Goal: Task Accomplishment & Management: Manage account settings

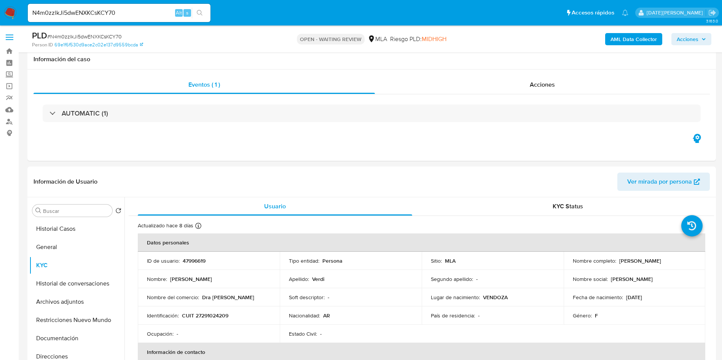
select select "10"
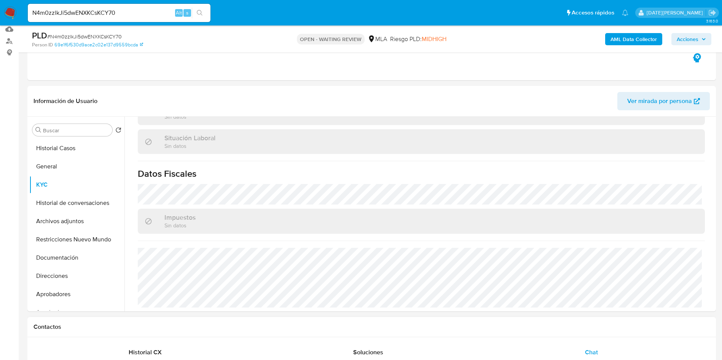
scroll to position [57, 0]
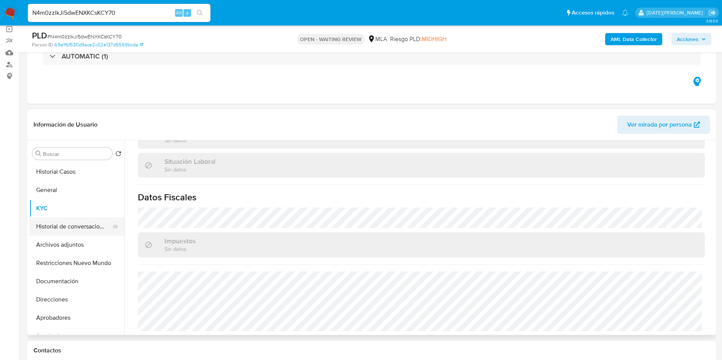
click at [76, 234] on button "Historial de conversaciones" at bounding box center [73, 227] width 89 height 18
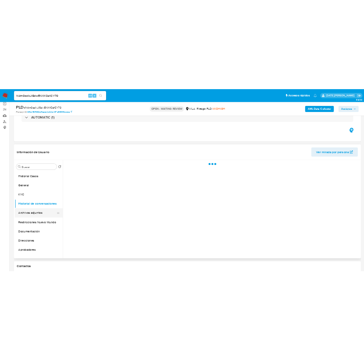
scroll to position [0, 0]
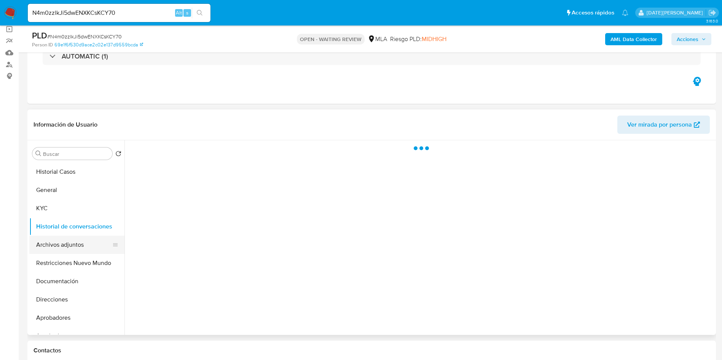
click at [81, 242] on button "Archivos adjuntos" at bounding box center [73, 245] width 89 height 18
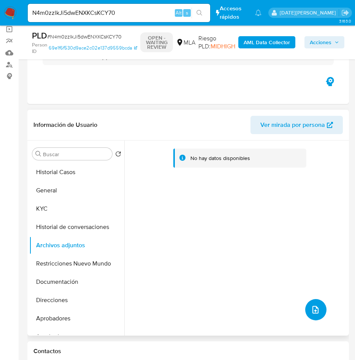
click at [314, 311] on icon "upload-file" at bounding box center [315, 309] width 9 height 9
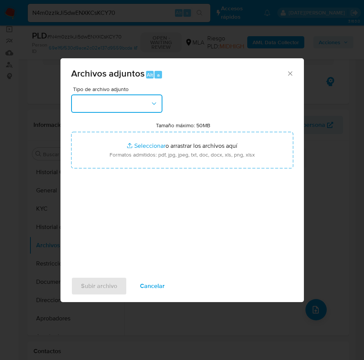
click at [137, 108] on button "button" at bounding box center [116, 103] width 91 height 18
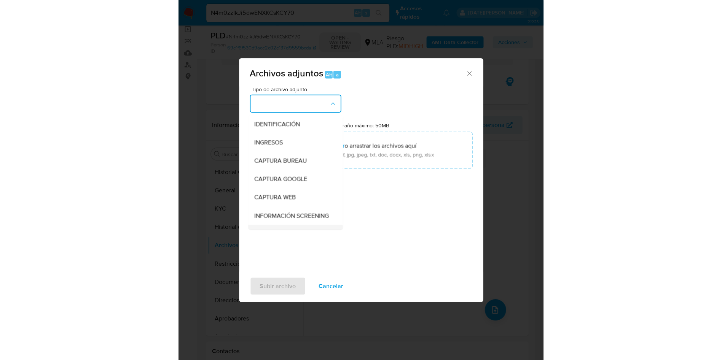
scroll to position [57, 0]
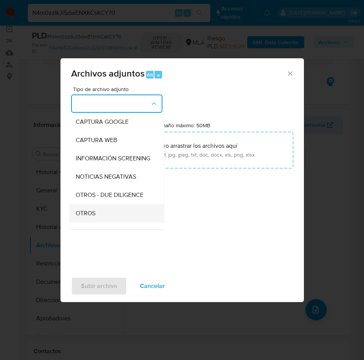
click at [97, 220] on div "OTROS" at bounding box center [115, 213] width 78 height 18
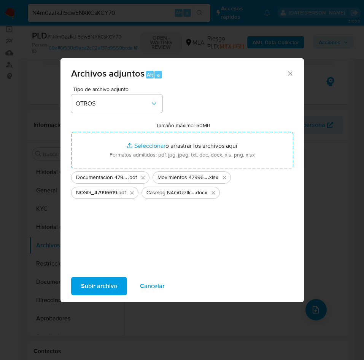
click at [87, 282] on span "Subir archivo" at bounding box center [99, 285] width 36 height 17
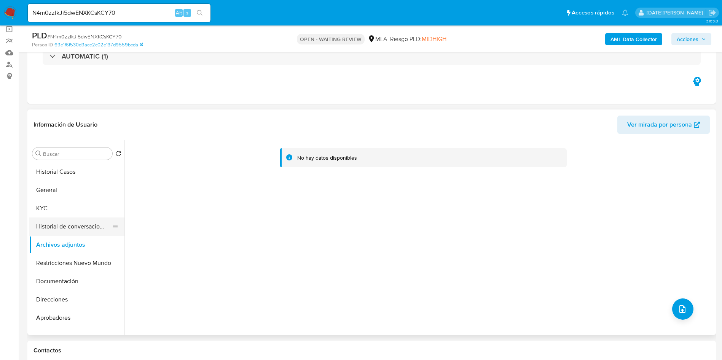
click at [70, 218] on button "Historial de conversaciones" at bounding box center [73, 227] width 89 height 18
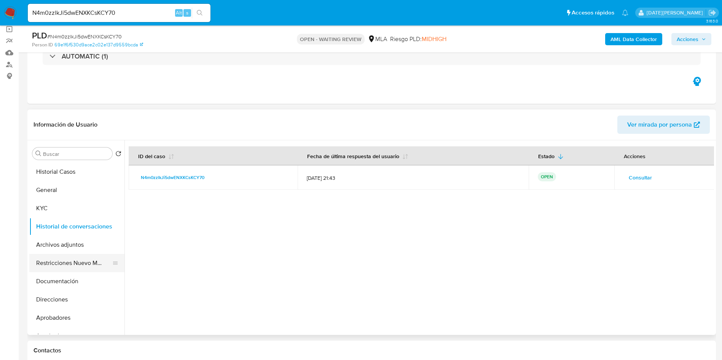
click at [68, 269] on button "Restricciones Nuevo Mundo" at bounding box center [73, 263] width 89 height 18
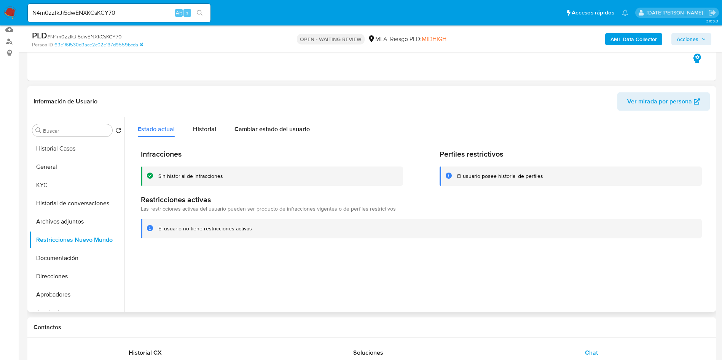
scroll to position [0, 0]
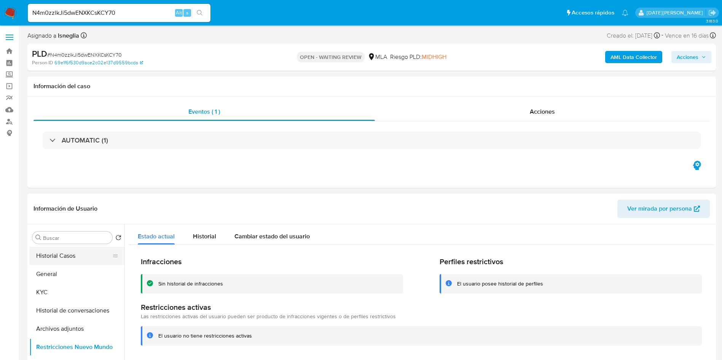
click at [66, 252] on button "Historial Casos" at bounding box center [73, 256] width 89 height 18
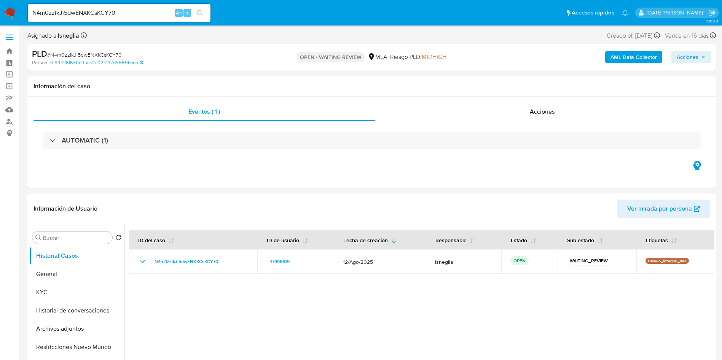
click at [89, 53] on span "# N4m0zzlkJi5dwENXKCsKCY70" at bounding box center [84, 55] width 75 height 8
copy span "N4m0zzlkJi5dwENXKCsKCY70"
click at [11, 8] on img at bounding box center [10, 12] width 13 height 13
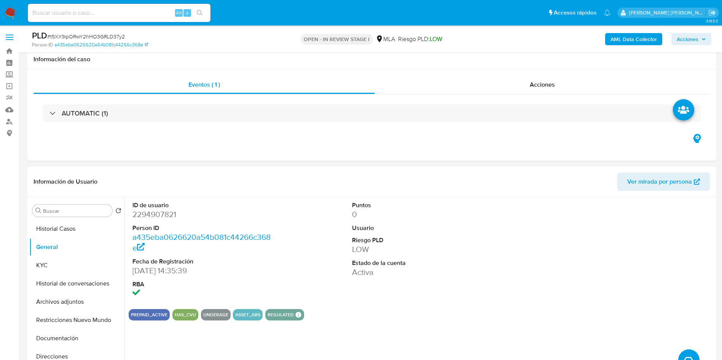
select select "10"
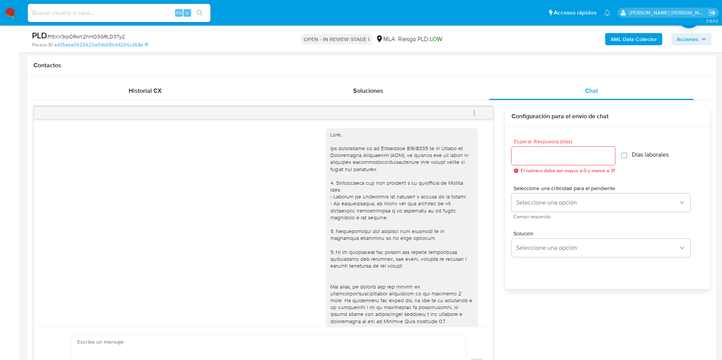
click at [475, 108] on span "menu-action" at bounding box center [474, 113] width 7 height 18
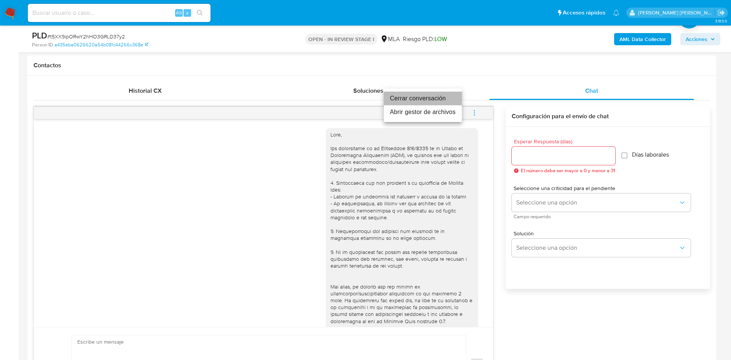
click at [405, 97] on li "Cerrar conversación" at bounding box center [423, 99] width 78 height 14
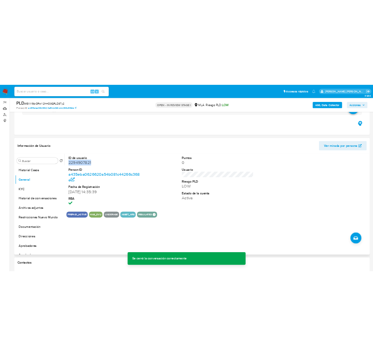
scroll to position [57, 0]
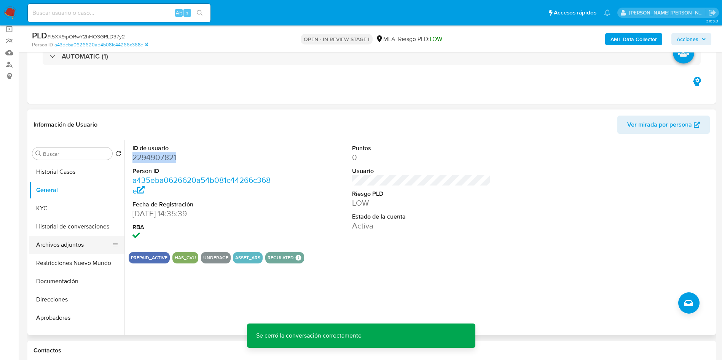
click at [65, 246] on button "Archivos adjuntos" at bounding box center [73, 245] width 89 height 18
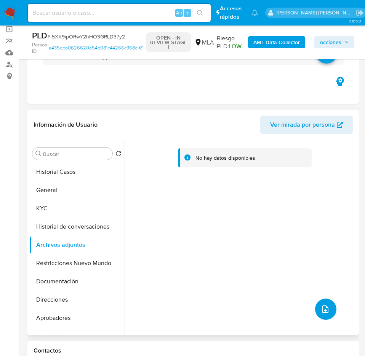
click at [322, 309] on icon "upload-file" at bounding box center [324, 309] width 9 height 9
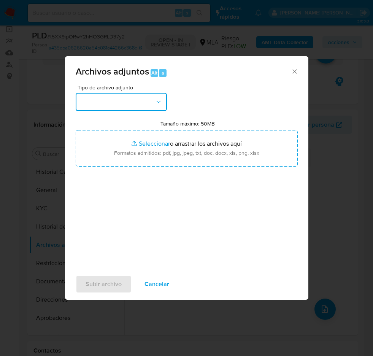
click at [122, 102] on button "button" at bounding box center [121, 102] width 91 height 18
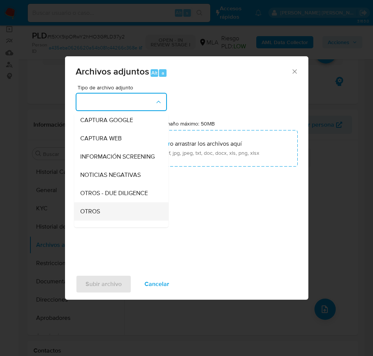
click at [95, 215] on span "OTROS" at bounding box center [90, 212] width 20 height 8
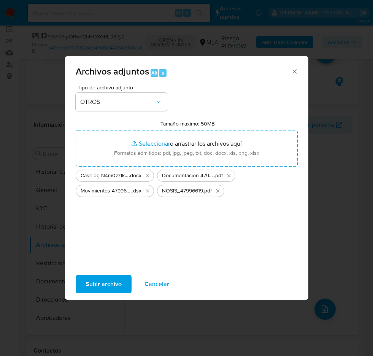
click at [114, 287] on span "Subir archivo" at bounding box center [104, 284] width 36 height 17
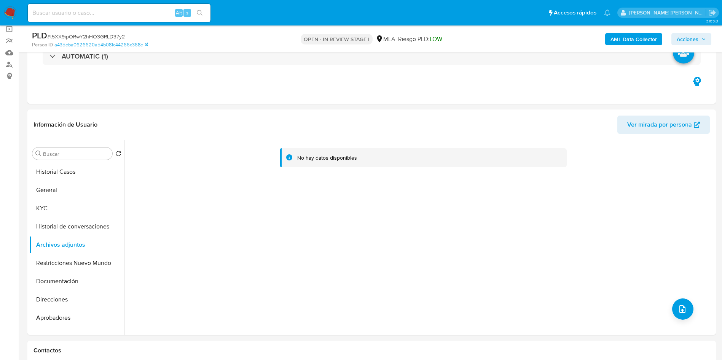
click at [637, 40] on b "AML Data Collector" at bounding box center [633, 39] width 46 height 12
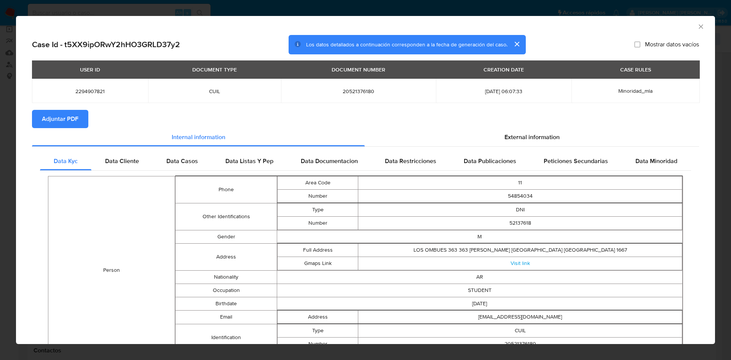
click at [34, 115] on button "Adjuntar PDF" at bounding box center [60, 119] width 56 height 18
click at [124, 167] on div "Data Cliente" at bounding box center [121, 162] width 61 height 18
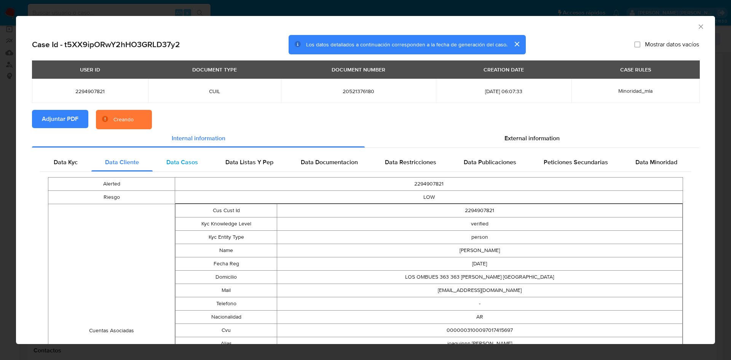
click at [168, 167] on div "Data Casos" at bounding box center [182, 162] width 59 height 18
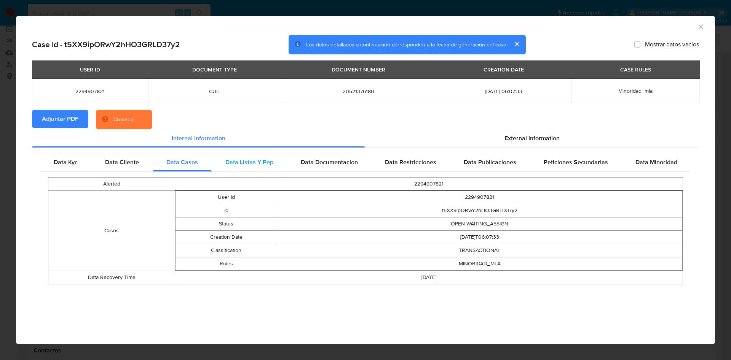
click at [243, 166] on span "Data Listas Y Pep" at bounding box center [249, 162] width 48 height 9
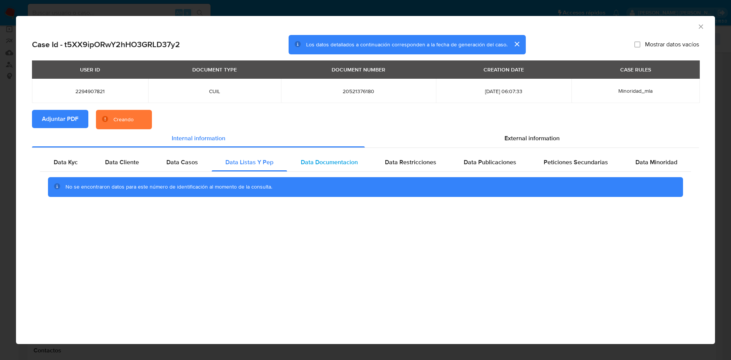
click at [316, 165] on span "Data Documentacion" at bounding box center [329, 162] width 57 height 9
click at [399, 162] on span "Data Restricciones" at bounding box center [410, 162] width 51 height 9
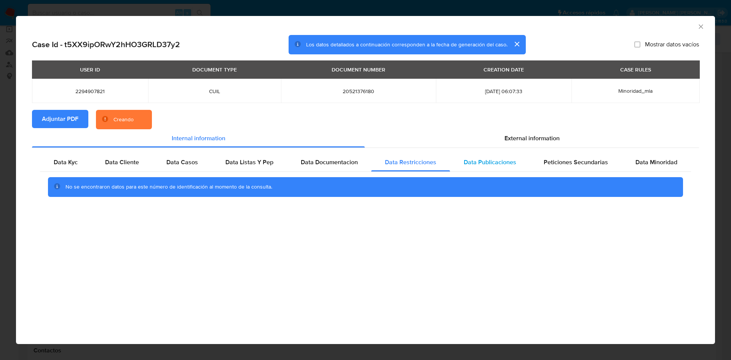
click at [491, 162] on span "Data Publicaciones" at bounding box center [490, 162] width 53 height 9
click at [579, 162] on span "Peticiones Secundarias" at bounding box center [575, 162] width 64 height 9
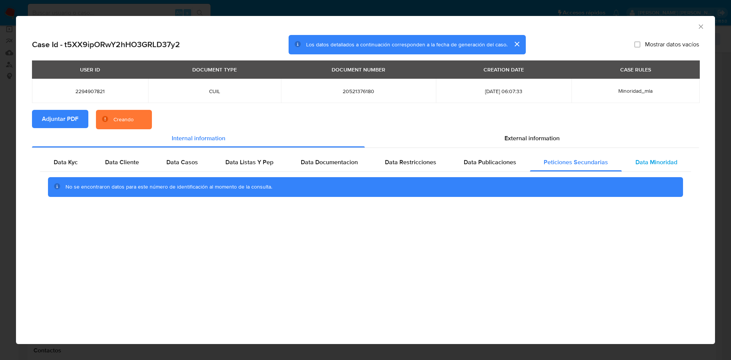
click at [663, 164] on span "Data Minoridad" at bounding box center [656, 162] width 42 height 9
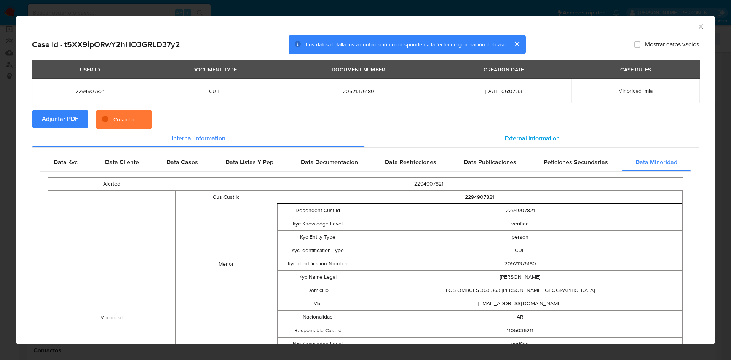
click at [523, 140] on span "External information" at bounding box center [531, 138] width 55 height 9
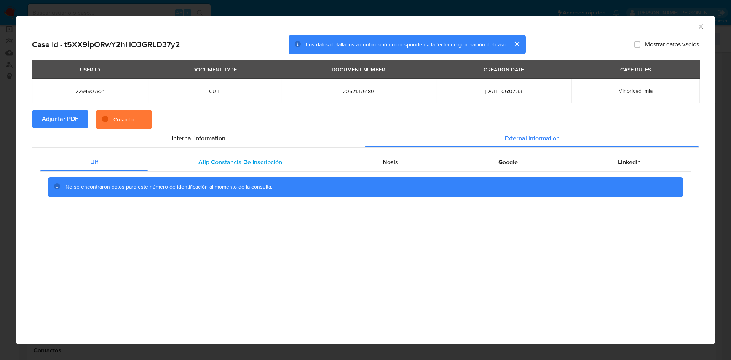
click at [191, 156] on div "Afip Constancia De Inscripción" at bounding box center [240, 162] width 184 height 18
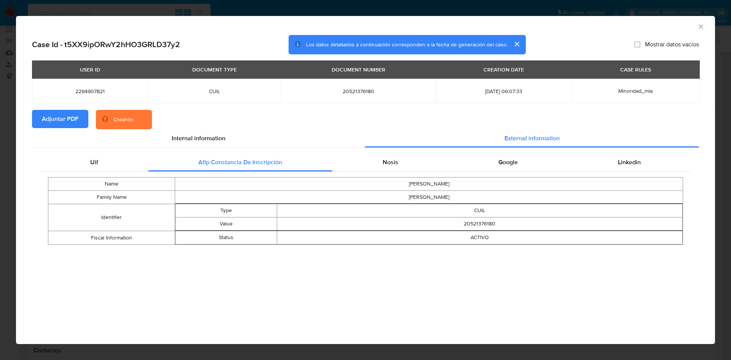
click at [368, 151] on div "Uif Afip Constancia De Inscripción Nosis Google Linkedin Name JOAQUIN NICOLAS F…" at bounding box center [365, 202] width 667 height 108
click at [404, 163] on div "Nosis" at bounding box center [390, 162] width 116 height 18
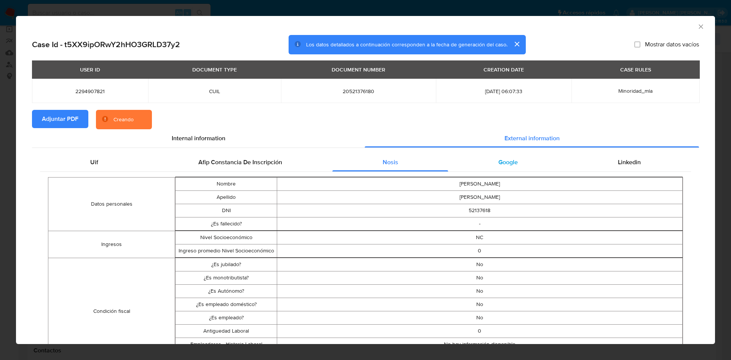
click at [487, 162] on div "Google" at bounding box center [507, 162] width 119 height 18
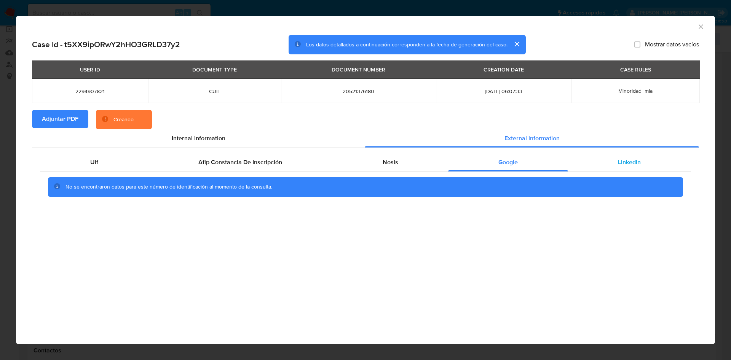
click at [614, 160] on div "Linkedin" at bounding box center [629, 162] width 123 height 18
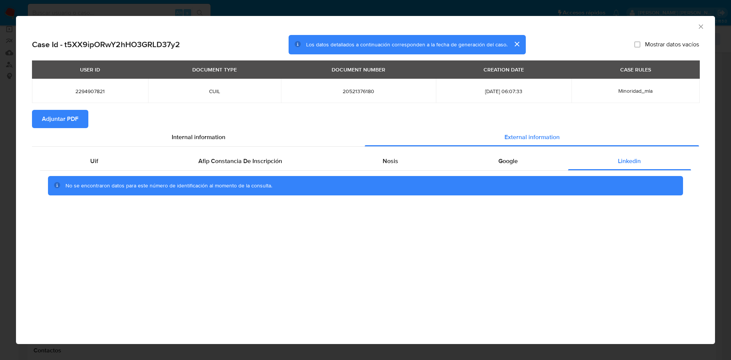
click at [703, 28] on icon "Cerrar ventana" at bounding box center [701, 27] width 8 height 8
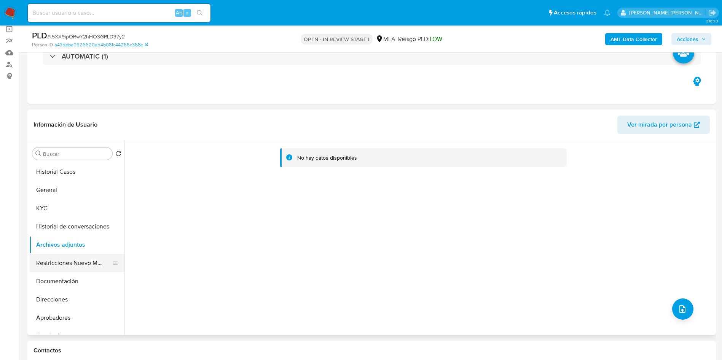
click at [59, 264] on button "Restricciones Nuevo Mundo" at bounding box center [73, 263] width 89 height 18
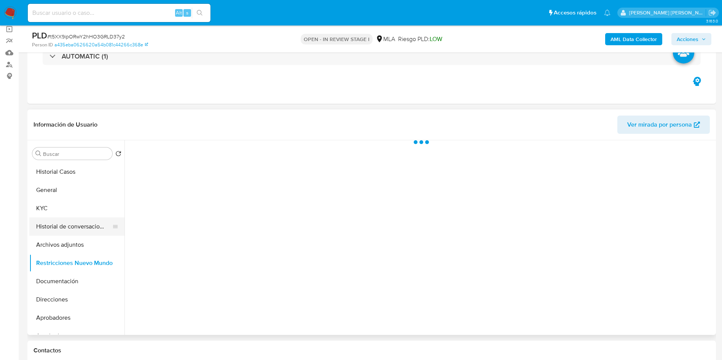
click at [72, 234] on button "Historial de conversaciones" at bounding box center [73, 227] width 89 height 18
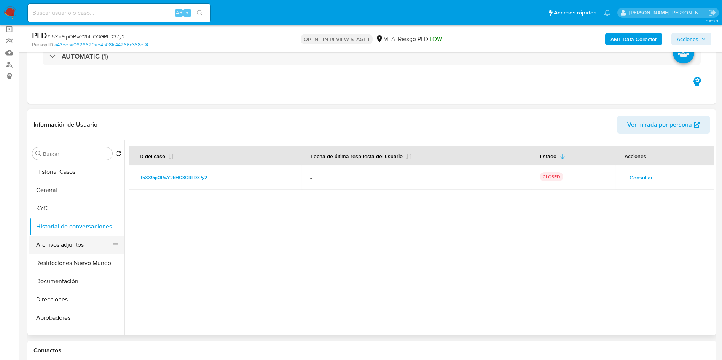
click at [94, 249] on button "Archivos adjuntos" at bounding box center [73, 245] width 89 height 18
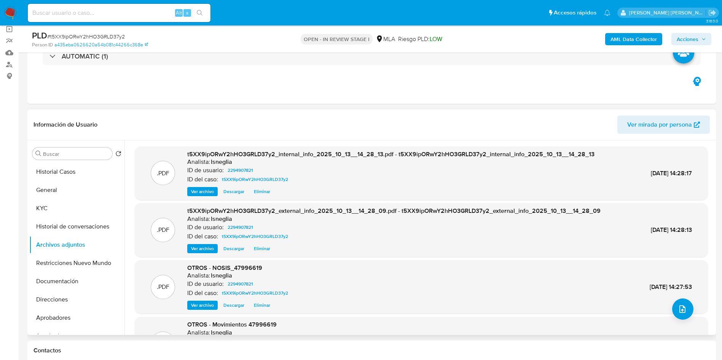
scroll to position [64, 0]
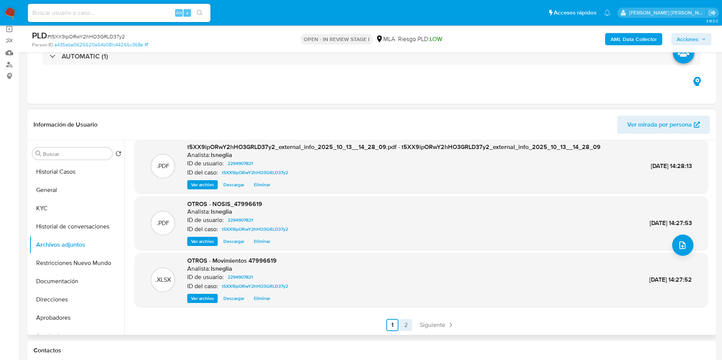
click at [402, 322] on link "2" at bounding box center [406, 325] width 12 height 12
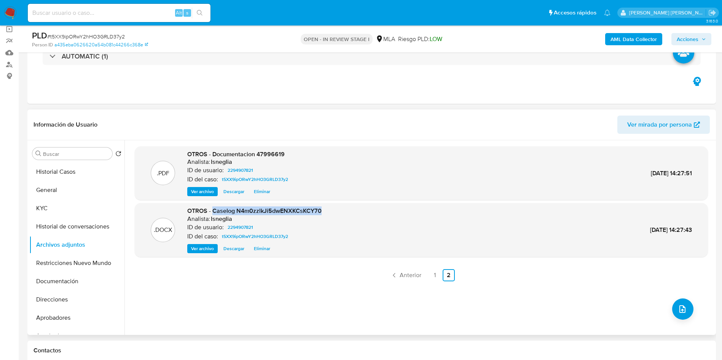
drag, startPoint x: 212, startPoint y: 209, endPoint x: 324, endPoint y: 210, distance: 112.3
click at [324, 210] on div ".DOCX OTROS - Caselog N4m0zzlkJi5dwENXKCsKCY70 Analista: lsneglia ID de usuario…" at bounding box center [422, 230] width 566 height 46
copy span "Caselog N4m0zzlkJi5dwENXKCsKCY70"
click at [69, 260] on button "Restricciones Nuevo Mundo" at bounding box center [73, 263] width 89 height 18
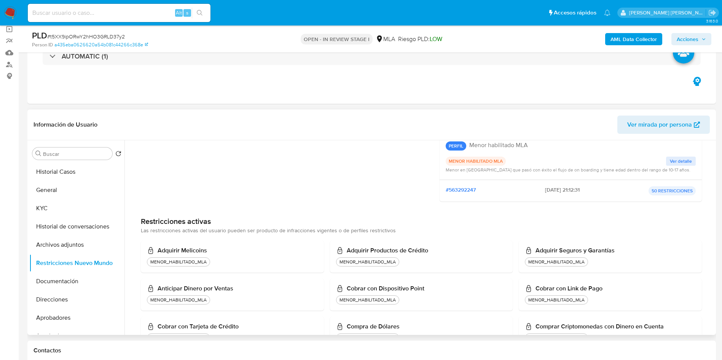
scroll to position [114, 0]
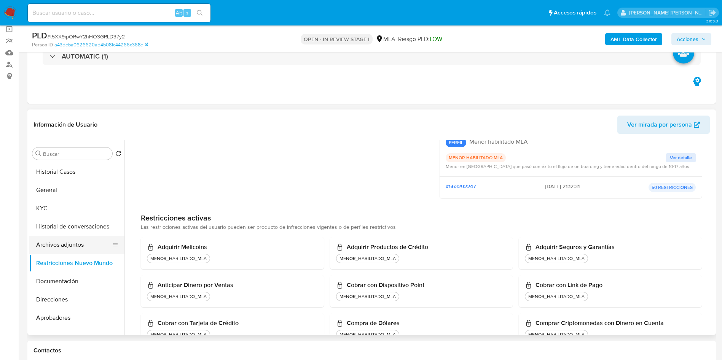
click at [62, 244] on button "Archivos adjuntos" at bounding box center [73, 245] width 89 height 18
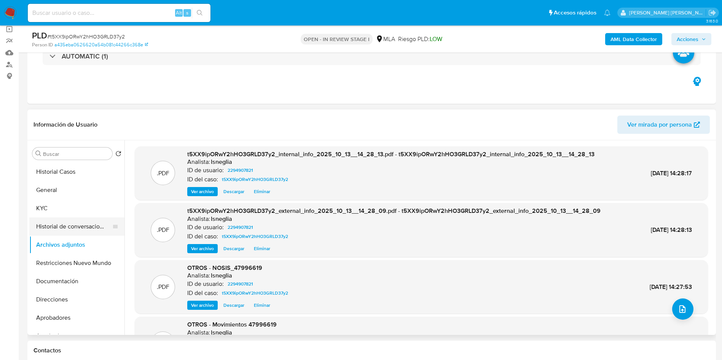
click at [64, 226] on button "Historial de conversaciones" at bounding box center [73, 227] width 89 height 18
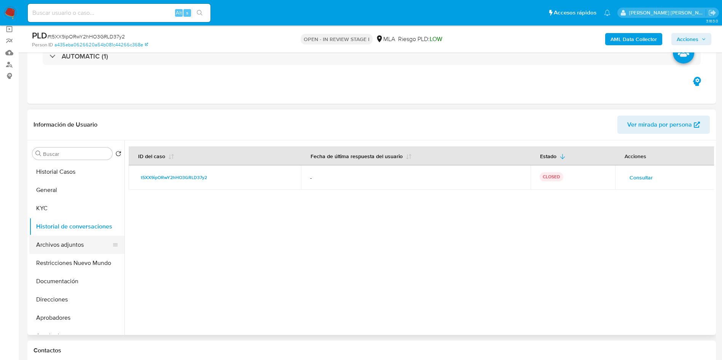
click at [69, 244] on button "Archivos adjuntos" at bounding box center [73, 245] width 89 height 18
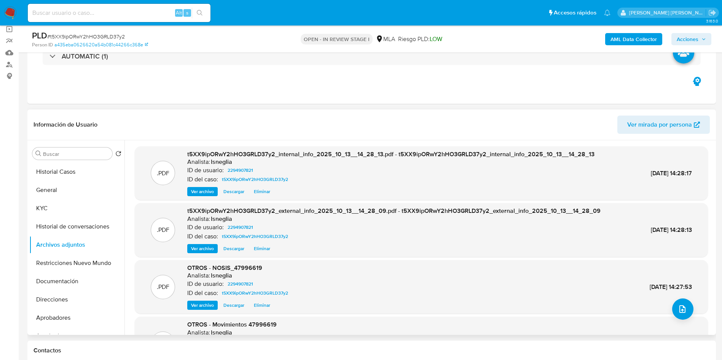
scroll to position [64, 0]
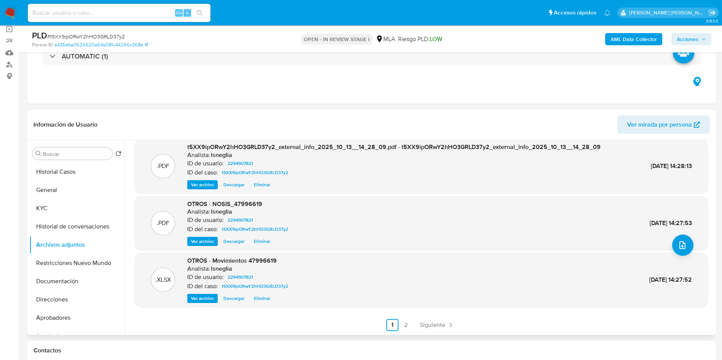
click at [404, 325] on link "2" at bounding box center [406, 325] width 12 height 12
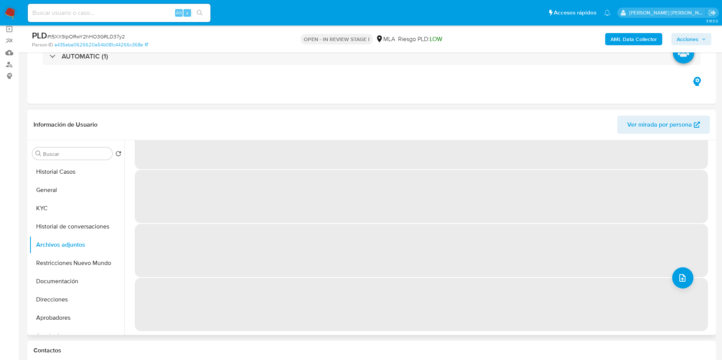
scroll to position [0, 0]
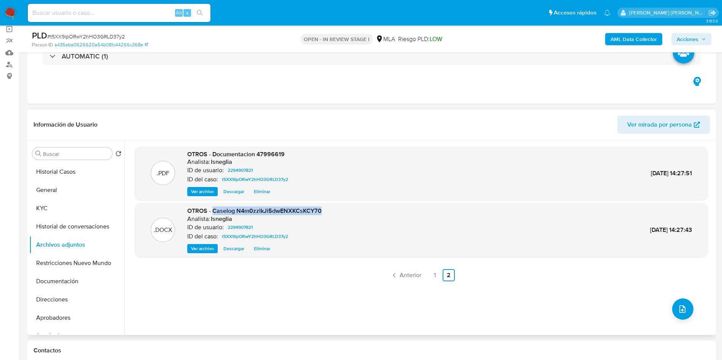
drag, startPoint x: 213, startPoint y: 212, endPoint x: 328, endPoint y: 213, distance: 114.6
click at [329, 212] on div ".DOCX OTROS - Caselog N4m0zzlkJi5dwENXKCsKCY70 Analista: lsneglia ID de usuario…" at bounding box center [422, 230] width 566 height 46
drag, startPoint x: 298, startPoint y: 216, endPoint x: 261, endPoint y: 207, distance: 38.7
click at [269, 207] on span "OTROS - Caselog N4m0zzlkJi5dwENXKCsKCY70" at bounding box center [254, 211] width 134 height 9
drag, startPoint x: 213, startPoint y: 210, endPoint x: 322, endPoint y: 209, distance: 109.2
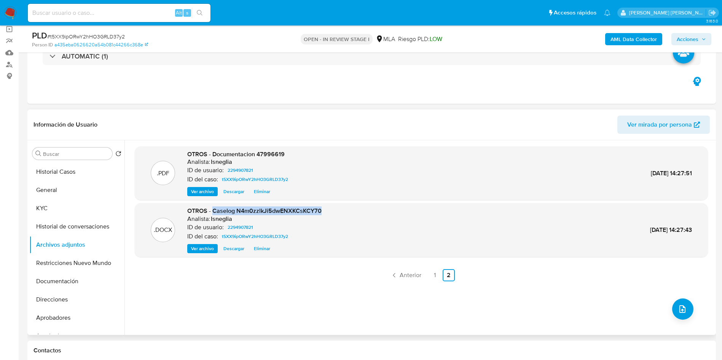
click at [322, 209] on div ".DOCX OTROS - Caselog N4m0zzlkJi5dwENXKCsKCY70 Analista: lsneglia ID de usuario…" at bounding box center [422, 230] width 566 height 46
copy span "Caselog N4m0zzlkJi5dwENXKCsKCY70"
click at [67, 259] on button "Restricciones Nuevo Mundo" at bounding box center [73, 263] width 89 height 18
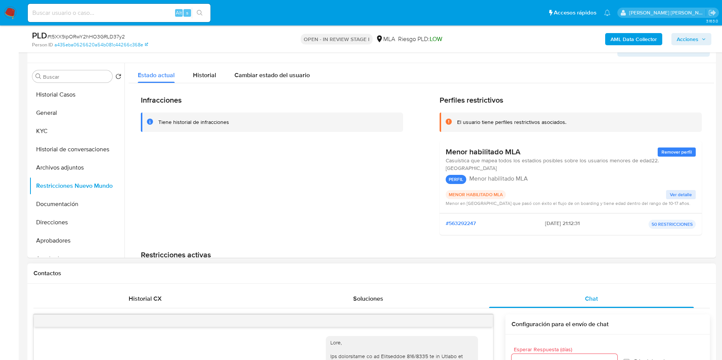
scroll to position [114, 0]
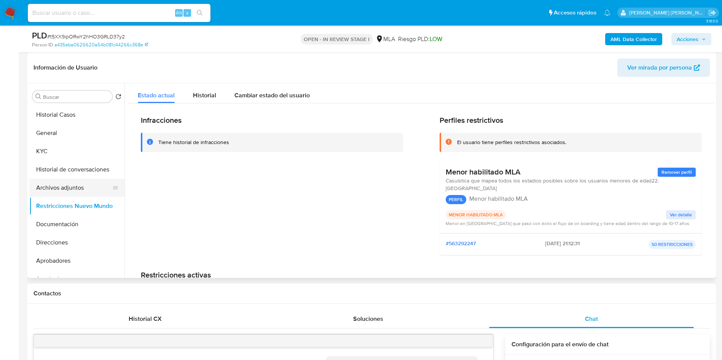
click at [74, 188] on button "Archivos adjuntos" at bounding box center [73, 188] width 89 height 18
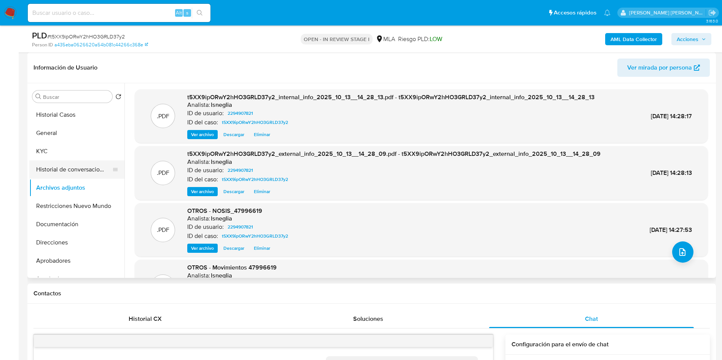
click at [78, 170] on button "Historial de conversaciones" at bounding box center [73, 170] width 89 height 18
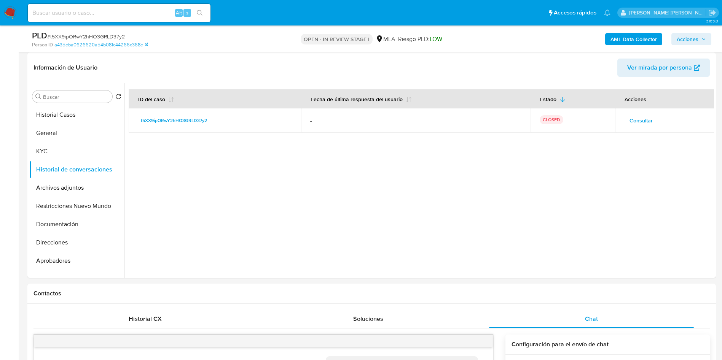
click at [694, 35] on span "Acciones" at bounding box center [688, 39] width 22 height 12
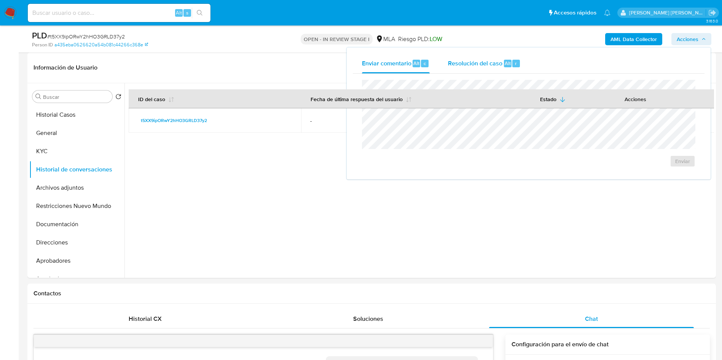
click at [486, 63] on span "Resolución del caso" at bounding box center [475, 63] width 54 height 9
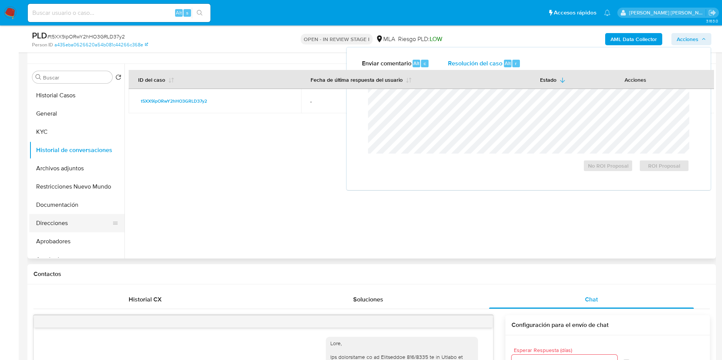
scroll to position [57, 0]
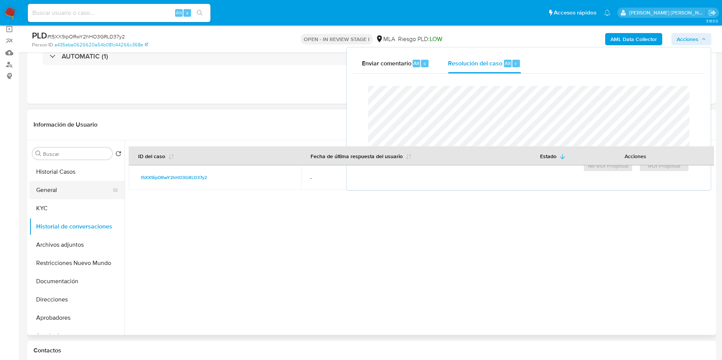
click at [70, 189] on button "General" at bounding box center [73, 190] width 89 height 18
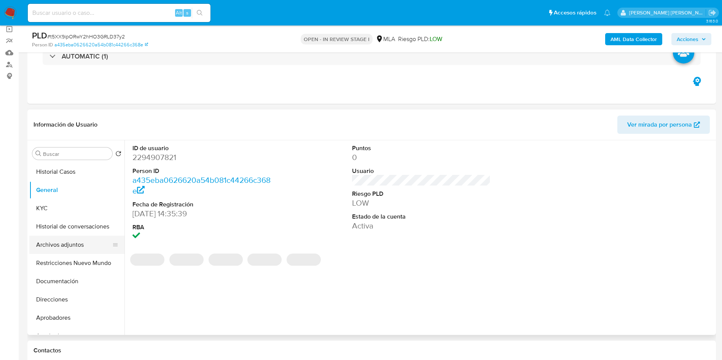
click at [73, 243] on button "Archivos adjuntos" at bounding box center [73, 245] width 89 height 18
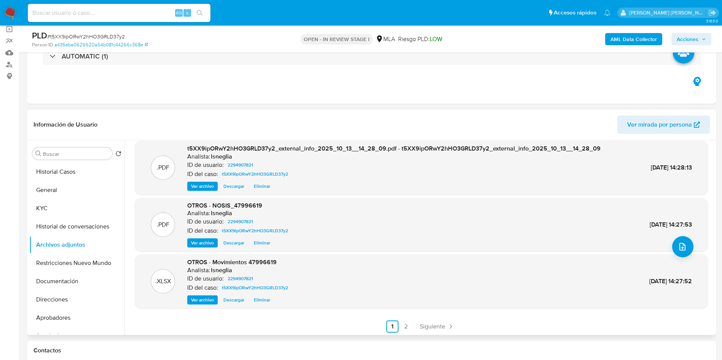
scroll to position [64, 0]
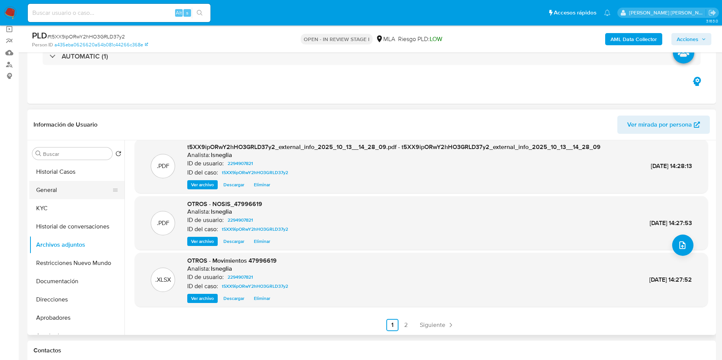
click at [72, 195] on button "General" at bounding box center [73, 190] width 89 height 18
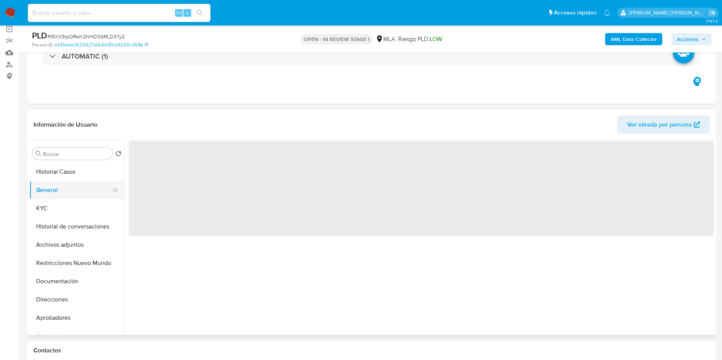
scroll to position [0, 0]
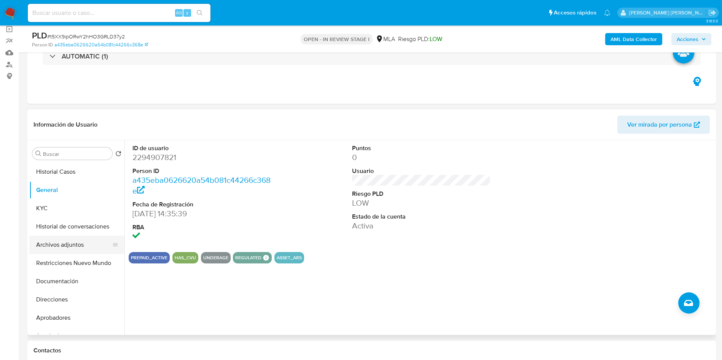
click at [62, 242] on button "Archivos adjuntos" at bounding box center [73, 245] width 89 height 18
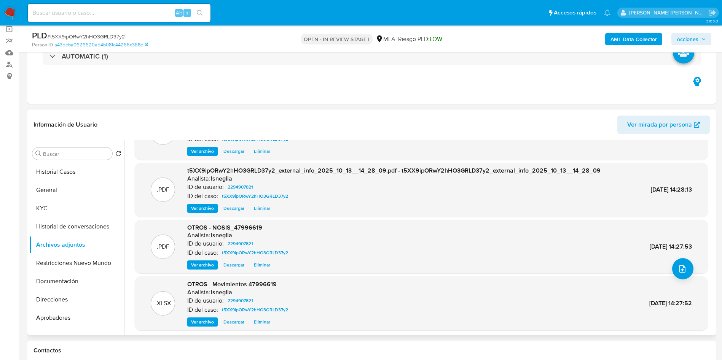
scroll to position [57, 0]
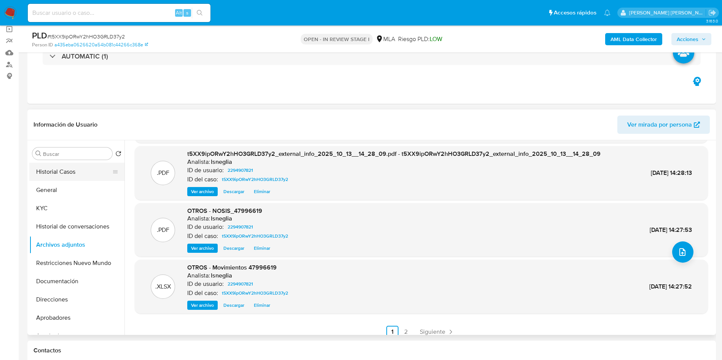
click at [64, 180] on button "Historial Casos" at bounding box center [73, 172] width 89 height 18
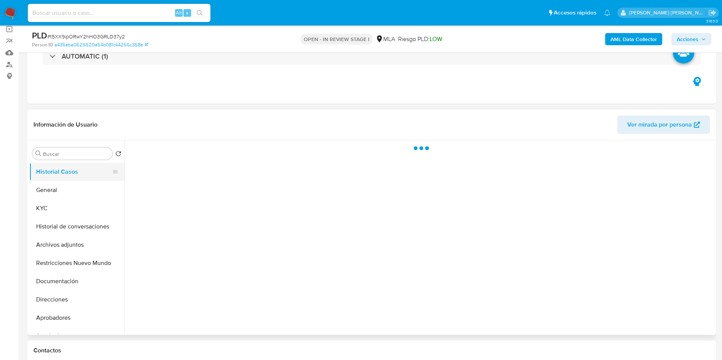
scroll to position [0, 0]
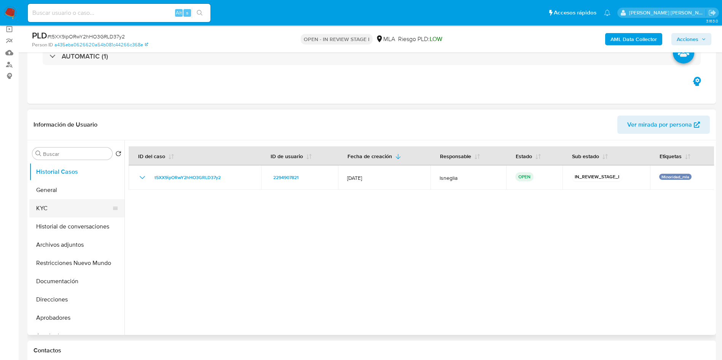
click at [40, 201] on button "KYC" at bounding box center [73, 208] width 89 height 18
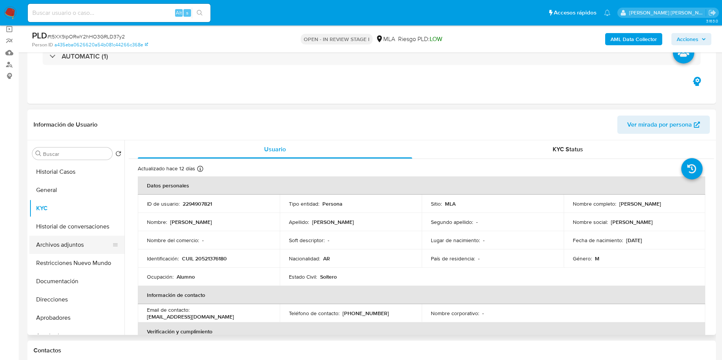
click at [67, 241] on button "Archivos adjuntos" at bounding box center [73, 245] width 89 height 18
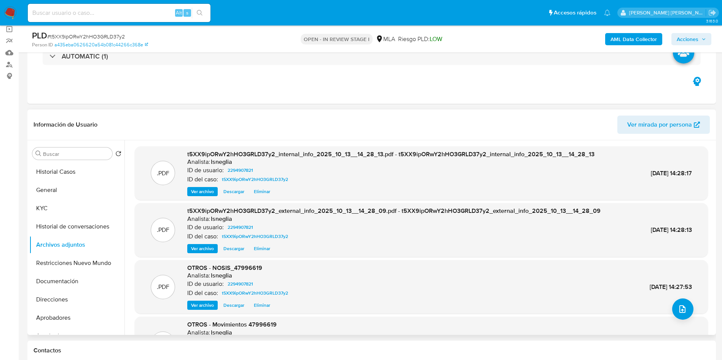
click at [272, 193] on button "Eliminar" at bounding box center [262, 191] width 24 height 9
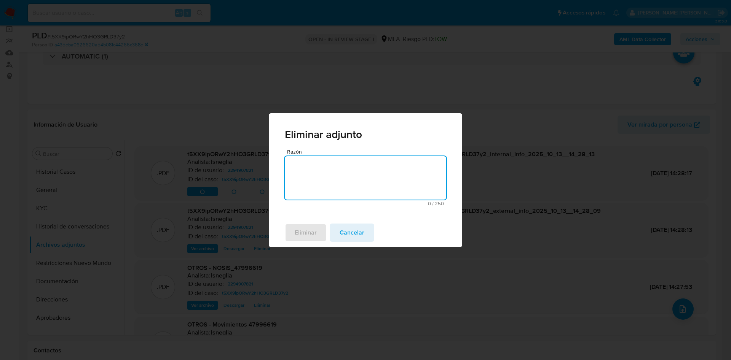
click at [338, 188] on textarea "Razón" at bounding box center [365, 177] width 161 height 43
type textarea "."
click at [314, 234] on span "Eliminar" at bounding box center [306, 233] width 22 height 17
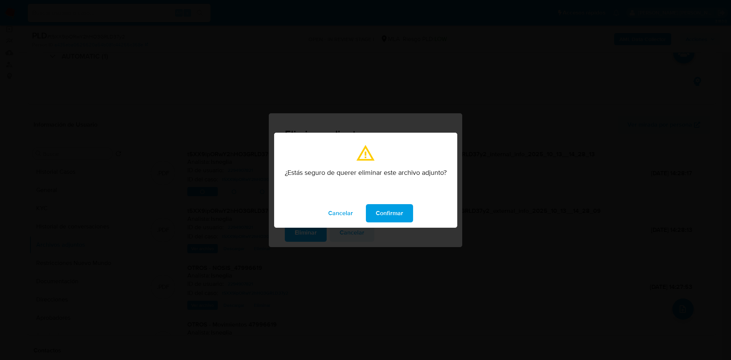
click at [385, 212] on span "Confirmar" at bounding box center [389, 213] width 27 height 17
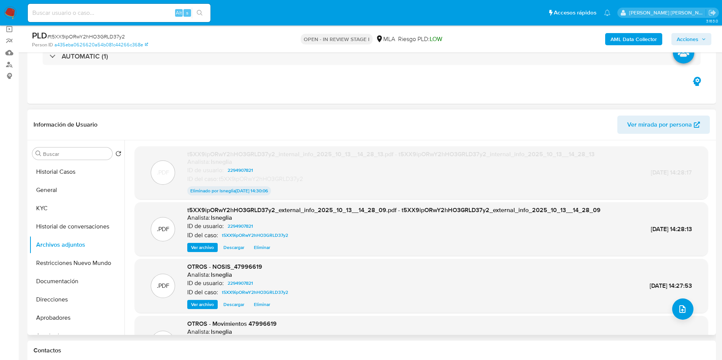
click at [261, 248] on span "Eliminar" at bounding box center [262, 248] width 16 height 8
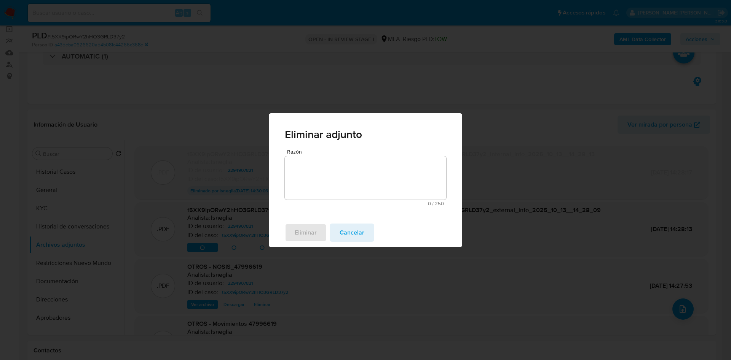
click at [369, 186] on textarea "Razón" at bounding box center [365, 177] width 161 height 43
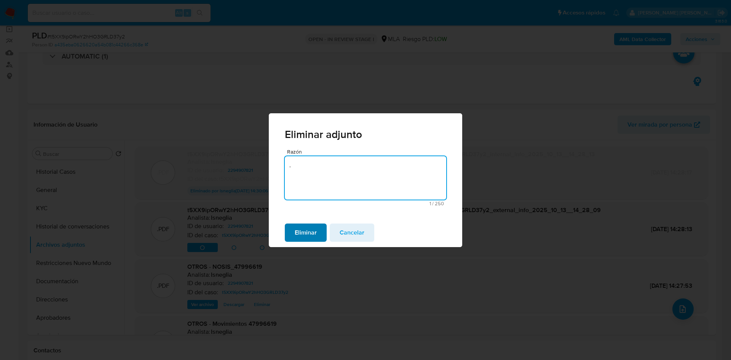
type textarea "."
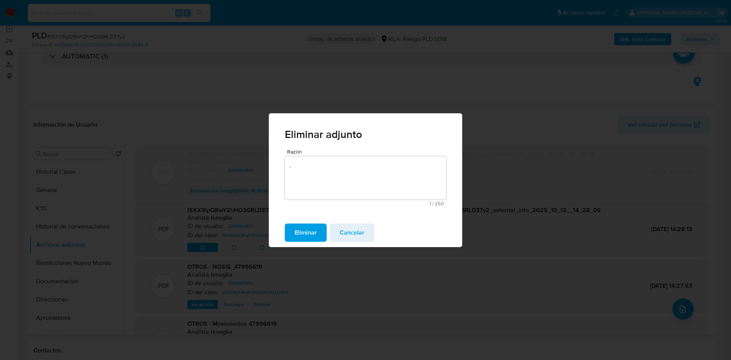
click at [303, 230] on span "Eliminar" at bounding box center [306, 233] width 22 height 17
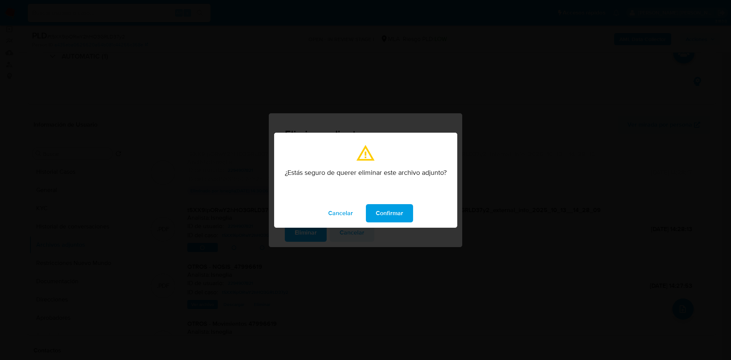
click at [384, 208] on span "Confirmar" at bounding box center [389, 213] width 27 height 17
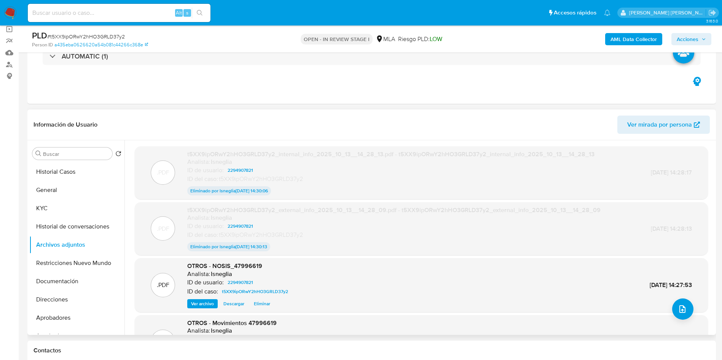
click at [262, 304] on span "Eliminar" at bounding box center [262, 304] width 16 height 8
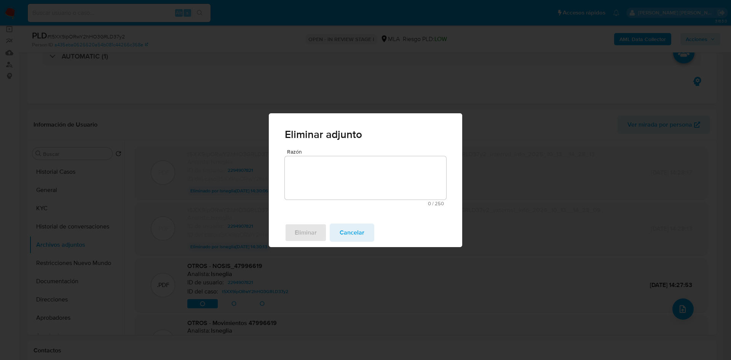
click at [370, 173] on textarea "Razón" at bounding box center [365, 177] width 161 height 43
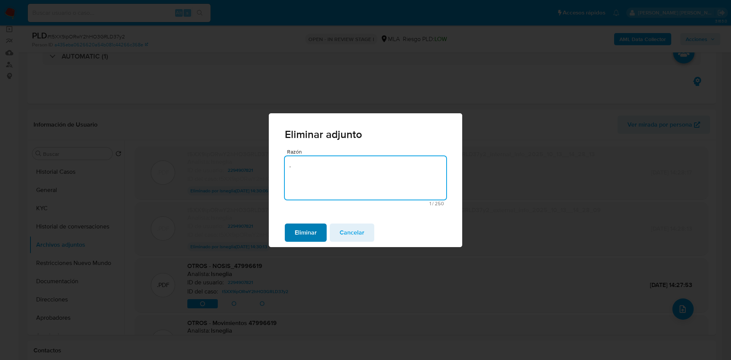
type textarea "."
click at [311, 236] on span "Eliminar" at bounding box center [306, 233] width 22 height 17
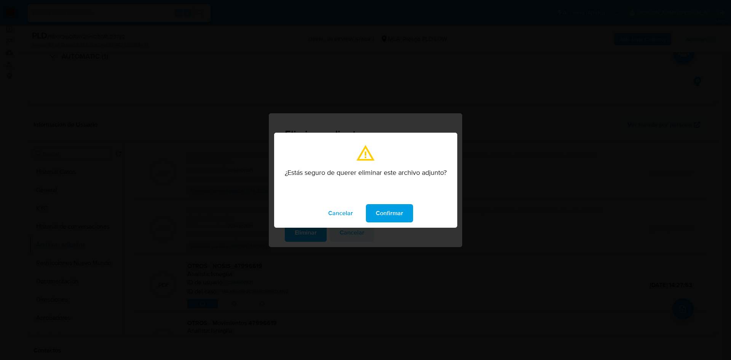
click at [389, 209] on span "Confirmar" at bounding box center [389, 213] width 27 height 17
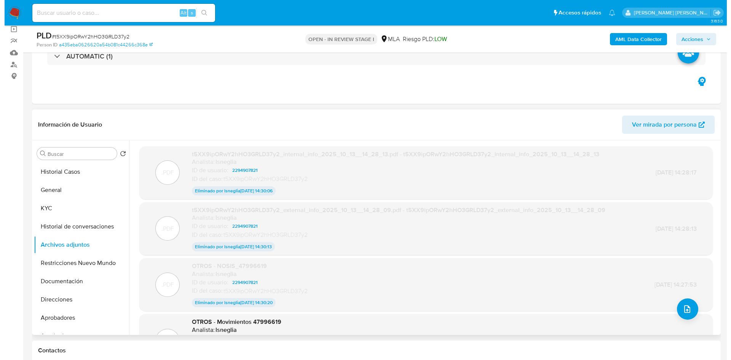
scroll to position [61, 0]
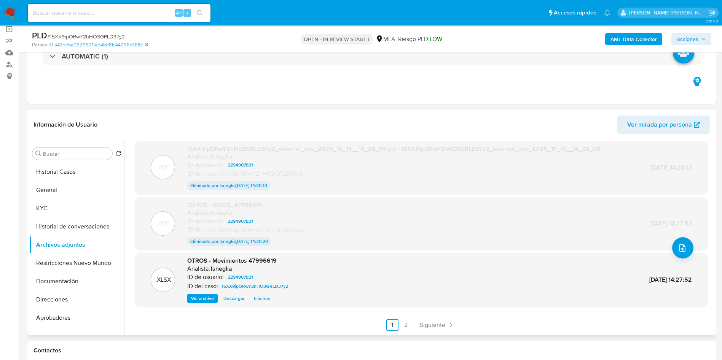
click at [267, 301] on span "Eliminar" at bounding box center [262, 299] width 16 height 8
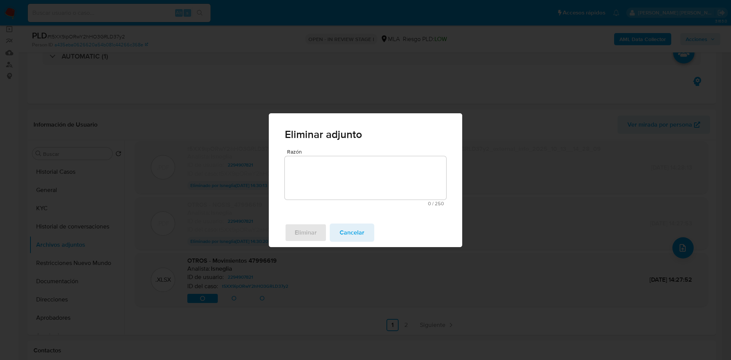
click at [327, 201] on span "0 / 250" at bounding box center [365, 203] width 157 height 5
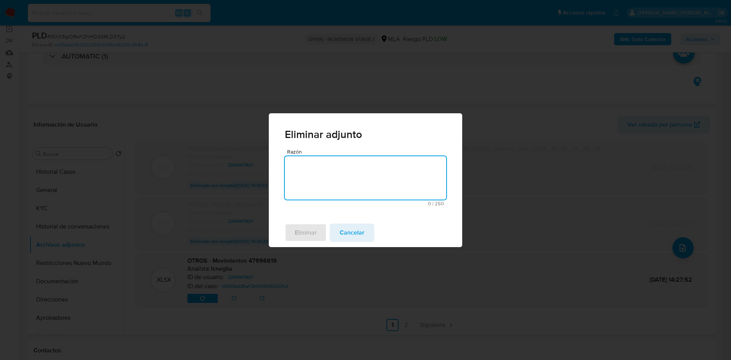
click at [334, 191] on textarea "Razón" at bounding box center [365, 177] width 161 height 43
type textarea "."
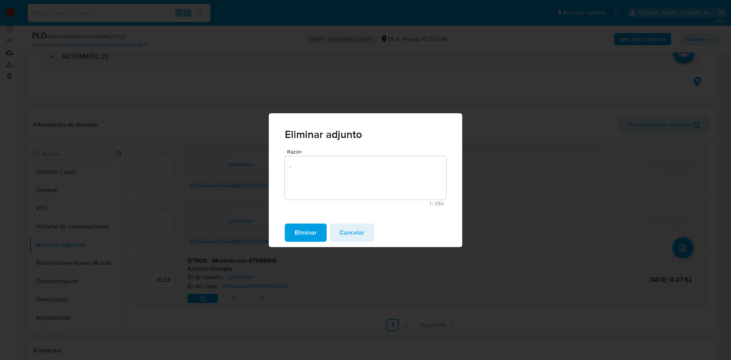
click at [308, 239] on span "Eliminar" at bounding box center [306, 233] width 22 height 17
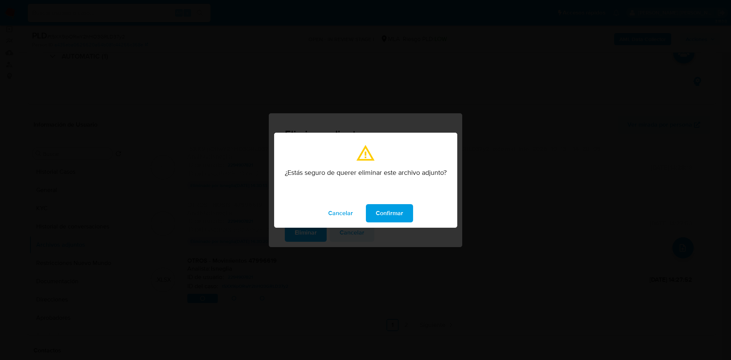
click at [382, 209] on span "Confirmar" at bounding box center [389, 213] width 27 height 17
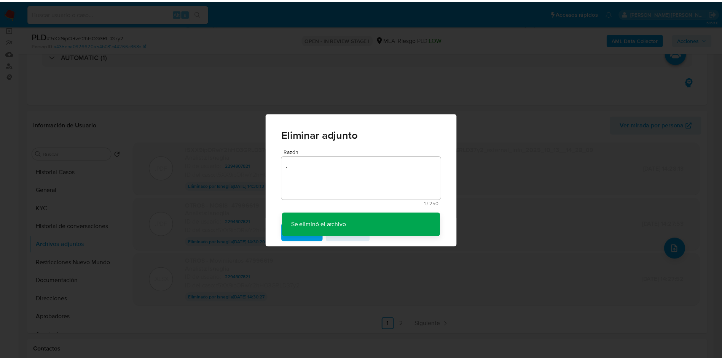
scroll to position [61, 0]
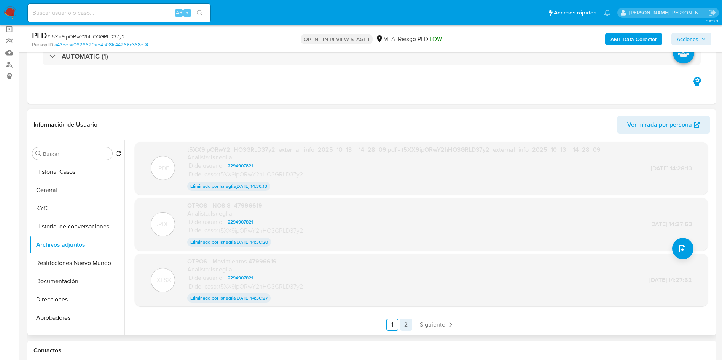
click at [403, 324] on link "2" at bounding box center [406, 325] width 12 height 12
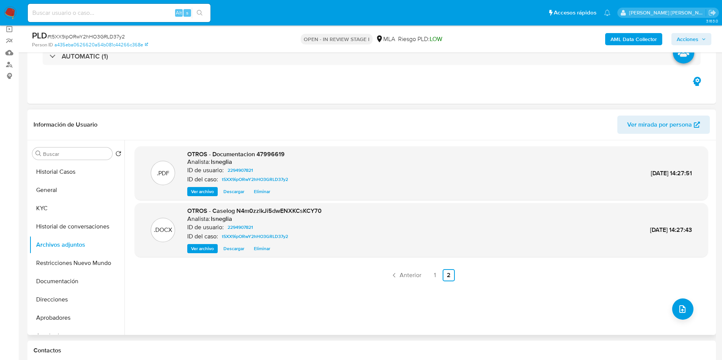
click at [263, 193] on span "Eliminar" at bounding box center [262, 192] width 16 height 8
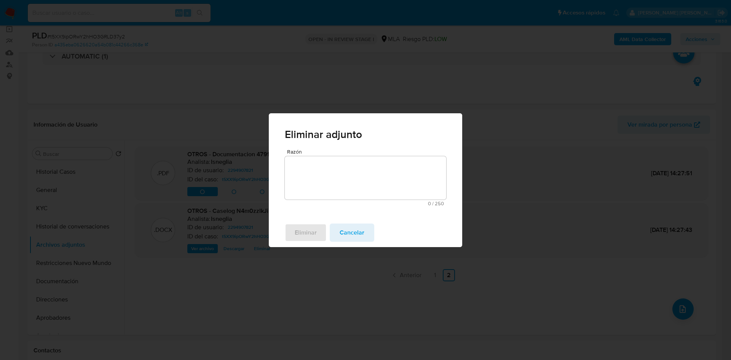
click at [344, 189] on textarea "Razón" at bounding box center [365, 177] width 161 height 43
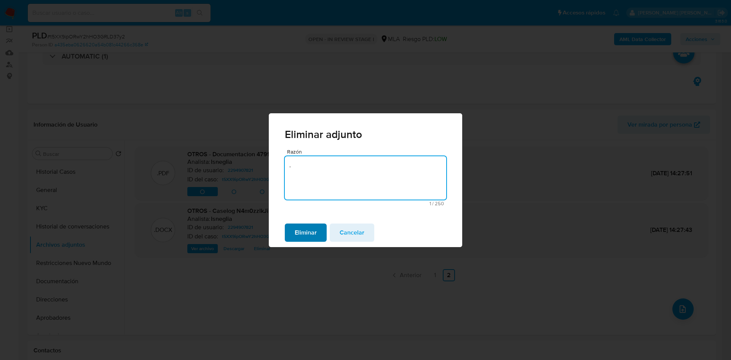
type textarea "."
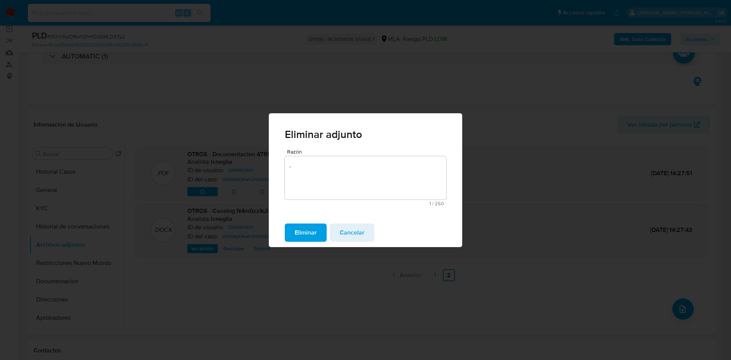
click at [304, 233] on span "Eliminar" at bounding box center [306, 233] width 22 height 17
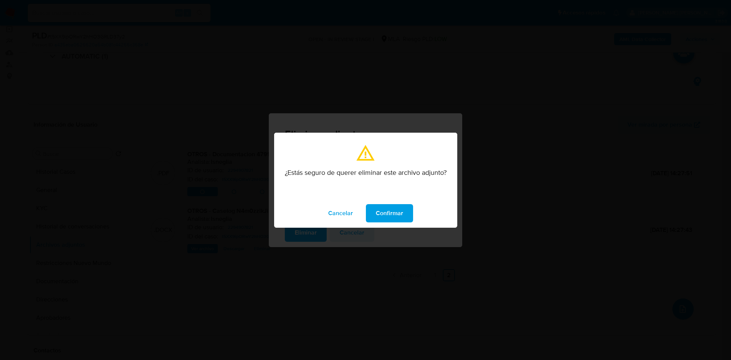
click at [381, 212] on span "Confirmar" at bounding box center [389, 213] width 27 height 17
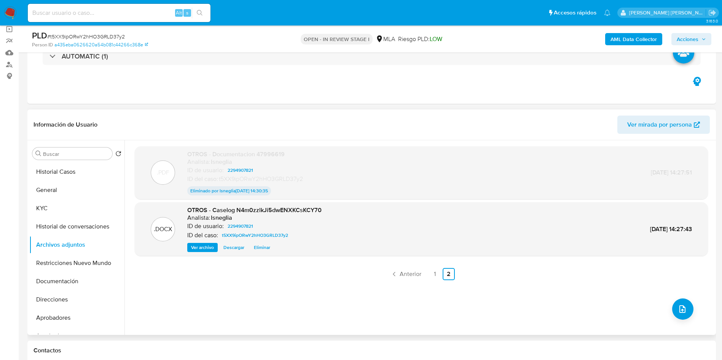
click at [272, 246] on button "Eliminar" at bounding box center [262, 247] width 24 height 9
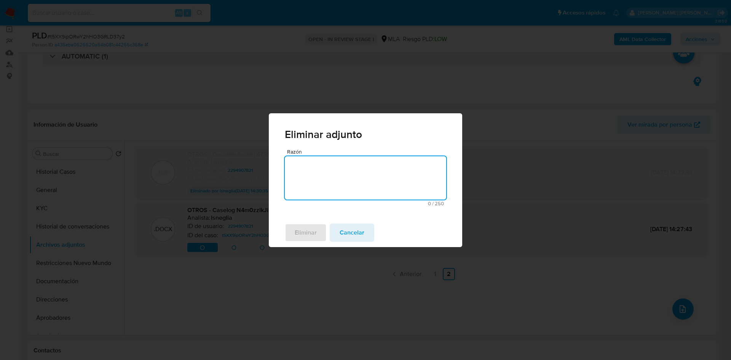
click at [347, 188] on textarea "Razón" at bounding box center [365, 177] width 161 height 43
type textarea "."
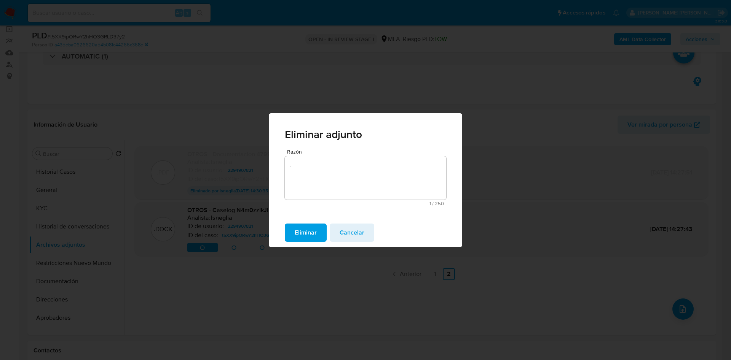
click at [342, 228] on span "Cancelar" at bounding box center [351, 233] width 25 height 17
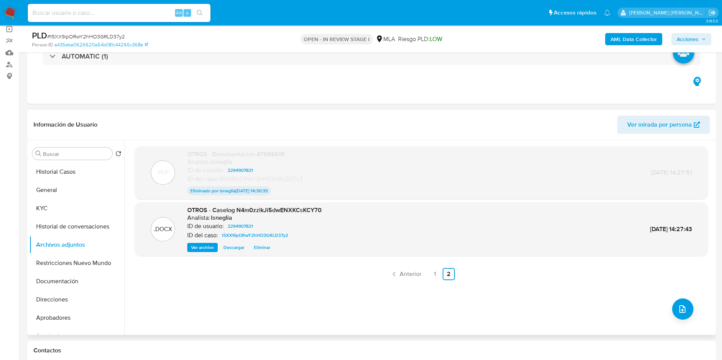
click at [266, 241] on div "OTROS - Caselog N4m0zzlkJi5dwENXKCsKCY70 Analista: lsneglia ID de usuario: 2294…" at bounding box center [254, 229] width 134 height 46
click at [266, 245] on span "Eliminar" at bounding box center [262, 248] width 16 height 8
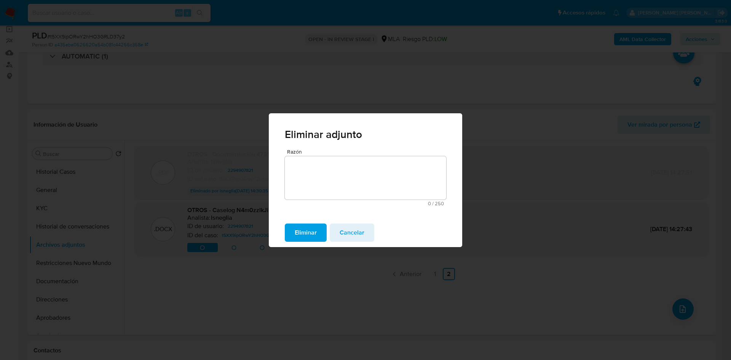
click at [322, 182] on textarea "Razón" at bounding box center [365, 177] width 161 height 43
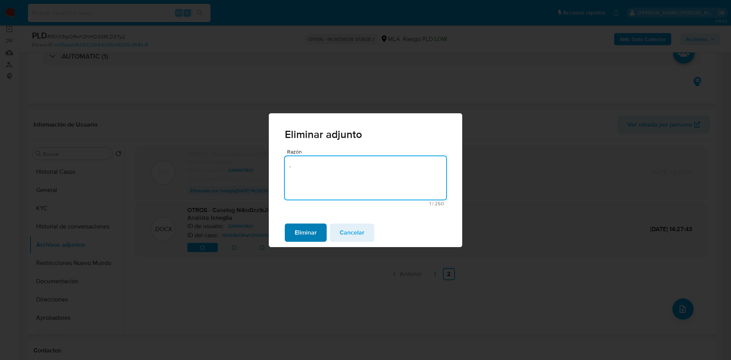
type textarea "."
click at [301, 228] on span "Eliminar" at bounding box center [306, 233] width 22 height 17
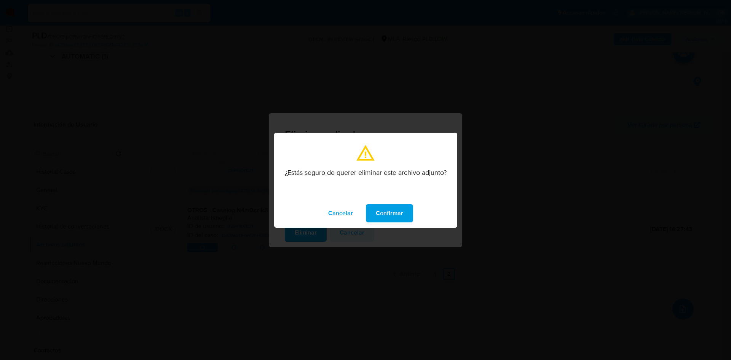
click at [386, 214] on span "Confirmar" at bounding box center [389, 213] width 27 height 17
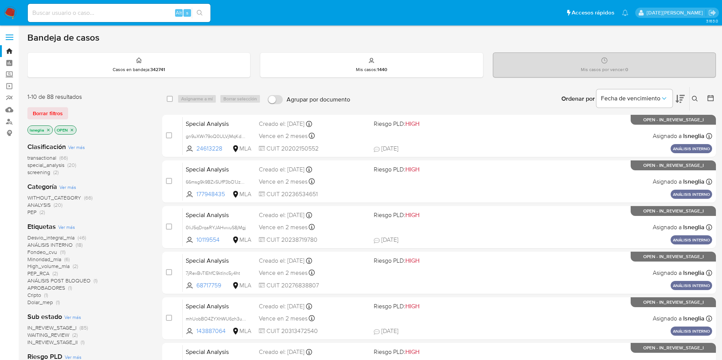
click at [693, 100] on icon at bounding box center [695, 99] width 6 height 6
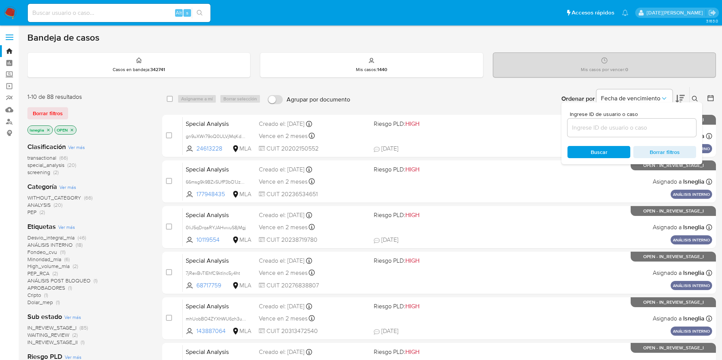
click at [657, 126] on input at bounding box center [631, 128] width 129 height 10
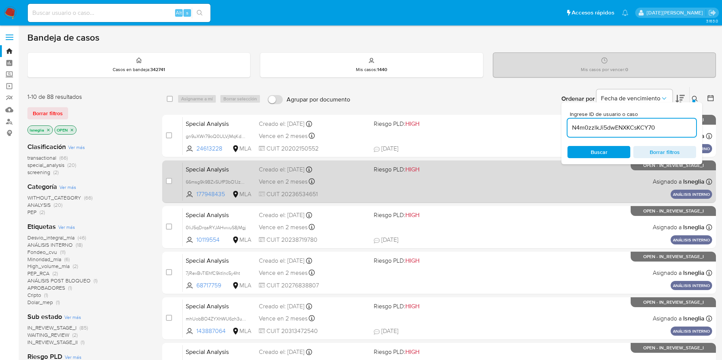
type input "N4m0zzlkJi5dwENXKCsKCY70"
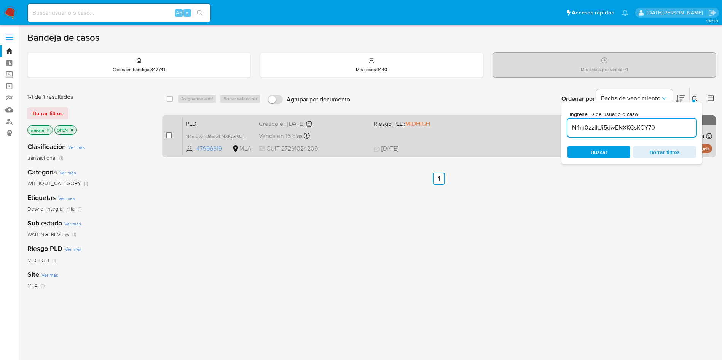
click at [170, 136] on input "checkbox" at bounding box center [169, 135] width 6 height 6
checkbox input "true"
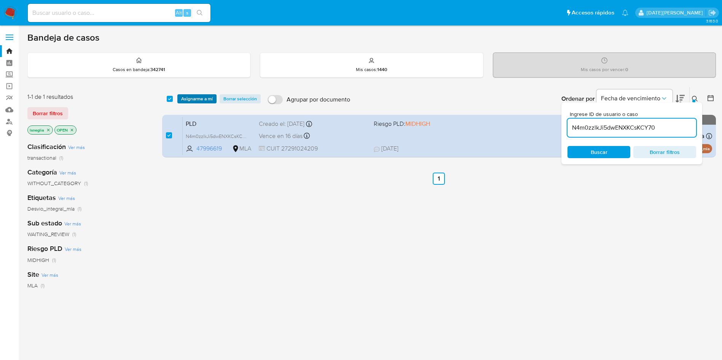
click at [192, 95] on span "Asignarme a mí" at bounding box center [197, 99] width 32 height 8
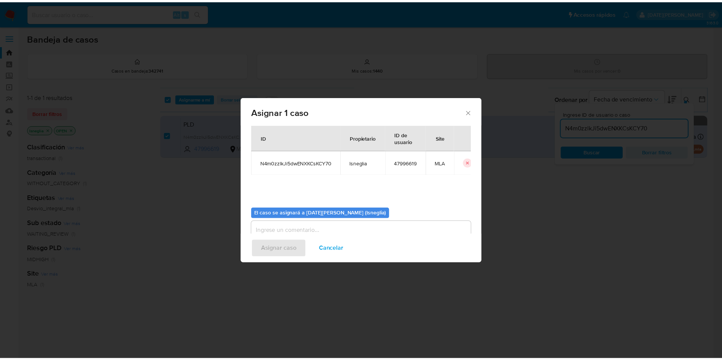
scroll to position [40, 0]
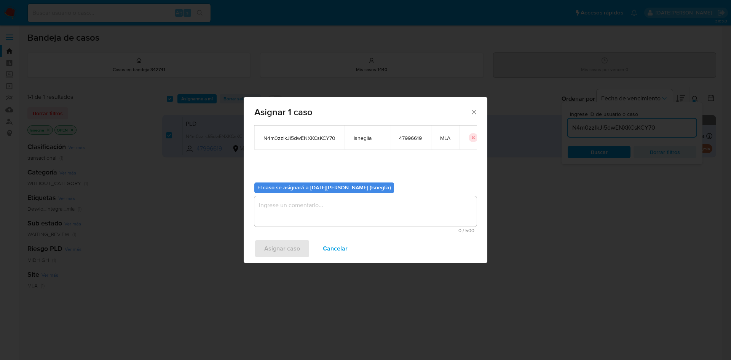
click at [324, 225] on textarea "assign-modal" at bounding box center [365, 211] width 222 height 30
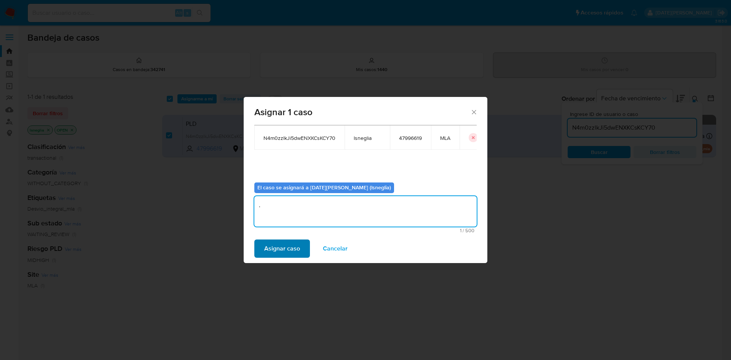
type textarea "."
click at [301, 251] on button "Asignar caso" at bounding box center [282, 249] width 56 height 18
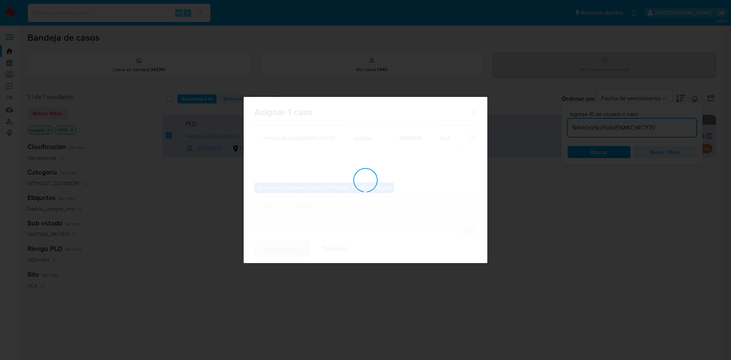
checkbox input "false"
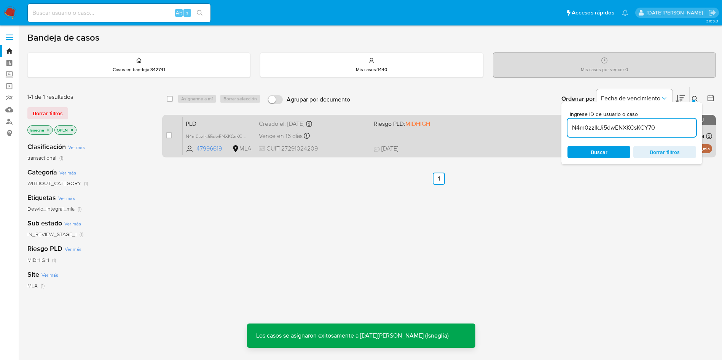
click at [205, 123] on span "PLD" at bounding box center [219, 123] width 67 height 10
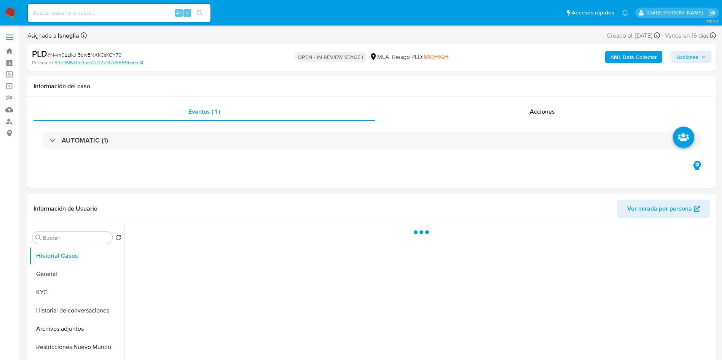
select select "10"
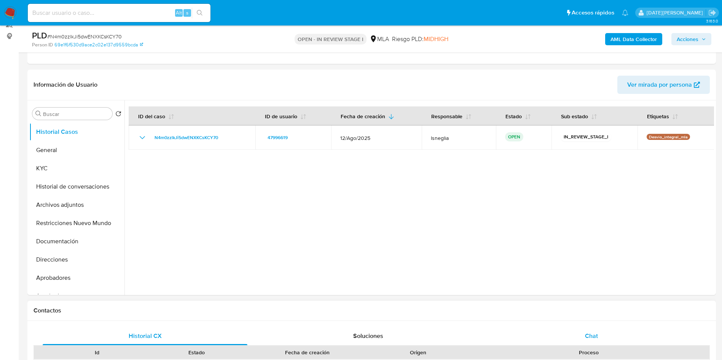
scroll to position [171, 0]
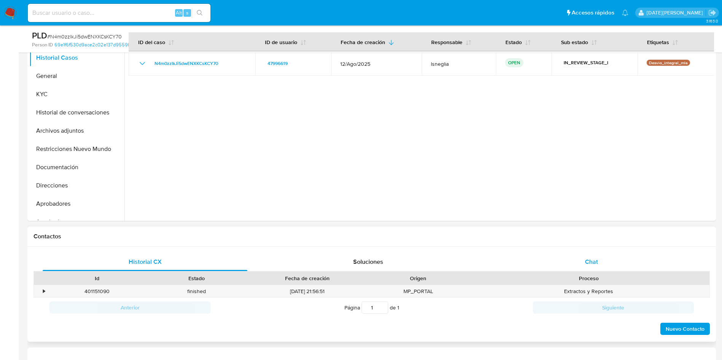
click at [599, 268] on div "Chat" at bounding box center [591, 262] width 205 height 18
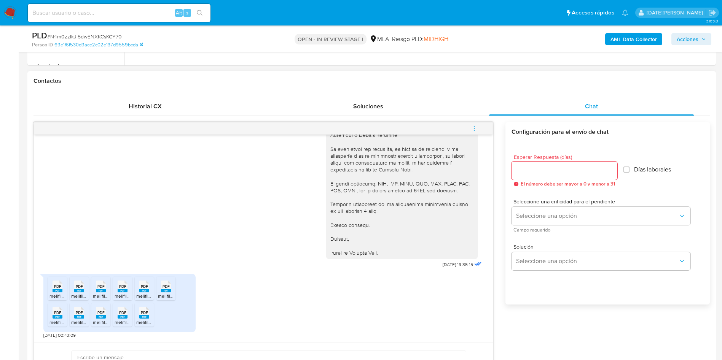
scroll to position [343, 0]
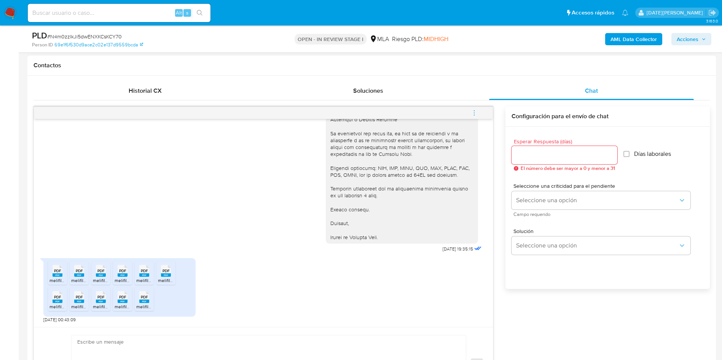
click at [476, 110] on icon "menu-action" at bounding box center [474, 113] width 7 height 7
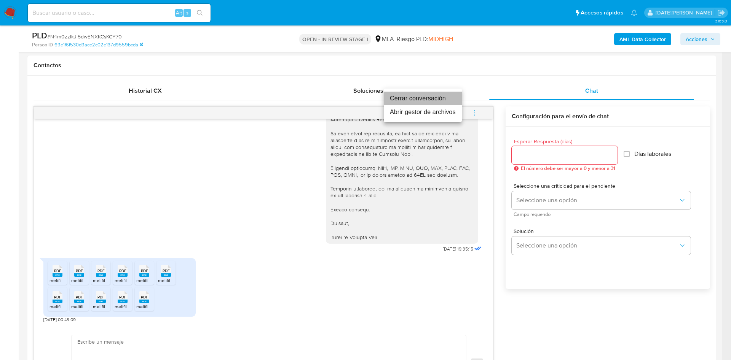
click at [428, 96] on li "Cerrar conversación" at bounding box center [423, 99] width 78 height 14
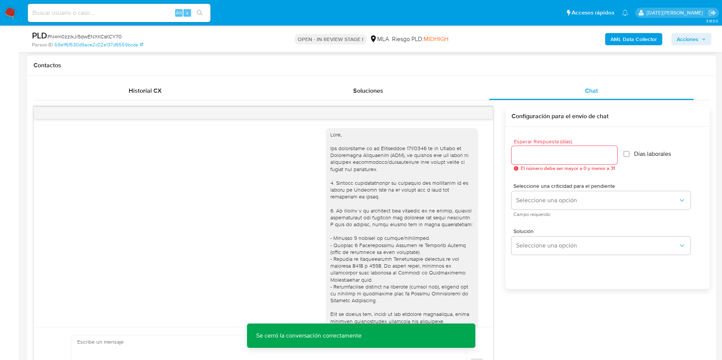
scroll to position [57, 0]
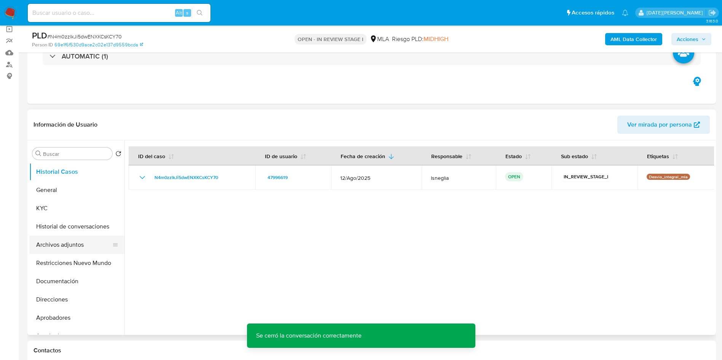
click at [56, 241] on button "Archivos adjuntos" at bounding box center [73, 245] width 89 height 18
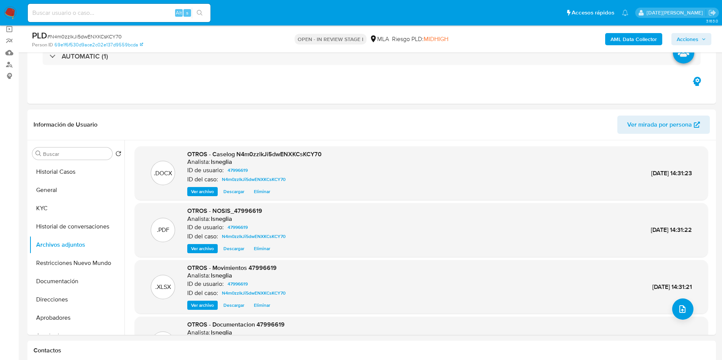
click at [636, 38] on b "AML Data Collector" at bounding box center [633, 39] width 46 height 12
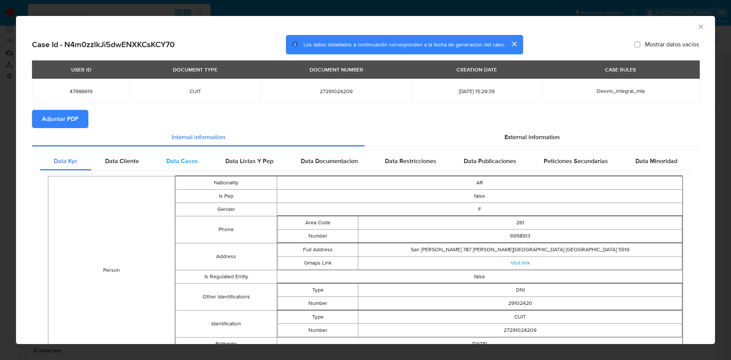
drag, startPoint x: 101, startPoint y: 164, endPoint x: 192, endPoint y: 167, distance: 91.0
click at [102, 164] on div "Data Cliente" at bounding box center [121, 161] width 61 height 18
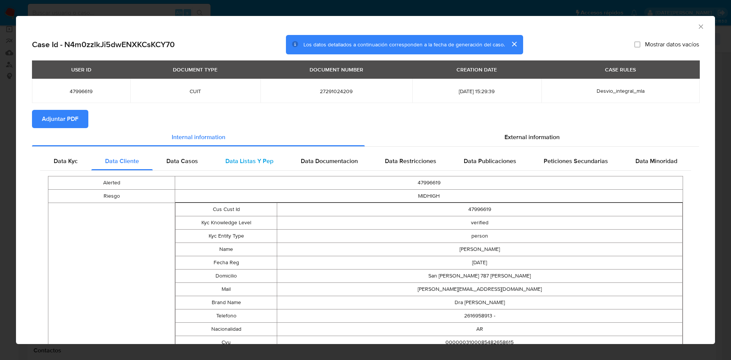
drag, startPoint x: 178, startPoint y: 161, endPoint x: 237, endPoint y: 161, distance: 58.6
click at [179, 161] on span "Data Casos" at bounding box center [182, 161] width 32 height 9
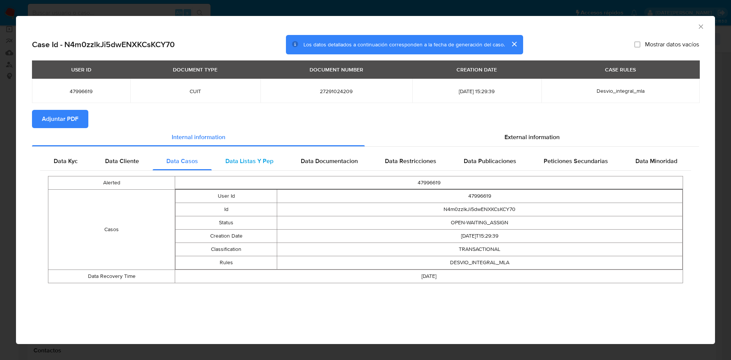
drag, startPoint x: 237, startPoint y: 161, endPoint x: 249, endPoint y: 161, distance: 11.8
click at [238, 161] on span "Data Listas Y Pep" at bounding box center [249, 161] width 48 height 9
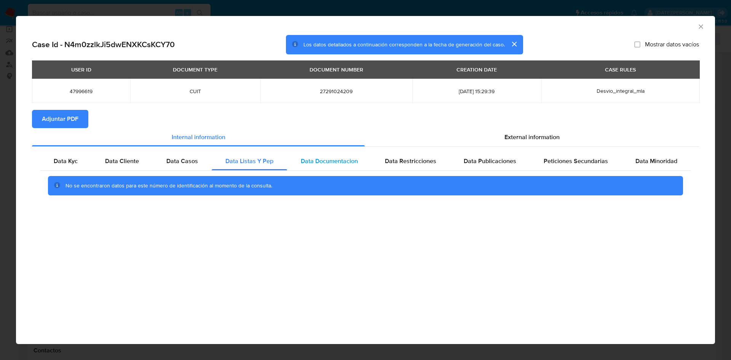
click at [315, 161] on span "Data Documentacion" at bounding box center [329, 161] width 57 height 9
click at [398, 161] on span "Data Restricciones" at bounding box center [410, 161] width 51 height 9
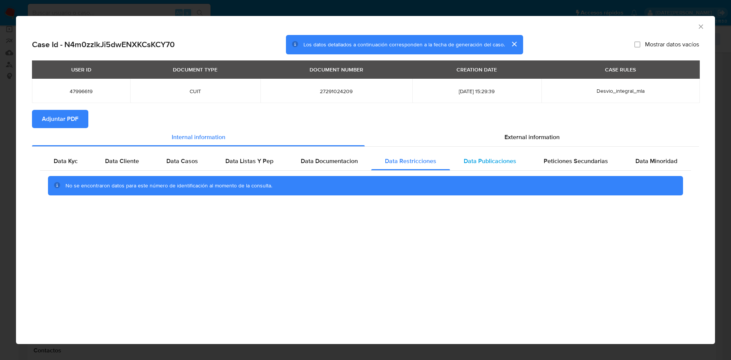
click at [478, 161] on span "Data Publicaciones" at bounding box center [490, 161] width 53 height 9
click at [562, 161] on span "Peticiones Secundarias" at bounding box center [575, 161] width 64 height 9
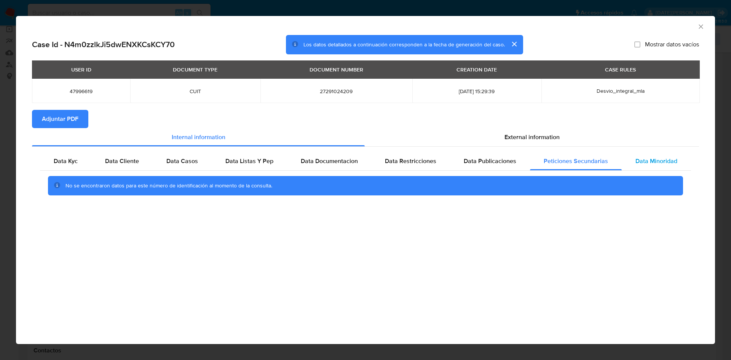
drag, startPoint x: 645, startPoint y: 158, endPoint x: 638, endPoint y: 158, distance: 7.2
click at [645, 158] on span "Data Minoridad" at bounding box center [656, 161] width 42 height 9
click at [535, 137] on span "External information" at bounding box center [531, 137] width 55 height 9
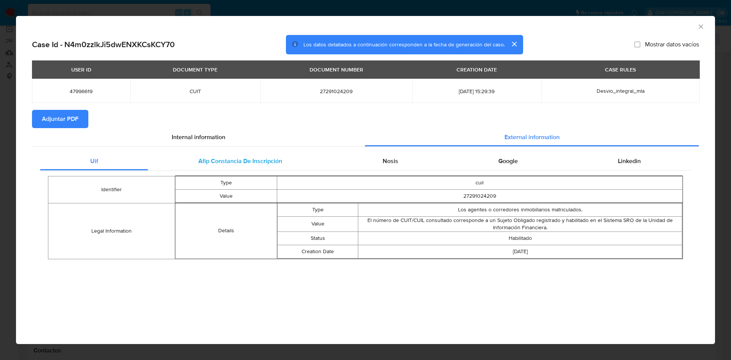
click at [236, 161] on span "Afip Constancia De Inscripción" at bounding box center [240, 161] width 84 height 9
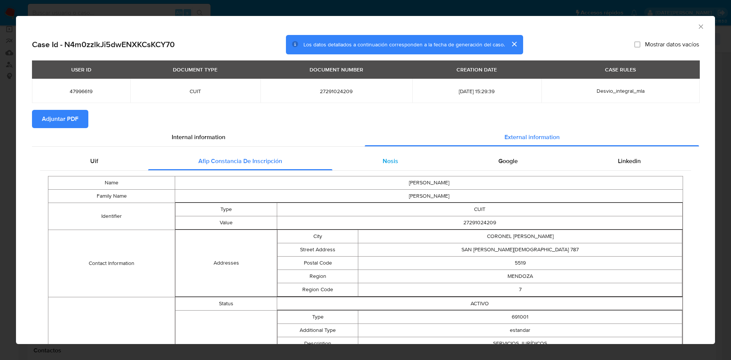
click at [382, 157] on span "Nosis" at bounding box center [390, 161] width 16 height 9
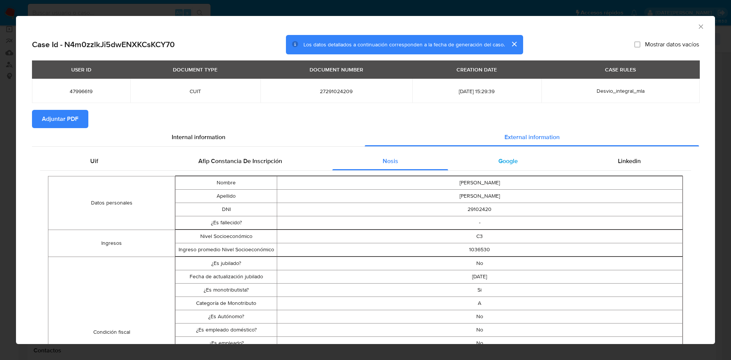
click at [487, 157] on div "Google" at bounding box center [507, 161] width 119 height 18
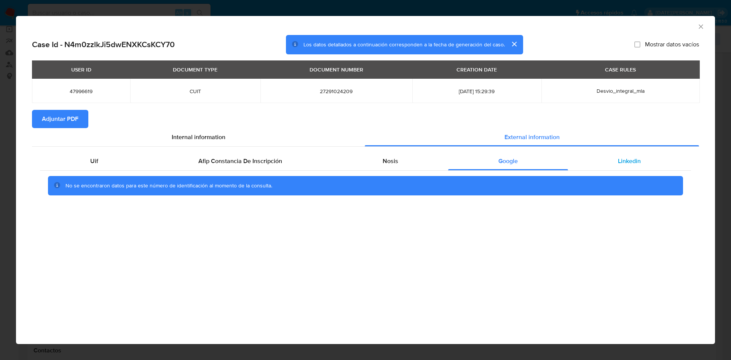
click at [637, 161] on span "Linkedin" at bounding box center [629, 161] width 23 height 9
click at [75, 122] on span "Adjuntar PDF" at bounding box center [60, 119] width 37 height 17
click at [701, 25] on icon "Cerrar ventana" at bounding box center [701, 27] width 8 height 8
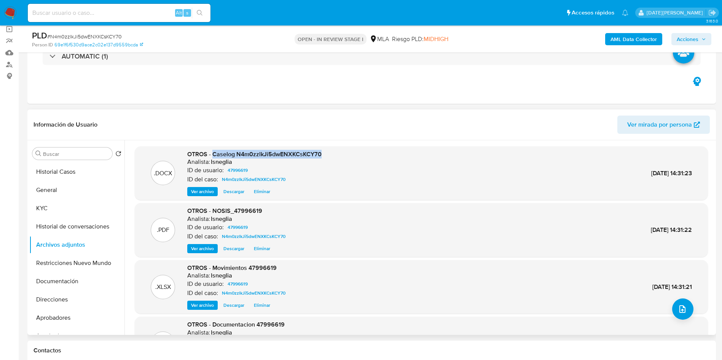
drag, startPoint x: 212, startPoint y: 153, endPoint x: 300, endPoint y: 152, distance: 87.9
click at [351, 154] on div ".DOCX OTROS - Caselog N4m0zzlkJi5dwENXKCsKCY70 Analista: lsneglia ID de usuario…" at bounding box center [422, 173] width 566 height 46
copy span "Caselog N4m0zzlkJi5dwENXKCsKCY70"
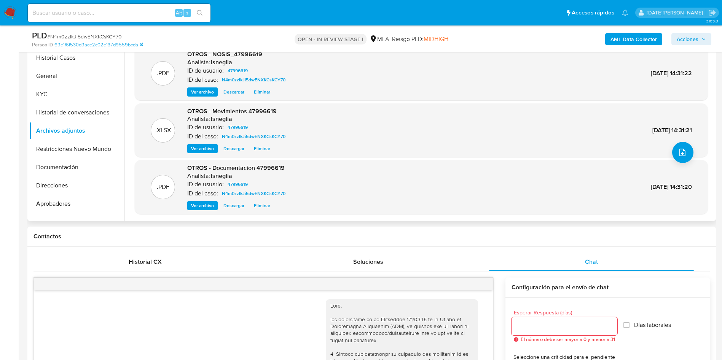
scroll to position [0, 0]
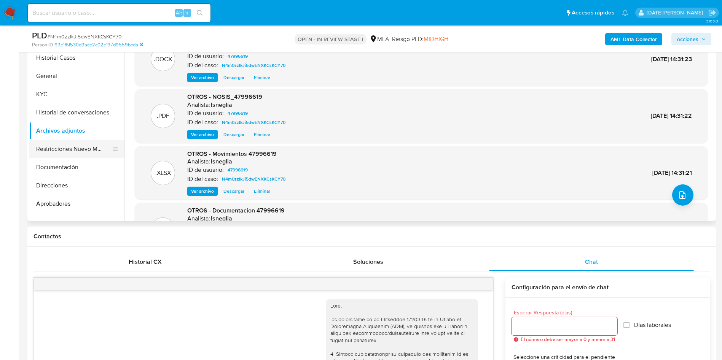
click at [59, 147] on button "Restricciones Nuevo Mundo" at bounding box center [73, 149] width 89 height 18
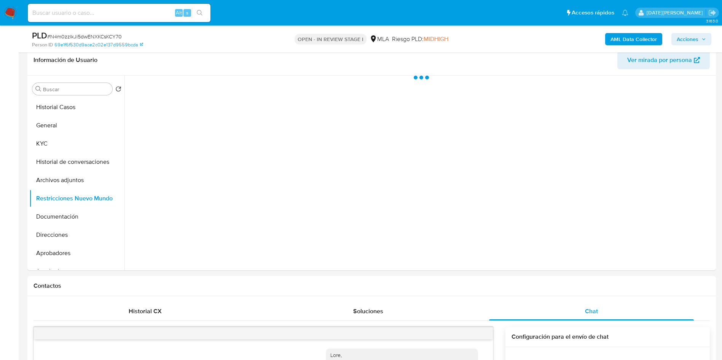
scroll to position [57, 0]
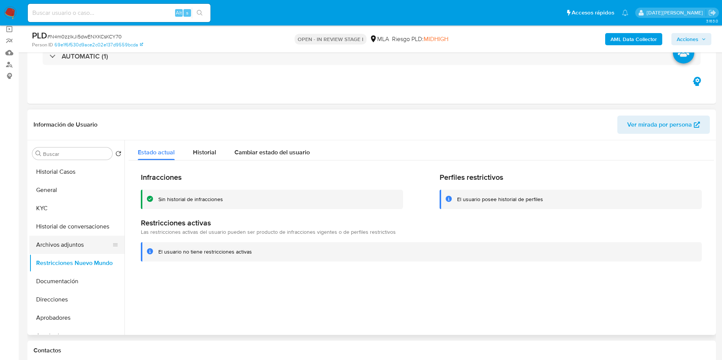
click at [51, 248] on button "Archivos adjuntos" at bounding box center [73, 245] width 89 height 18
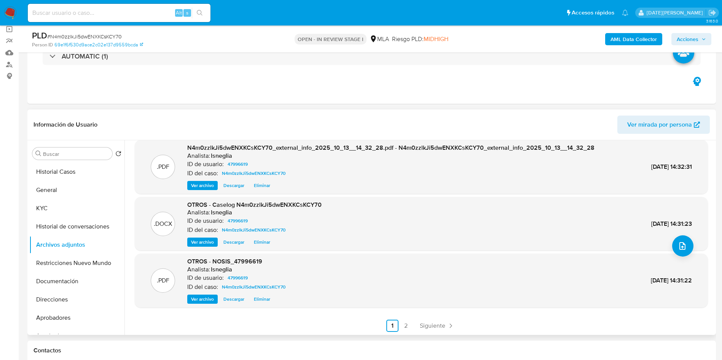
scroll to position [64, 0]
click at [405, 327] on link "2" at bounding box center [406, 325] width 12 height 12
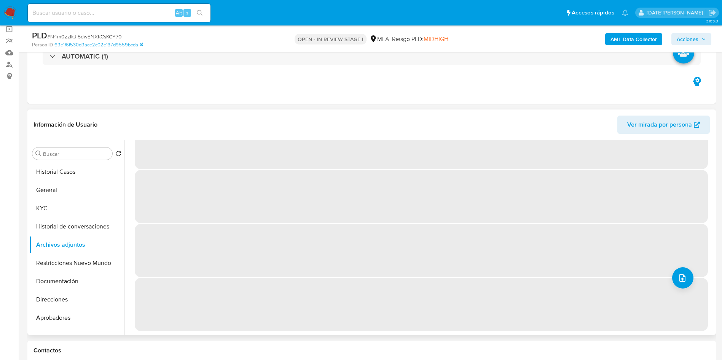
scroll to position [0, 0]
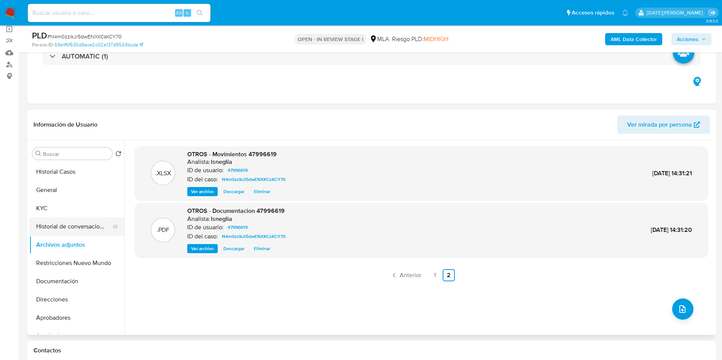
click at [60, 223] on button "Historial de conversaciones" at bounding box center [73, 227] width 89 height 18
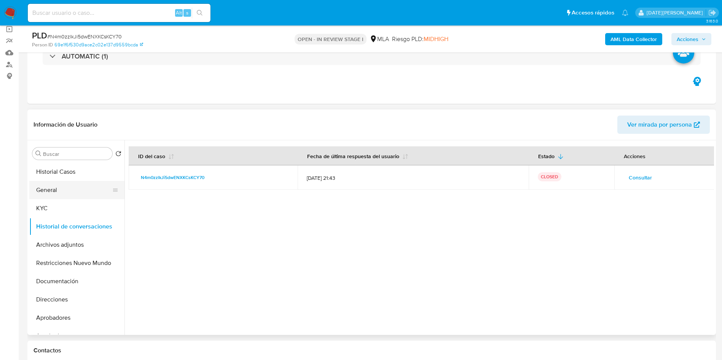
click at [69, 187] on button "General" at bounding box center [73, 190] width 89 height 18
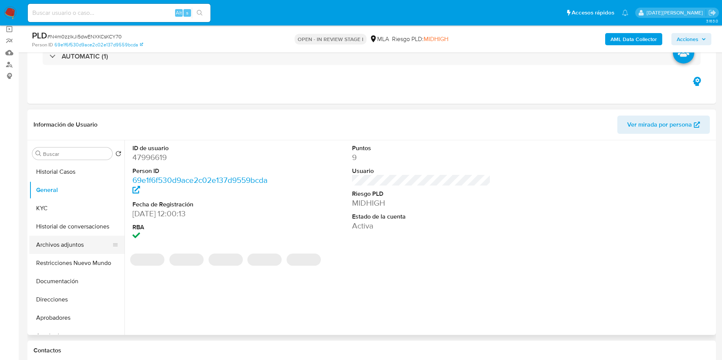
click at [69, 252] on button "Archivos adjuntos" at bounding box center [73, 245] width 89 height 18
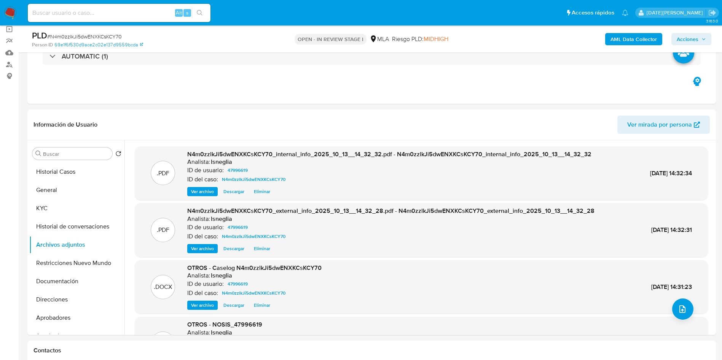
click at [698, 39] on span "Acciones" at bounding box center [688, 39] width 22 height 12
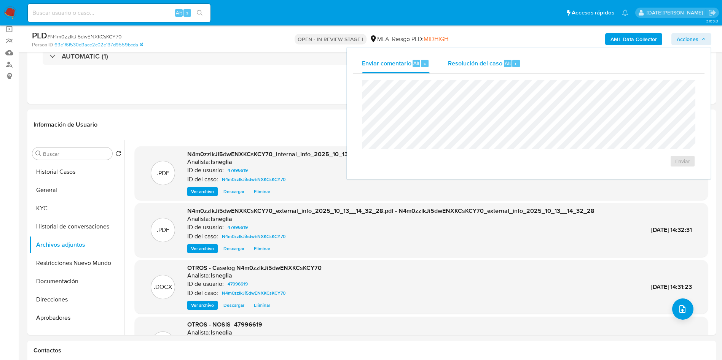
click at [477, 65] on span "Resolución del caso" at bounding box center [475, 63] width 54 height 9
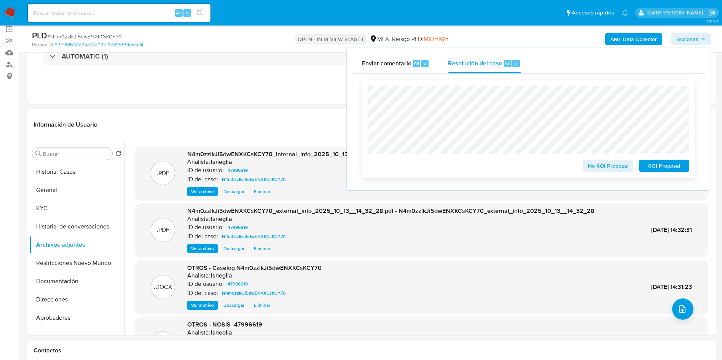
click at [607, 167] on span "No ROI Proposal" at bounding box center [608, 166] width 40 height 11
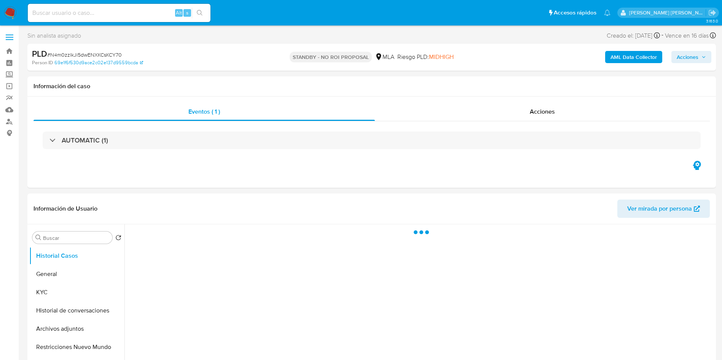
select select "10"
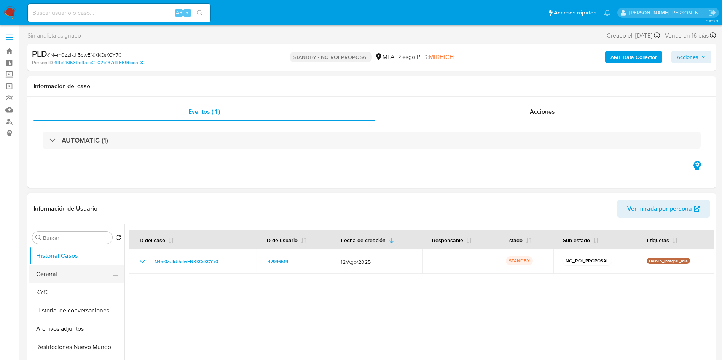
click at [49, 272] on button "General" at bounding box center [73, 274] width 89 height 18
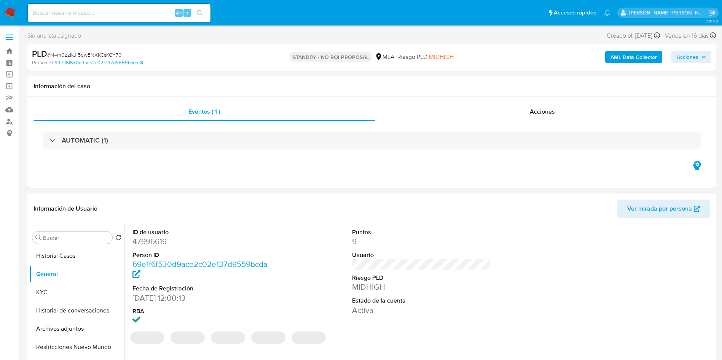
click at [159, 235] on dt "ID de usuario" at bounding box center [201, 232] width 139 height 8
click at [158, 240] on dd "47996619" at bounding box center [201, 241] width 139 height 11
copy dd "47996619"
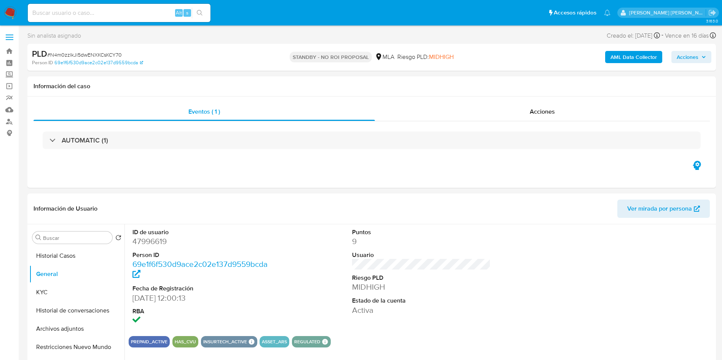
click at [87, 16] on input at bounding box center [119, 13] width 183 height 10
paste input "l6R9mQlX5rU3nhmXJXY6BueZ"
type input "l6R9mQlX5rU3nhmXJXY6BueZ"
click at [56, 255] on button "Historial Casos" at bounding box center [73, 256] width 89 height 18
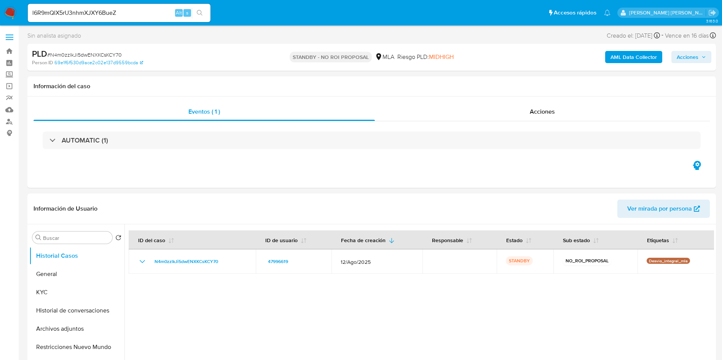
click at [203, 14] on icon "search-icon" at bounding box center [200, 13] width 6 height 6
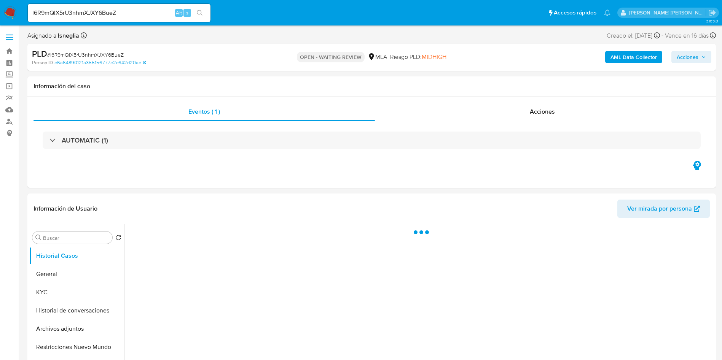
select select "10"
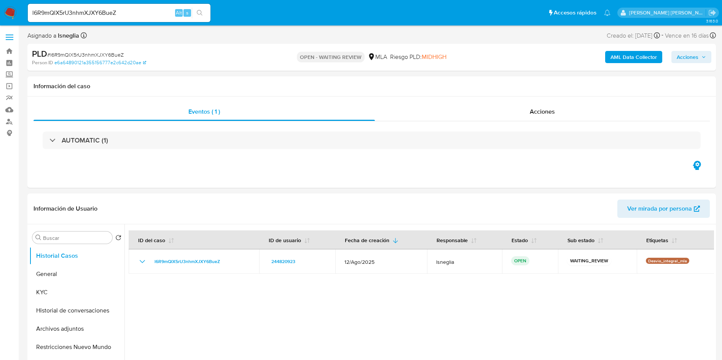
click at [105, 54] on span "# l6R9mQlX5rU3nhmXJXY6BueZ" at bounding box center [85, 55] width 76 height 8
copy span "l6R9mQlX5rU3nhmXJXY6BueZ"
click at [13, 11] on img at bounding box center [10, 12] width 13 height 13
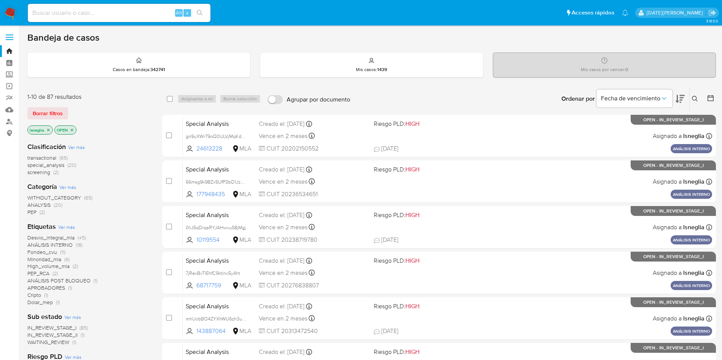
click at [696, 97] on icon at bounding box center [695, 99] width 6 height 6
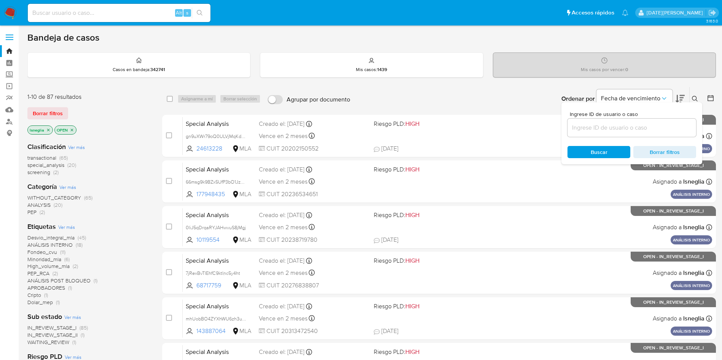
click at [633, 135] on div at bounding box center [631, 128] width 129 height 18
click at [632, 129] on input at bounding box center [631, 128] width 129 height 10
paste input "l6R9mQlX5rU3nhmXJXY6BueZ"
type input "l6R9mQlX5rU3nhmXJXY6BueZ"
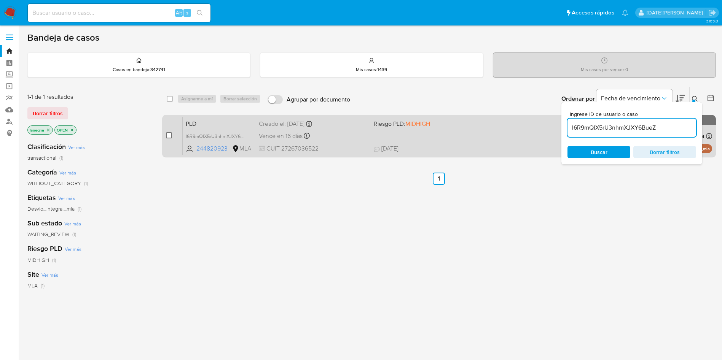
click at [169, 136] on input "checkbox" at bounding box center [169, 135] width 6 height 6
checkbox input "true"
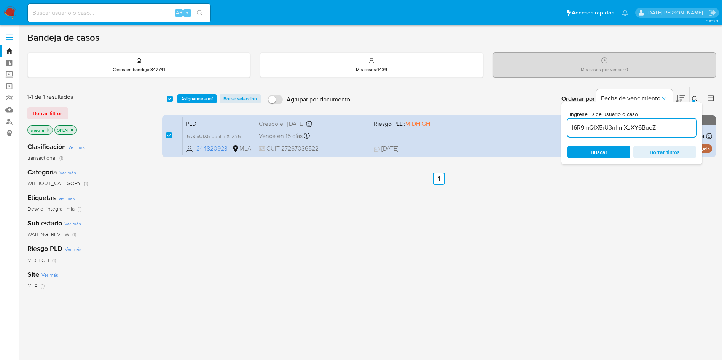
click at [203, 92] on div "select-all-cases-checkbox Asignarme a mí Borrar selección Agrupar por documento…" at bounding box center [439, 99] width 554 height 24
click at [201, 100] on span "Asignarme a mí" at bounding box center [197, 99] width 32 height 8
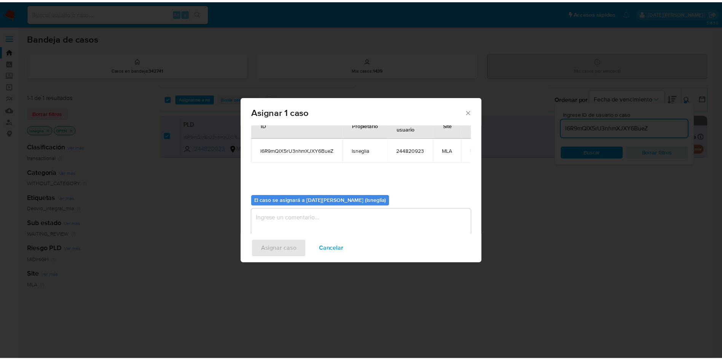
scroll to position [40, 0]
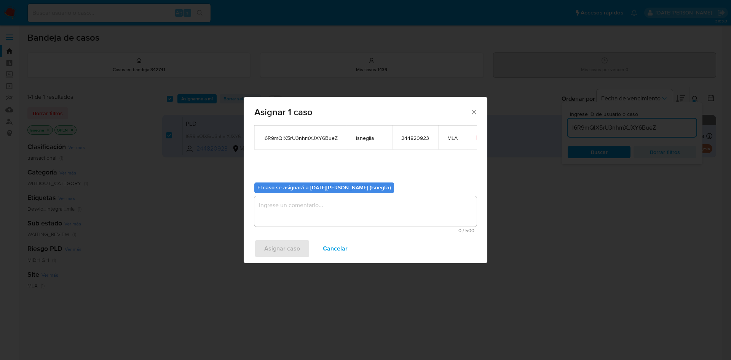
click at [309, 212] on textarea "assign-modal" at bounding box center [365, 211] width 222 height 30
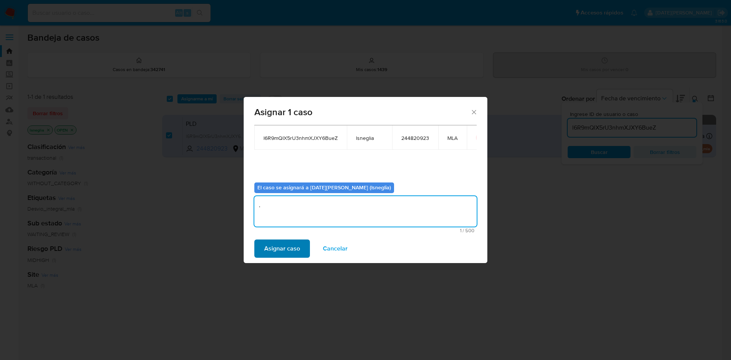
type textarea "."
click at [286, 244] on span "Asignar caso" at bounding box center [282, 249] width 36 height 17
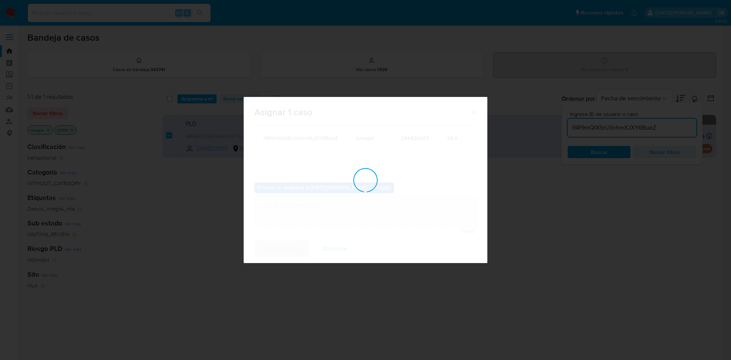
checkbox input "false"
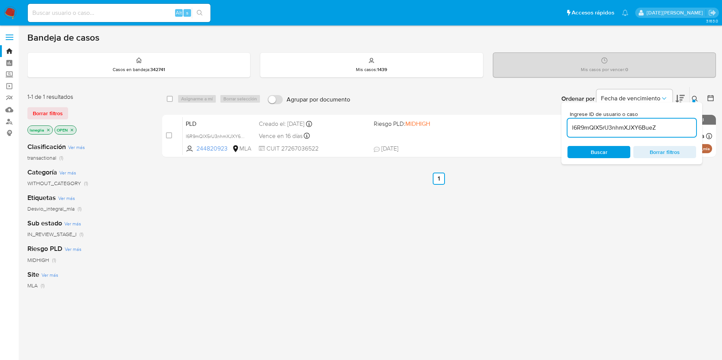
click at [272, 213] on div "select-all-cases-checkbox Asignarme a mí Borrar selección Agrupar por documento…" at bounding box center [439, 259] width 554 height 345
click at [116, 11] on input at bounding box center [119, 13] width 183 height 10
paste input "DVbFtP3tsBLKG0A2kFYBd4EX"
type input "DVbFtP3tsBLKG0A2kFYBd4EX"
click at [198, 14] on icon "search-icon" at bounding box center [200, 13] width 6 height 6
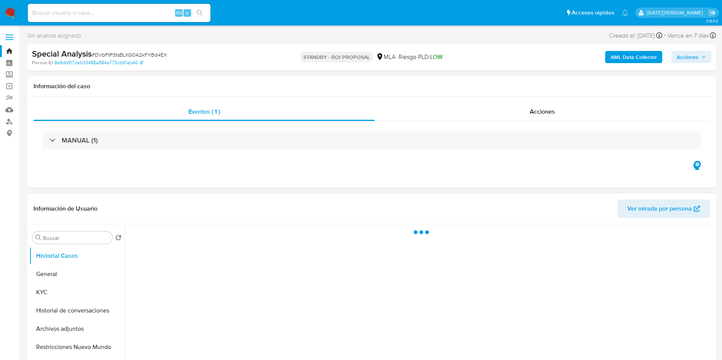
select select "10"
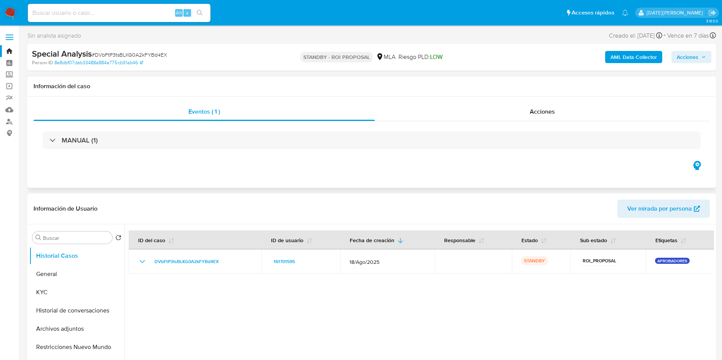
click at [132, 129] on div "MANUAL (1)" at bounding box center [371, 140] width 676 height 38
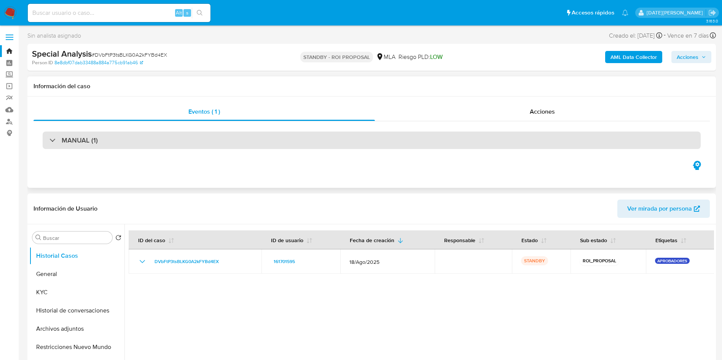
click at [121, 141] on div "MANUAL (1)" at bounding box center [372, 141] width 658 height 18
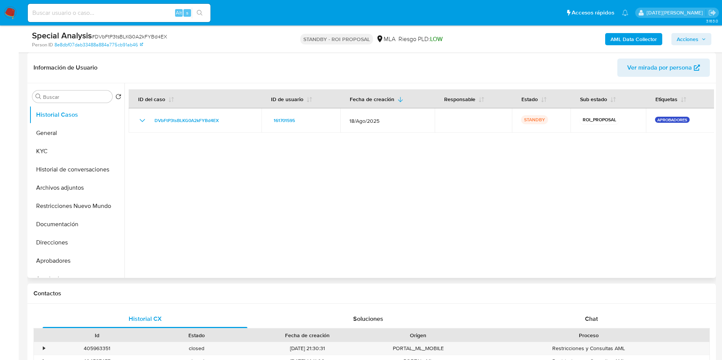
scroll to position [171, 0]
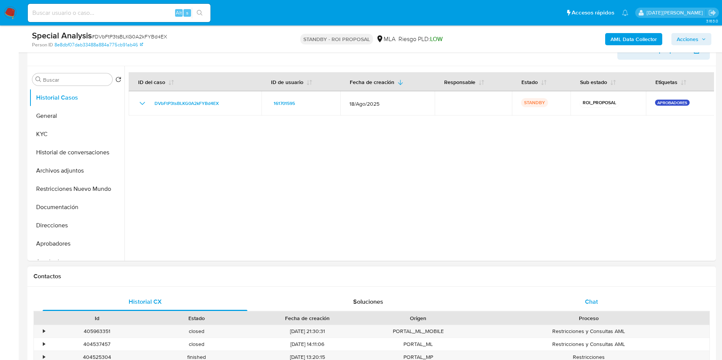
click at [591, 298] on span "Chat" at bounding box center [591, 302] width 13 height 9
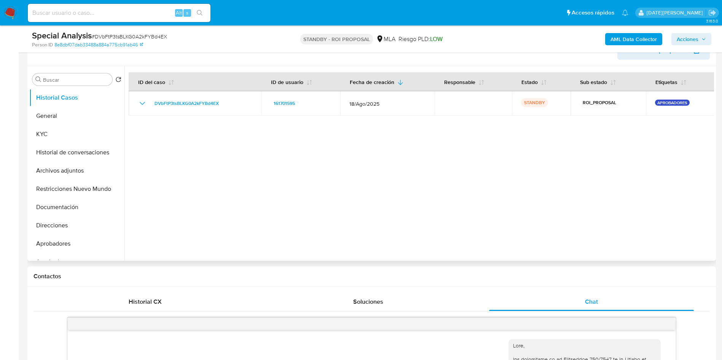
click at [257, 140] on div at bounding box center [419, 163] width 590 height 195
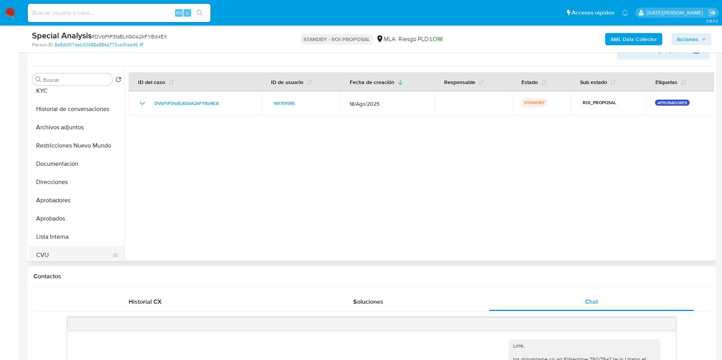
scroll to position [57, 0]
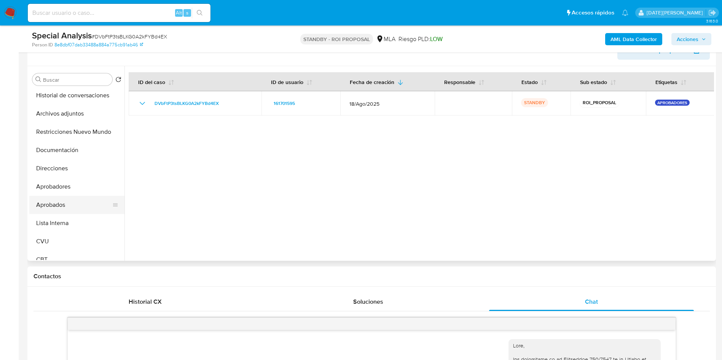
click at [70, 209] on button "Aprobados" at bounding box center [73, 205] width 89 height 18
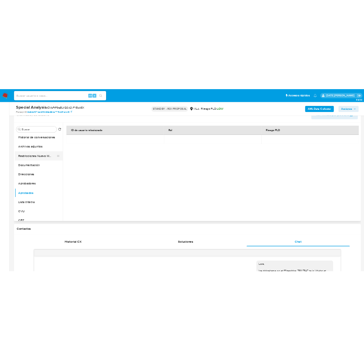
scroll to position [0, 0]
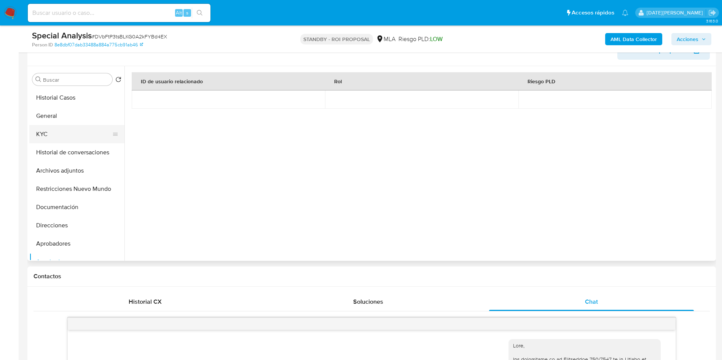
click at [74, 136] on button "KYC" at bounding box center [73, 134] width 89 height 18
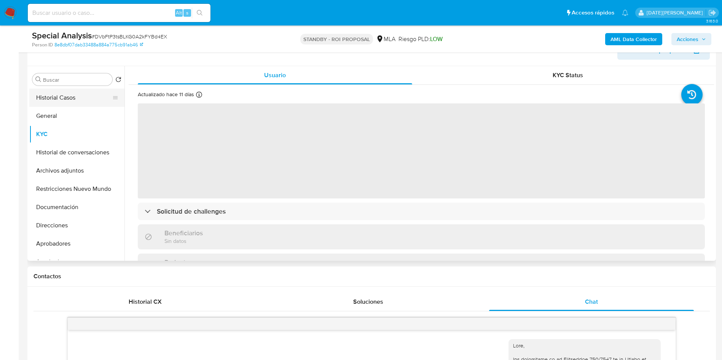
click at [62, 98] on button "Historial Casos" at bounding box center [73, 98] width 89 height 18
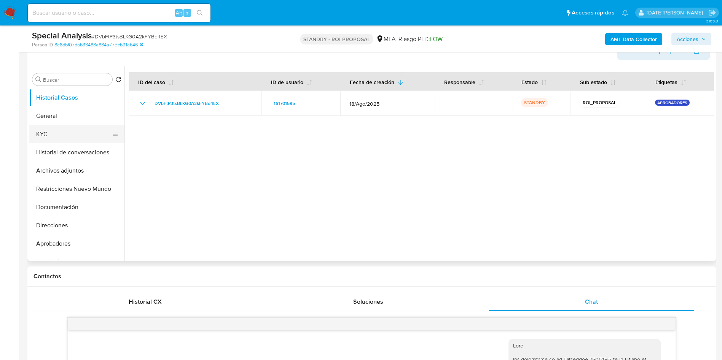
click at [56, 138] on button "KYC" at bounding box center [73, 134] width 89 height 18
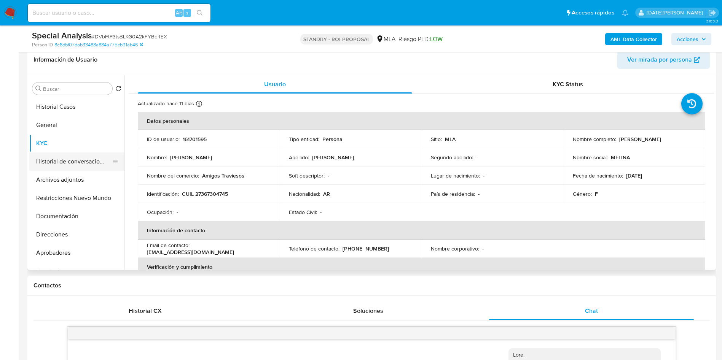
click at [75, 169] on button "Historial de conversaciones" at bounding box center [73, 162] width 89 height 18
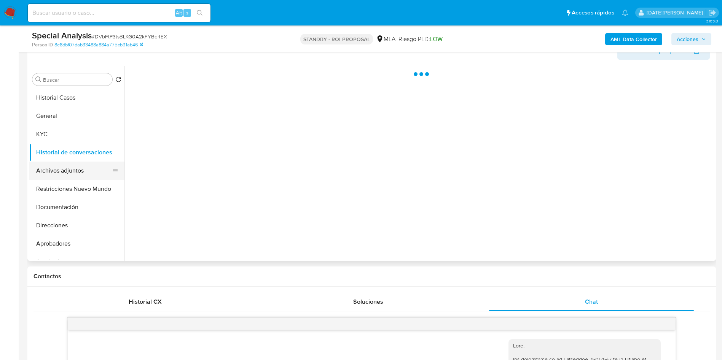
click at [68, 172] on button "Archivos adjuntos" at bounding box center [73, 171] width 89 height 18
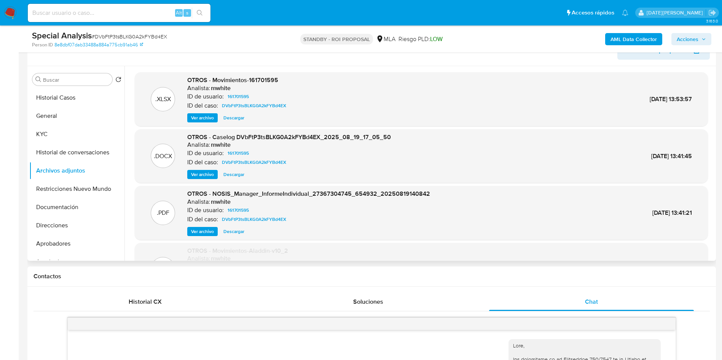
click at [207, 174] on span "Ver archivo" at bounding box center [202, 175] width 23 height 8
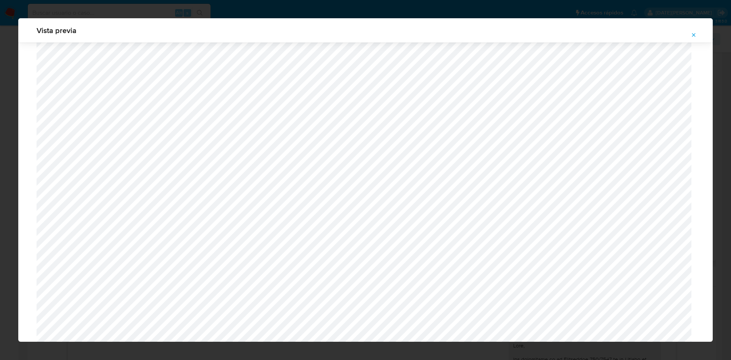
scroll to position [270, 0]
click at [693, 36] on icon "Attachment preview" at bounding box center [693, 35] width 6 height 6
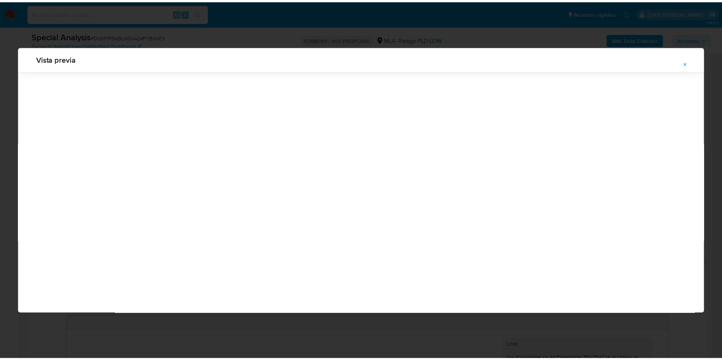
scroll to position [0, 0]
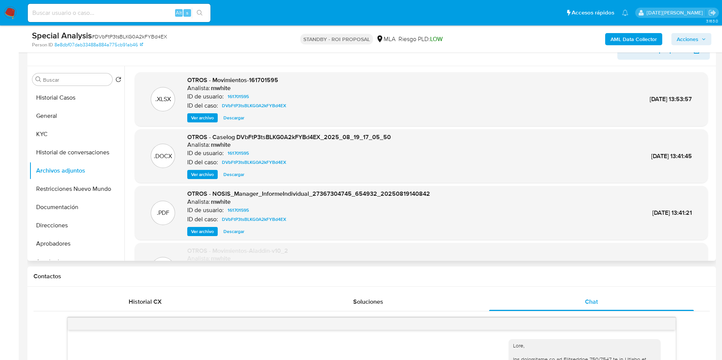
click at [95, 14] on input at bounding box center [119, 13] width 183 height 10
paste input "l6R9mQlX5rU3nhmXJXY6BueZ"
type input "l6R9mQlX5rU3nhmXJXY6BueZ"
click at [206, 12] on button "search-icon" at bounding box center [200, 13] width 16 height 11
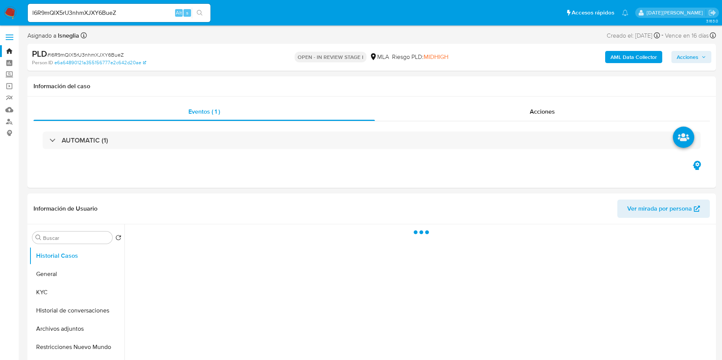
select select "10"
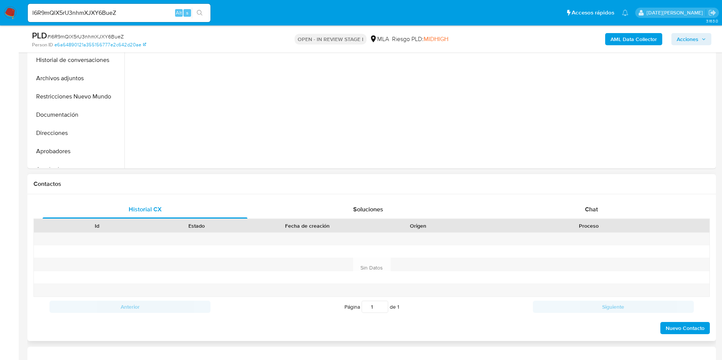
scroll to position [228, 0]
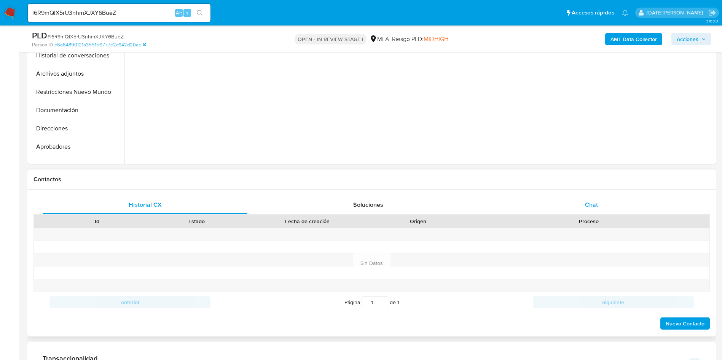
click at [599, 208] on div "Chat" at bounding box center [591, 205] width 205 height 18
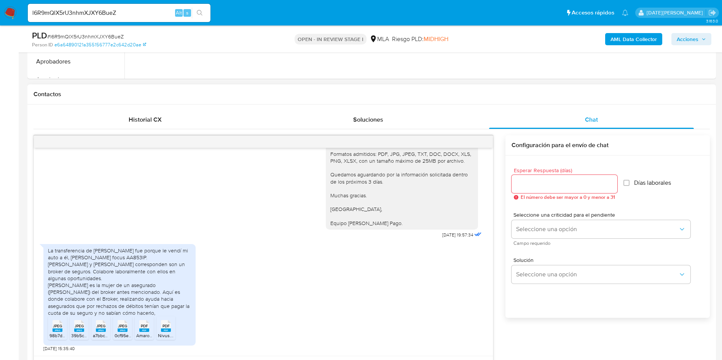
scroll to position [343, 0]
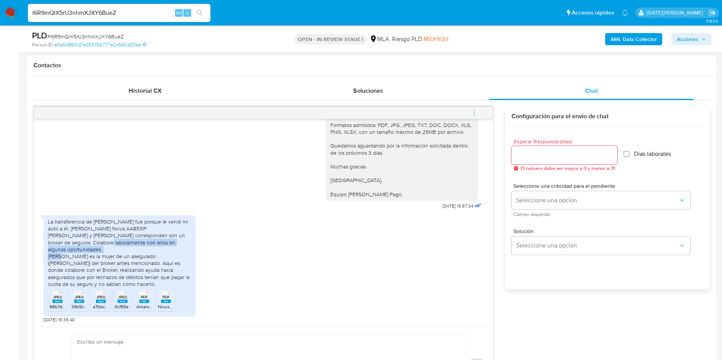
drag, startPoint x: 100, startPoint y: 242, endPoint x: 130, endPoint y: 247, distance: 30.5
click at [130, 247] on div "La transferencia de Herrera Agustín Ezequiel fue porque le vendí mi auto a él, …" at bounding box center [119, 252] width 143 height 69
drag, startPoint x: 92, startPoint y: 263, endPoint x: 158, endPoint y: 263, distance: 66.2
click at [158, 263] on div "La transferencia de Herrera Agustín Ezequiel fue porque le vendí mi auto a él, …" at bounding box center [119, 252] width 143 height 69
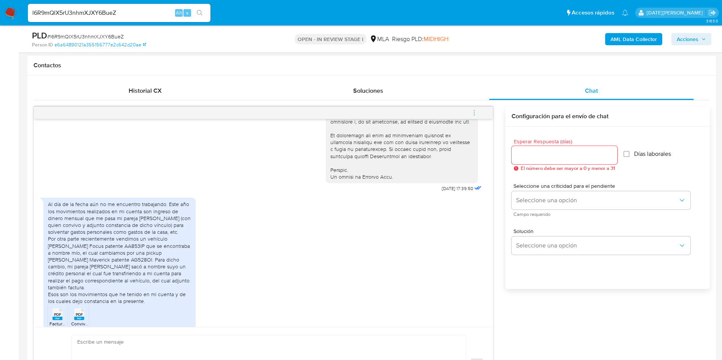
scroll to position [359, 0]
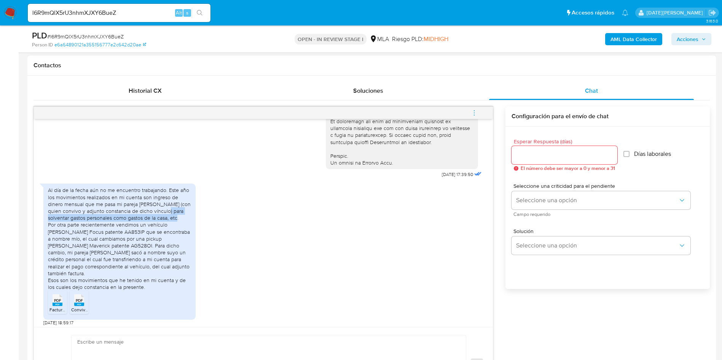
drag, startPoint x: 165, startPoint y: 226, endPoint x: 174, endPoint y: 232, distance: 11.1
click at [174, 232] on div "Al día de la fecha aún no me encuentro trabajando. Este año los movimientos rea…" at bounding box center [119, 239] width 143 height 104
drag, startPoint x: 84, startPoint y: 237, endPoint x: 155, endPoint y: 244, distance: 71.5
click at [155, 244] on div "Al día de la fecha aún no me encuentro trabajando. Este año los movimientos rea…" at bounding box center [119, 239] width 143 height 104
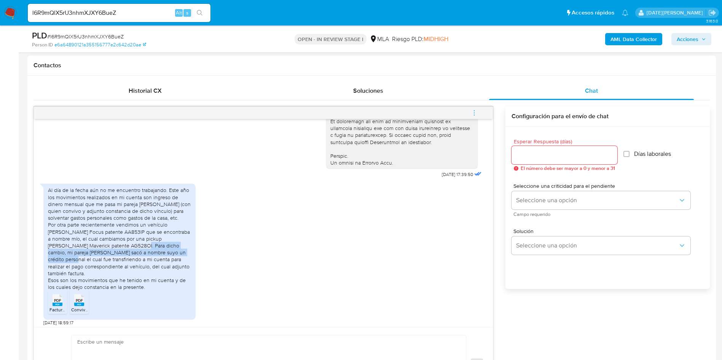
drag, startPoint x: 103, startPoint y: 259, endPoint x: 151, endPoint y: 269, distance: 49.0
click at [150, 269] on div "Al día de la fecha aún no me encuentro trabajando. Este año los movimientos rea…" at bounding box center [119, 239] width 143 height 104
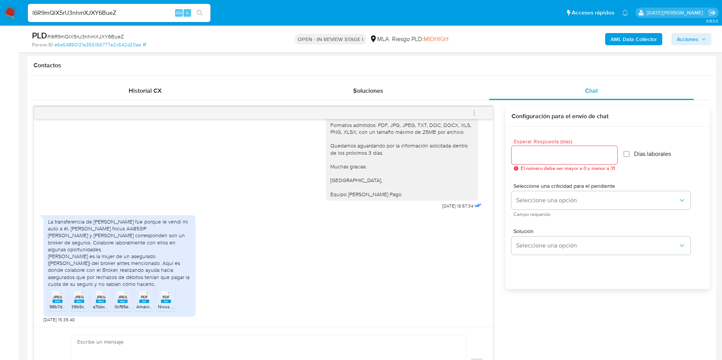
scroll to position [759, 0]
drag, startPoint x: 109, startPoint y: 236, endPoint x: 172, endPoint y: 241, distance: 63.0
click at [172, 241] on div "La transferencia de Herrera Agustín Ezequiel fue porque le vendí mi auto a él, …" at bounding box center [119, 252] width 143 height 69
drag, startPoint x: 79, startPoint y: 237, endPoint x: 135, endPoint y: 236, distance: 56.0
click at [135, 236] on div "La transferencia de Herrera Agustín Ezequiel fue porque le vendí mi auto a él, …" at bounding box center [119, 252] width 143 height 69
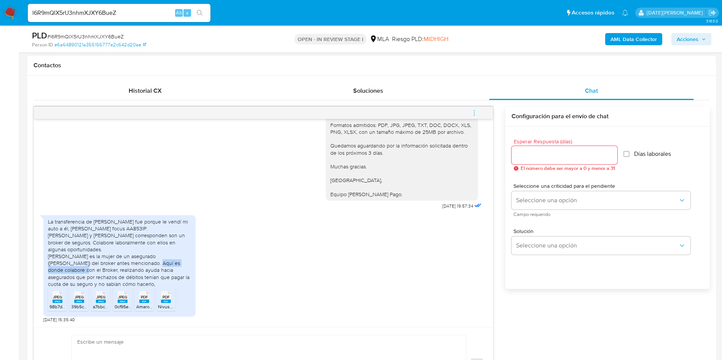
drag, startPoint x: 95, startPoint y: 264, endPoint x: 155, endPoint y: 264, distance: 59.7
click at [155, 264] on div "La transferencia de Herrera Agustín Ezequiel fue porque le vendí mi auto a él, …" at bounding box center [119, 252] width 143 height 69
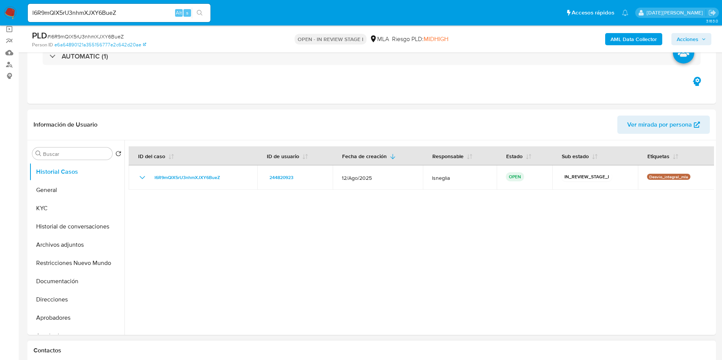
scroll to position [0, 0]
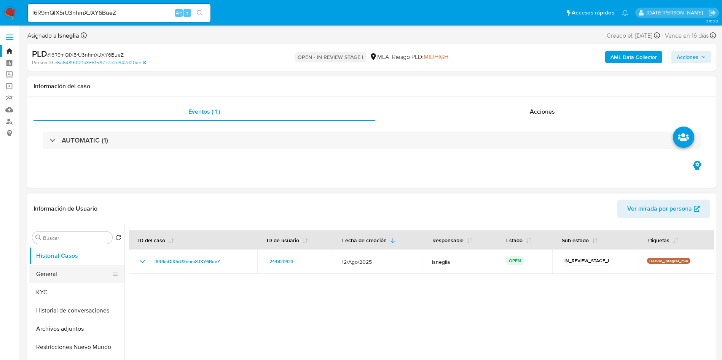
click at [58, 277] on button "General" at bounding box center [73, 274] width 89 height 18
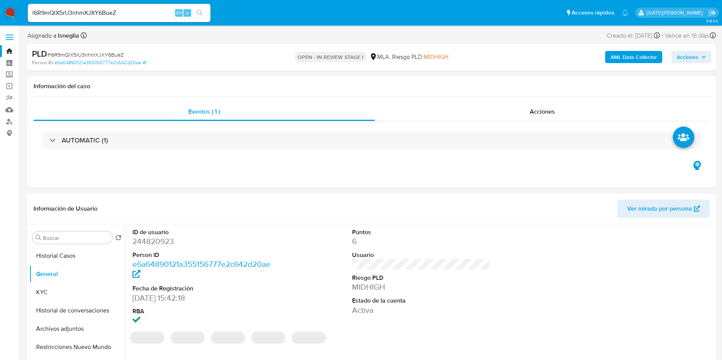
click at [159, 242] on dd "244820923" at bounding box center [201, 241] width 139 height 11
copy dd "244820923"
click at [311, 19] on ul "Pausado Ver notificaciones l6R9mQlX5rU3nhmXJXY6BueZ Alt s Accesos rápidos Presi…" at bounding box center [328, 12] width 608 height 19
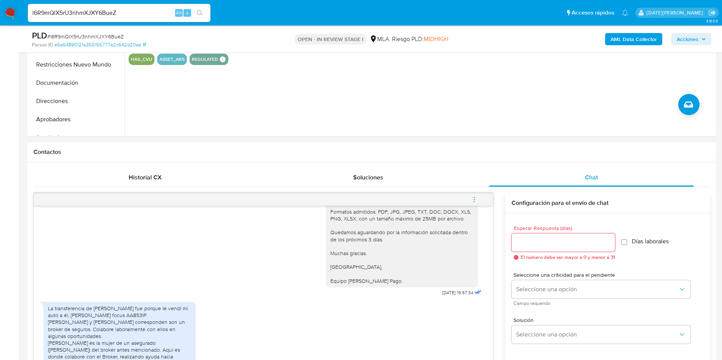
scroll to position [343, 0]
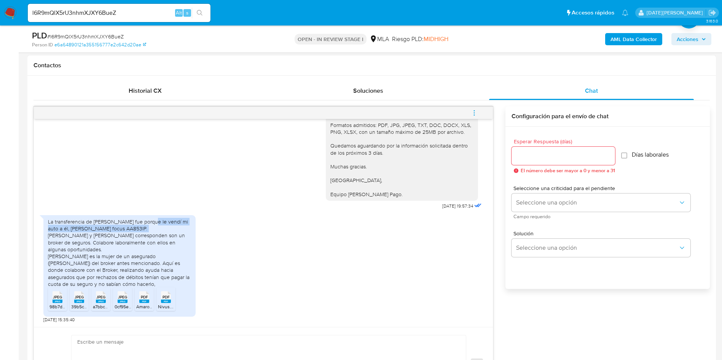
drag, startPoint x: 149, startPoint y: 222, endPoint x: 164, endPoint y: 229, distance: 16.0
click at [164, 229] on div "La transferencia de Herrera Agustín Ezequiel fue porque le vendí mi auto a él, …" at bounding box center [119, 252] width 143 height 69
copy div "l fue porque le vendí mi auto a él, Ford focus AA853IP."
drag, startPoint x: 166, startPoint y: 237, endPoint x: 103, endPoint y: 248, distance: 64.1
click at [103, 248] on div "La transferencia de Herrera Agustín Ezequiel fue porque le vendí mi auto a él, …" at bounding box center [119, 252] width 143 height 69
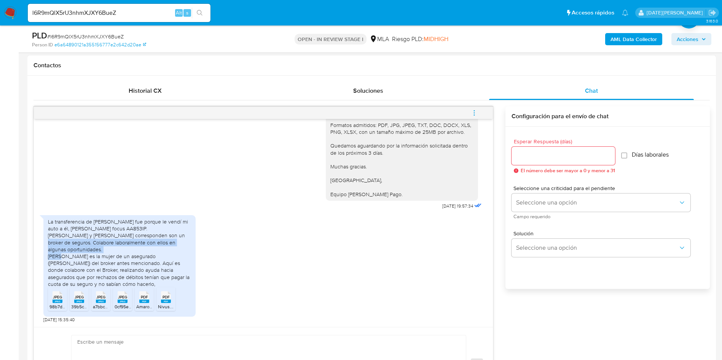
copy div "son un broker de seguros. Colabore laboralmente con ellos en algunas oportunida…"
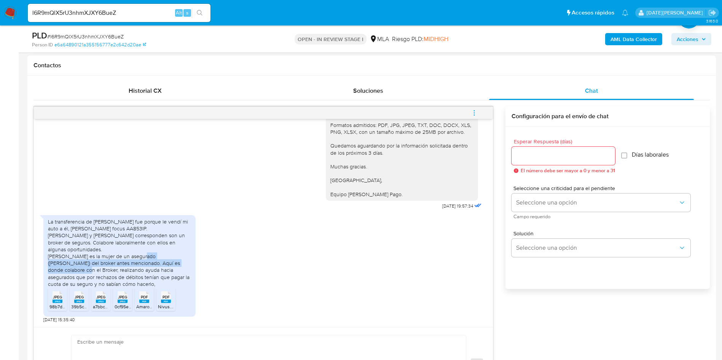
drag, startPoint x: 157, startPoint y: 264, endPoint x: 121, endPoint y: 257, distance: 36.4
click at [121, 257] on div "La transferencia de Herrera Agustín Ezequiel fue porque le vendí mi auto a él, …" at bounding box center [119, 252] width 143 height 69
copy div "es la mujer de un asegurado (Mariano Cataldi) del broker antes mencionado."
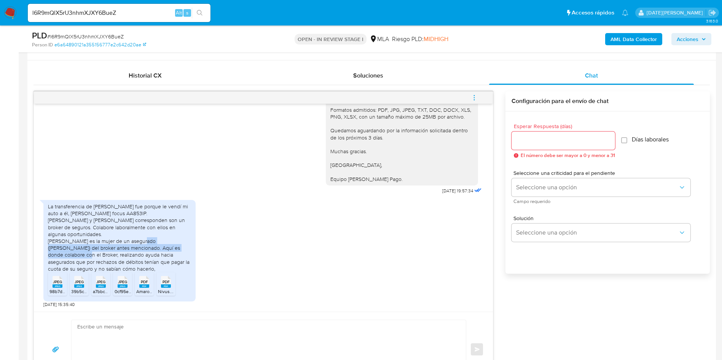
scroll to position [400, 0]
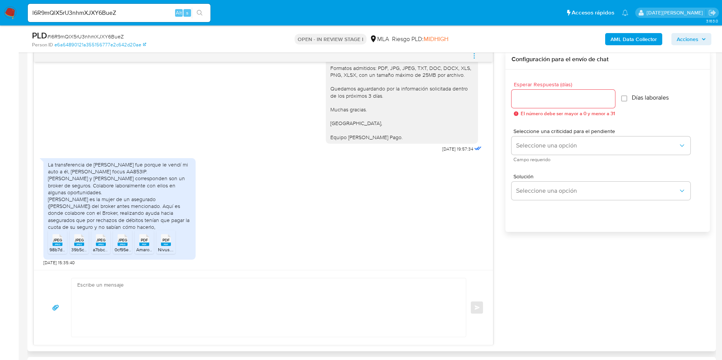
click at [54, 243] on span "JPEG" at bounding box center [57, 240] width 9 height 5
click at [76, 245] on rect at bounding box center [79, 244] width 10 height 3
click at [102, 245] on rect at bounding box center [101, 244] width 10 height 3
click at [121, 245] on rect at bounding box center [123, 244] width 10 height 3
click at [147, 247] on icon "PDF" at bounding box center [144, 240] width 10 height 13
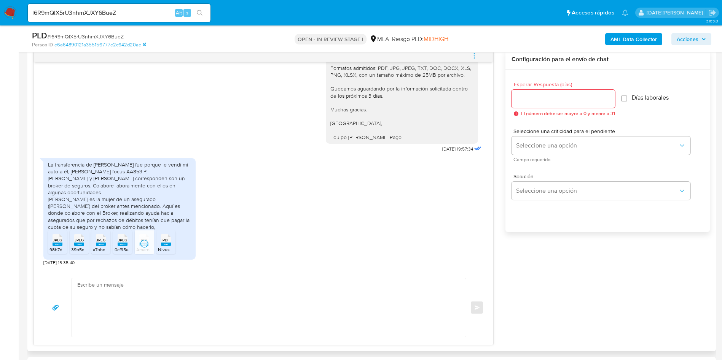
click at [165, 247] on span "Nivus.pdf" at bounding box center [167, 250] width 19 height 6
click at [144, 243] on span "PDF" at bounding box center [144, 240] width 7 height 5
click at [164, 242] on span "PDF" at bounding box center [166, 240] width 7 height 5
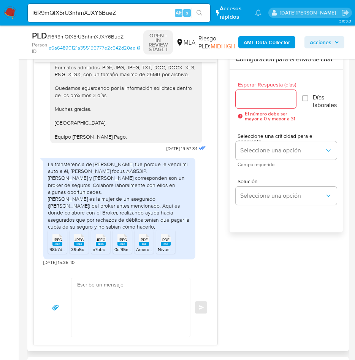
click at [258, 277] on div "18/08/2025 17:39:50 Al día de la fecha aún no me encuentro trabajando. Este año…" at bounding box center [188, 196] width 310 height 295
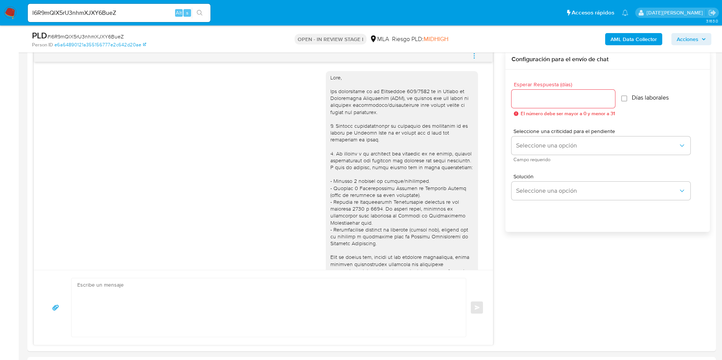
scroll to position [57, 0]
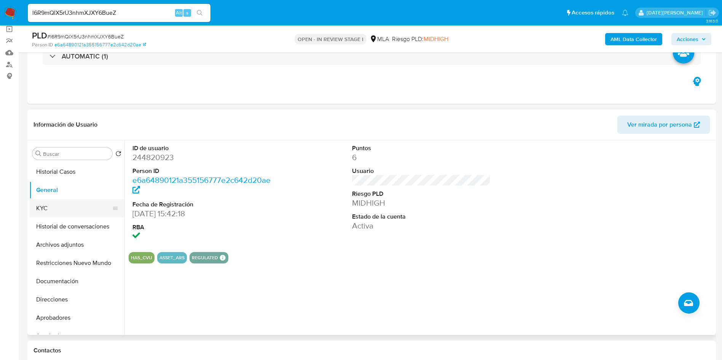
click at [52, 205] on button "KYC" at bounding box center [73, 208] width 89 height 18
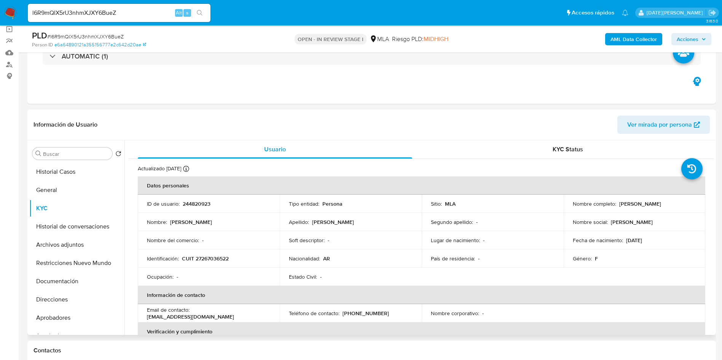
click at [641, 205] on p "Gisela Triboulard" at bounding box center [640, 204] width 42 height 7
click at [642, 205] on p "Gisela Triboulard" at bounding box center [640, 204] width 42 height 7
copy p "Triboulard"
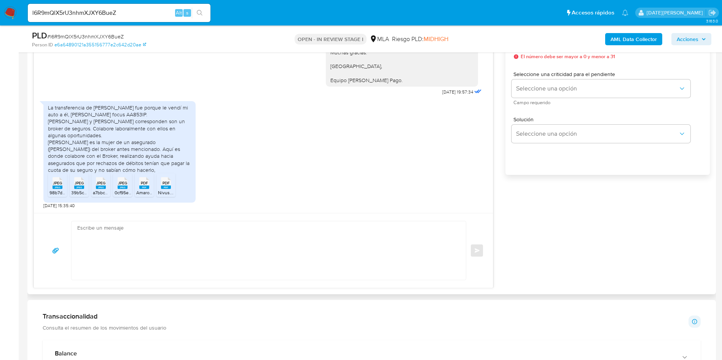
scroll to position [759, 0]
drag, startPoint x: 102, startPoint y: 149, endPoint x: 158, endPoint y: 148, distance: 55.9
click at [158, 148] on div "La transferencia de Herrera Agustín Ezequiel fue porque le vendí mi auto a él, …" at bounding box center [119, 138] width 143 height 69
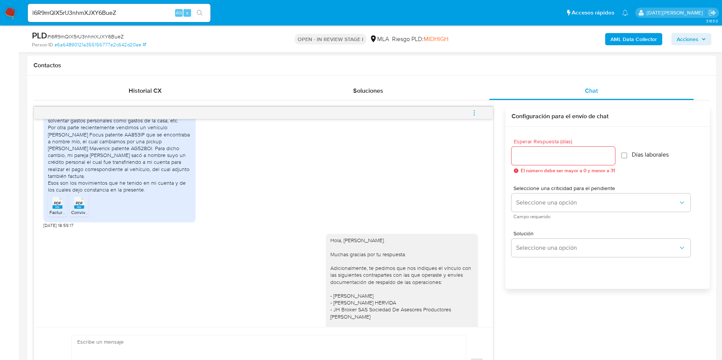
scroll to position [343, 0]
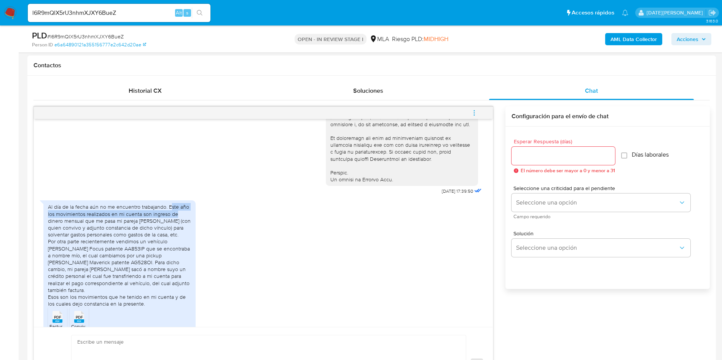
drag, startPoint x: 169, startPoint y: 219, endPoint x: 182, endPoint y: 227, distance: 14.6
click at [182, 227] on div "Al día de la fecha aún no me encuentro trabajando. Este año los movimientos rea…" at bounding box center [119, 256] width 143 height 104
drag, startPoint x: 103, startPoint y: 243, endPoint x: 158, endPoint y: 249, distance: 55.9
click at [158, 249] on div "Al día de la fecha aún no me encuentro trabajando. Este año los movimientos rea…" at bounding box center [119, 256] width 143 height 104
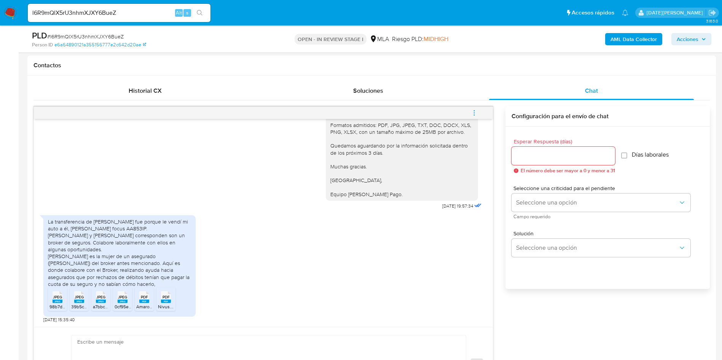
scroll to position [457, 0]
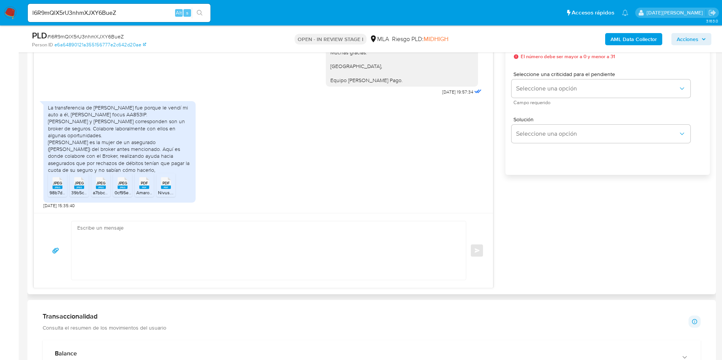
drag, startPoint x: 46, startPoint y: 106, endPoint x: 190, endPoint y: 169, distance: 157.7
click at [190, 169] on div "La transferencia de Herrera Agustín Ezequiel fue porque le vendí mi auto a él, …" at bounding box center [119, 152] width 152 height 102
copy div "La transferencia de Herrera Agustín Ezequiel fue porque le vendí mi auto a él, …"
click at [82, 14] on input "l6R9mQlX5rU3nhmXJXY6BueZ" at bounding box center [119, 13] width 183 height 10
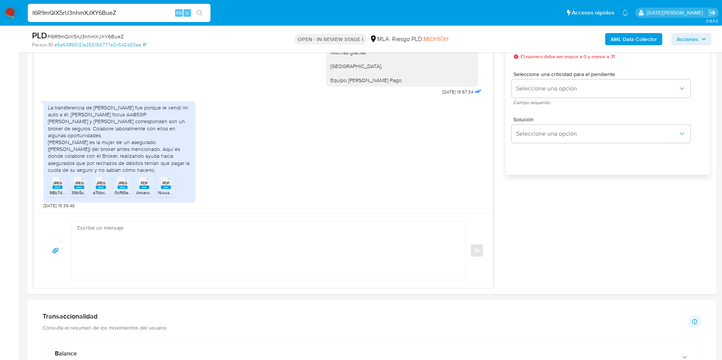
paste input "9vCKhVMkazAWhiDklmhROVhy"
type input "9vCKhVMkazAWhiDklmhROVhy"
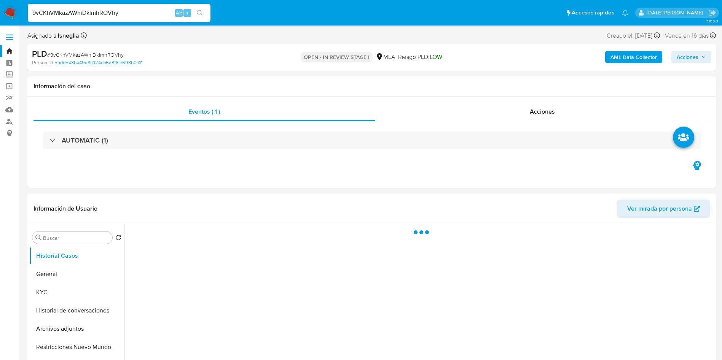
select select "10"
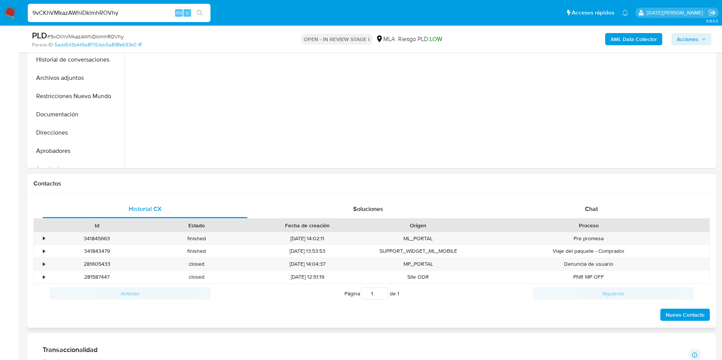
scroll to position [228, 0]
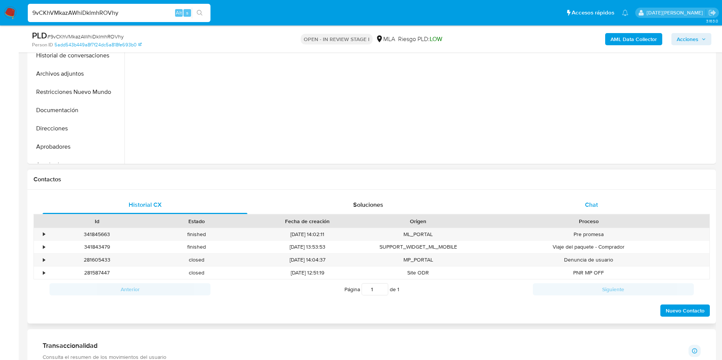
click at [590, 207] on span "Chat" at bounding box center [591, 205] width 13 height 9
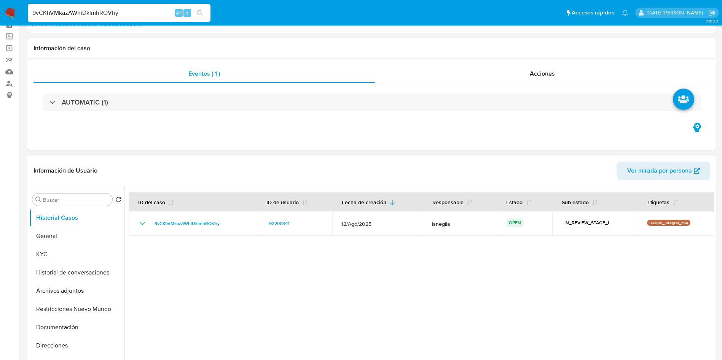
scroll to position [0, 0]
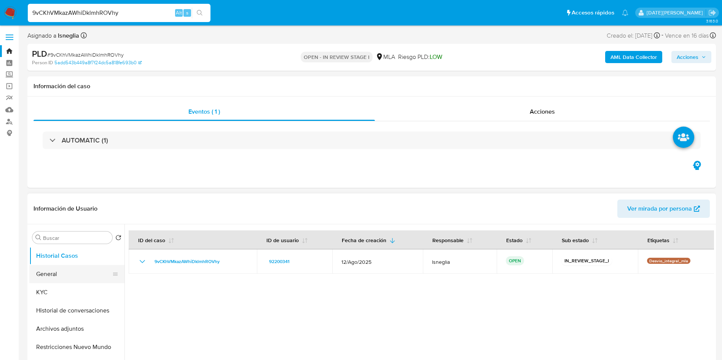
click at [78, 282] on button "General" at bounding box center [73, 274] width 89 height 18
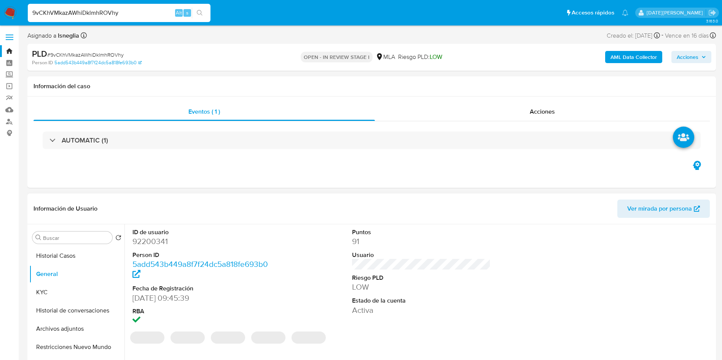
click at [157, 236] on dd "92200341" at bounding box center [201, 241] width 139 height 11
click at [158, 241] on dd "92200341" at bounding box center [201, 241] width 139 height 11
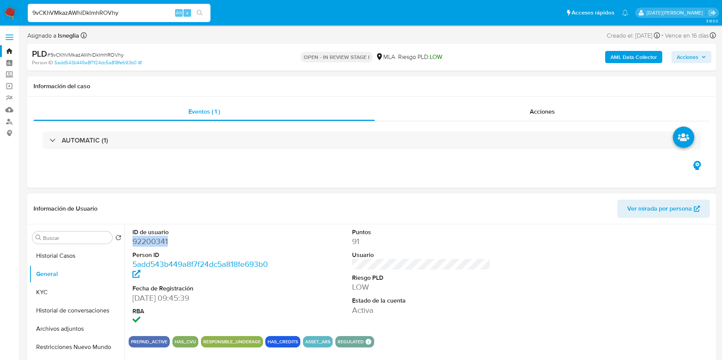
copy dd "92200341"
click at [258, 44] on div "PLD # 9vCKhVMkazAWhiDklmhROVhy Person ID 5add543b449a8f7f24dc5a818fe693b0 OPEN …" at bounding box center [371, 57] width 688 height 27
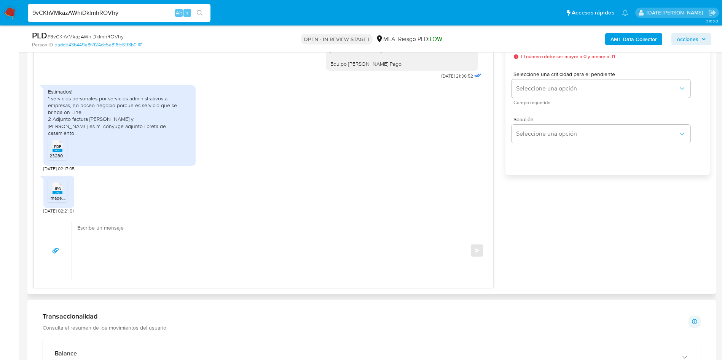
scroll to position [1425, 0]
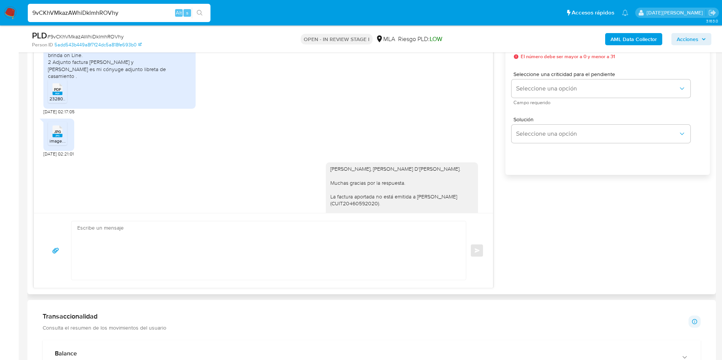
click at [59, 95] on rect at bounding box center [58, 93] width 10 height 3
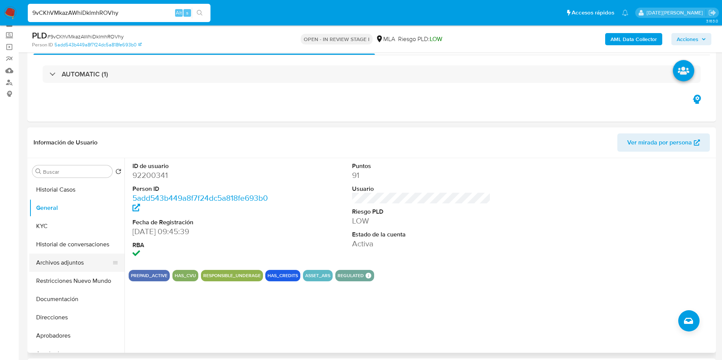
scroll to position [57, 0]
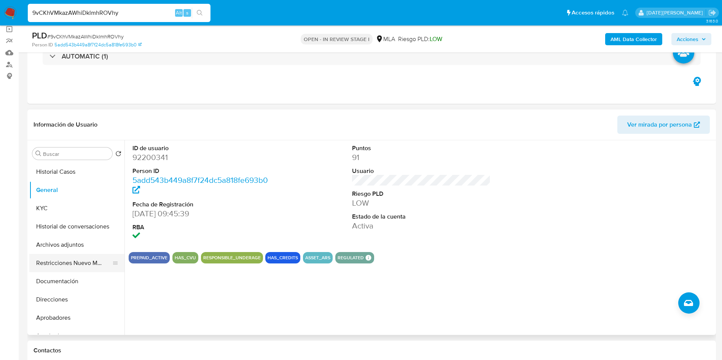
click at [81, 254] on button "Restricciones Nuevo Mundo" at bounding box center [73, 263] width 89 height 18
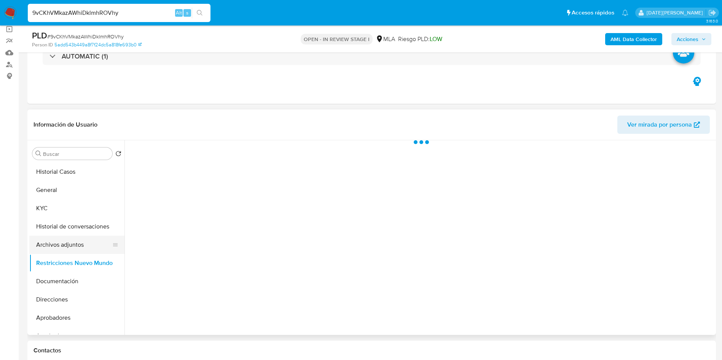
click at [82, 246] on button "Archivos adjuntos" at bounding box center [73, 245] width 89 height 18
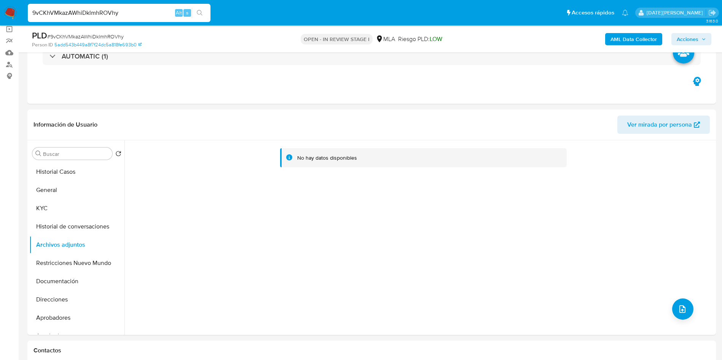
click at [646, 35] on b "AML Data Collector" at bounding box center [633, 39] width 46 height 12
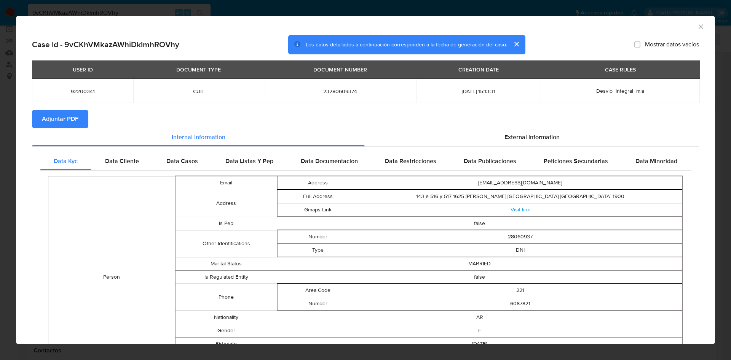
click at [86, 121] on button "Adjuntar PDF" at bounding box center [60, 119] width 56 height 18
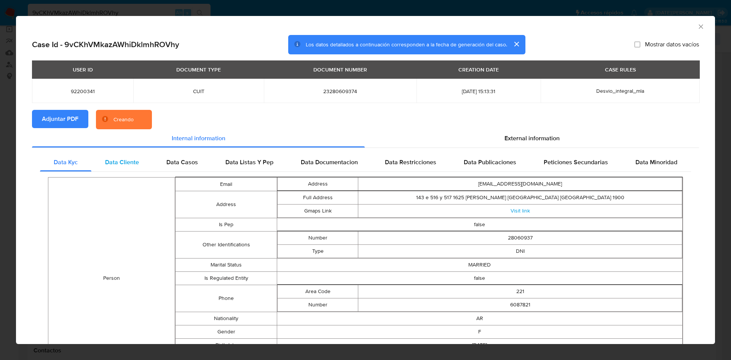
click at [118, 168] on div "Data Cliente" at bounding box center [121, 162] width 61 height 18
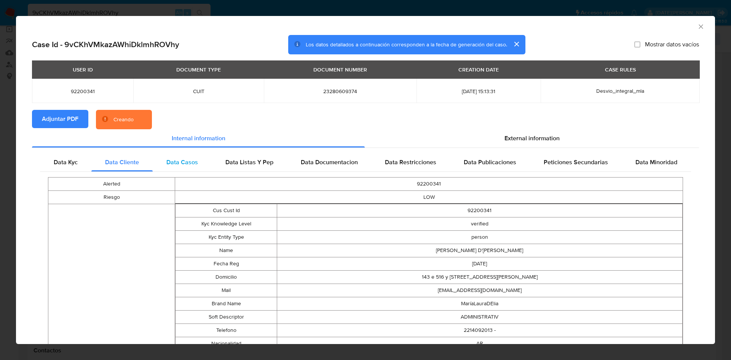
drag, startPoint x: 171, startPoint y: 166, endPoint x: 204, endPoint y: 166, distance: 32.7
click at [171, 166] on span "Data Casos" at bounding box center [182, 162] width 32 height 9
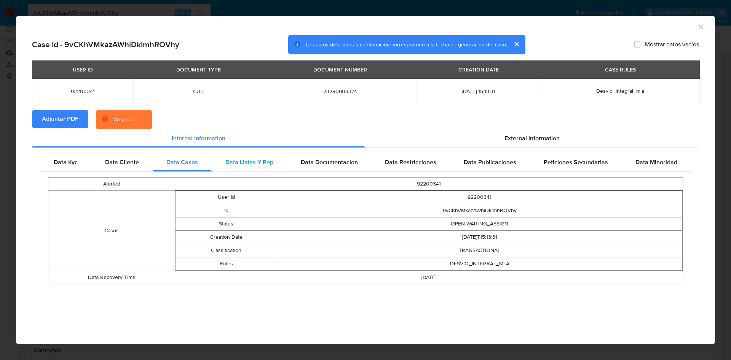
click at [242, 166] on span "Data Listas Y Pep" at bounding box center [249, 162] width 48 height 9
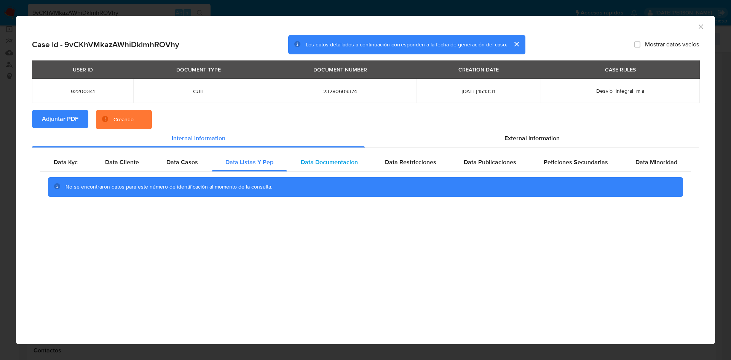
click at [316, 164] on span "Data Documentacion" at bounding box center [329, 162] width 57 height 9
click at [416, 170] on div "Data Restricciones" at bounding box center [410, 162] width 79 height 18
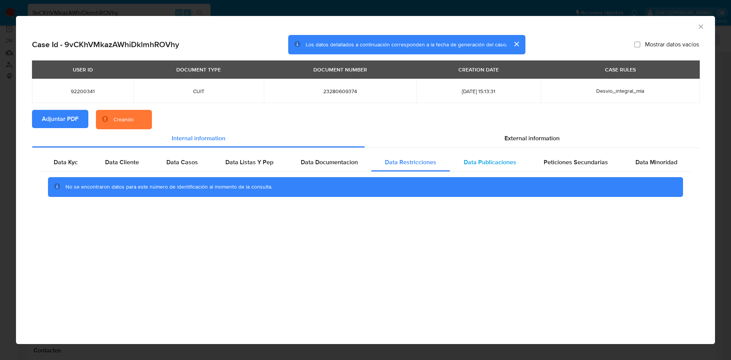
click at [502, 165] on span "Data Publicaciones" at bounding box center [490, 162] width 53 height 9
click at [576, 167] on div "Peticiones Secundarias" at bounding box center [576, 162] width 92 height 18
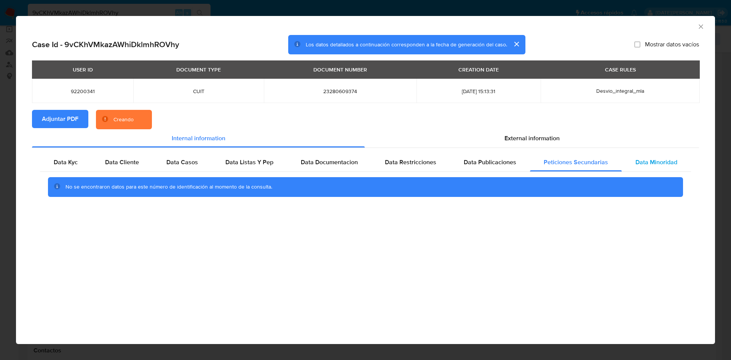
click at [648, 167] on div "Data Minoridad" at bounding box center [655, 162] width 69 height 18
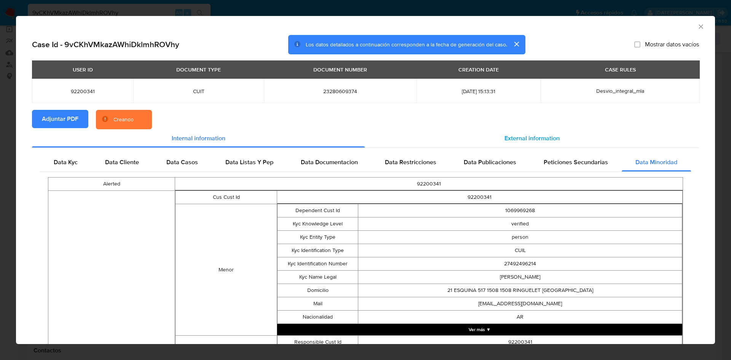
click at [528, 138] on span "External information" at bounding box center [531, 138] width 55 height 9
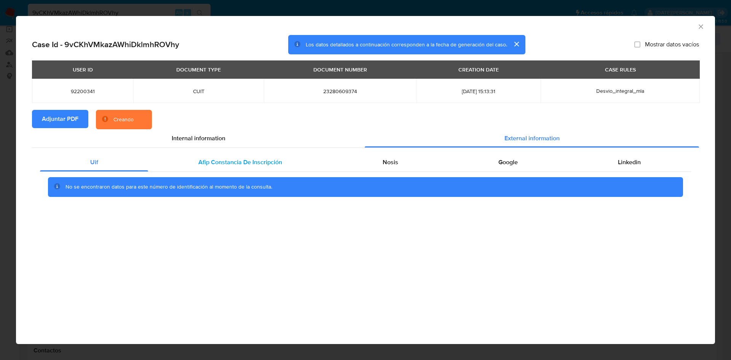
click at [188, 161] on div "Afip Constancia De Inscripción" at bounding box center [240, 162] width 184 height 18
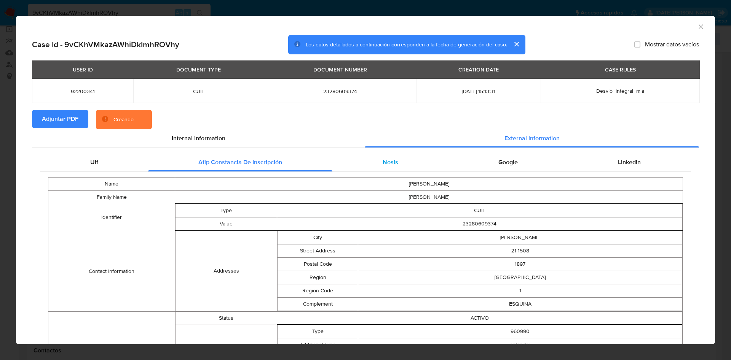
click at [369, 159] on div "Nosis" at bounding box center [390, 162] width 116 height 18
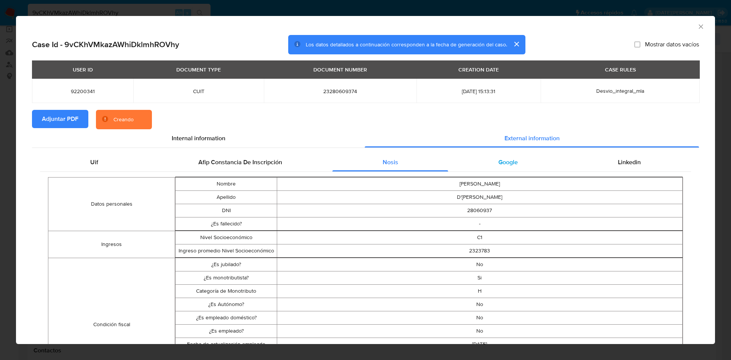
click at [478, 162] on div "Google" at bounding box center [507, 162] width 119 height 18
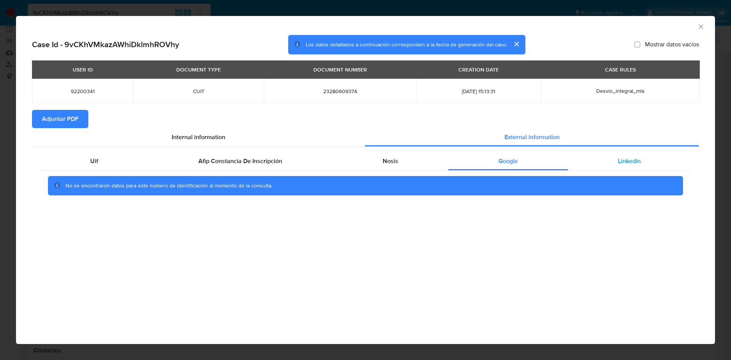
click at [618, 169] on div "Linkedin" at bounding box center [629, 161] width 123 height 18
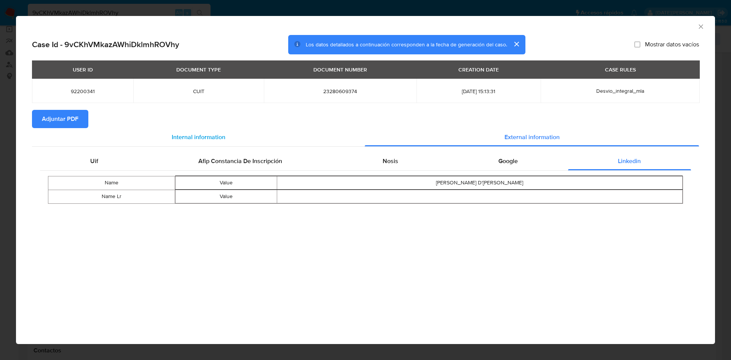
click at [201, 137] on span "Internal information" at bounding box center [199, 137] width 54 height 9
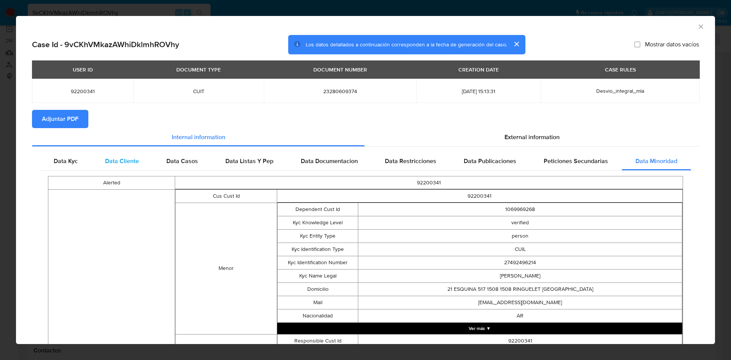
click at [103, 166] on div "Data Cliente" at bounding box center [121, 161] width 61 height 18
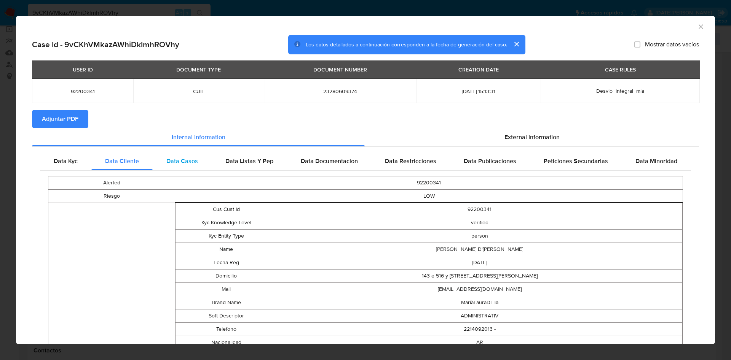
click at [201, 157] on div "Data Casos" at bounding box center [182, 161] width 59 height 18
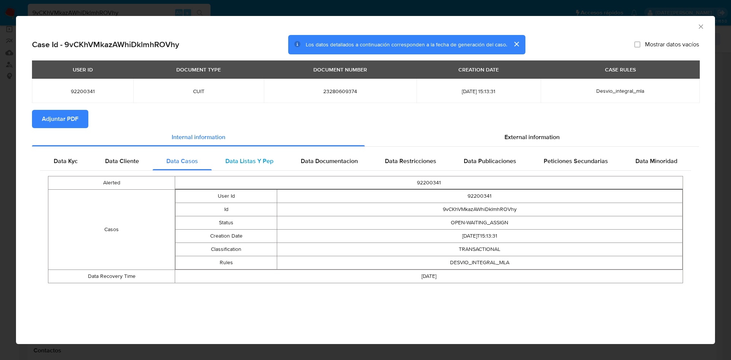
click at [255, 157] on span "Data Listas Y Pep" at bounding box center [249, 161] width 48 height 9
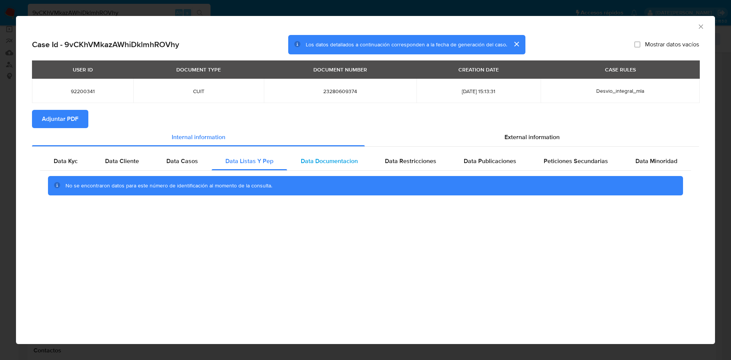
click at [326, 160] on span "Data Documentacion" at bounding box center [329, 161] width 57 height 9
click at [406, 159] on span "Data Restricciones" at bounding box center [410, 161] width 51 height 9
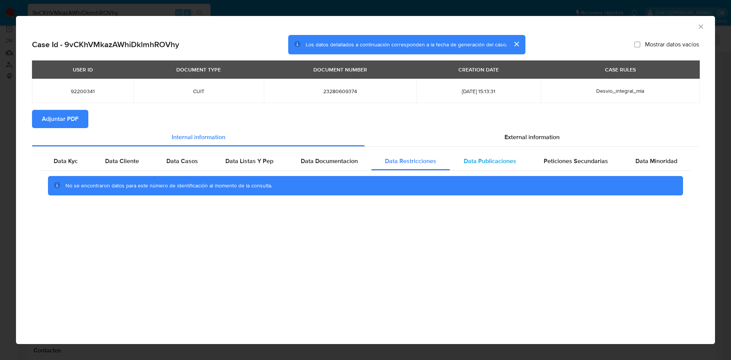
click at [471, 161] on span "Data Publicaciones" at bounding box center [490, 161] width 53 height 9
click at [551, 161] on span "Peticiones Secundarias" at bounding box center [575, 161] width 64 height 9
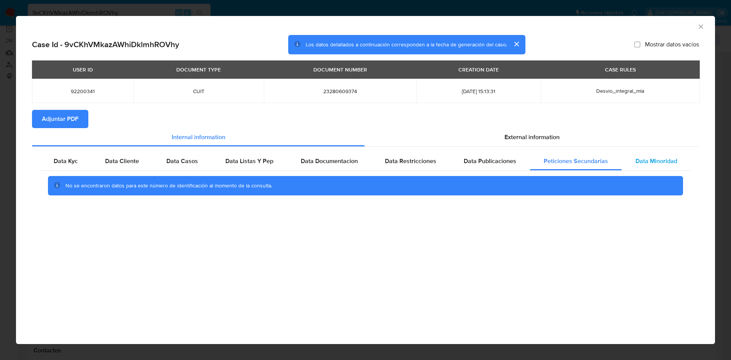
click at [667, 163] on span "Data Minoridad" at bounding box center [656, 161] width 42 height 9
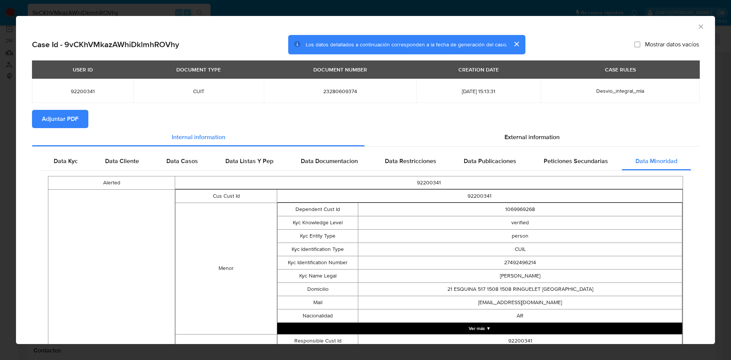
click at [697, 27] on icon "Cerrar ventana" at bounding box center [701, 27] width 8 height 8
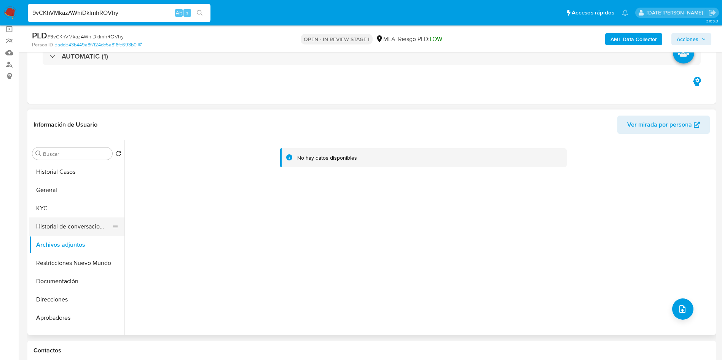
click at [88, 223] on button "Historial de conversaciones" at bounding box center [73, 227] width 89 height 18
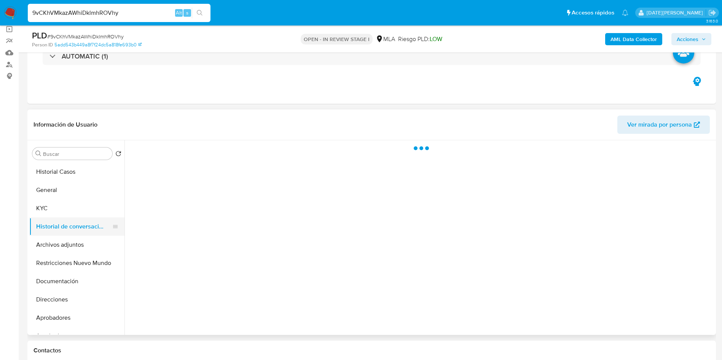
click at [80, 235] on button "Historial de conversaciones" at bounding box center [73, 227] width 89 height 18
click at [79, 242] on button "Archivos adjuntos" at bounding box center [73, 245] width 89 height 18
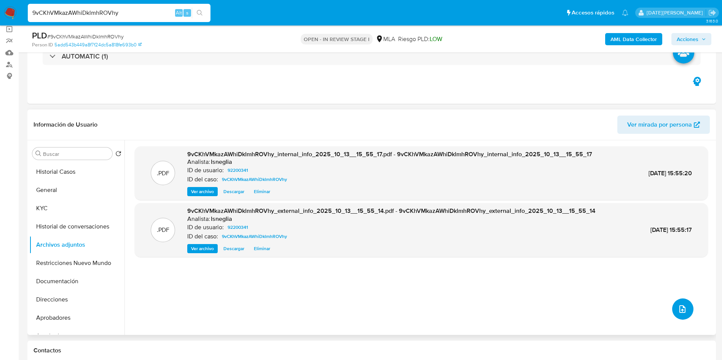
click at [682, 309] on icon "upload-file" at bounding box center [682, 309] width 9 height 9
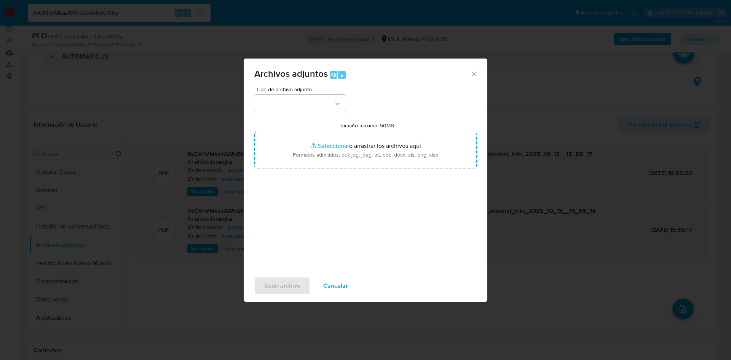
click at [553, 96] on div "Archivos adjuntos Alt a Tipo de archivo adjunto Tamaño máximo: 50MB Seleccionar…" at bounding box center [365, 180] width 731 height 360
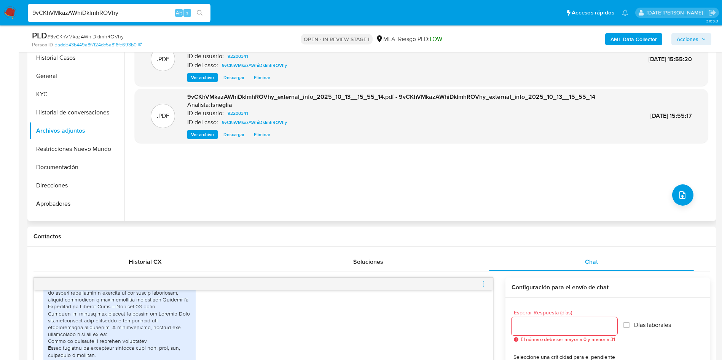
scroll to position [0, 0]
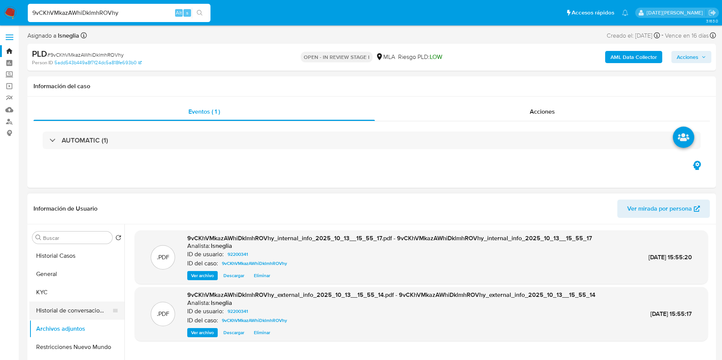
click at [70, 308] on button "Historial de conversaciones" at bounding box center [73, 311] width 89 height 18
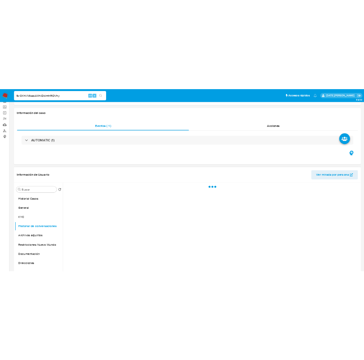
scroll to position [57, 0]
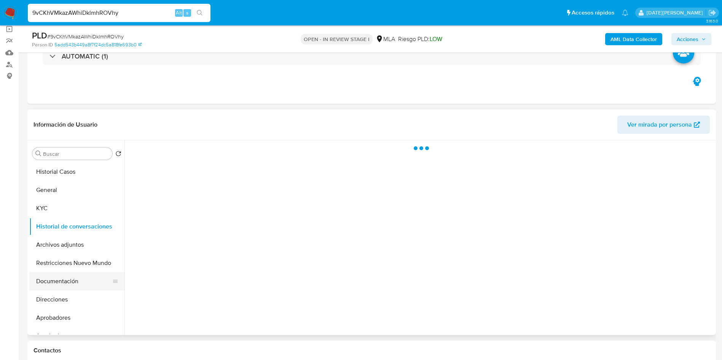
click at [74, 287] on button "Documentación" at bounding box center [73, 281] width 89 height 18
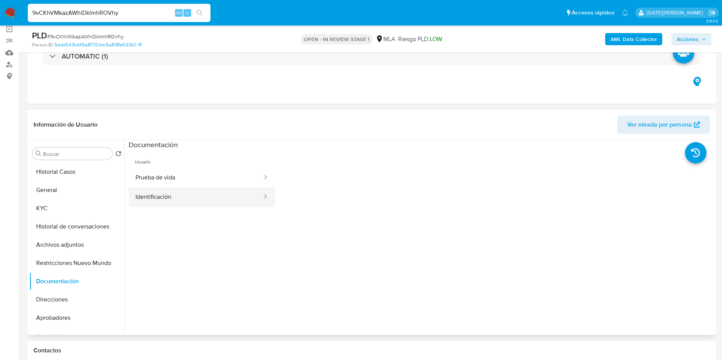
click at [183, 203] on button "Identificación" at bounding box center [196, 197] width 134 height 19
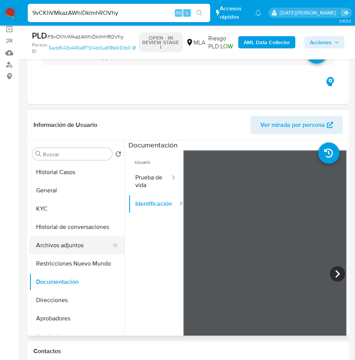
click at [53, 248] on button "Archivos adjuntos" at bounding box center [73, 245] width 89 height 18
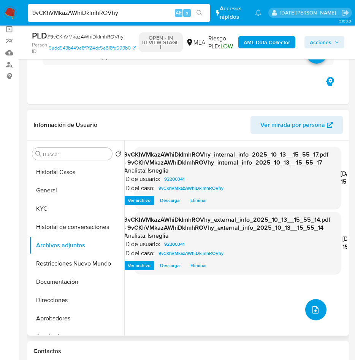
click at [311, 312] on icon "upload-file" at bounding box center [315, 309] width 9 height 9
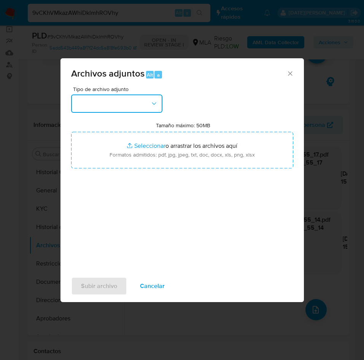
click at [117, 99] on button "button" at bounding box center [116, 103] width 91 height 18
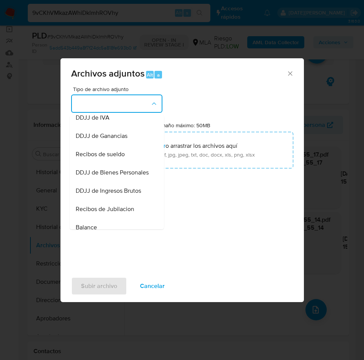
scroll to position [116, 0]
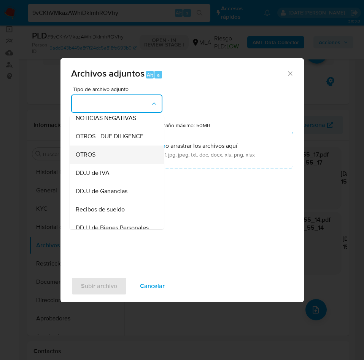
click at [102, 163] on div "OTROS" at bounding box center [115, 154] width 78 height 18
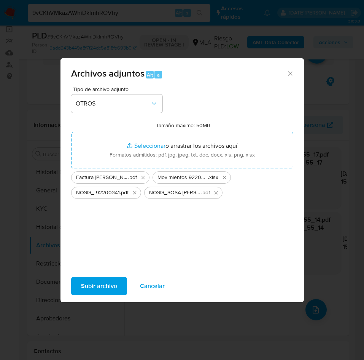
click at [109, 287] on span "Subir archivo" at bounding box center [99, 285] width 36 height 17
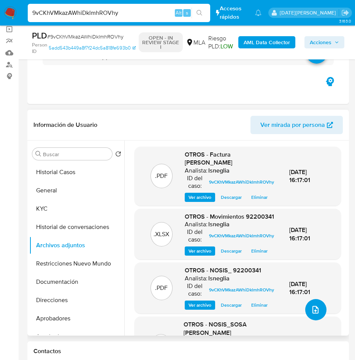
click at [316, 311] on icon "upload-file" at bounding box center [315, 309] width 9 height 9
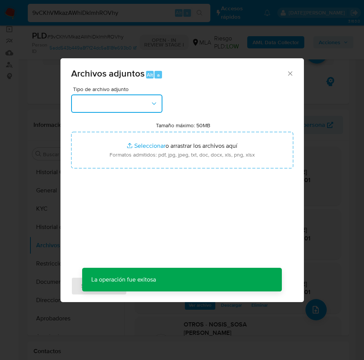
click at [113, 110] on button "button" at bounding box center [116, 103] width 91 height 18
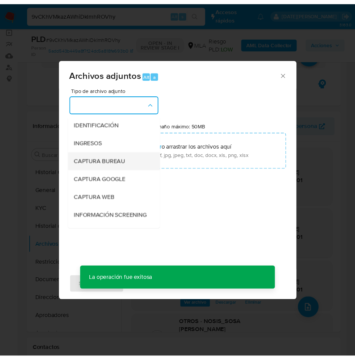
scroll to position [57, 0]
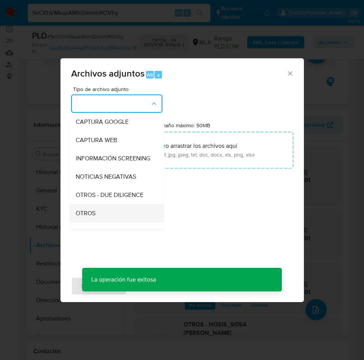
click at [108, 221] on div "OTROS" at bounding box center [115, 213] width 78 height 18
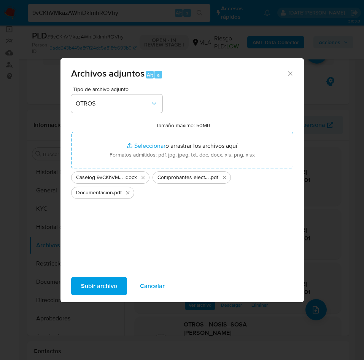
click at [106, 284] on span "Subir archivo" at bounding box center [99, 285] width 36 height 17
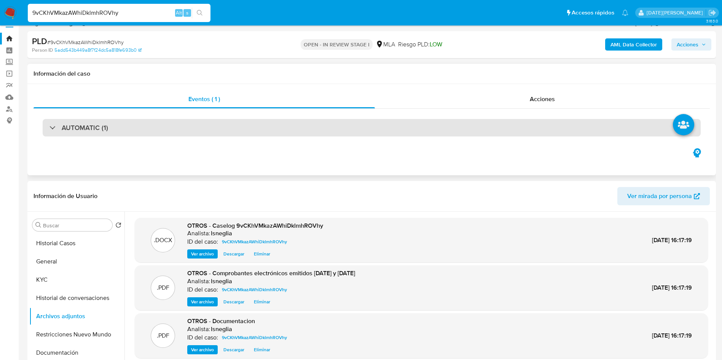
scroll to position [0, 0]
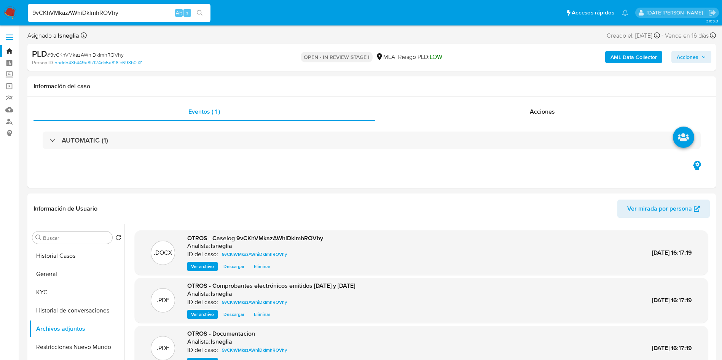
click at [628, 54] on b "AML Data Collector" at bounding box center [633, 57] width 46 height 12
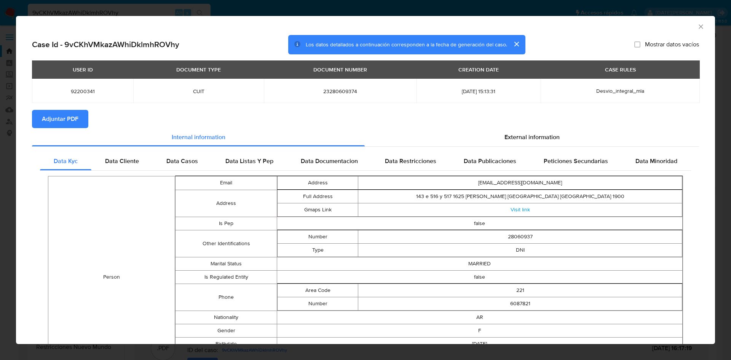
click at [47, 112] on span "Adjuntar PDF" at bounding box center [60, 119] width 37 height 17
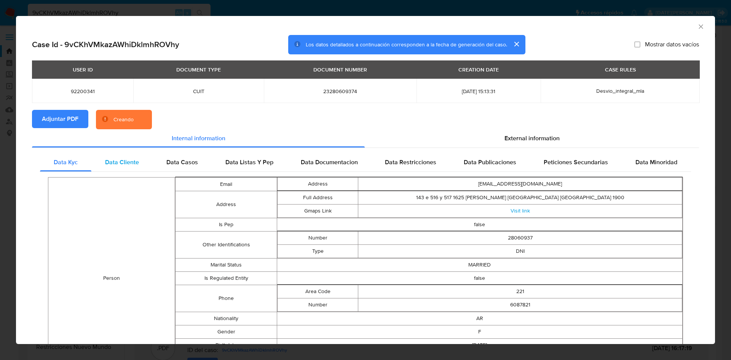
click at [132, 157] on div "Data Cliente" at bounding box center [121, 162] width 61 height 18
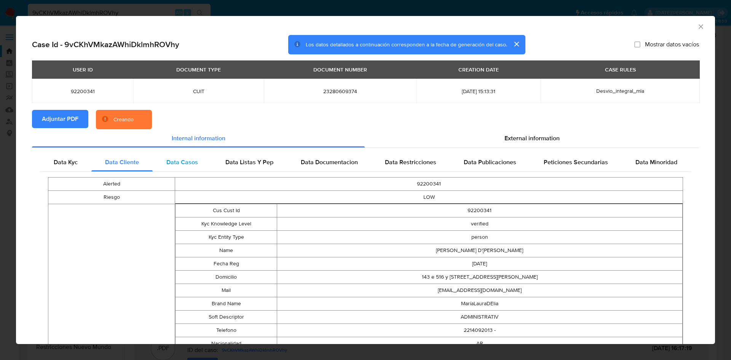
click at [184, 169] on div "Data Casos" at bounding box center [182, 162] width 59 height 18
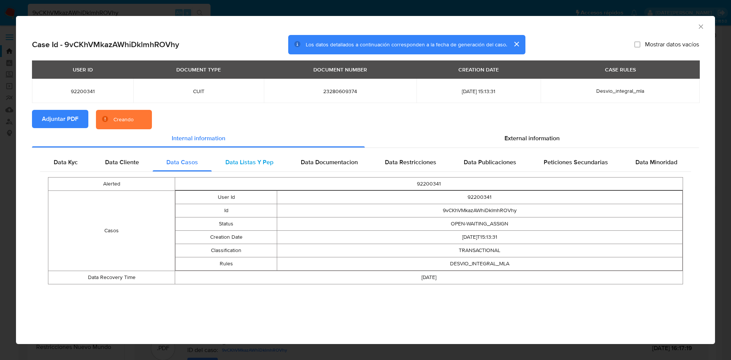
click at [234, 167] on div "Data Listas Y Pep" at bounding box center [249, 162] width 75 height 18
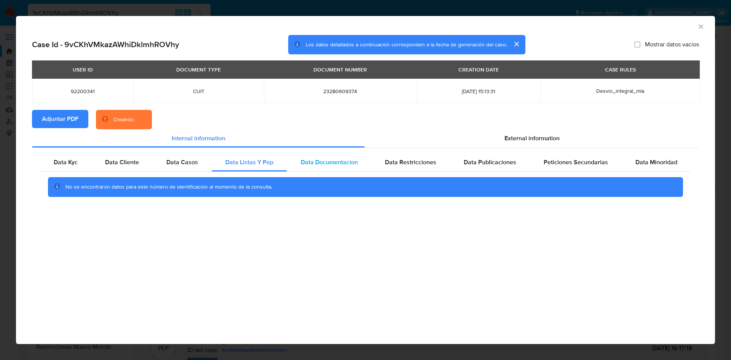
click at [343, 167] on div "Data Documentacion" at bounding box center [329, 162] width 84 height 18
click at [425, 161] on span "Data Restricciones" at bounding box center [410, 162] width 51 height 9
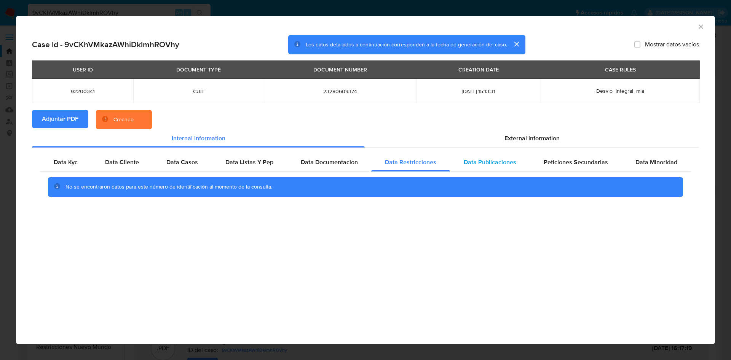
click at [489, 163] on span "Data Publicaciones" at bounding box center [490, 162] width 53 height 9
click at [561, 159] on span "Peticiones Secundarias" at bounding box center [575, 162] width 64 height 9
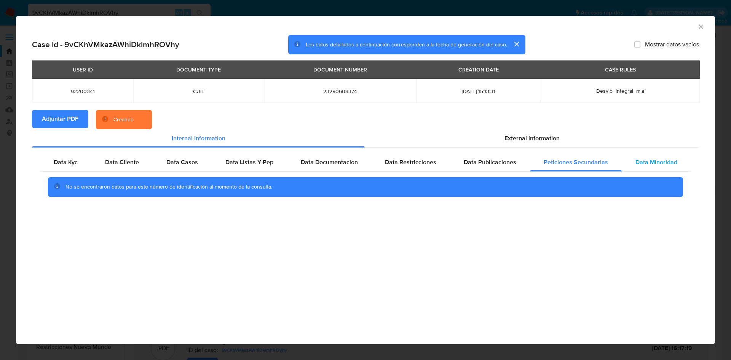
click at [626, 162] on div "Data Minoridad" at bounding box center [655, 162] width 69 height 18
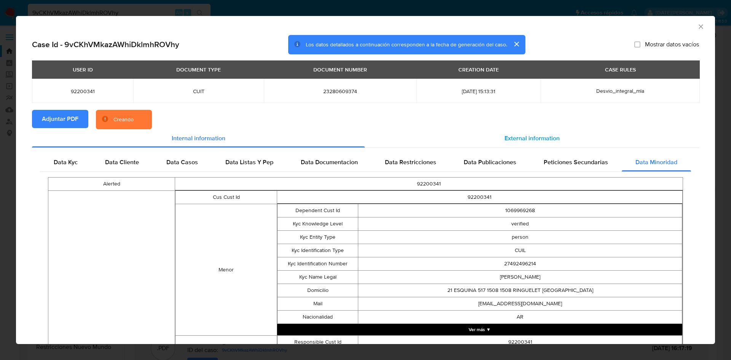
click at [508, 139] on span "External information" at bounding box center [531, 138] width 55 height 9
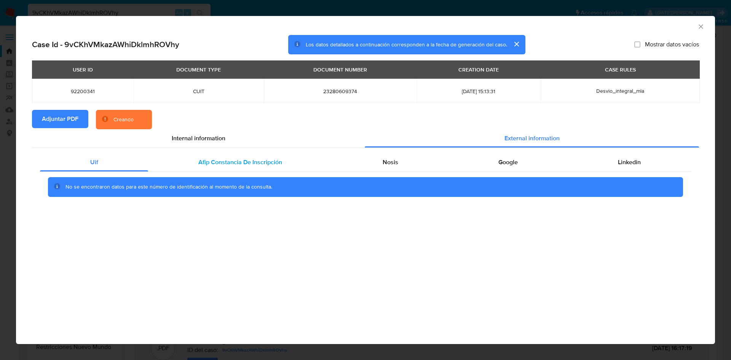
click at [218, 161] on span "Afip Constancia De Inscripción" at bounding box center [240, 162] width 84 height 9
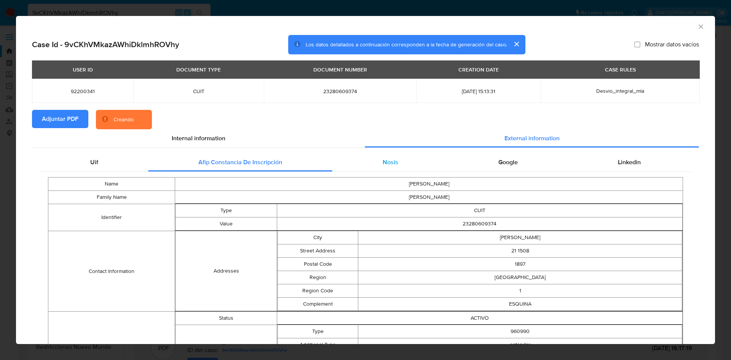
click at [367, 164] on div "Nosis" at bounding box center [390, 162] width 116 height 18
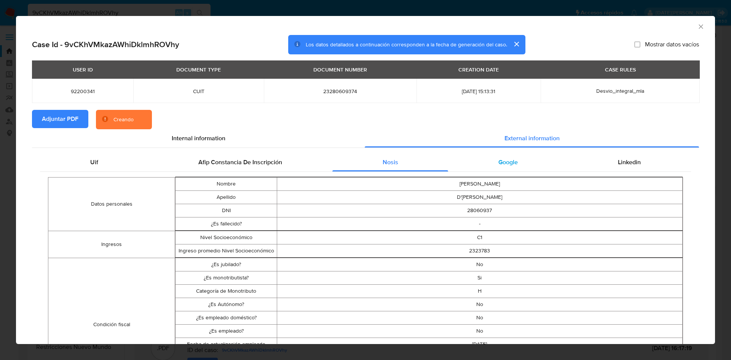
click at [482, 163] on div "Google" at bounding box center [507, 162] width 119 height 18
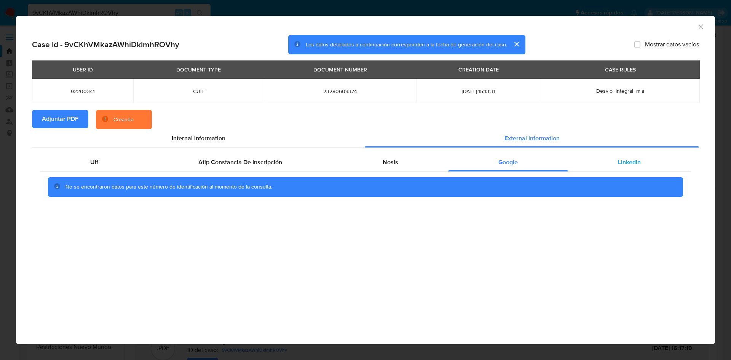
click at [610, 161] on div "Linkedin" at bounding box center [629, 162] width 123 height 18
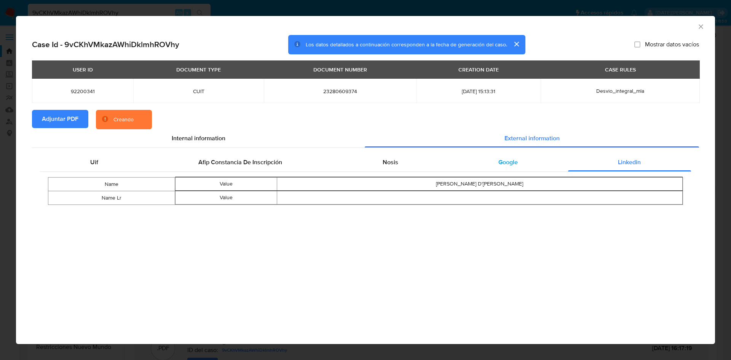
click at [484, 164] on div "Google" at bounding box center [507, 162] width 119 height 18
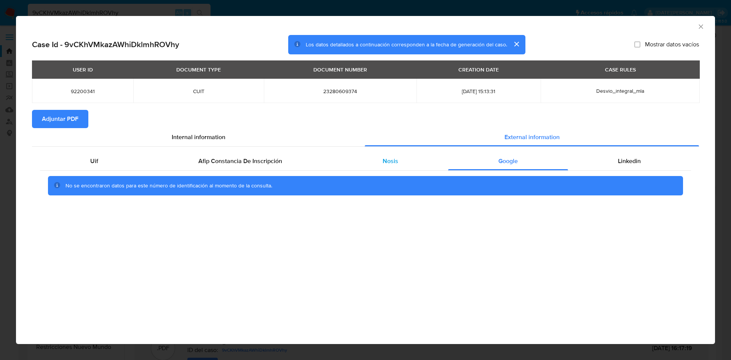
click at [381, 165] on div "Nosis" at bounding box center [390, 161] width 116 height 18
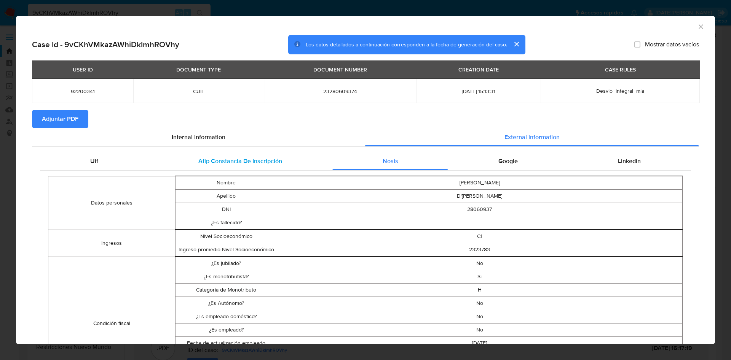
drag, startPoint x: 258, startPoint y: 159, endPoint x: 254, endPoint y: 159, distance: 4.2
click at [258, 159] on span "Afip Constancia De Inscripción" at bounding box center [240, 161] width 84 height 9
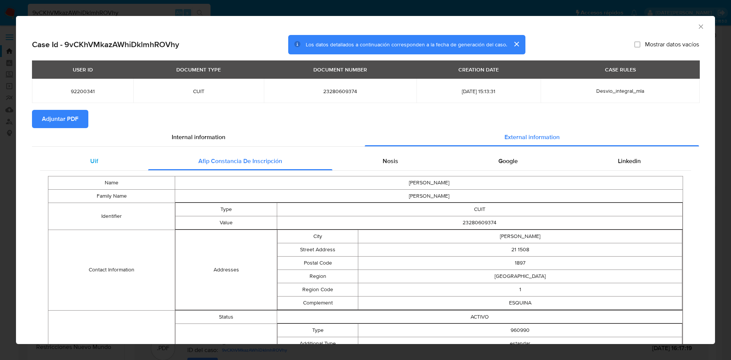
click at [99, 159] on div "Uif" at bounding box center [94, 161] width 108 height 18
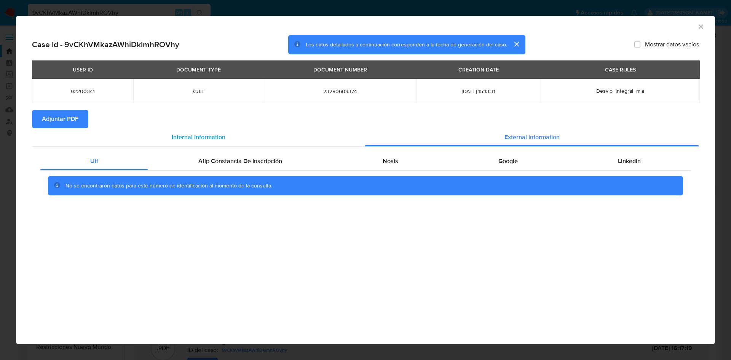
click at [188, 134] on span "Internal information" at bounding box center [199, 137] width 54 height 9
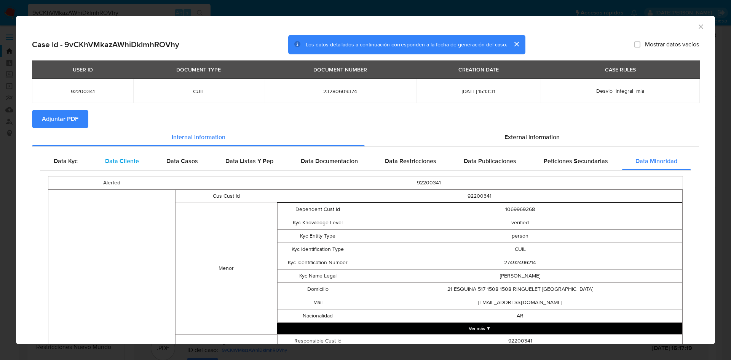
click at [112, 167] on div "Data Cliente" at bounding box center [121, 161] width 61 height 18
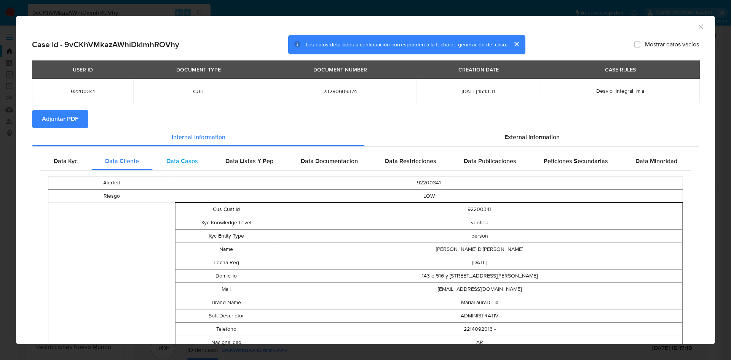
click at [174, 167] on div "Data Casos" at bounding box center [182, 161] width 59 height 18
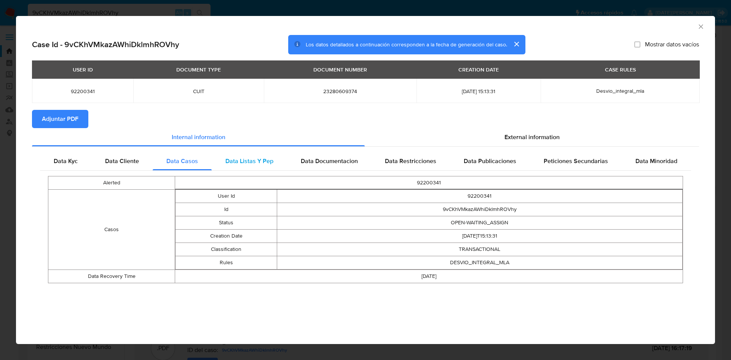
click at [256, 164] on span "Data Listas Y Pep" at bounding box center [249, 161] width 48 height 9
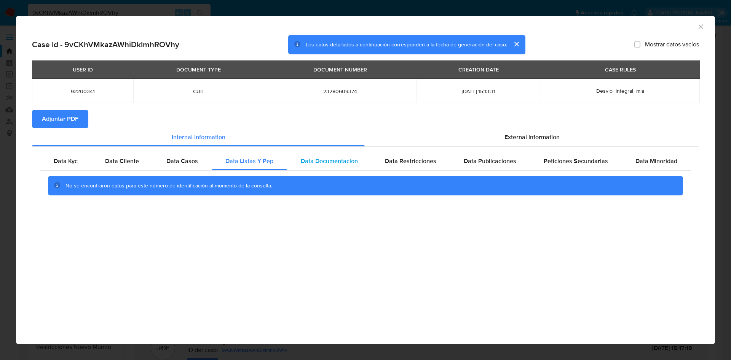
click at [362, 163] on div "Data Documentacion" at bounding box center [329, 161] width 84 height 18
click at [444, 159] on div "Data Restricciones" at bounding box center [410, 161] width 79 height 18
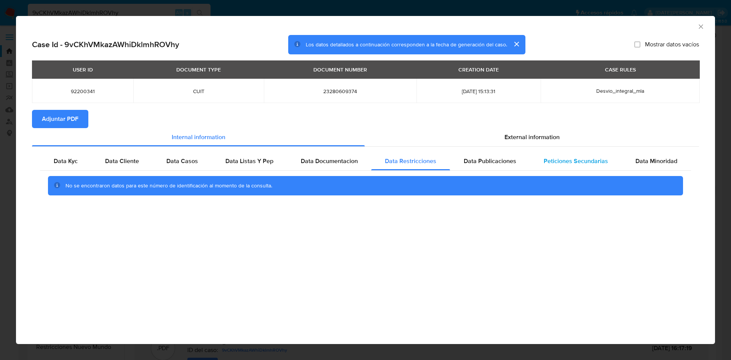
click at [560, 159] on span "Peticiones Secundarias" at bounding box center [575, 161] width 64 height 9
click at [648, 158] on span "Data Minoridad" at bounding box center [656, 161] width 42 height 9
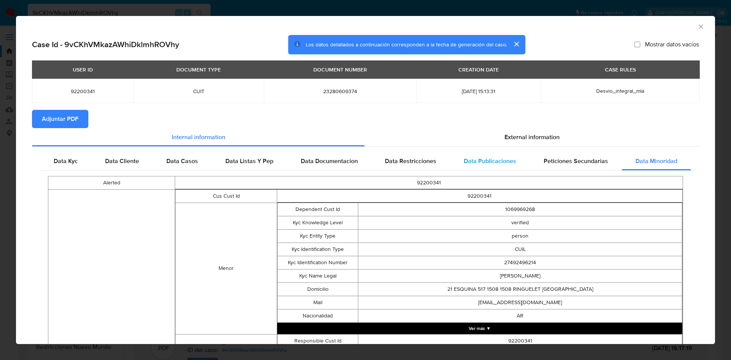
click at [513, 161] on div "Data Publicaciones" at bounding box center [490, 161] width 80 height 18
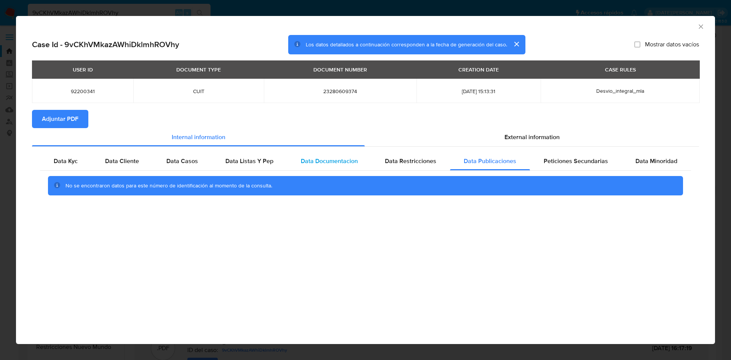
click at [351, 161] on span "Data Documentacion" at bounding box center [329, 161] width 57 height 9
click at [699, 28] on icon "Cerrar ventana" at bounding box center [701, 27] width 8 height 8
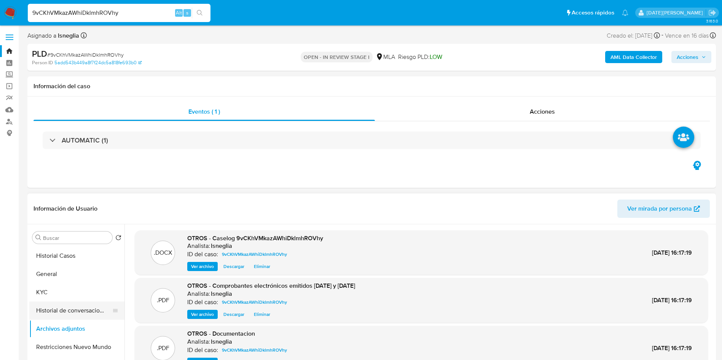
click at [68, 307] on button "Historial de conversaciones" at bounding box center [73, 311] width 89 height 18
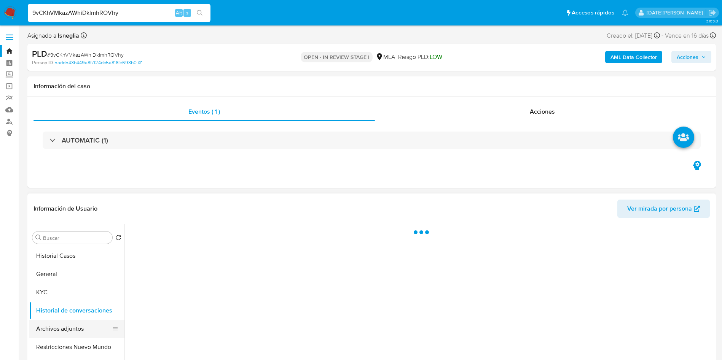
click at [55, 324] on button "Archivos adjuntos" at bounding box center [73, 329] width 89 height 18
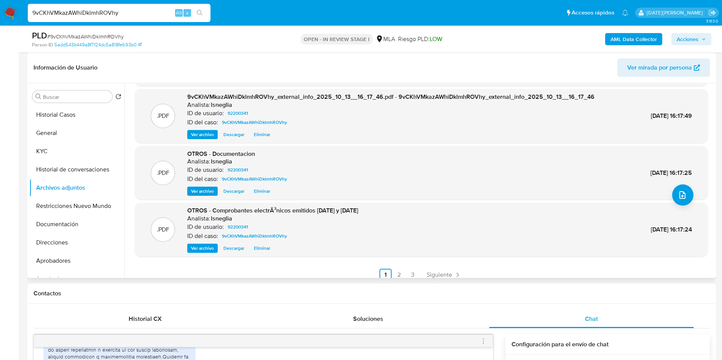
scroll to position [64, 0]
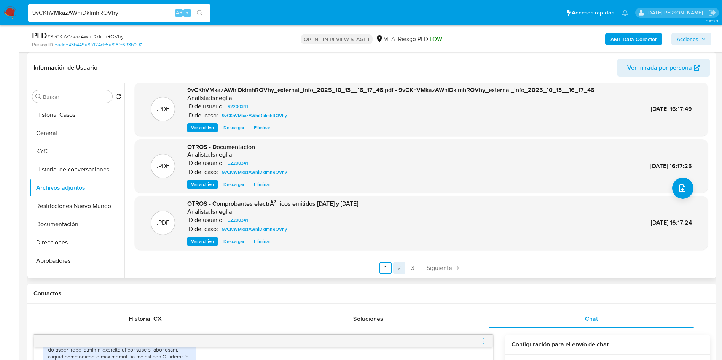
click at [396, 268] on link "2" at bounding box center [399, 268] width 12 height 12
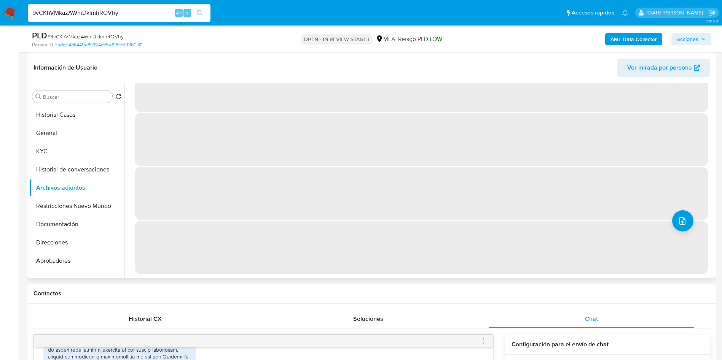
scroll to position [0, 0]
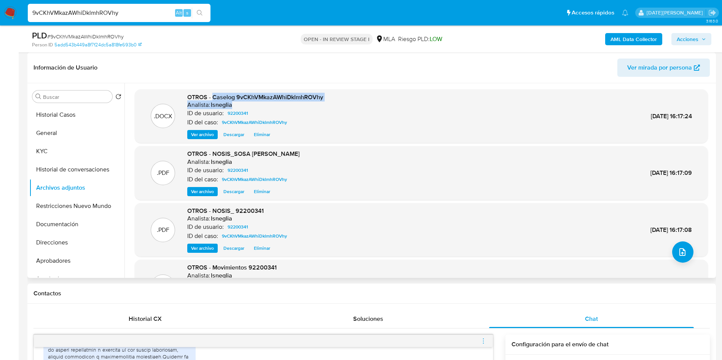
drag, startPoint x: 213, startPoint y: 97, endPoint x: 327, endPoint y: 103, distance: 114.0
click at [327, 103] on div ".DOCX OTROS - Caselog 9vCKhVMkazAWhiDklmhROVhy Analista: lsneglia ID de usuario…" at bounding box center [422, 116] width 566 height 46
click at [311, 94] on span "OTROS - Caselog 9vCKhVMkazAWhiDklmhROVhy" at bounding box center [255, 97] width 136 height 9
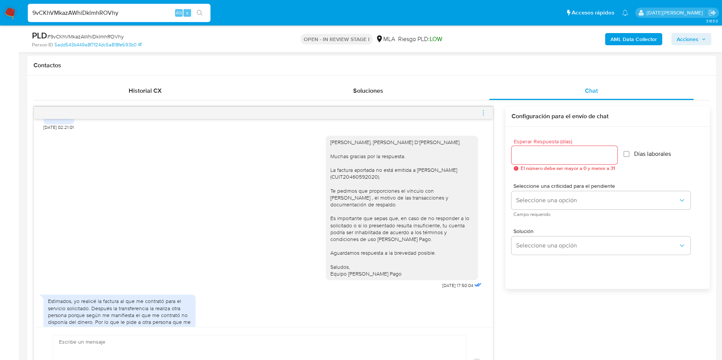
scroll to position [1654, 0]
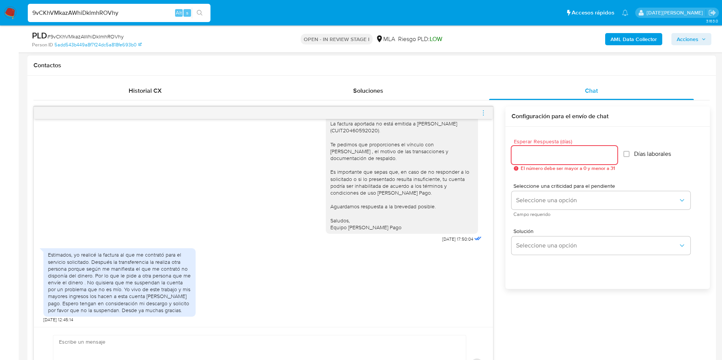
click at [556, 155] on input "Esperar Respuesta (días)" at bounding box center [564, 155] width 106 height 10
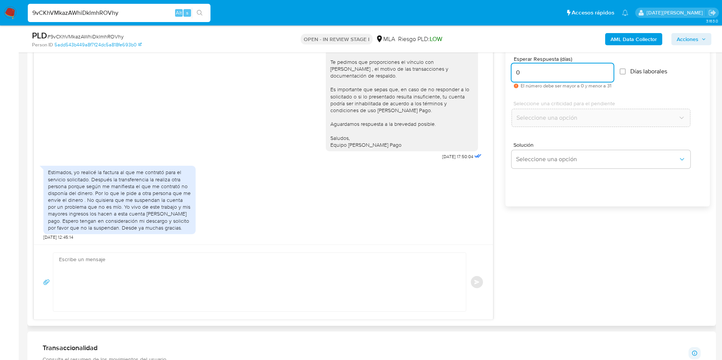
scroll to position [457, 0]
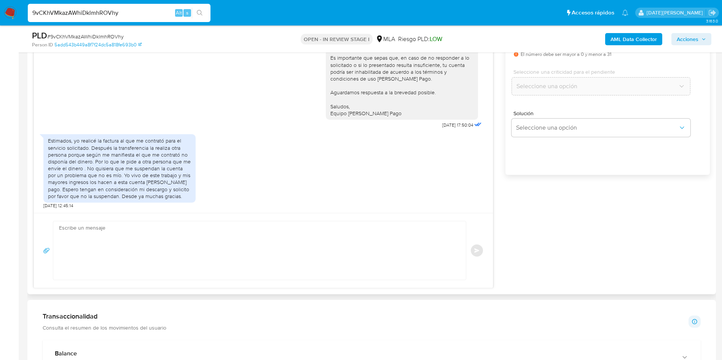
type input "0"
click at [269, 253] on textarea at bounding box center [257, 250] width 397 height 59
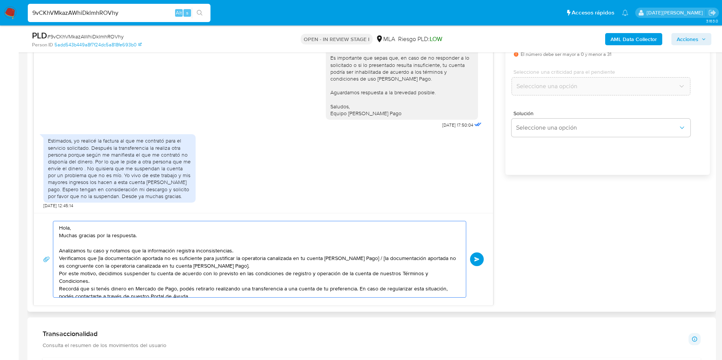
click at [198, 226] on textarea "Hola, Muchas gracias por la respuesta. Analizamos tu caso y notamos que la info…" at bounding box center [257, 259] width 397 height 76
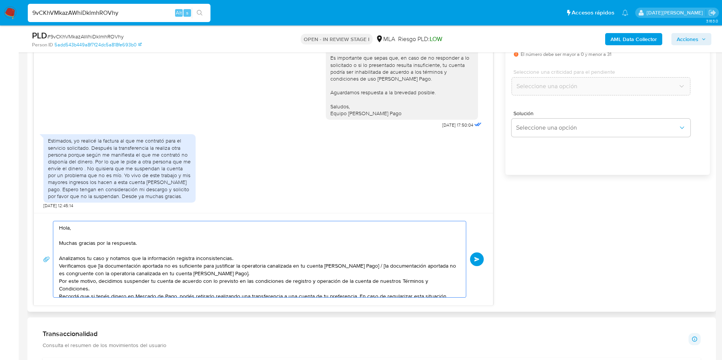
click at [240, 257] on textarea "Hola, Muchas gracias por la respuesta. Analizamos tu caso y notamos que la info…" at bounding box center [257, 259] width 397 height 76
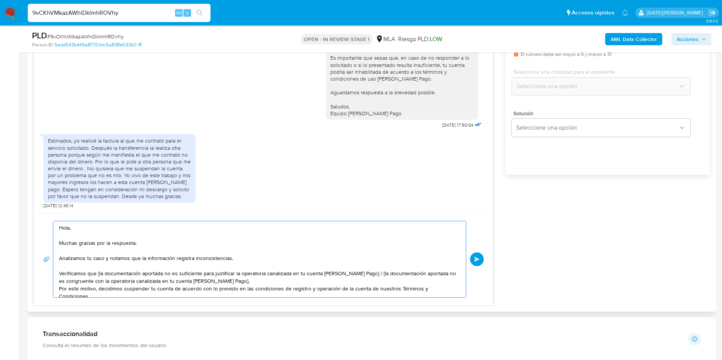
click at [256, 284] on textarea "Hola, Muchas gracias por la respuesta. Analizamos tu caso y notamos que la info…" at bounding box center [257, 259] width 397 height 76
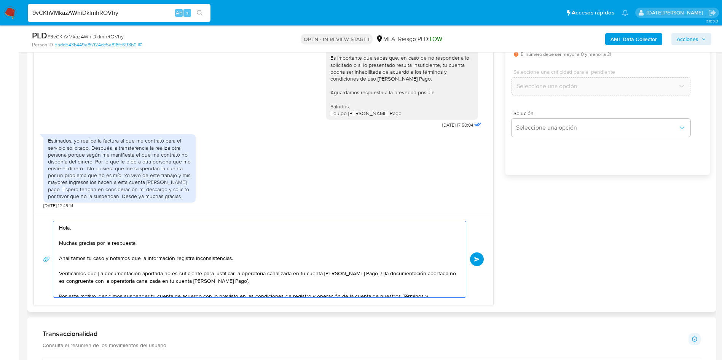
scroll to position [57, 0]
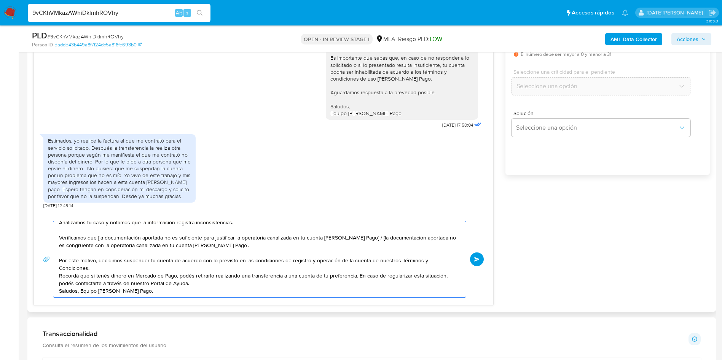
click at [233, 246] on textarea "Hola, Muchas gracias por la respuesta. Analizamos tu caso y notamos que la info…" at bounding box center [257, 259] width 397 height 76
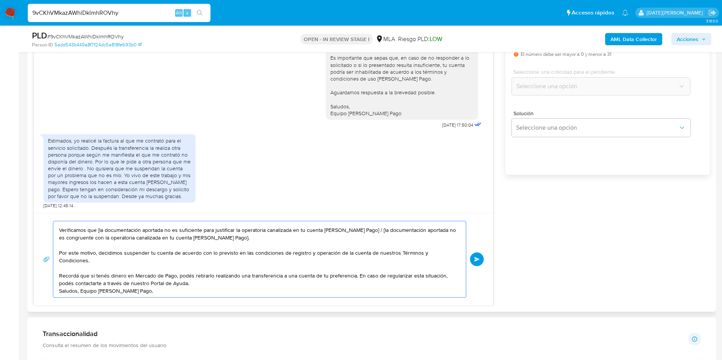
click at [236, 272] on textarea "Hola, Muchas gracias por la respuesta. Analizamos tu caso y notamos que la info…" at bounding box center [257, 259] width 397 height 76
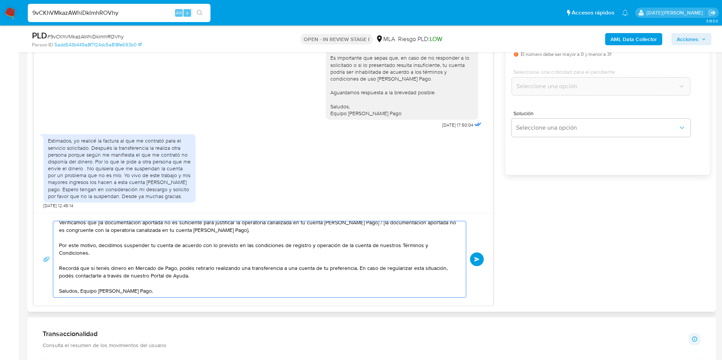
click at [218, 280] on textarea "Hola, Muchas gracias por la respuesta. Analizamos tu caso y notamos que la info…" at bounding box center [257, 259] width 397 height 76
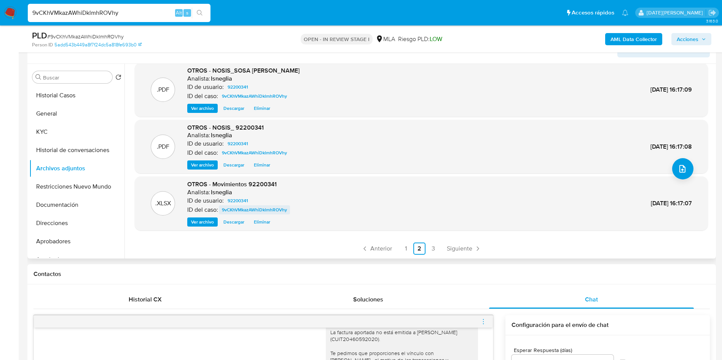
scroll to position [114, 0]
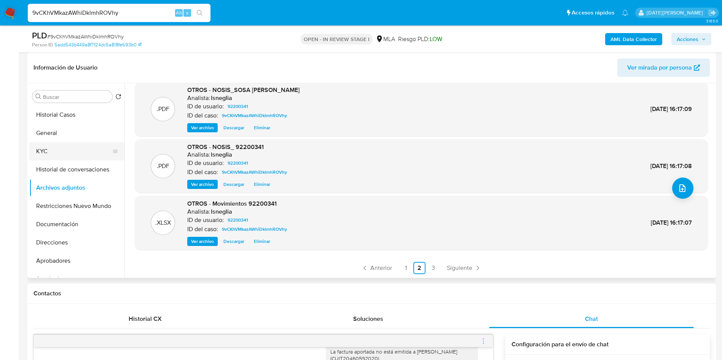
click at [54, 144] on button "KYC" at bounding box center [73, 151] width 89 height 18
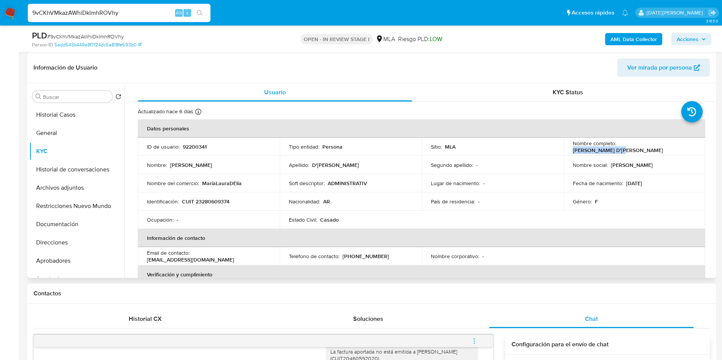
drag, startPoint x: 616, startPoint y: 147, endPoint x: 665, endPoint y: 148, distance: 49.1
click at [665, 148] on div "Nombre completo : Maria Laura D'Elia" at bounding box center [635, 147] width 124 height 14
copy p "Maria Laura D'Elia"
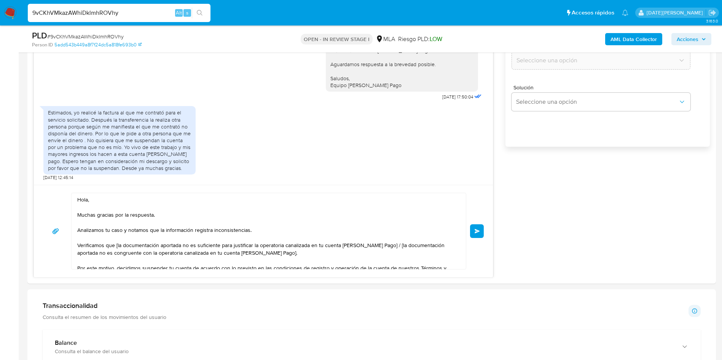
scroll to position [571, 0]
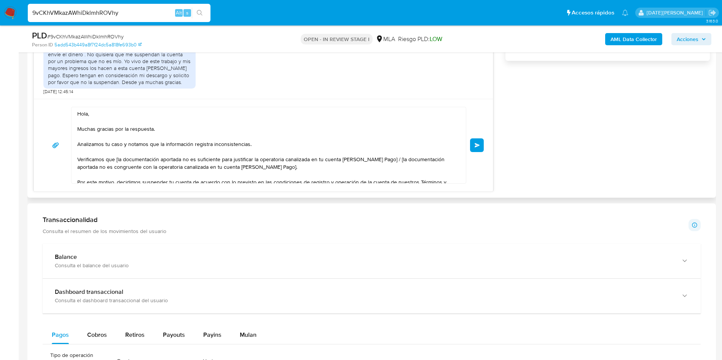
click at [138, 118] on textarea "Hola, Muchas gracias por la respuesta. Analizamos tu caso y notamos que la info…" at bounding box center [266, 145] width 379 height 76
click at [183, 111] on textarea "Hola, Muchas gracias por la respuesta. Analizamos tu caso y notamos que la info…" at bounding box center [266, 145] width 379 height 76
paste textarea "Maria Laura D'Elia"
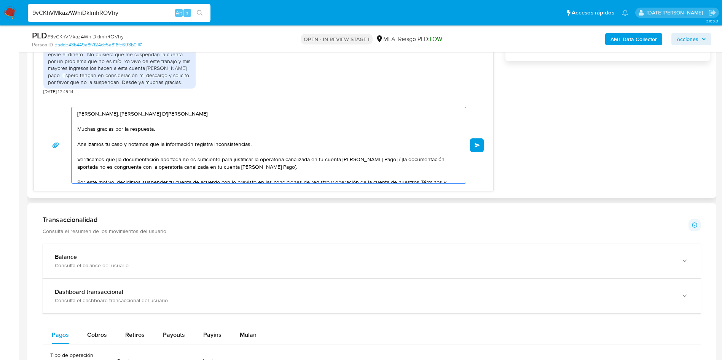
click at [117, 159] on textarea "Hola, Maria Laura D'Elia Muchas gracias por la respuesta. Analizamos tu caso y …" at bounding box center [266, 145] width 379 height 76
drag, startPoint x: 381, startPoint y: 160, endPoint x: 388, endPoint y: 164, distance: 8.7
click at [388, 164] on textarea "Hola, Maria Laura D'Elia Muchas gracias por la respuesta. Analizamos tu caso y …" at bounding box center [266, 145] width 379 height 76
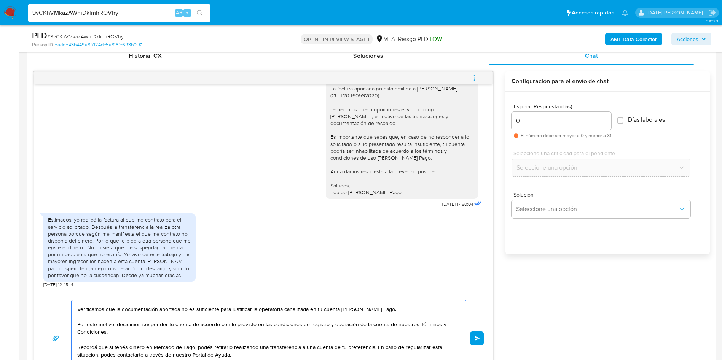
scroll to position [343, 0]
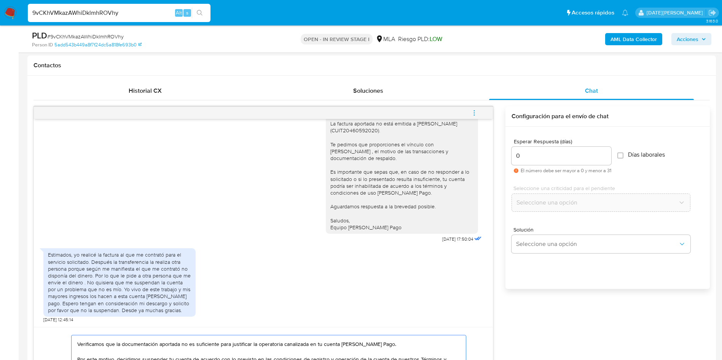
type textarea "Hola, Maria Laura D'Elia Muchas gracias por la respuesta. Analizamos tu caso y …"
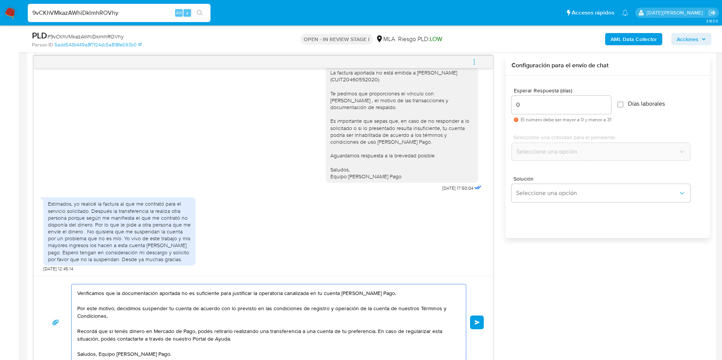
scroll to position [514, 0]
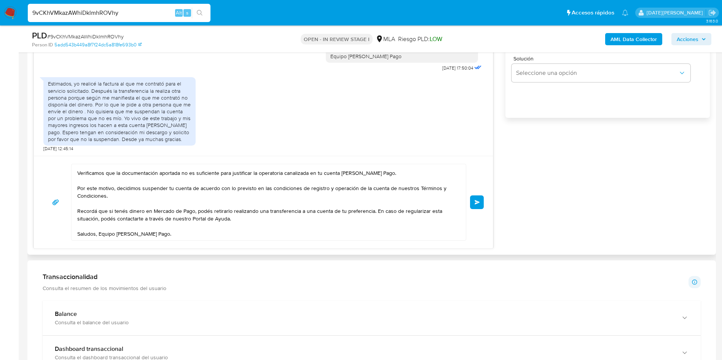
drag, startPoint x: 475, startPoint y: 204, endPoint x: 441, endPoint y: 156, distance: 58.4
click at [475, 204] on span "Enviar" at bounding box center [477, 202] width 5 height 5
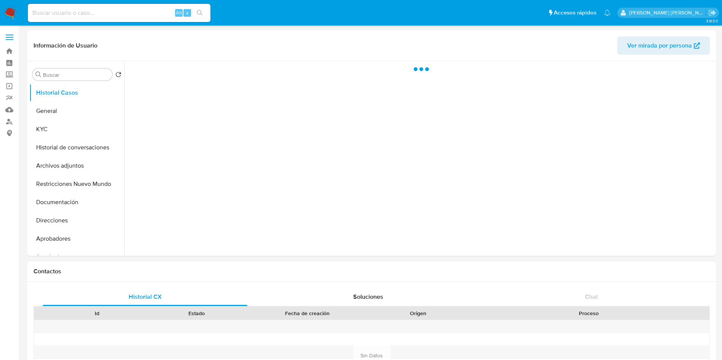
select select "10"
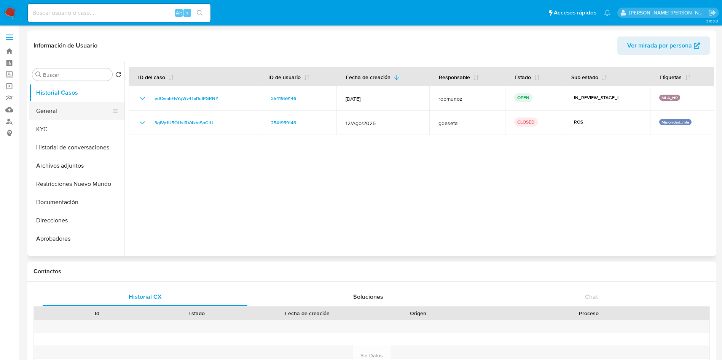
click at [46, 106] on button "General" at bounding box center [73, 111] width 89 height 18
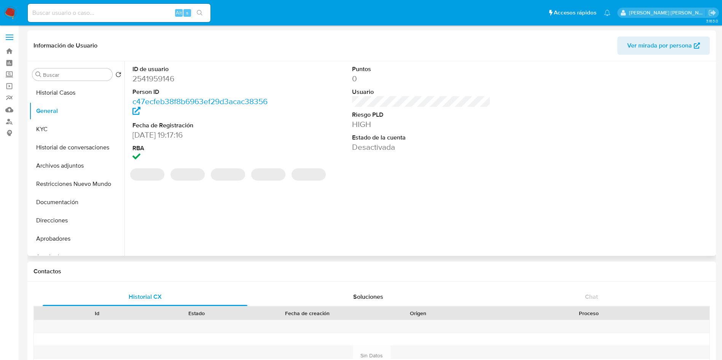
click at [167, 78] on dd "2541959146" at bounding box center [201, 78] width 139 height 11
copy dd "2541959146"
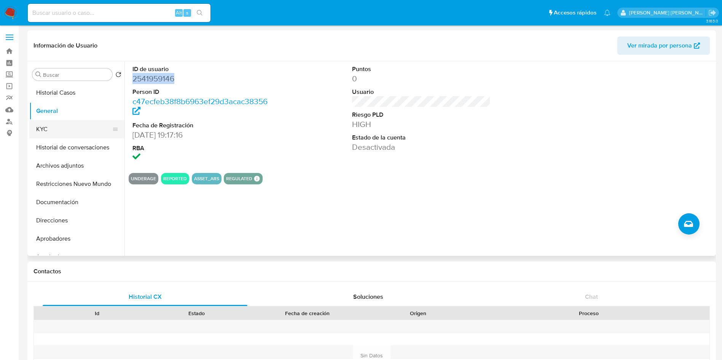
click at [64, 127] on button "KYC" at bounding box center [73, 129] width 89 height 18
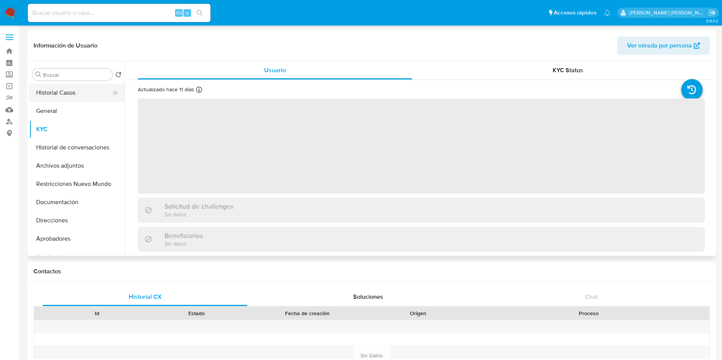
click at [65, 101] on button "Historial Casos" at bounding box center [73, 93] width 89 height 18
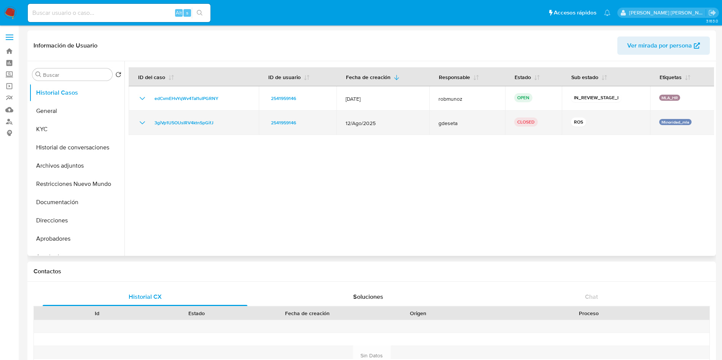
click at [145, 119] on icon "Mostrar/Ocultar" at bounding box center [142, 122] width 9 height 9
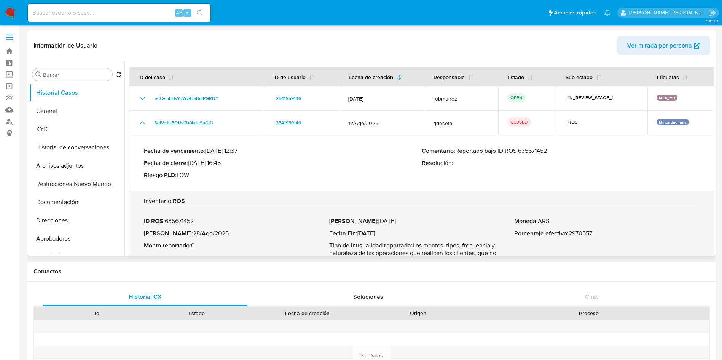
click at [534, 147] on p "Comentario : Reportado bajo ID ROS 635671452" at bounding box center [561, 151] width 278 height 8
drag, startPoint x: 531, startPoint y: 150, endPoint x: 579, endPoint y: 148, distance: 48.0
click at [593, 158] on div "Comentario : Reportado bajo ID ROS 635671452 Resolución :" at bounding box center [561, 163] width 278 height 32
click at [533, 150] on p "Comentario : Reportado bajo ID ROS 635671452" at bounding box center [561, 151] width 278 height 8
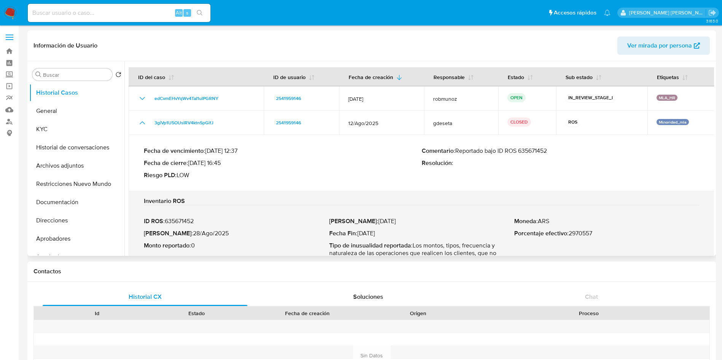
click at [533, 150] on p "Comentario : Reportado bajo ID ROS 635671452" at bounding box center [561, 151] width 278 height 8
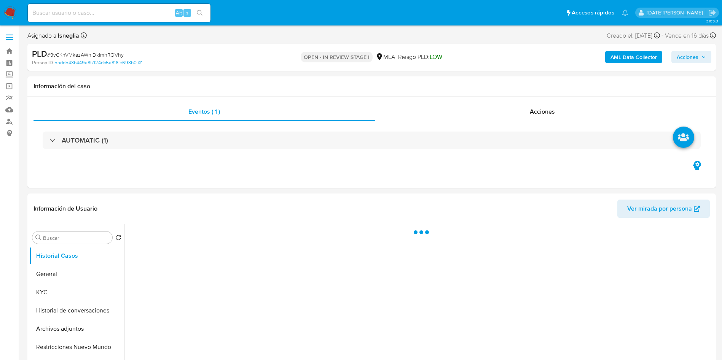
click at [104, 15] on input at bounding box center [119, 13] width 183 height 10
select select "10"
paste input "xwFCE9U5GnpbYy7D39W8tXz6"
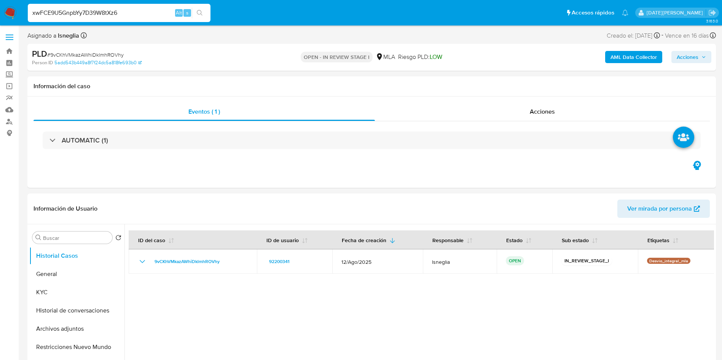
type input "xwFCE9U5GnpbYy7D39W8tXz6"
click at [198, 13] on icon "search-icon" at bounding box center [200, 13] width 6 height 6
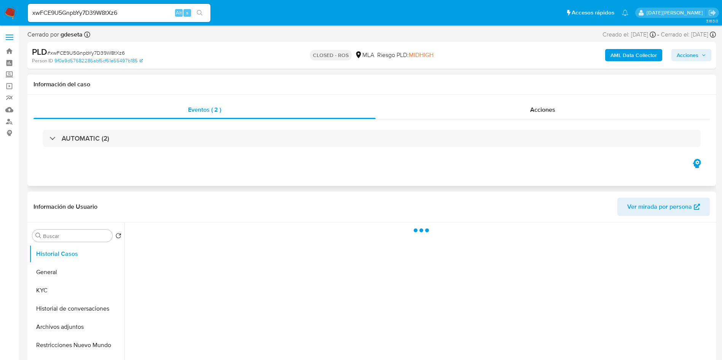
select select "10"
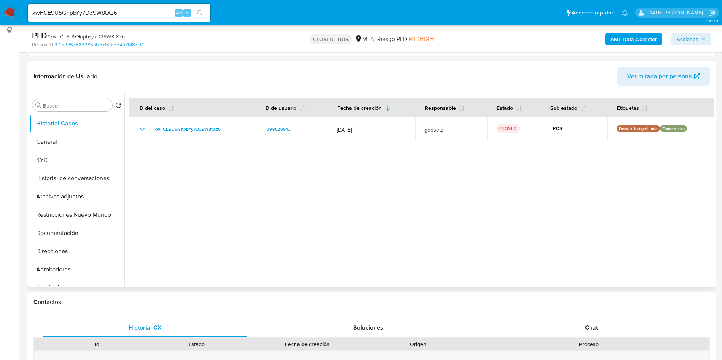
scroll to position [114, 0]
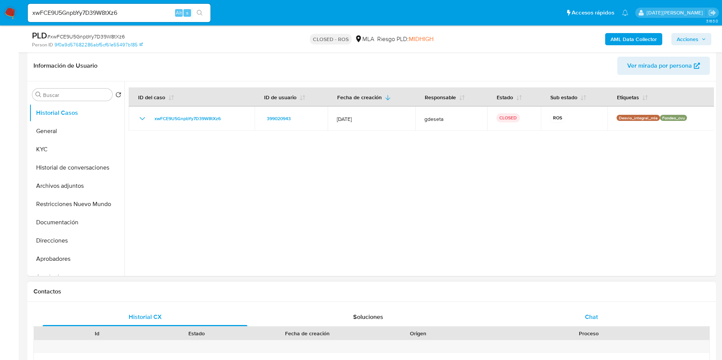
click at [589, 320] on span "Chat" at bounding box center [591, 317] width 13 height 9
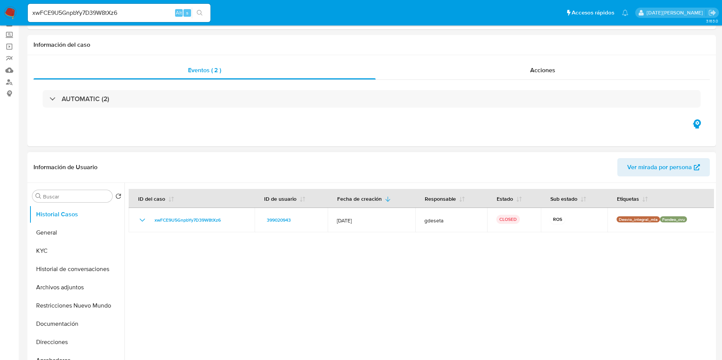
scroll to position [57, 0]
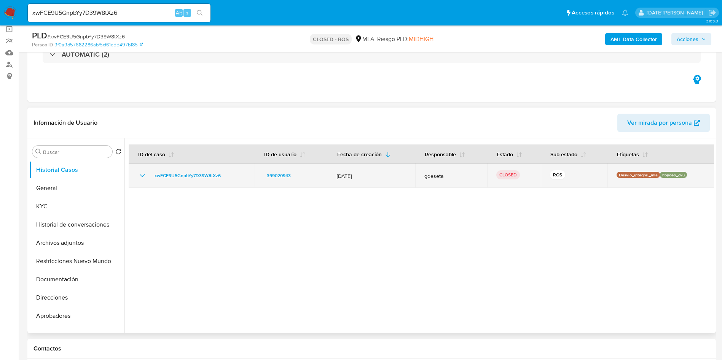
click at [143, 174] on icon "Mostrar/Ocultar" at bounding box center [142, 175] width 9 height 9
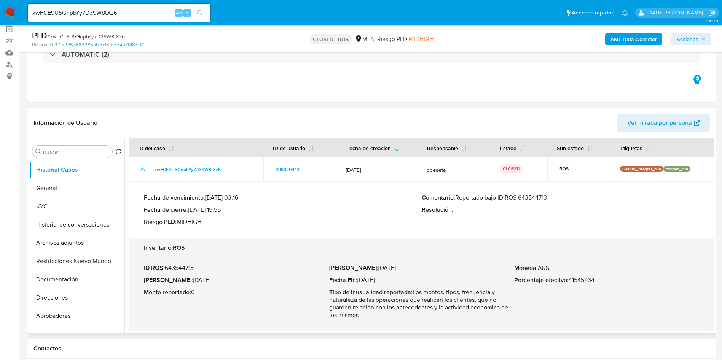
scroll to position [8, 0]
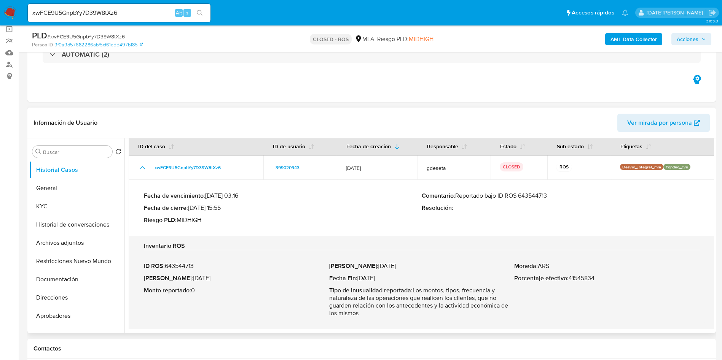
click at [521, 195] on p "Comentario : Reportado bajo ID ROS 643544713" at bounding box center [561, 196] width 278 height 8
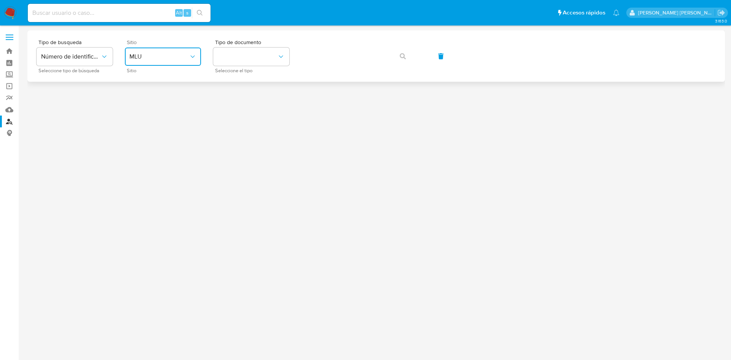
click at [154, 56] on span "MLU" at bounding box center [158, 57] width 59 height 8
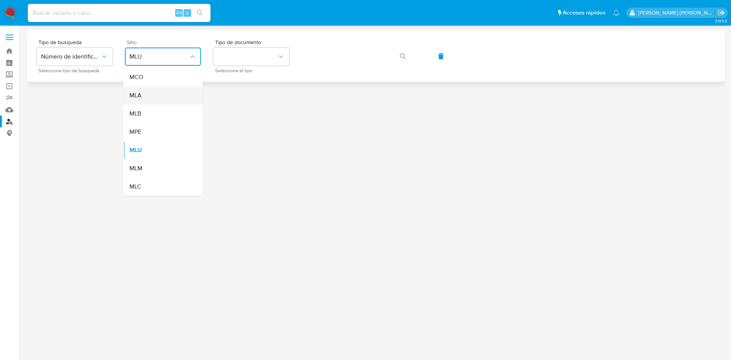
click at [155, 97] on div "MLA" at bounding box center [160, 95] width 62 height 18
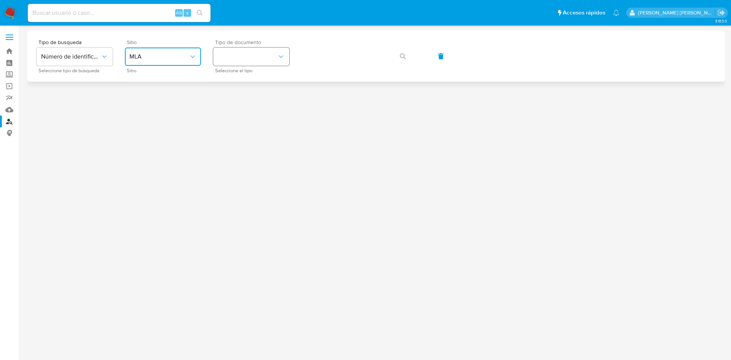
click at [263, 48] on button "identificationType" at bounding box center [251, 57] width 76 height 18
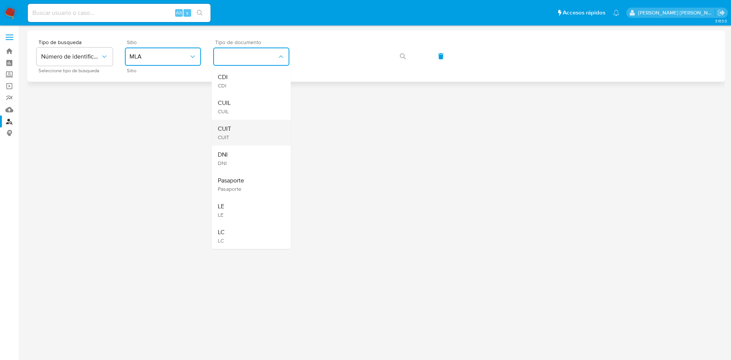
click at [252, 132] on div "CUIT CUIT" at bounding box center [249, 133] width 62 height 26
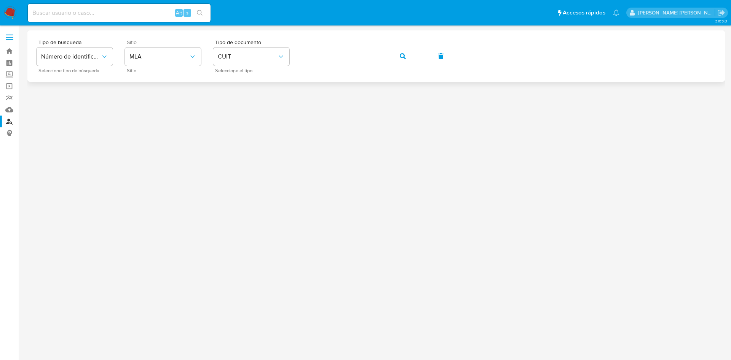
click at [416, 55] on div "Tipo de busqueda Número de identificación Seleccione tipo de búsqueda Sitio MLA…" at bounding box center [376, 56] width 679 height 33
drag, startPoint x: 408, startPoint y: 57, endPoint x: 387, endPoint y: 56, distance: 20.6
click at [407, 57] on button "button" at bounding box center [403, 56] width 26 height 18
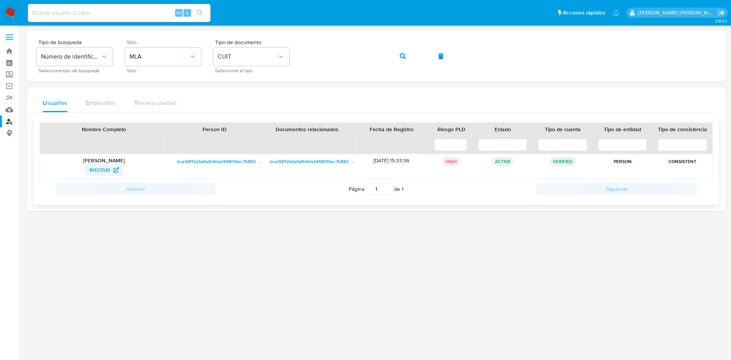
click at [97, 170] on span "16133510" at bounding box center [99, 170] width 21 height 12
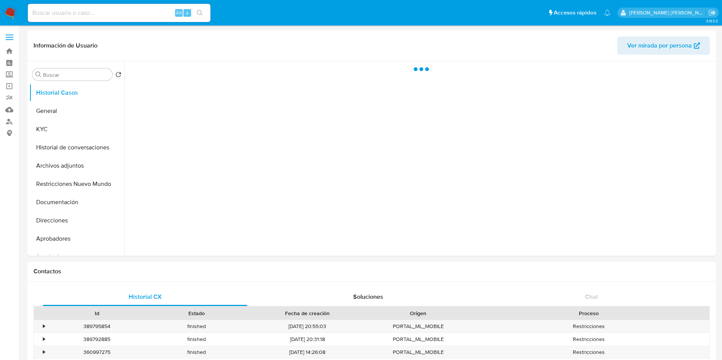
select select "10"
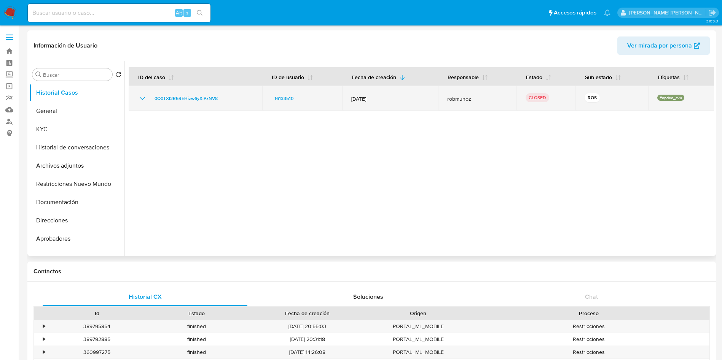
click at [139, 100] on icon "Mostrar/Ocultar" at bounding box center [142, 98] width 9 height 9
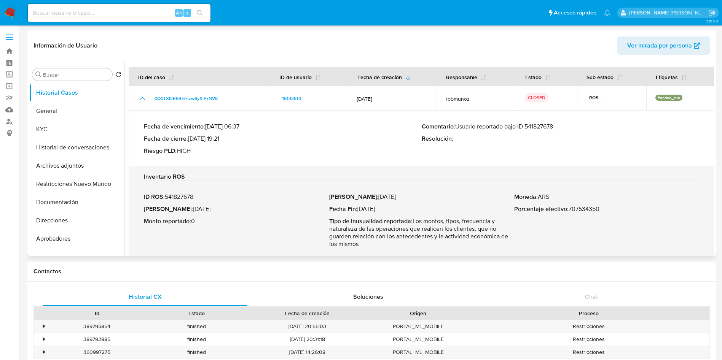
click at [532, 129] on p "Comentario : Usuario reportado bajo ID 541827678" at bounding box center [561, 127] width 278 height 8
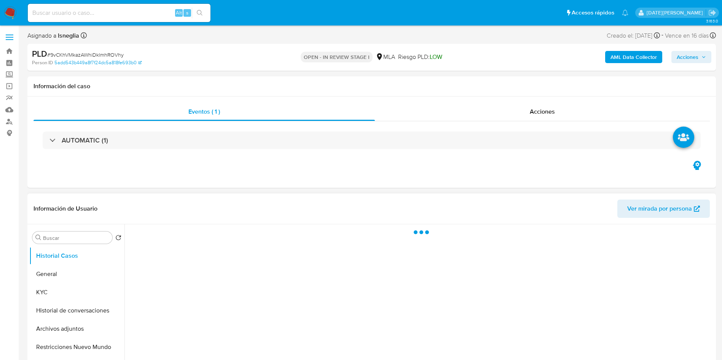
select select "10"
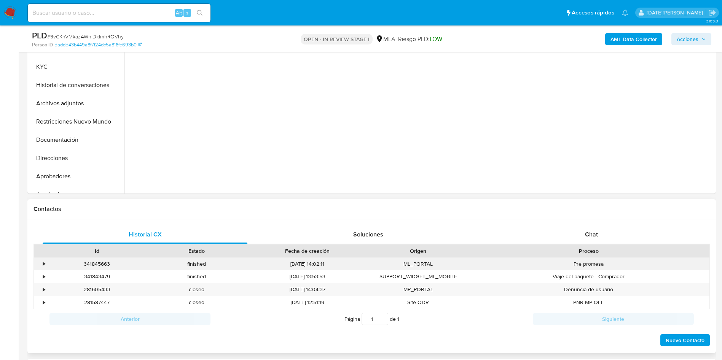
scroll to position [228, 0]
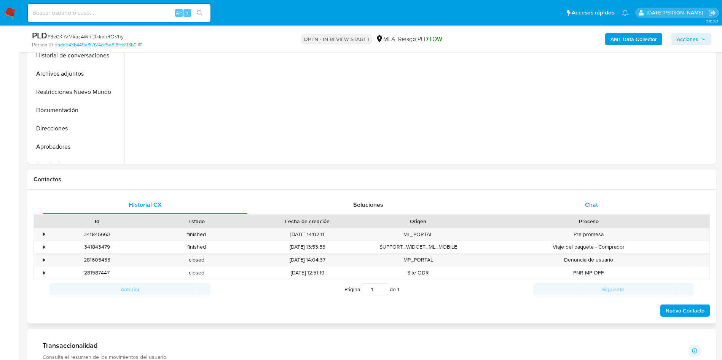
click at [603, 208] on div "Chat" at bounding box center [591, 205] width 205 height 18
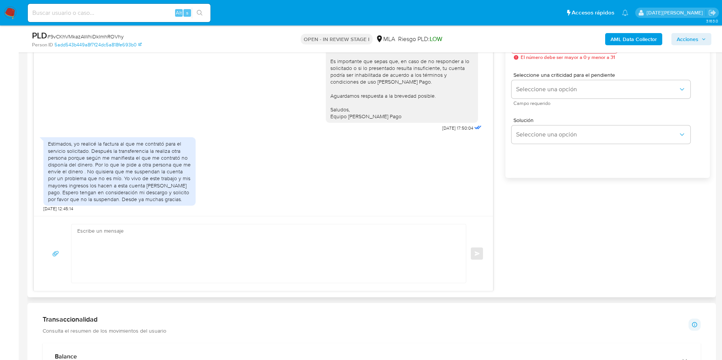
scroll to position [457, 0]
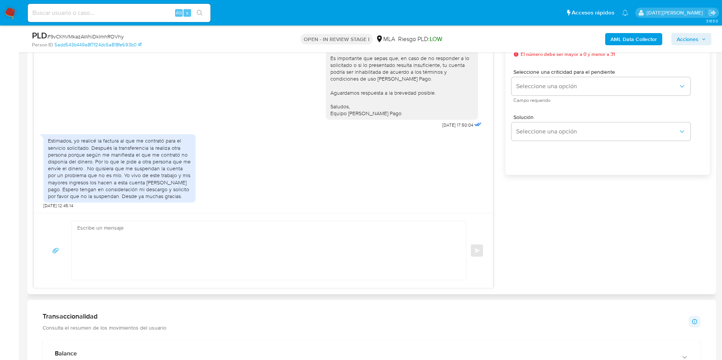
click at [183, 257] on textarea at bounding box center [266, 250] width 379 height 59
click at [102, 38] on span "# 9vCKhVMkazAWhiDklmhROVhy" at bounding box center [85, 37] width 76 height 8
copy span "9vCKhVMkazAWhiDklmhROVhy"
click at [11, 14] on img at bounding box center [10, 12] width 13 height 13
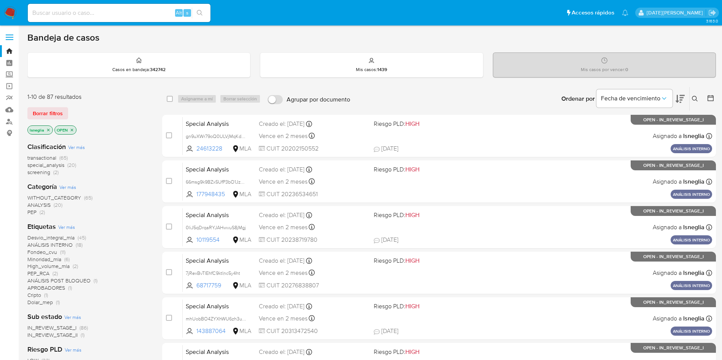
click at [694, 95] on button at bounding box center [696, 98] width 13 height 9
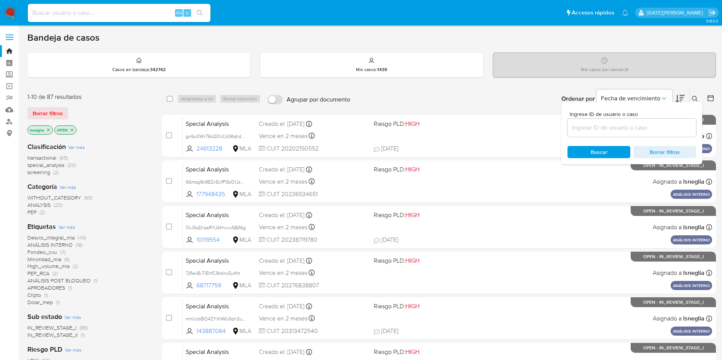
click at [647, 126] on input at bounding box center [631, 128] width 129 height 10
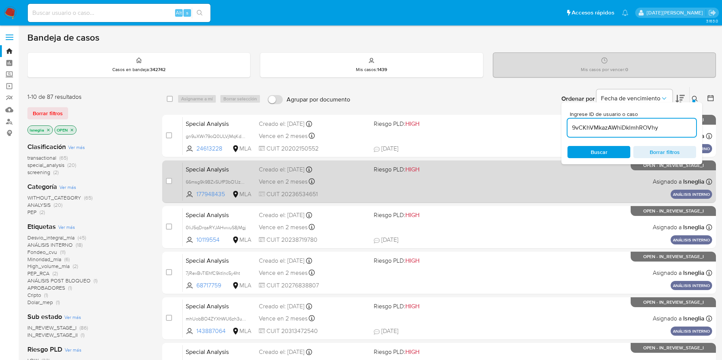
type input "9vCKhVMkazAWhiDklmhROVhy"
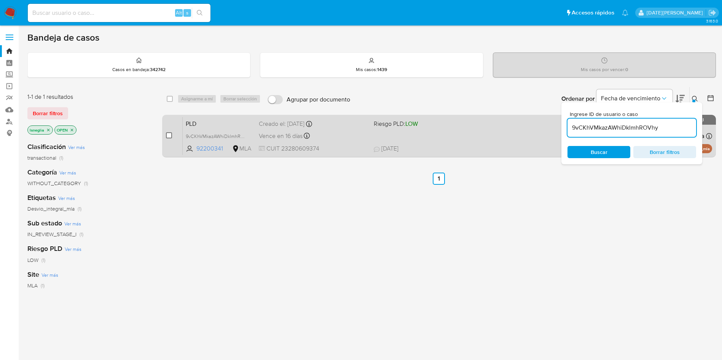
click at [170, 134] on input "checkbox" at bounding box center [169, 135] width 6 height 6
checkbox input "true"
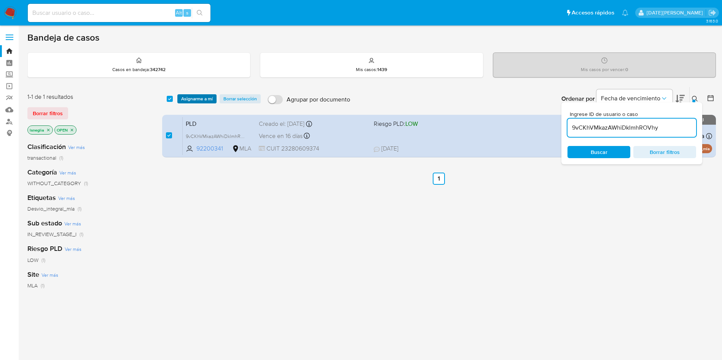
click at [196, 97] on span "Asignarme a mí" at bounding box center [197, 99] width 32 height 8
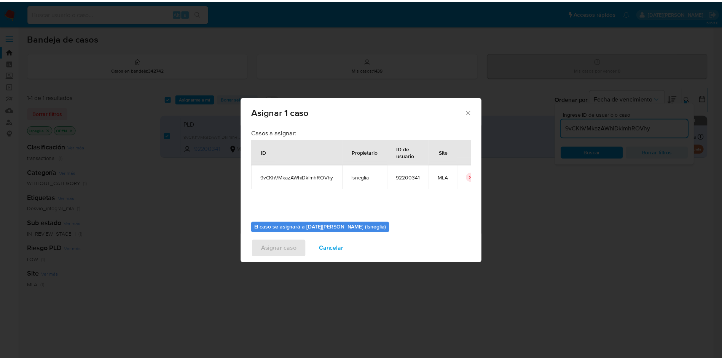
scroll to position [40, 0]
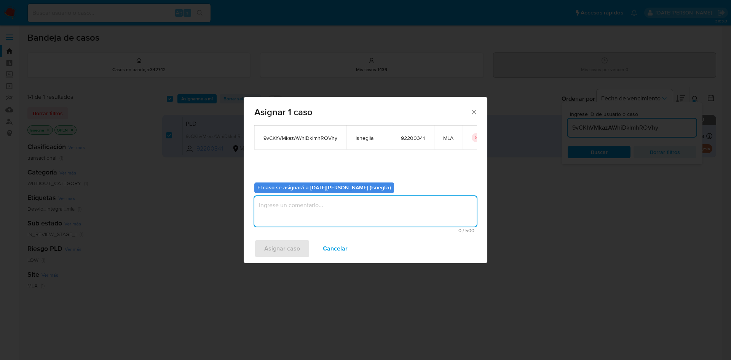
click at [313, 213] on textarea "assign-modal" at bounding box center [365, 211] width 222 height 30
type textarea "."
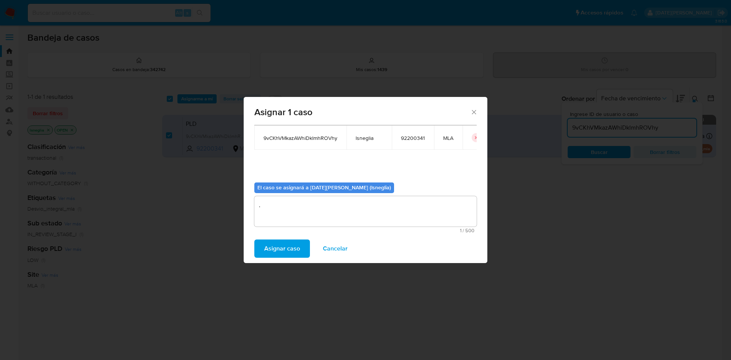
click at [299, 252] on span "Asignar caso" at bounding box center [282, 249] width 36 height 17
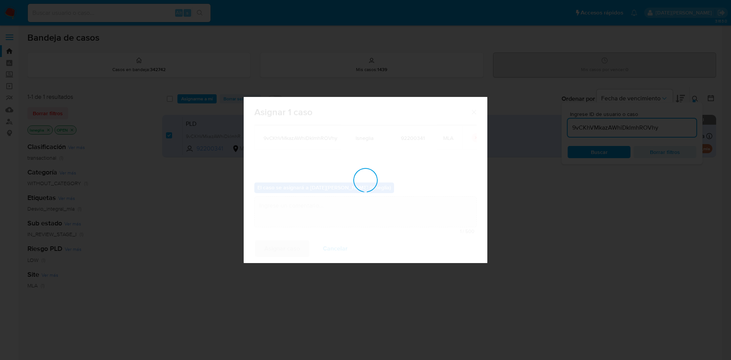
checkbox input "false"
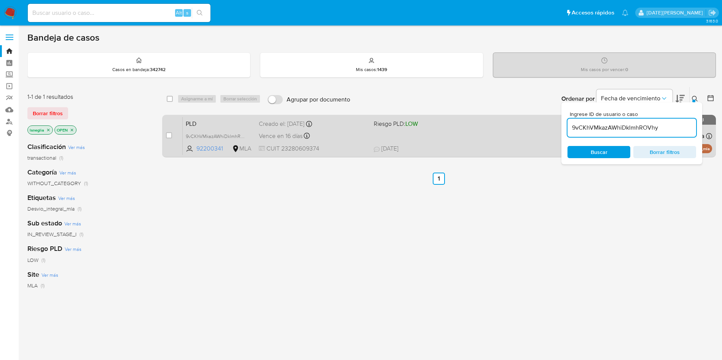
click at [214, 124] on span "PLD" at bounding box center [219, 123] width 67 height 10
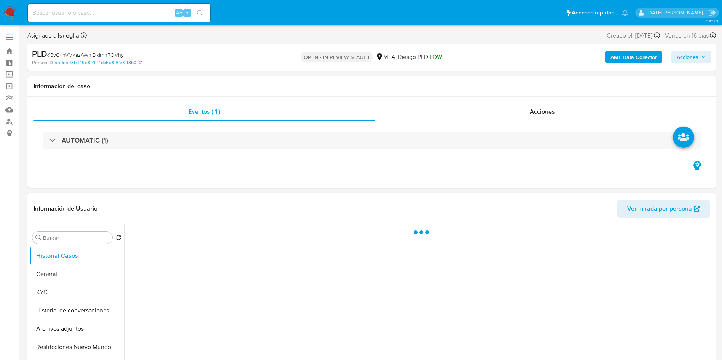
select select "10"
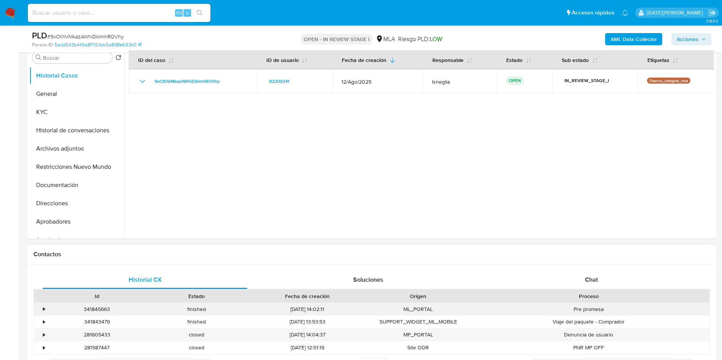
scroll to position [171, 0]
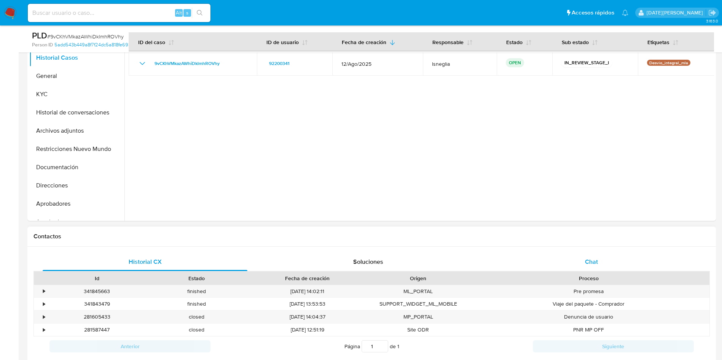
click at [586, 266] on span "Chat" at bounding box center [591, 262] width 13 height 9
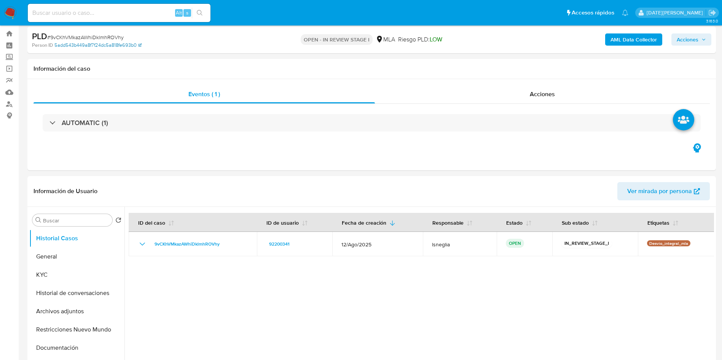
scroll to position [0, 0]
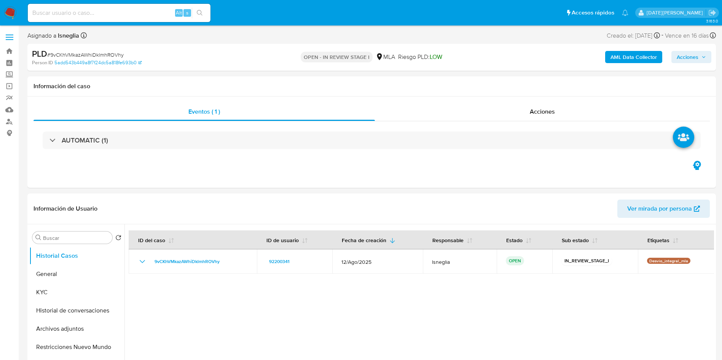
click at [74, 53] on span "# 9vCKhVMkazAWhiDklmhROVhy" at bounding box center [85, 55] width 76 height 8
click at [79, 56] on span "# 9vCKhVMkazAWhiDklmhROVhy" at bounding box center [85, 55] width 76 height 8
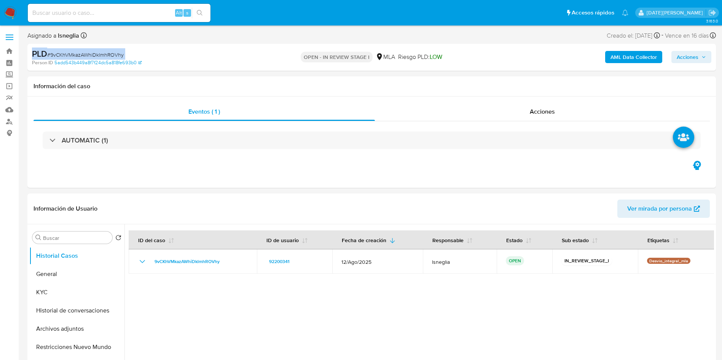
click at [85, 52] on span "# 9vCKhVMkazAWhiDklmhROVhy" at bounding box center [85, 55] width 76 height 8
drag, startPoint x: 104, startPoint y: 54, endPoint x: 119, endPoint y: 51, distance: 15.8
click at [104, 54] on span "# 9vCKhVMkazAWhiDklmhROVhy" at bounding box center [85, 55] width 76 height 8
click at [145, 46] on div "PLD # 9vCKhVMkazAWhiDklmhROVhy Person ID 5add543b449a8f7f24dc5a818fe693b0 OPEN …" at bounding box center [371, 57] width 688 height 27
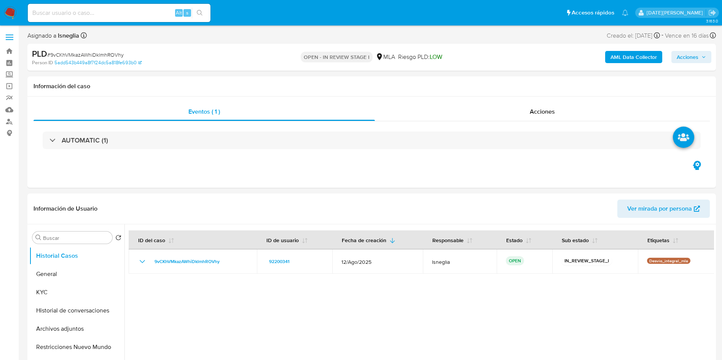
click at [105, 54] on span "# 9vCKhVMkazAWhiDklmhROVhy" at bounding box center [85, 55] width 76 height 8
copy span "9vCKhVMkazAWhiDklmhROVhy"
click at [15, 15] on img at bounding box center [10, 12] width 13 height 13
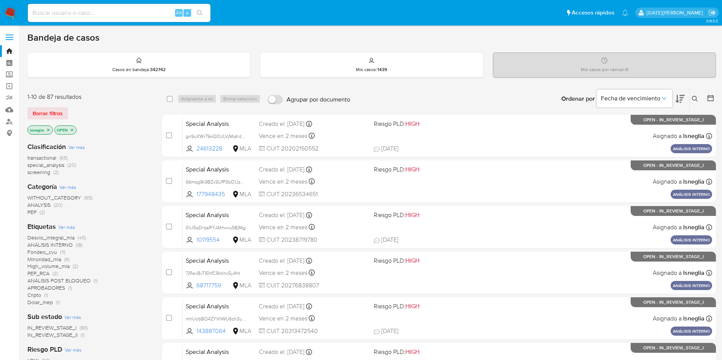
click at [696, 96] on icon at bounding box center [695, 99] width 6 height 6
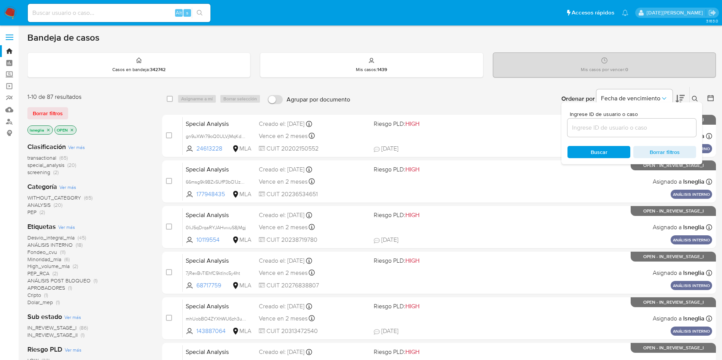
click at [636, 129] on input at bounding box center [631, 128] width 129 height 10
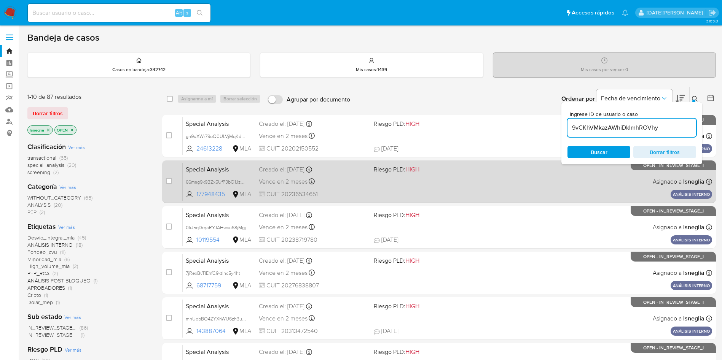
type input "9vCKhVMkazAWhiDklmhROVhy"
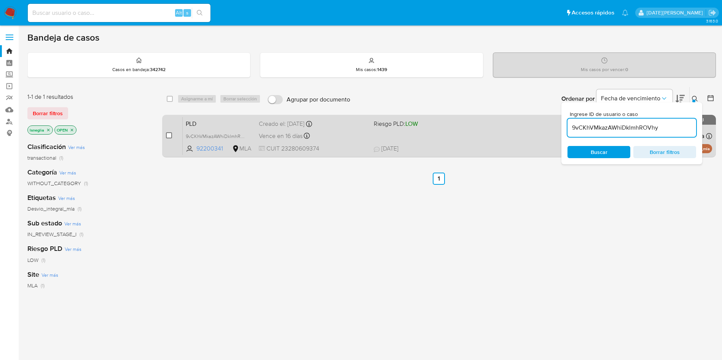
click at [169, 135] on input "checkbox" at bounding box center [169, 135] width 6 height 6
checkbox input "true"
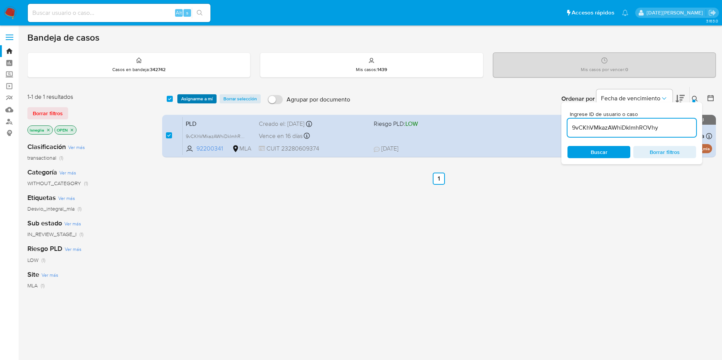
click at [205, 99] on span "Asignarme a mí" at bounding box center [197, 99] width 32 height 8
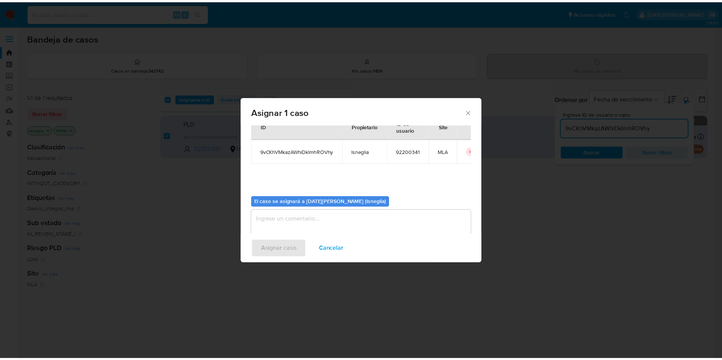
scroll to position [40, 0]
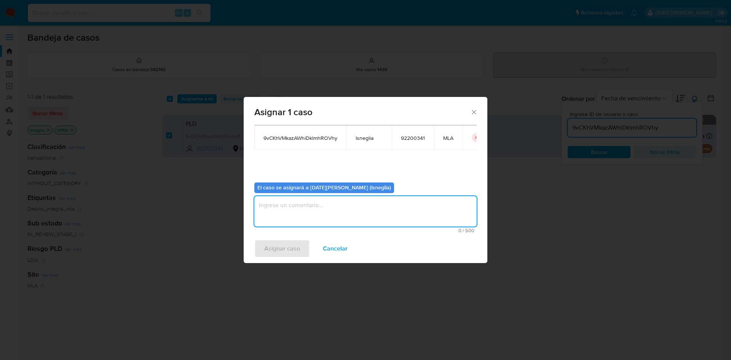
click at [308, 213] on textarea "assign-modal" at bounding box center [365, 211] width 222 height 30
type textarea "."
click at [290, 251] on span "Asignar caso" at bounding box center [282, 249] width 36 height 17
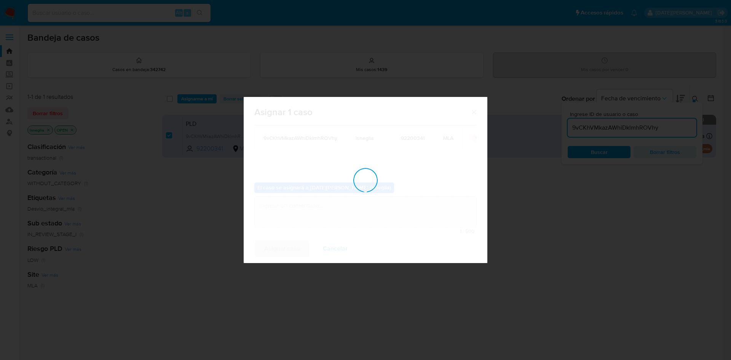
checkbox input "false"
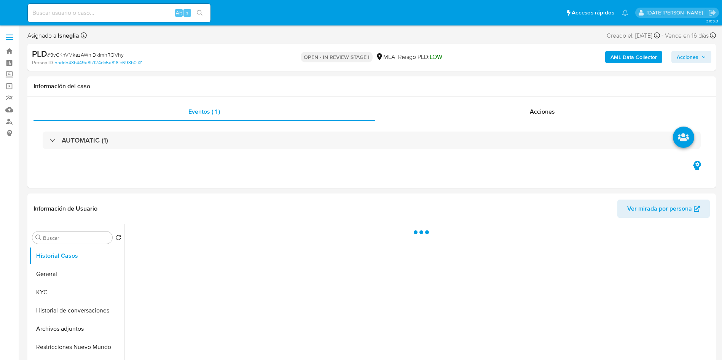
select select "10"
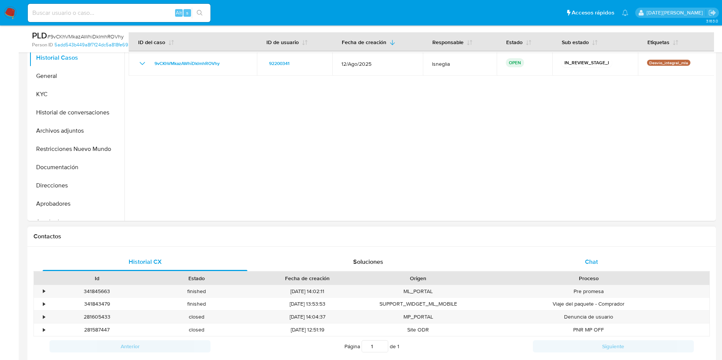
click at [590, 266] on span "Chat" at bounding box center [591, 262] width 13 height 9
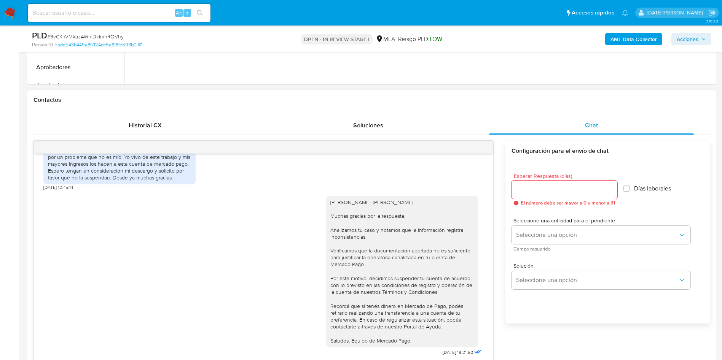
scroll to position [343, 0]
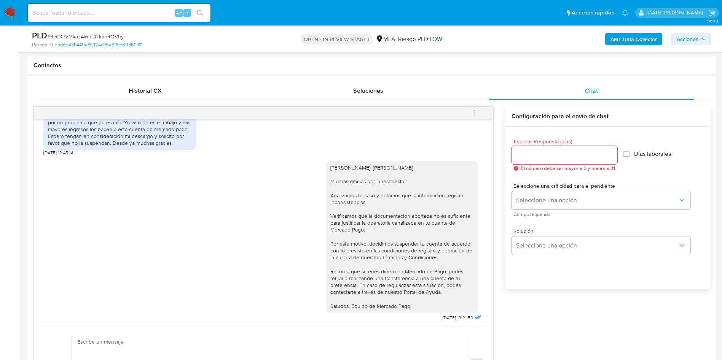
click at [475, 112] on icon "menu-action" at bounding box center [474, 113] width 7 height 7
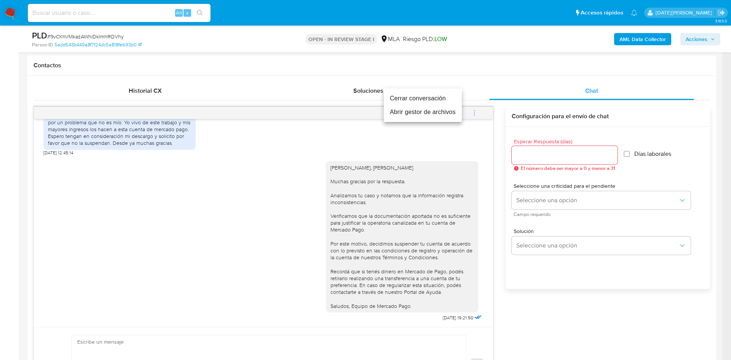
click at [431, 98] on li "Cerrar conversación" at bounding box center [423, 99] width 78 height 14
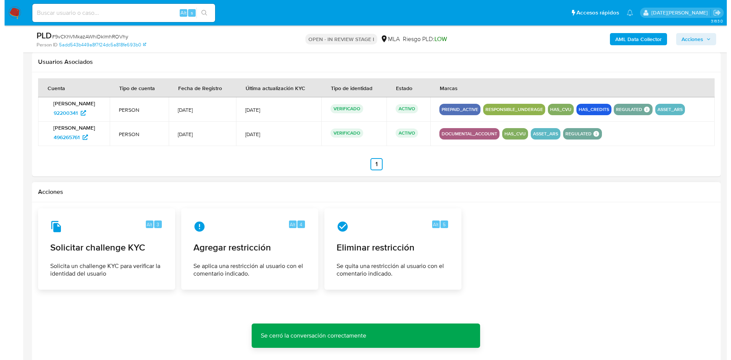
scroll to position [1189, 0]
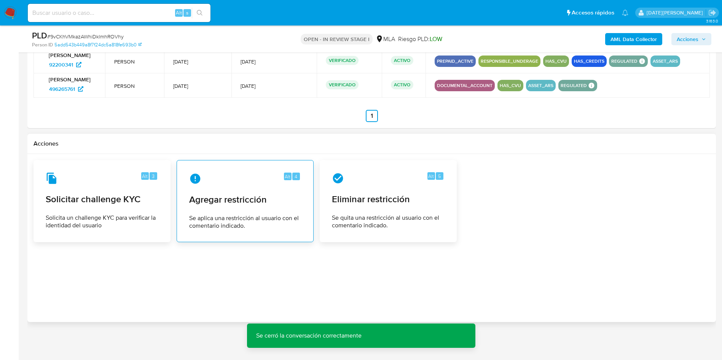
click at [281, 219] on span "Se aplica una restricción al usuario con el comentario indicado." at bounding box center [245, 222] width 112 height 15
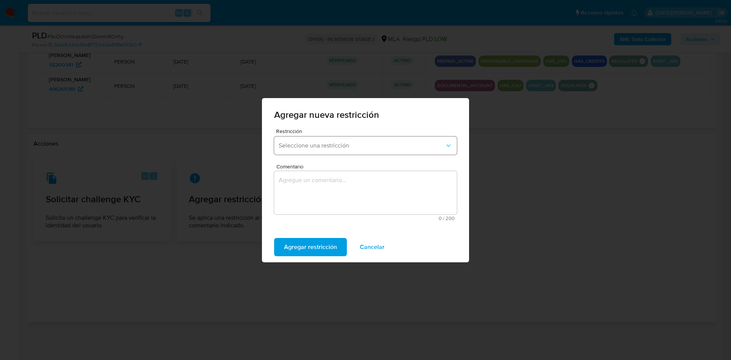
click at [328, 139] on button "Seleccione una restricción" at bounding box center [365, 146] width 183 height 18
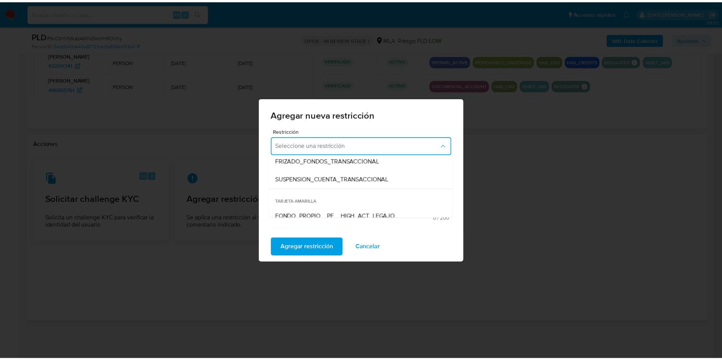
scroll to position [114, 0]
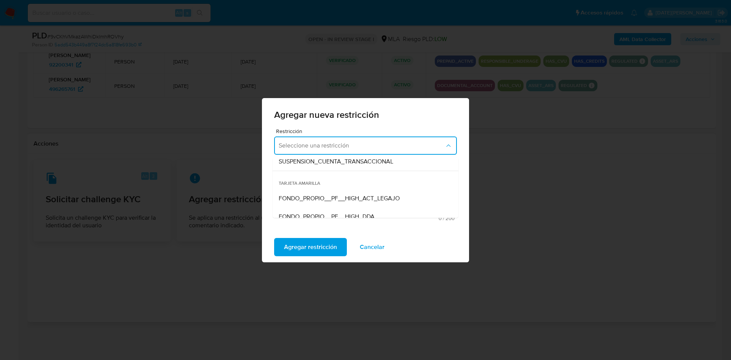
click at [356, 164] on span "SUSPENSION_CUENTA_TRANSACCIONAL" at bounding box center [336, 162] width 115 height 8
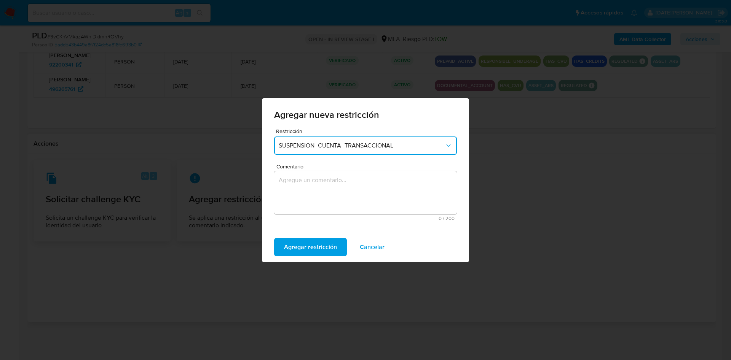
click at [346, 181] on textarea "Comentario" at bounding box center [365, 192] width 183 height 43
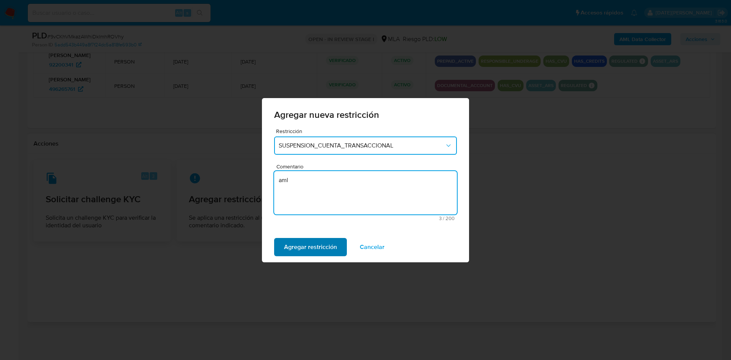
type textarea "aml"
click at [308, 248] on span "Agregar restricción" at bounding box center [310, 247] width 53 height 17
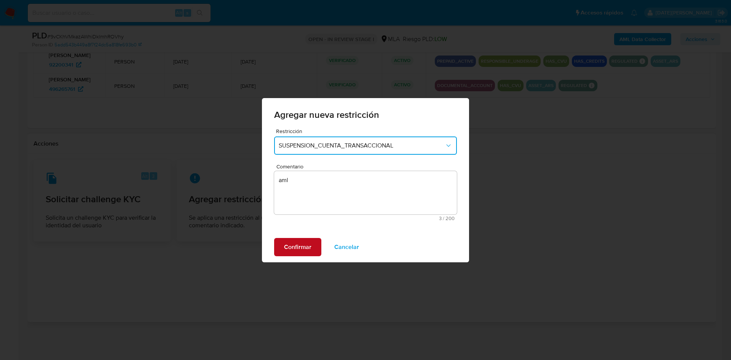
click at [308, 248] on span "Confirmar" at bounding box center [297, 247] width 27 height 17
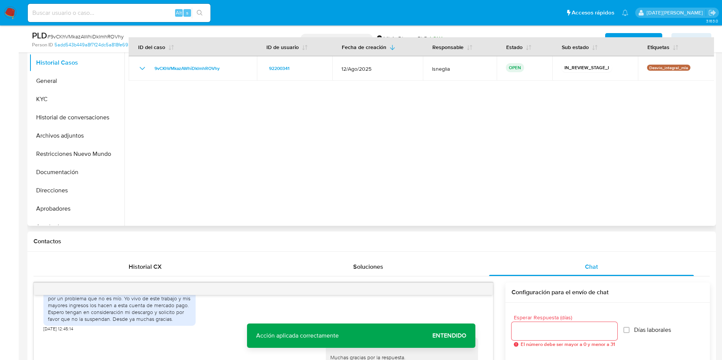
scroll to position [171, 0]
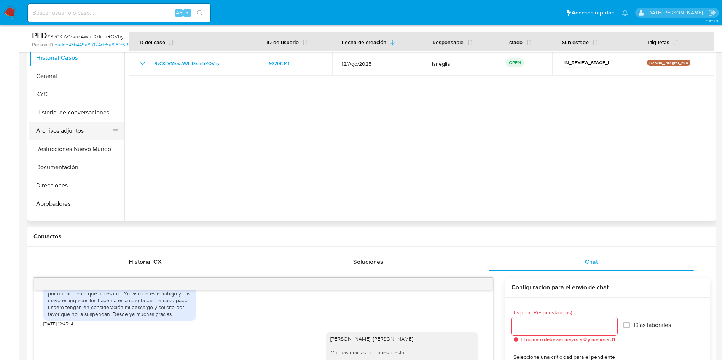
click at [42, 125] on button "Archivos adjuntos" at bounding box center [73, 131] width 89 height 18
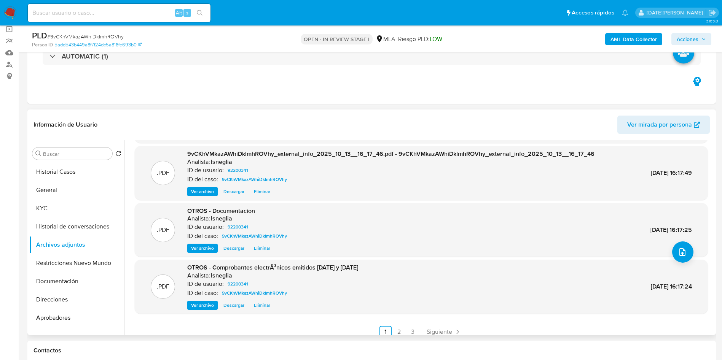
scroll to position [64, 0]
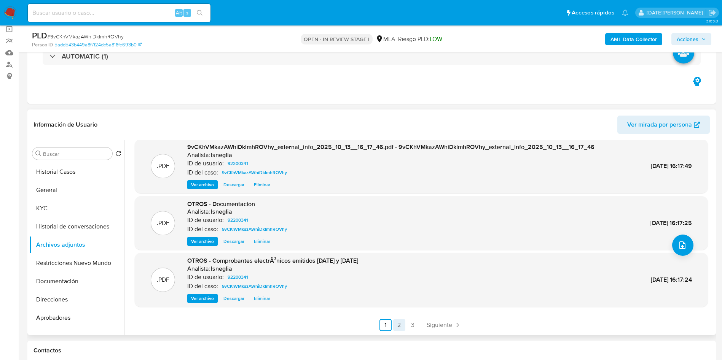
click at [400, 323] on link "2" at bounding box center [399, 325] width 12 height 12
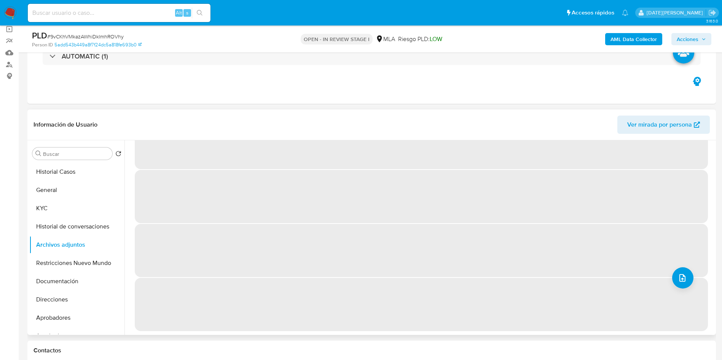
scroll to position [0, 0]
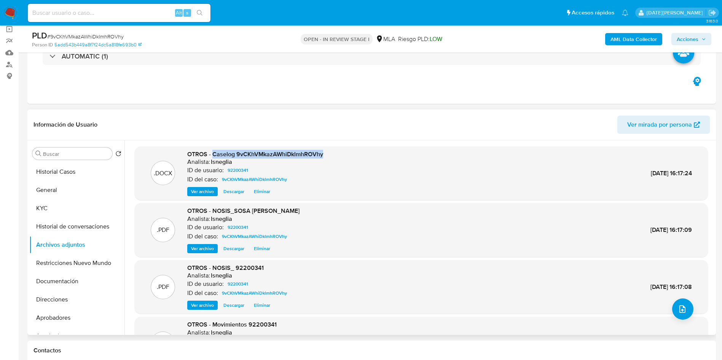
drag, startPoint x: 213, startPoint y: 155, endPoint x: 332, endPoint y: 155, distance: 119.1
click at [332, 155] on div ".DOCX OTROS - Caselog 9vCKhVMkazAWhiDklmhROVhy Analista: lsneglia ID de usuario…" at bounding box center [422, 173] width 566 height 46
copy span "Caselog 9vCKhVMkazAWhiDklmhROVhy"
click at [58, 264] on button "Restricciones Nuevo Mundo" at bounding box center [73, 263] width 89 height 18
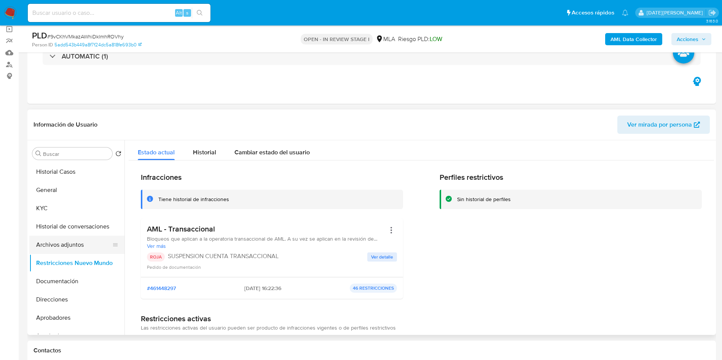
click at [74, 246] on button "Archivos adjuntos" at bounding box center [73, 245] width 89 height 18
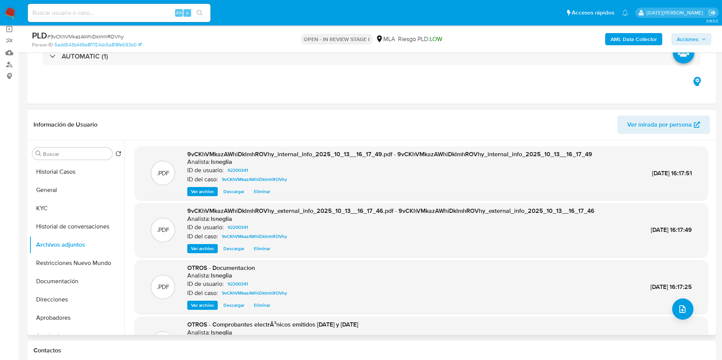
scroll to position [64, 0]
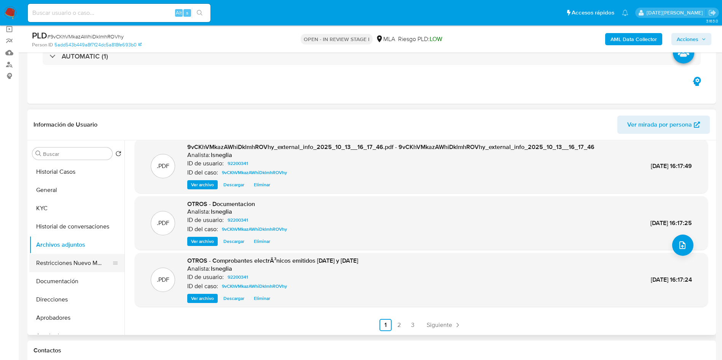
click at [54, 259] on button "Restricciones Nuevo Mundo" at bounding box center [73, 263] width 89 height 18
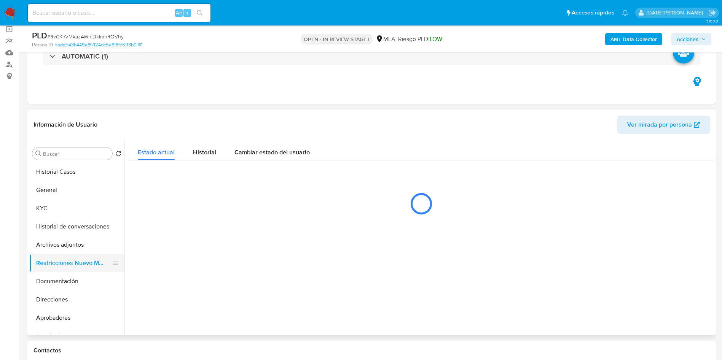
scroll to position [0, 0]
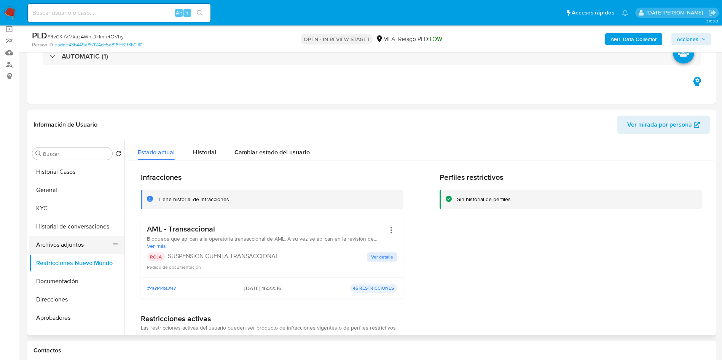
click at [70, 246] on button "Archivos adjuntos" at bounding box center [73, 245] width 89 height 18
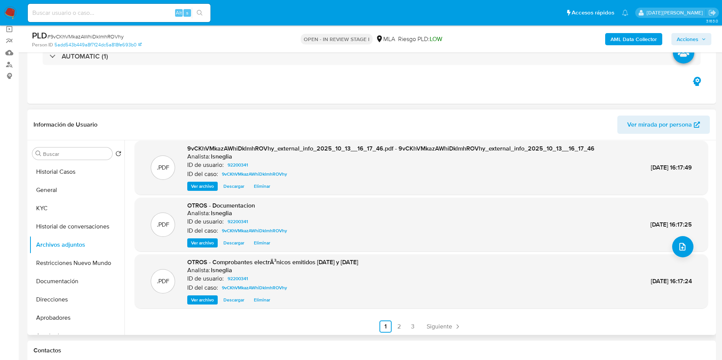
scroll to position [64, 0]
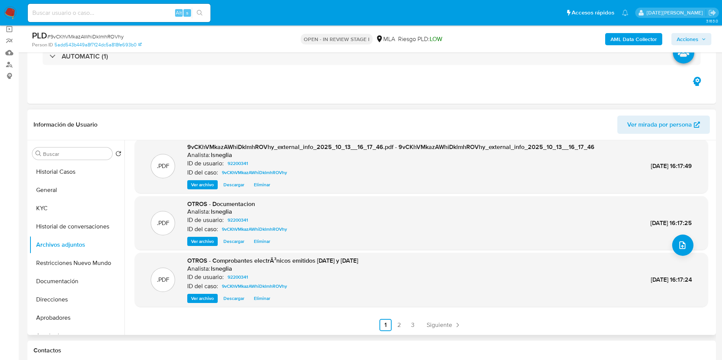
click at [397, 324] on link "2" at bounding box center [399, 325] width 12 height 12
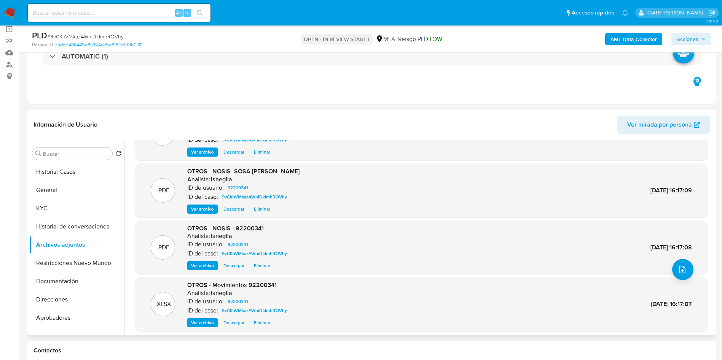
scroll to position [57, 0]
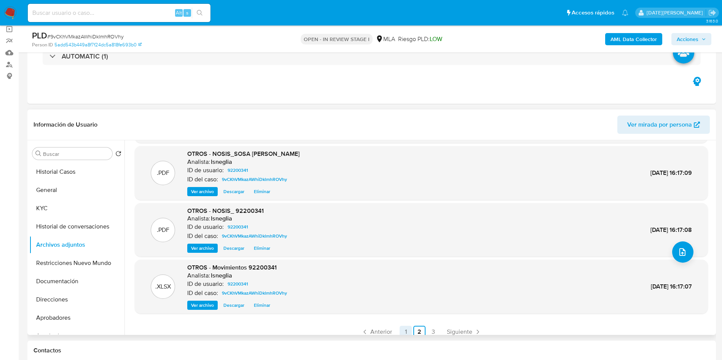
click at [432, 331] on link "3" at bounding box center [433, 332] width 12 height 12
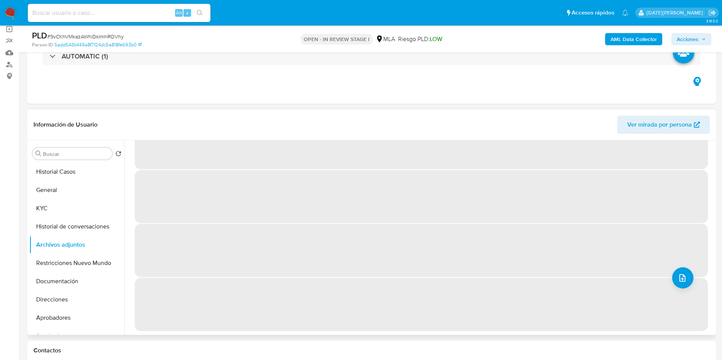
scroll to position [0, 0]
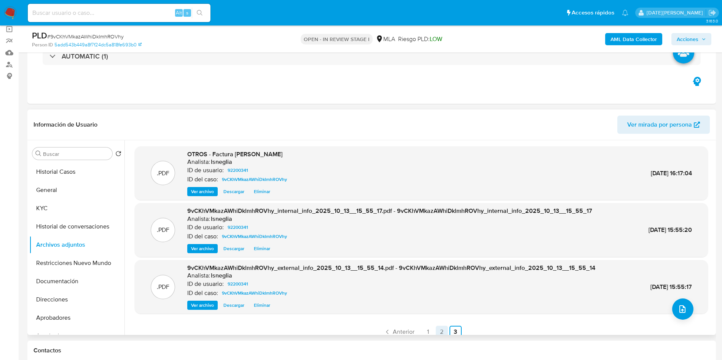
click at [441, 332] on link "2" at bounding box center [442, 332] width 12 height 12
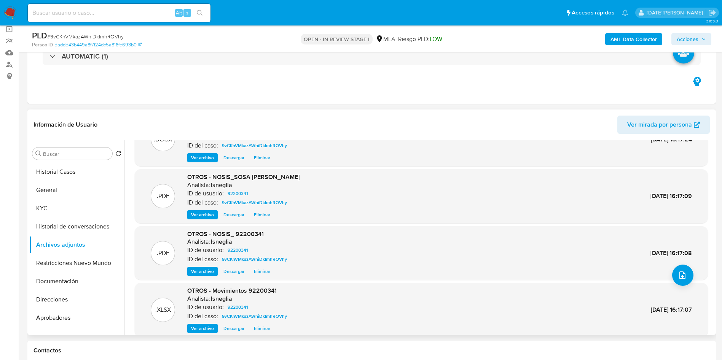
scroll to position [64, 0]
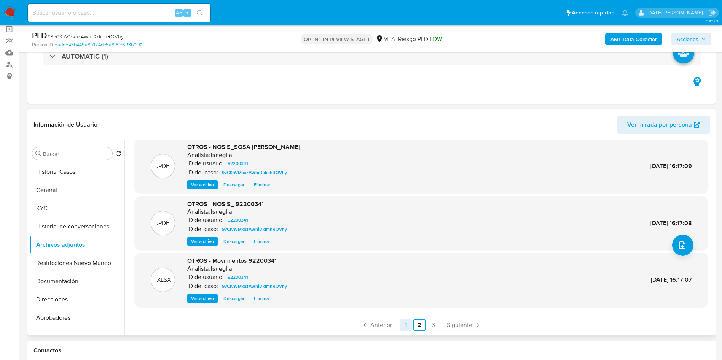
click at [401, 327] on link "1" at bounding box center [406, 325] width 12 height 12
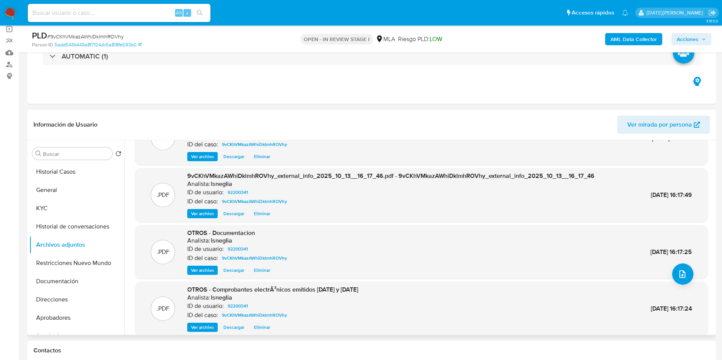
scroll to position [57, 0]
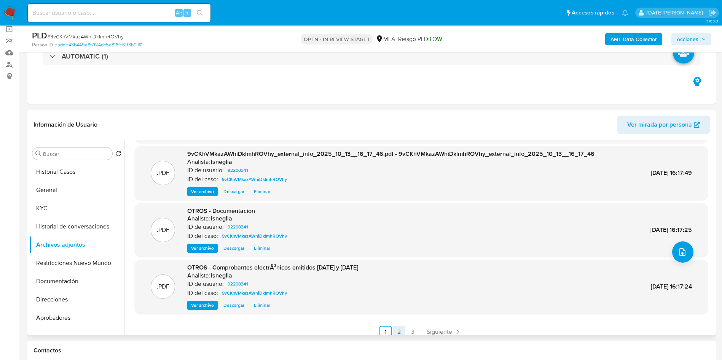
click at [401, 331] on link "2" at bounding box center [399, 332] width 12 height 12
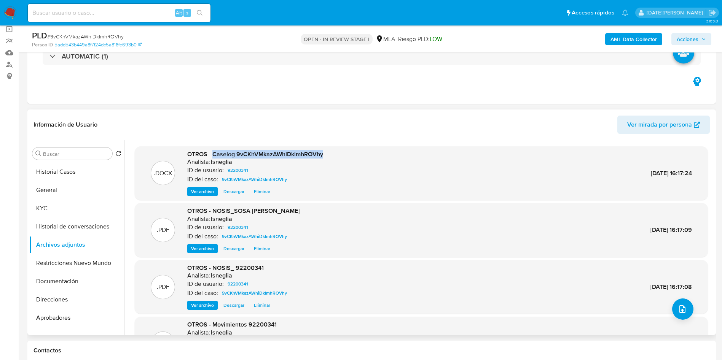
drag, startPoint x: 212, startPoint y: 154, endPoint x: 325, endPoint y: 156, distance: 113.0
click at [325, 156] on div ".DOCX OTROS - Caselog 9vCKhVMkazAWhiDklmhROVhy Analista: lsneglia ID de usuario…" at bounding box center [422, 173] width 566 height 46
copy span "Caselog 9vCKhVMkazAWhiDklmhROVhy"
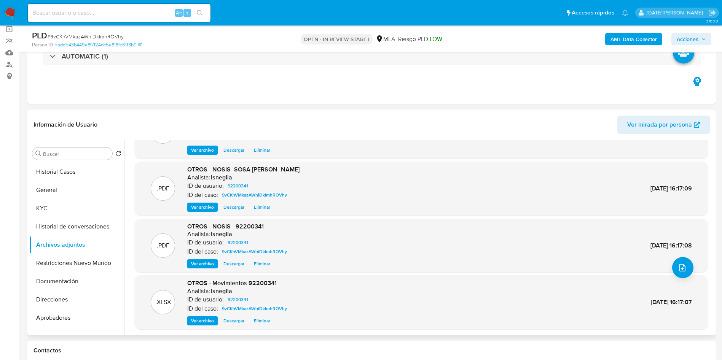
scroll to position [57, 0]
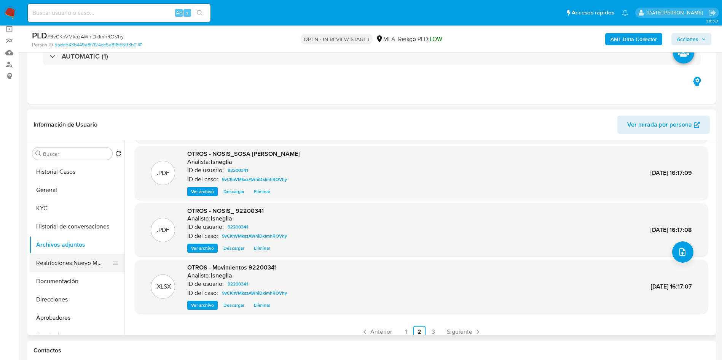
click at [56, 263] on button "Restricciones Nuevo Mundo" at bounding box center [73, 263] width 89 height 18
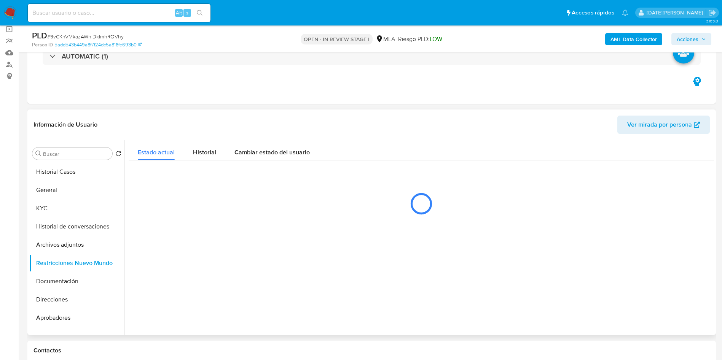
scroll to position [0, 0]
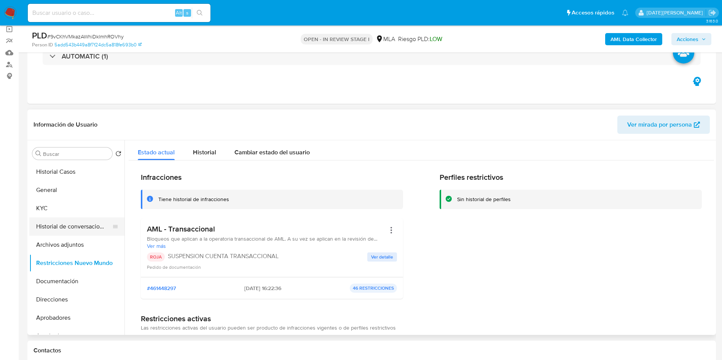
click at [72, 226] on button "Historial de conversaciones" at bounding box center [73, 227] width 89 height 18
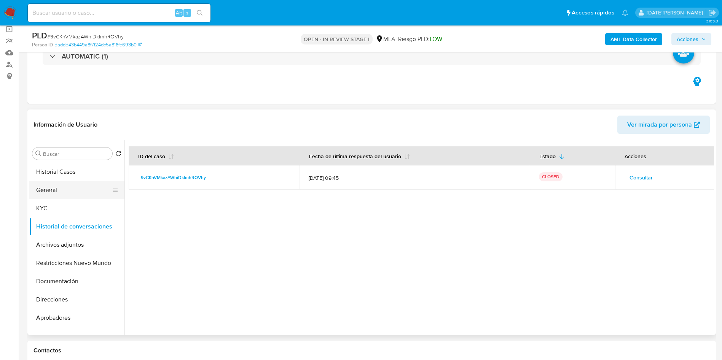
click at [66, 190] on button "General" at bounding box center [73, 190] width 89 height 18
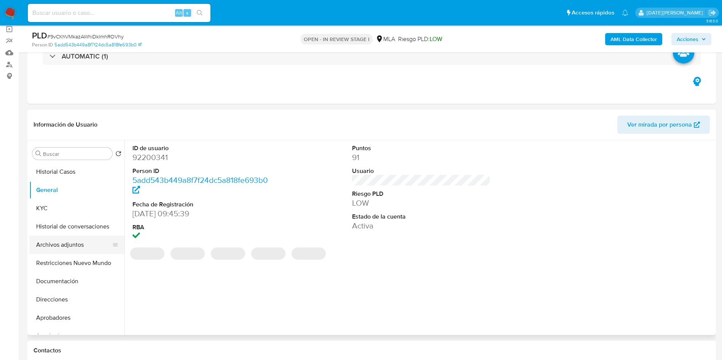
click at [73, 243] on button "Archivos adjuntos" at bounding box center [73, 245] width 89 height 18
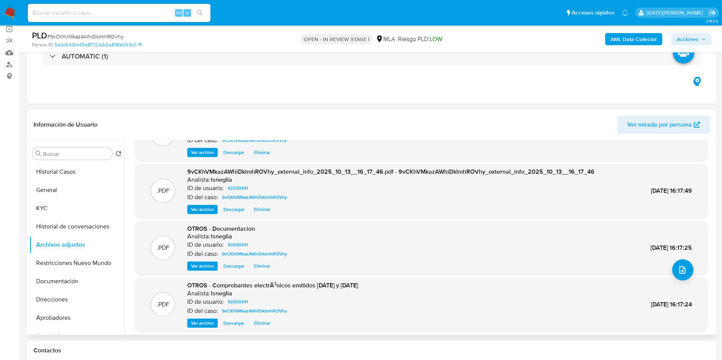
scroll to position [57, 0]
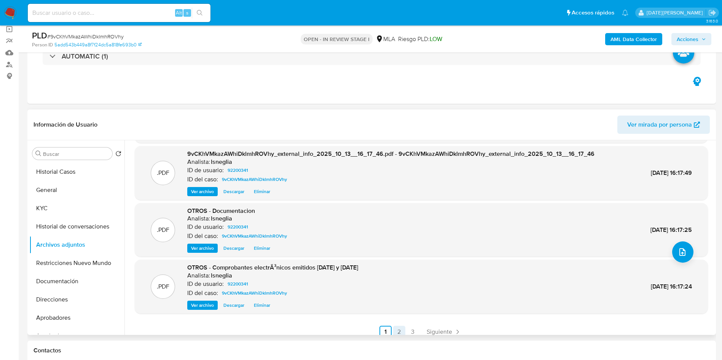
click at [400, 330] on link "2" at bounding box center [399, 332] width 12 height 12
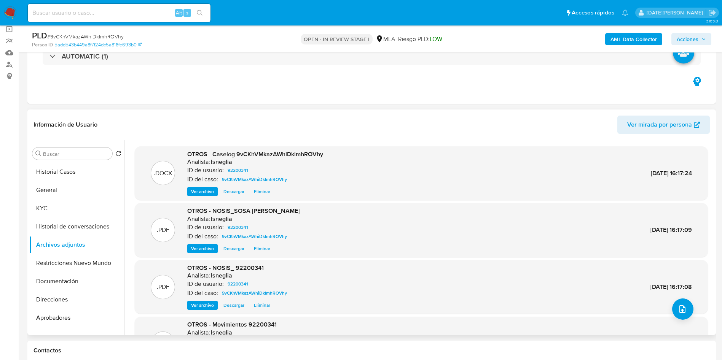
click at [708, 39] on button "Acciones" at bounding box center [691, 39] width 40 height 12
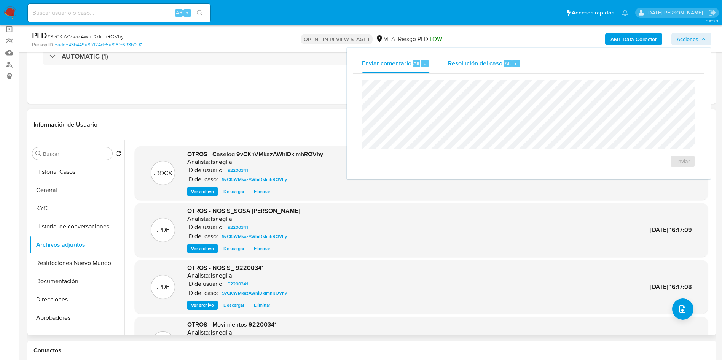
click at [484, 66] on span "Resolución del caso" at bounding box center [475, 63] width 54 height 9
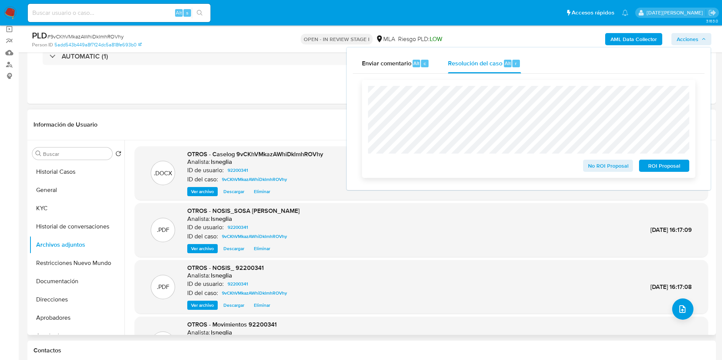
click at [668, 166] on span "ROI Proposal" at bounding box center [664, 166] width 40 height 11
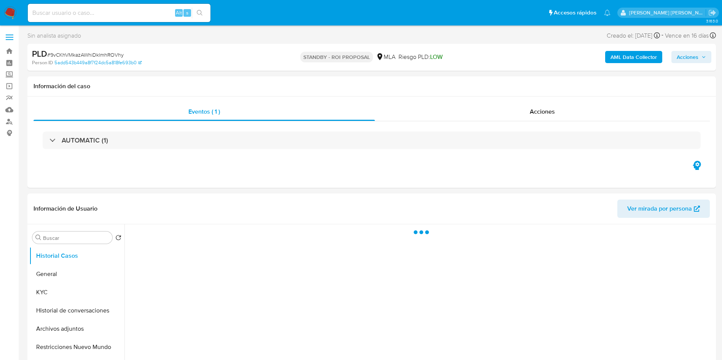
click at [76, 55] on span "# 9vCKhVMkazAWhiDklmhROVhy" at bounding box center [85, 55] width 76 height 8
select select "10"
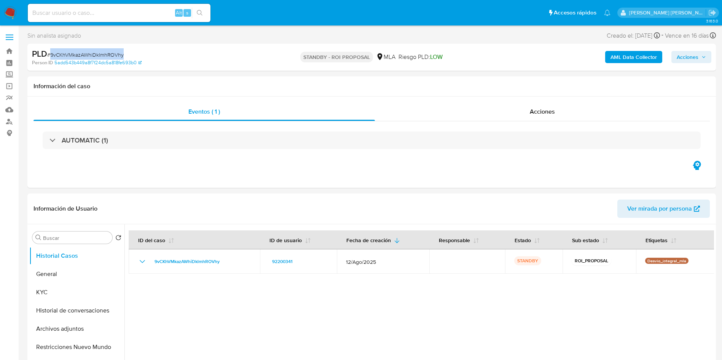
copy span "9vCKhVMkazAWhiDklmhROVhy"
click at [121, 14] on input at bounding box center [119, 13] width 183 height 10
paste input "7cyD5859IdpNn23t9xF4mhPz"
type input "7cyD5859IdpNn23t9xF4mhPz"
click at [202, 10] on icon "search-icon" at bounding box center [200, 13] width 6 height 6
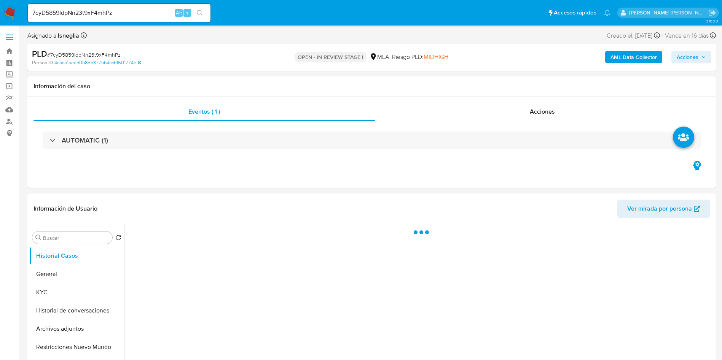
select select "10"
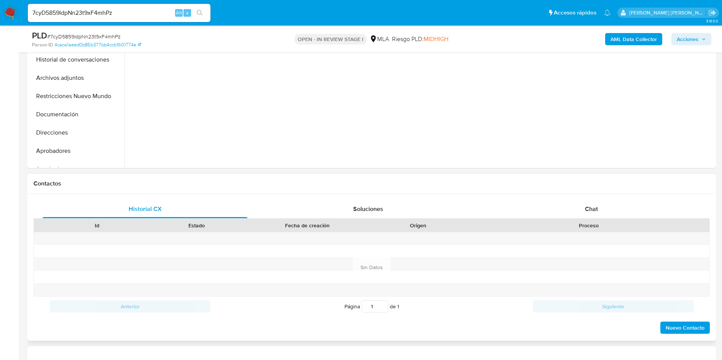
scroll to position [228, 0]
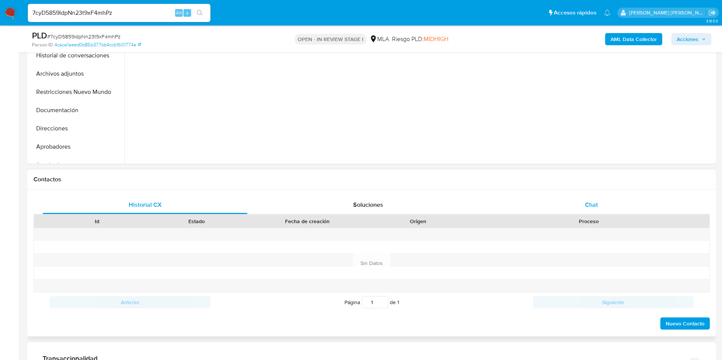
click at [584, 198] on div "Chat" at bounding box center [591, 205] width 205 height 18
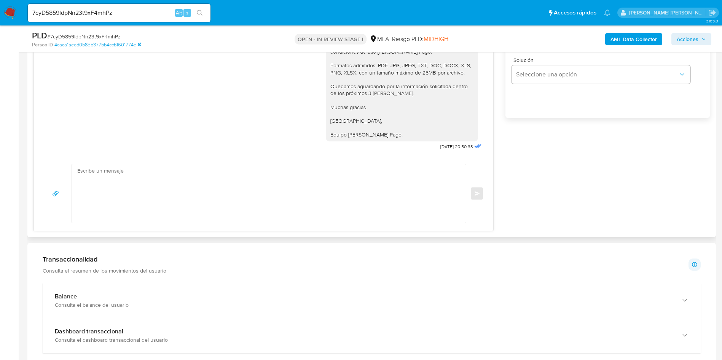
scroll to position [400, 0]
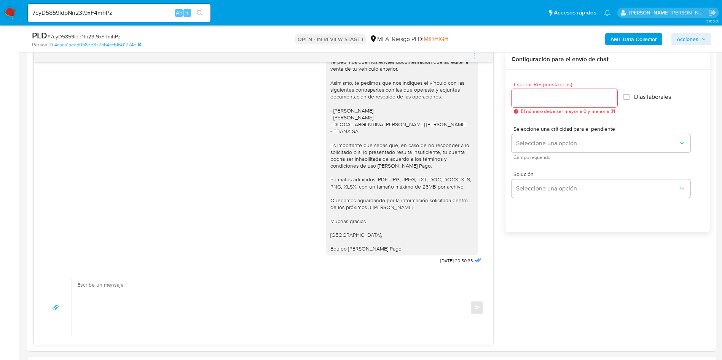
click at [102, 12] on input "7cyD5859IdpNn23t9xF4mhPz" at bounding box center [119, 13] width 183 height 10
paste input "b4QdsFJ7BiVamIsfjGiNxsn9"
type input "b4QdsFJ7BiVamIsfjGiNxsn9"
click at [200, 13] on icon "search-icon" at bounding box center [200, 13] width 6 height 6
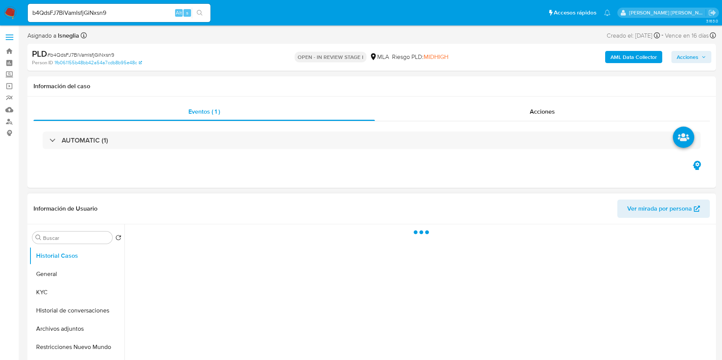
select select "10"
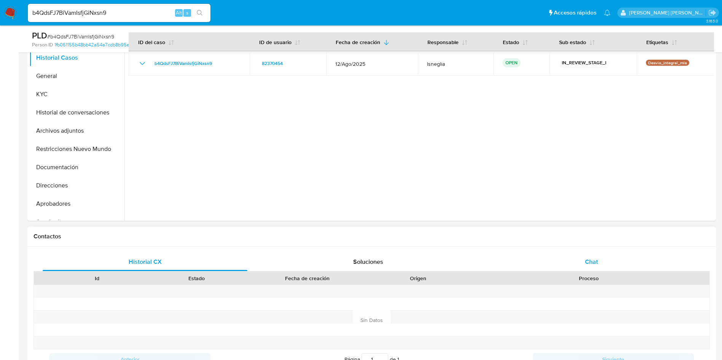
click at [588, 263] on span "Chat" at bounding box center [591, 262] width 13 height 9
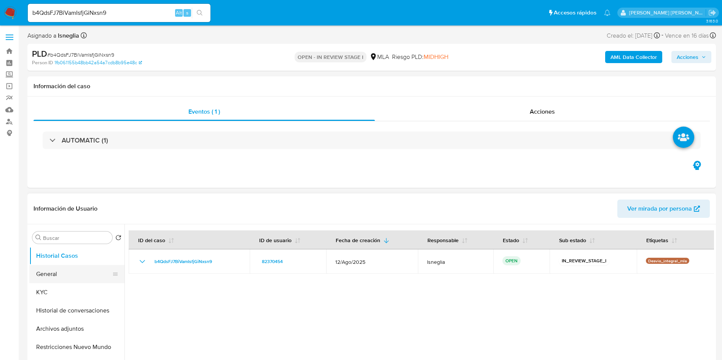
click at [53, 273] on button "General" at bounding box center [73, 274] width 89 height 18
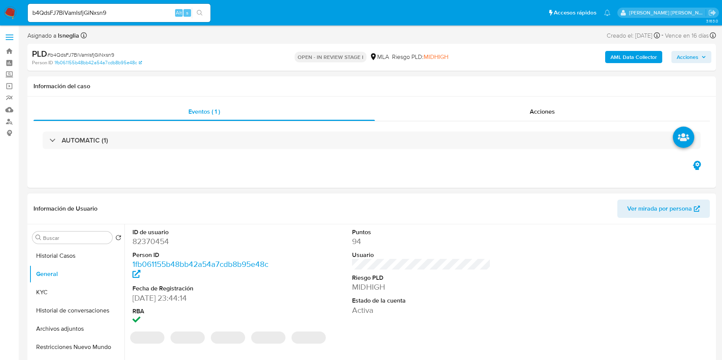
click at [151, 245] on dd "82370454" at bounding box center [201, 241] width 139 height 11
click at [151, 244] on dd "82370454" at bounding box center [201, 241] width 139 height 11
click at [152, 243] on dd "82370454" at bounding box center [201, 241] width 139 height 11
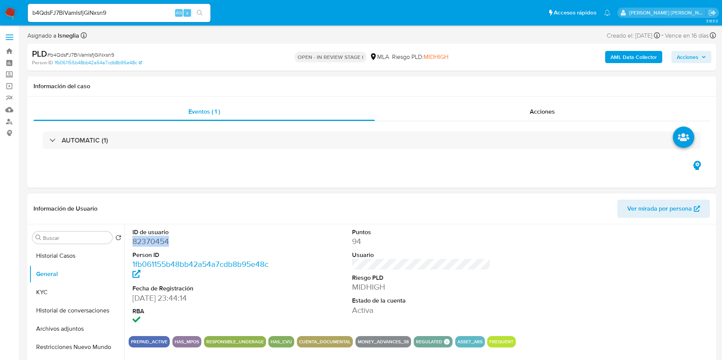
copy dd "82370454"
click at [298, 11] on ul "Pausado Ver notificaciones b4QdsFJ7BiVamIsfjGiNxsn9 Alt s Accesos rápidos Presi…" at bounding box center [319, 12] width 590 height 19
click at [155, 244] on dd "82370454" at bounding box center [201, 241] width 139 height 11
click at [155, 245] on dd "82370454" at bounding box center [201, 241] width 139 height 11
copy dd "82370454"
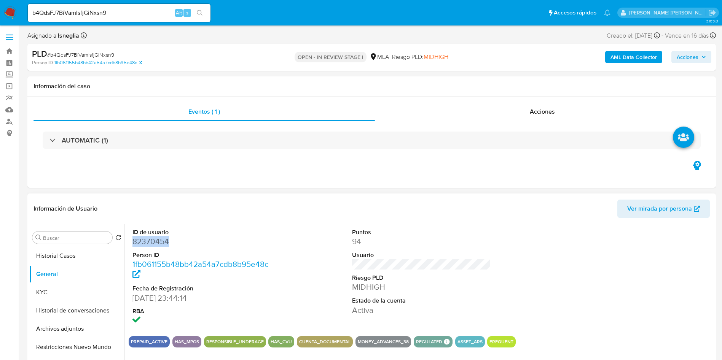
click at [156, 241] on dd "82370454" at bounding box center [201, 241] width 139 height 11
click at [231, 38] on div "Asignado a lsneglia Asignado el: 18/08/2025 14:17:38 Creado el: 12/08/2025 Crea…" at bounding box center [371, 36] width 688 height 13
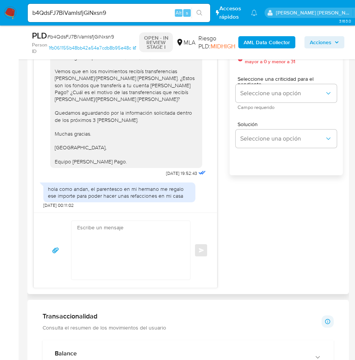
scroll to position [285, 0]
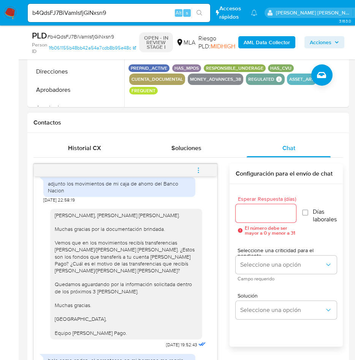
click at [197, 163] on span "menu-action" at bounding box center [198, 170] width 7 height 18
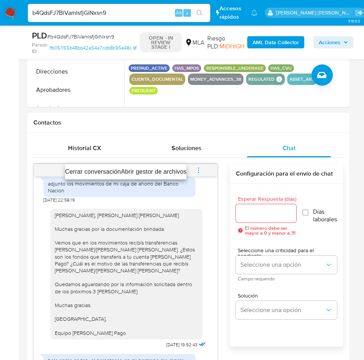
click at [86, 173] on li "Cerrar conversación" at bounding box center [93, 171] width 56 height 9
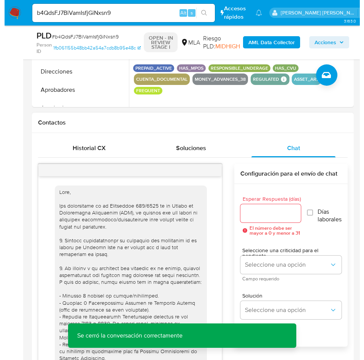
scroll to position [114, 0]
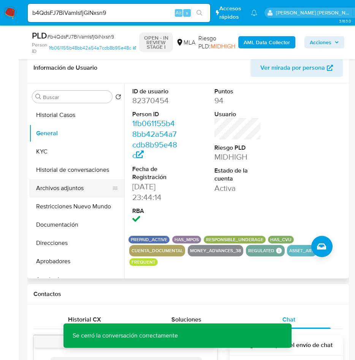
click at [66, 189] on button "Archivos adjuntos" at bounding box center [73, 188] width 89 height 18
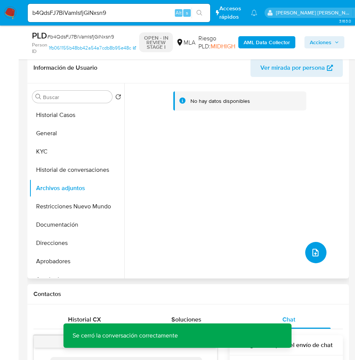
click at [315, 250] on icon "upload-file" at bounding box center [315, 252] width 9 height 9
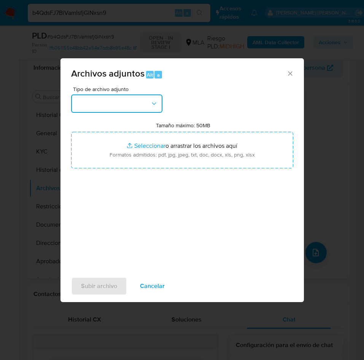
click at [126, 106] on button "button" at bounding box center [116, 103] width 91 height 18
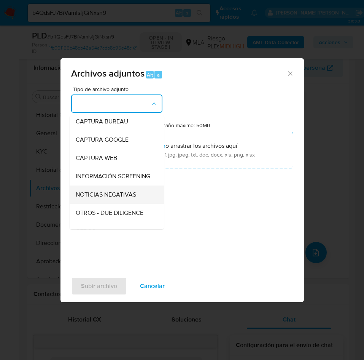
scroll to position [57, 0]
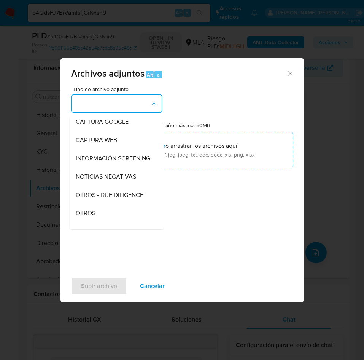
drag, startPoint x: 93, startPoint y: 221, endPoint x: 110, endPoint y: 217, distance: 18.2
click at [92, 217] on span "OTROS" at bounding box center [86, 213] width 20 height 8
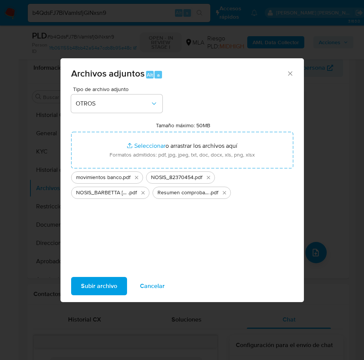
click at [99, 289] on span "Subir archivo" at bounding box center [99, 285] width 36 height 17
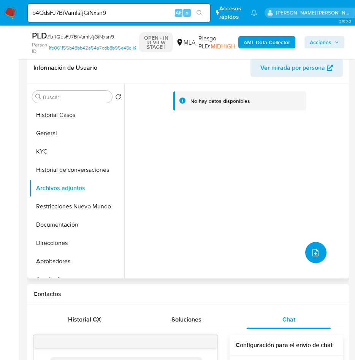
click at [317, 255] on span "upload-file" at bounding box center [315, 252] width 9 height 9
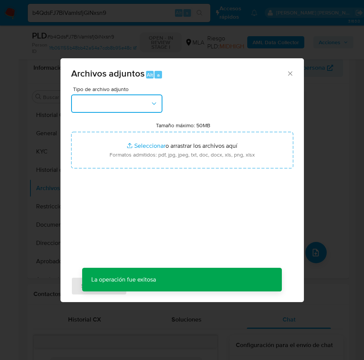
click at [99, 105] on button "button" at bounding box center [116, 103] width 91 height 18
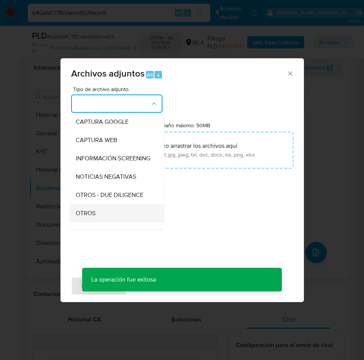
click at [104, 222] on div "OTROS" at bounding box center [115, 213] width 78 height 18
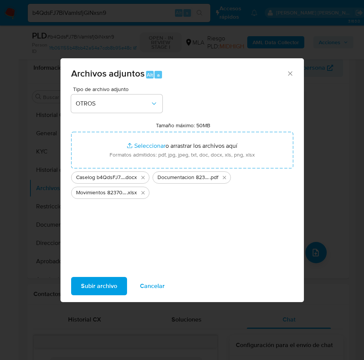
click at [102, 285] on span "Subir archivo" at bounding box center [99, 285] width 36 height 17
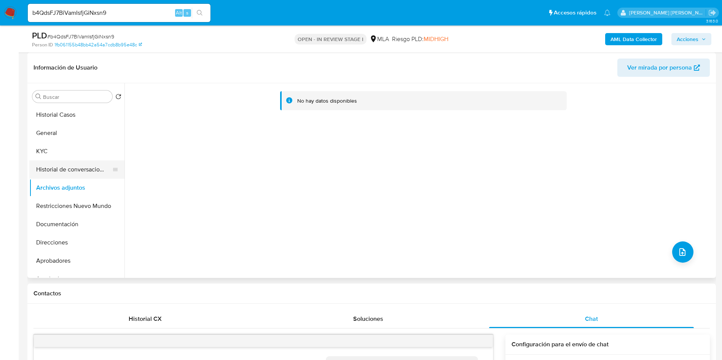
click at [75, 166] on button "Historial de conversaciones" at bounding box center [73, 170] width 89 height 18
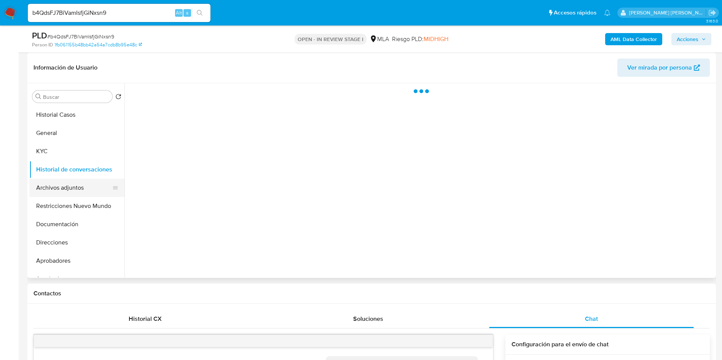
click at [59, 193] on button "Archivos adjuntos" at bounding box center [73, 188] width 89 height 18
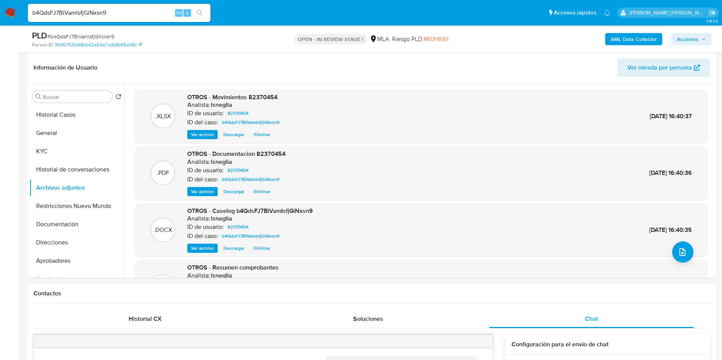
click at [626, 35] on b "AML Data Collector" at bounding box center [633, 39] width 46 height 12
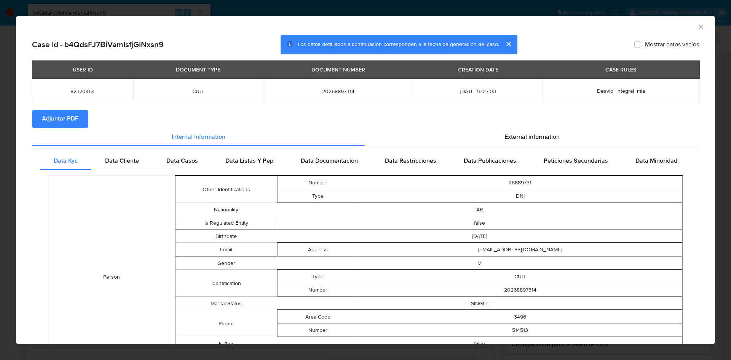
click at [78, 122] on span "Adjuntar PDF" at bounding box center [60, 119] width 37 height 17
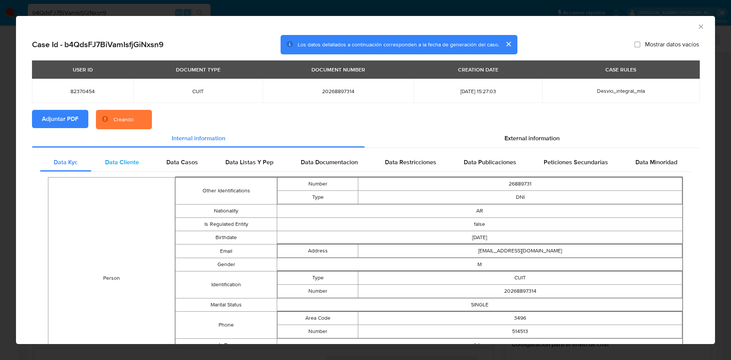
drag, startPoint x: 117, startPoint y: 161, endPoint x: 149, endPoint y: 162, distance: 32.0
click at [118, 160] on span "Data Cliente" at bounding box center [122, 162] width 34 height 9
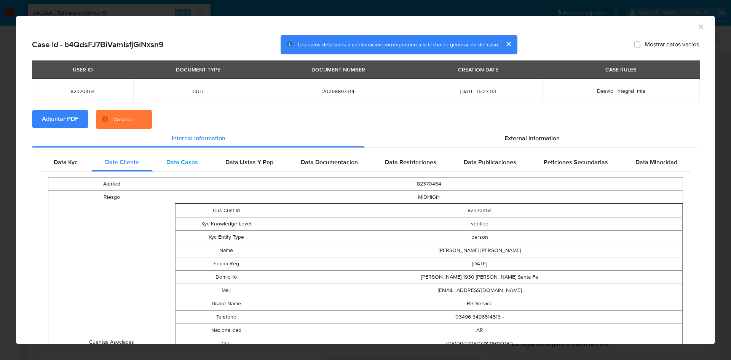
click at [160, 162] on div "Data Casos" at bounding box center [182, 162] width 59 height 18
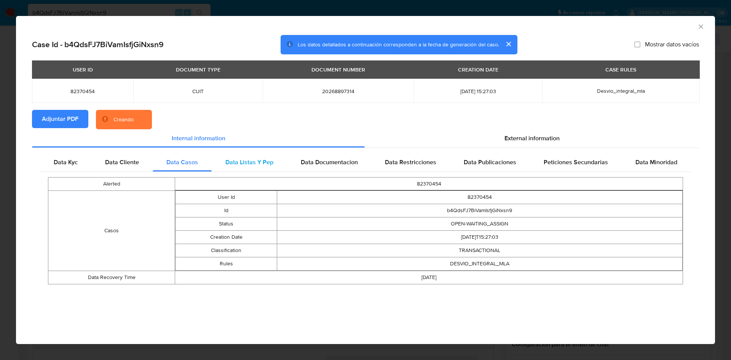
click at [247, 160] on span "Data Listas Y Pep" at bounding box center [249, 162] width 48 height 9
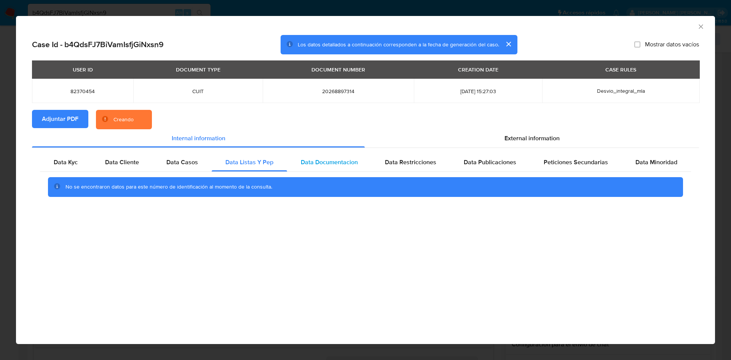
click at [324, 160] on span "Data Documentacion" at bounding box center [329, 162] width 57 height 9
click at [417, 160] on span "Data Restricciones" at bounding box center [410, 162] width 51 height 9
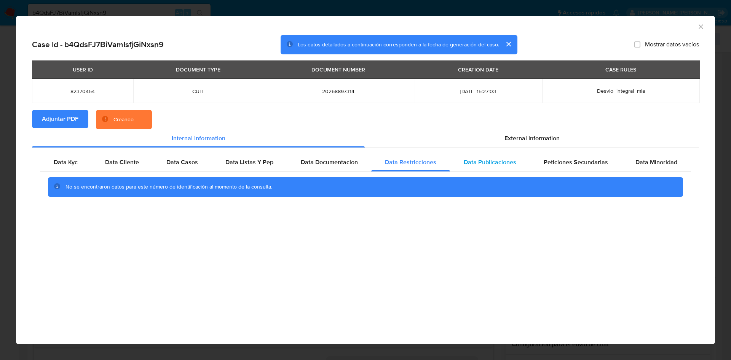
click at [477, 160] on span "Data Publicaciones" at bounding box center [490, 162] width 53 height 9
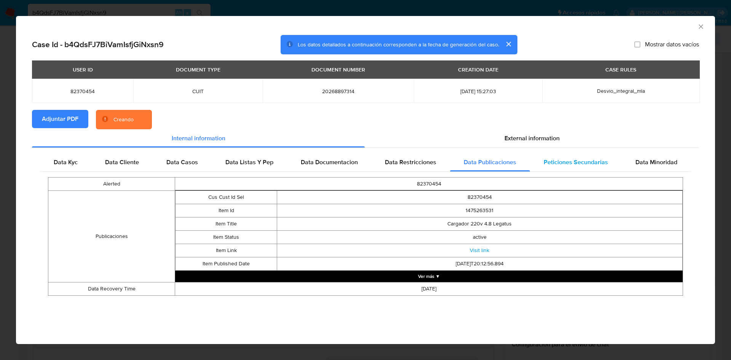
click at [554, 161] on span "Peticiones Secundarias" at bounding box center [575, 162] width 64 height 9
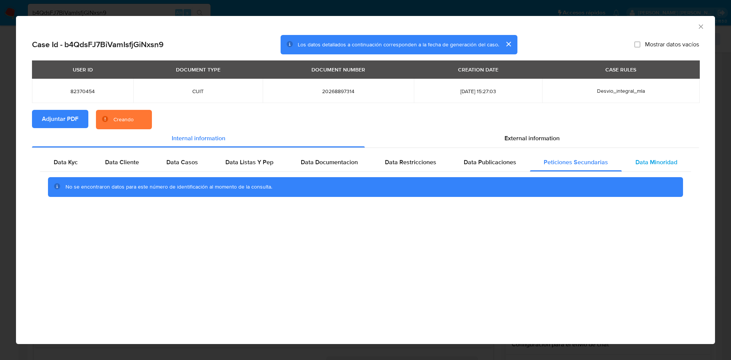
click at [661, 158] on span "Data Minoridad" at bounding box center [656, 162] width 42 height 9
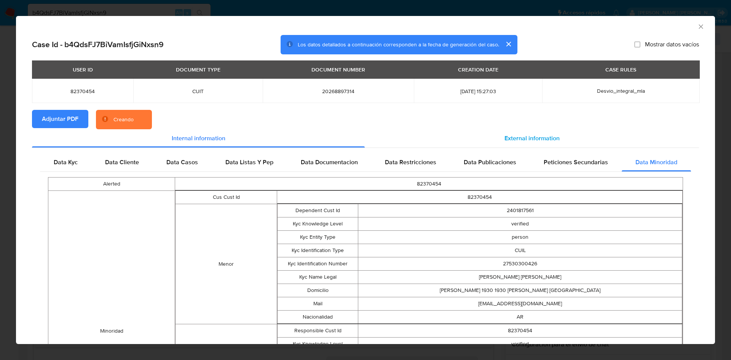
click at [545, 140] on span "External information" at bounding box center [531, 138] width 55 height 9
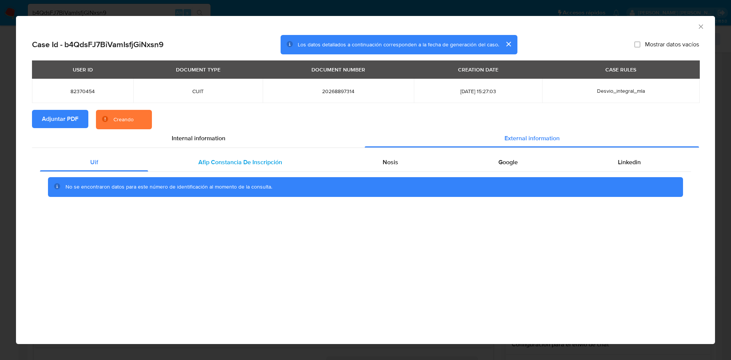
click at [255, 165] on span "Afip Constancia De Inscripción" at bounding box center [240, 162] width 84 height 9
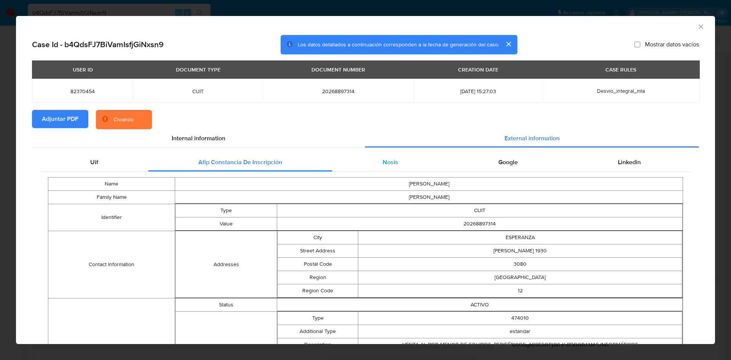
click at [382, 164] on span "Nosis" at bounding box center [390, 162] width 16 height 9
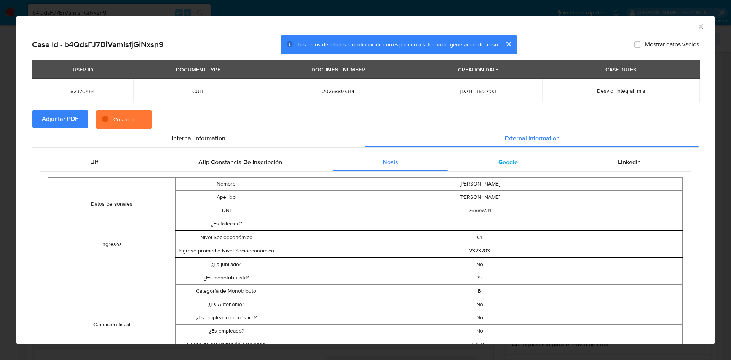
click at [521, 164] on div "Google" at bounding box center [507, 162] width 119 height 18
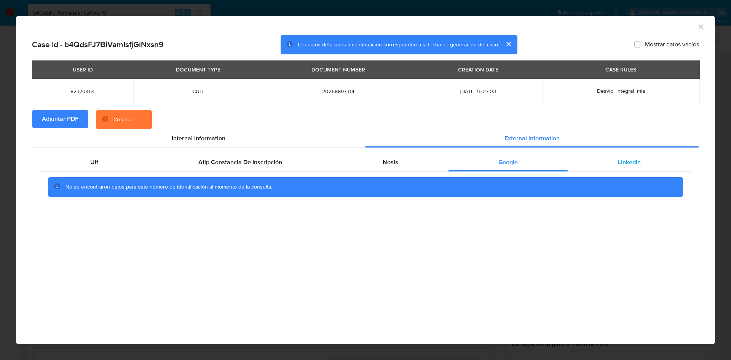
click at [651, 164] on div "Linkedin" at bounding box center [629, 162] width 123 height 18
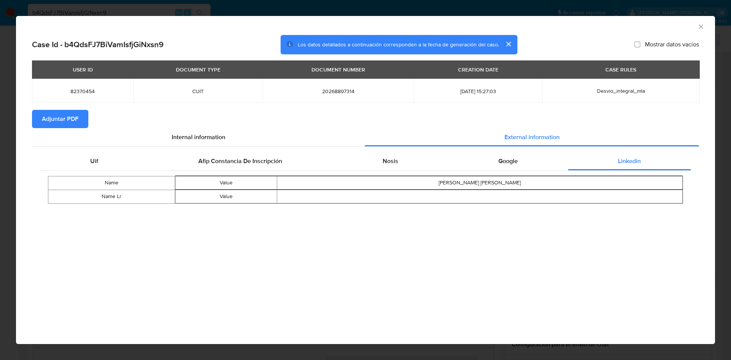
click at [703, 25] on icon "Cerrar ventana" at bounding box center [701, 27] width 8 height 8
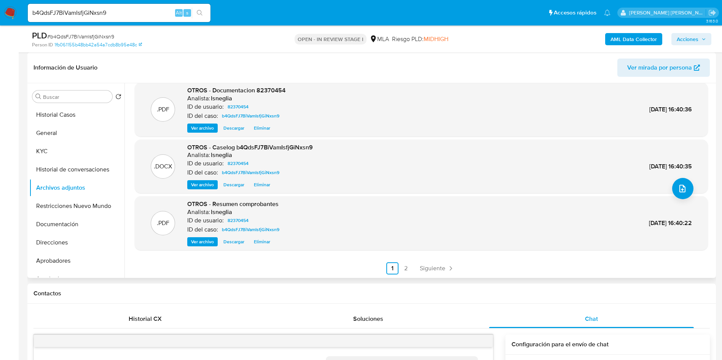
scroll to position [64, 0]
drag, startPoint x: 214, startPoint y: 147, endPoint x: 318, endPoint y: 148, distance: 104.3
click at [318, 148] on div ".DOCX OTROS - Caselog b4QdsFJ7BiVamIsfjGiNxsn9 Analista: lsneglia ID de usuario…" at bounding box center [422, 166] width 566 height 46
copy span "Caselog b4QdsFJ7BiVamIsfjGiNxsn9"
click at [85, 167] on button "Historial de conversaciones" at bounding box center [73, 170] width 89 height 18
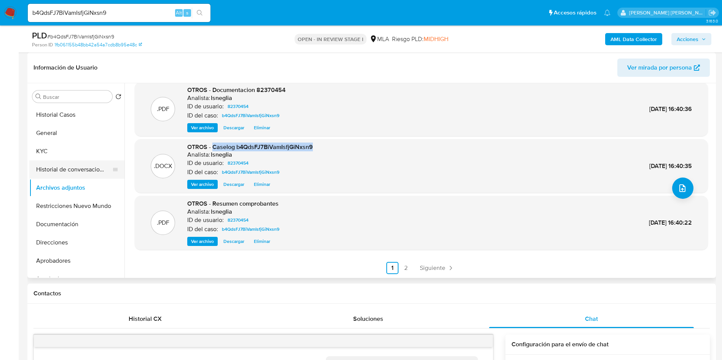
scroll to position [0, 0]
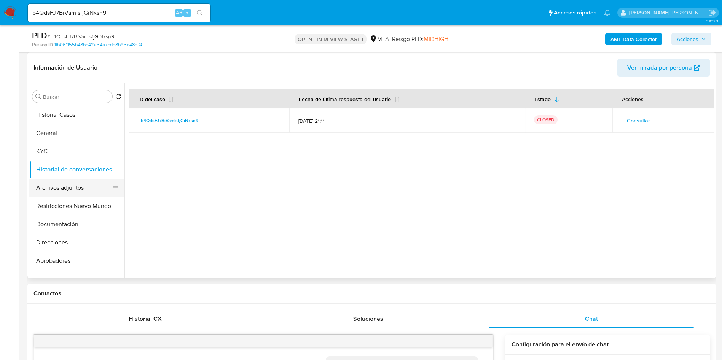
click at [66, 184] on button "Archivos adjuntos" at bounding box center [73, 188] width 89 height 18
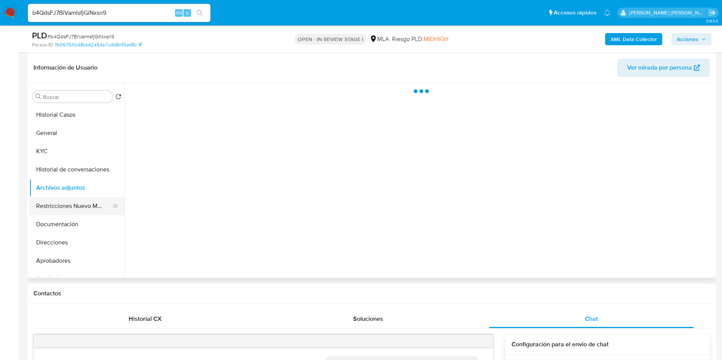
click at [69, 200] on button "Restricciones Nuevo Mundo" at bounding box center [73, 206] width 89 height 18
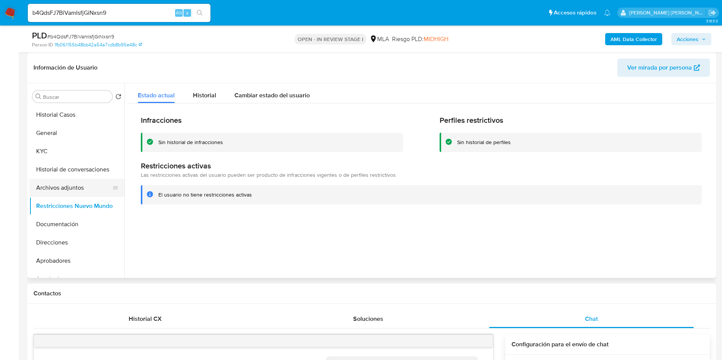
click at [65, 182] on button "Archivos adjuntos" at bounding box center [73, 188] width 89 height 18
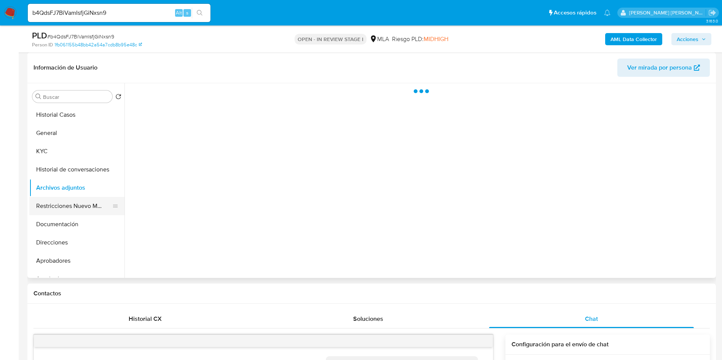
click at [67, 204] on button "Restricciones Nuevo Mundo" at bounding box center [73, 206] width 89 height 18
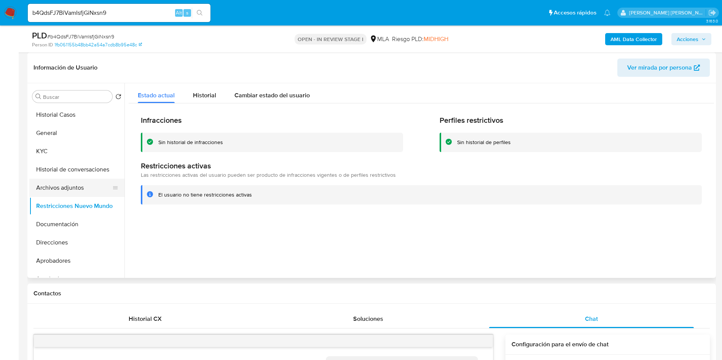
click at [73, 186] on button "Archivos adjuntos" at bounding box center [73, 188] width 89 height 18
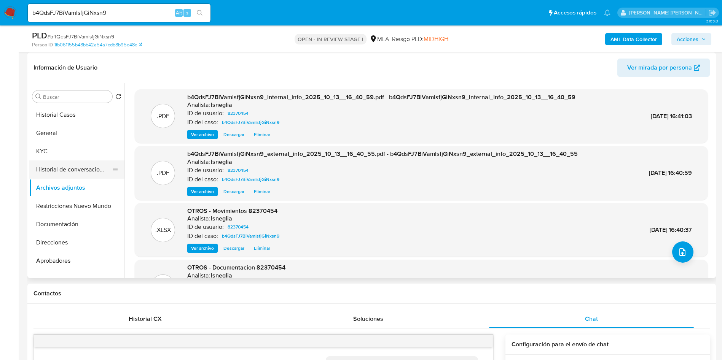
click at [74, 170] on button "Historial de conversaciones" at bounding box center [73, 170] width 89 height 18
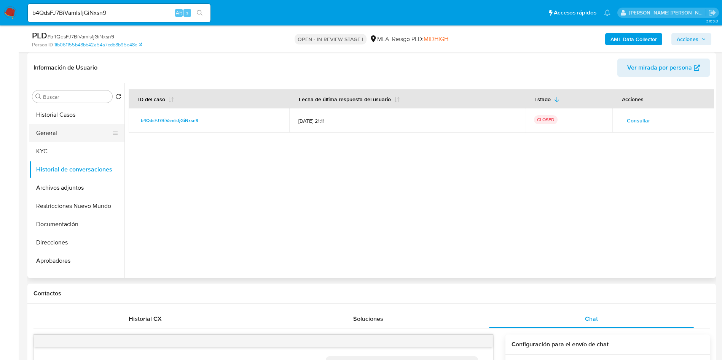
click at [70, 133] on button "General" at bounding box center [73, 133] width 89 height 18
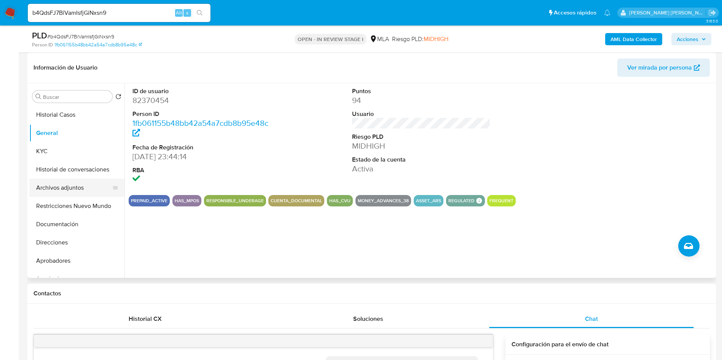
click at [70, 188] on button "Archivos adjuntos" at bounding box center [73, 188] width 89 height 18
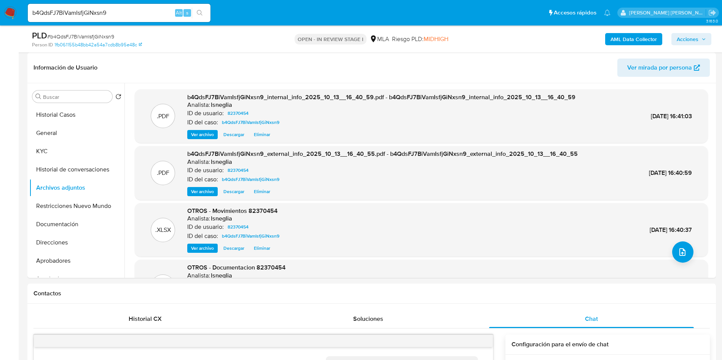
click at [700, 37] on span "Acciones" at bounding box center [691, 39] width 29 height 11
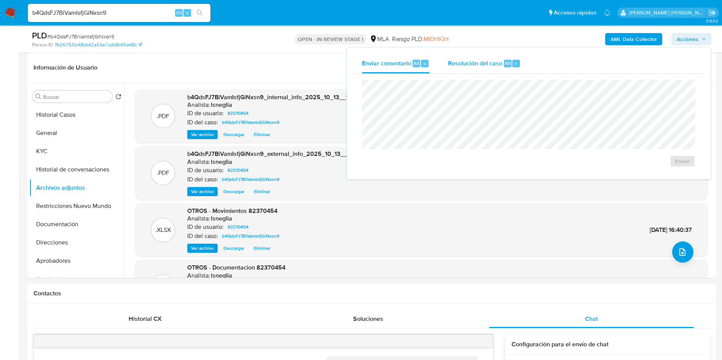
click at [501, 69] on div "Resolución del caso Alt r" at bounding box center [484, 64] width 73 height 20
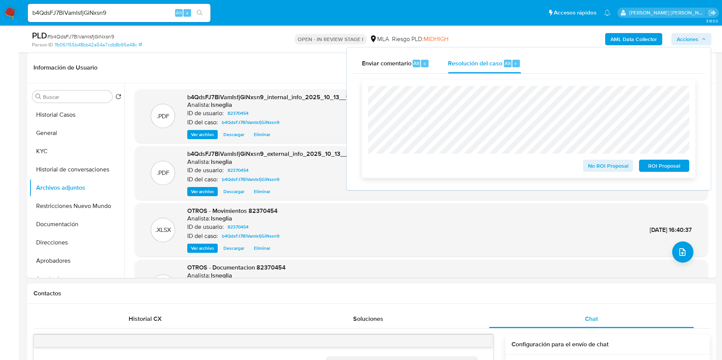
click at [619, 167] on span "No ROI Proposal" at bounding box center [608, 166] width 40 height 11
click at [619, 169] on span "No ROI Proposal" at bounding box center [608, 166] width 40 height 11
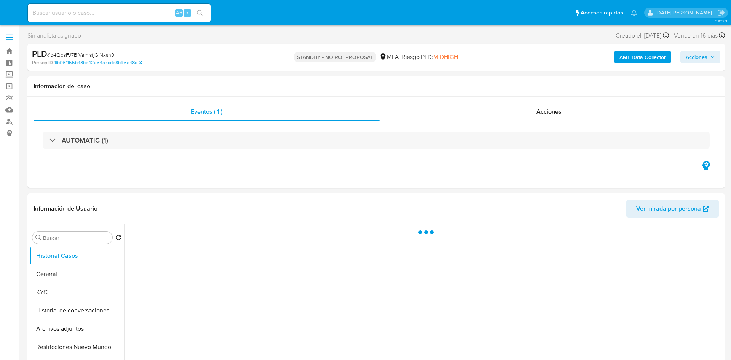
select select "10"
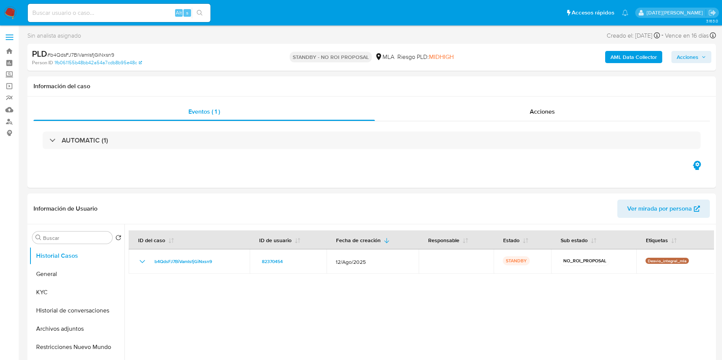
click at [115, 17] on input at bounding box center [119, 13] width 183 height 10
paste input "TNQCKeUv6VyFYu5PQz5DkZ1Y"
type input "TNQCKeUv6VyFYu5PQz5DkZ1Y"
click at [196, 13] on button "search-icon" at bounding box center [200, 13] width 16 height 11
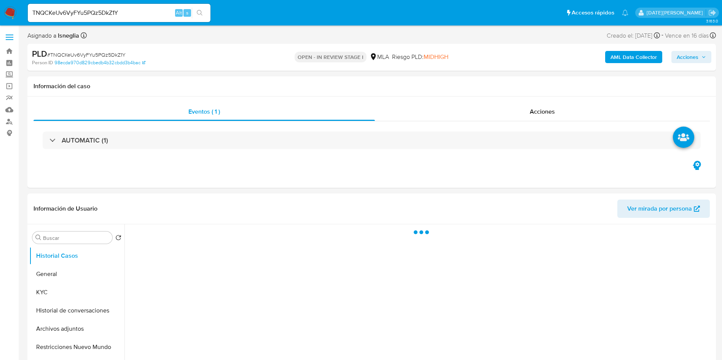
select select "10"
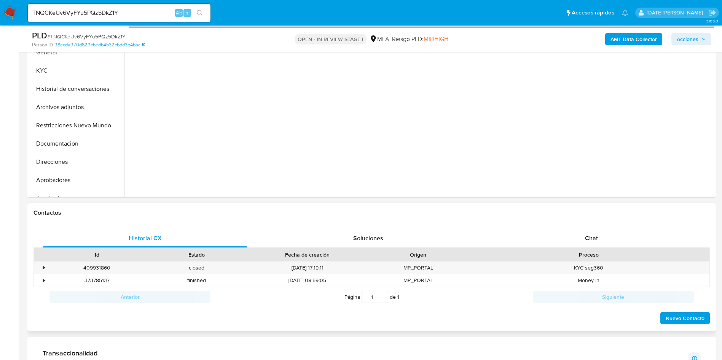
scroll to position [228, 0]
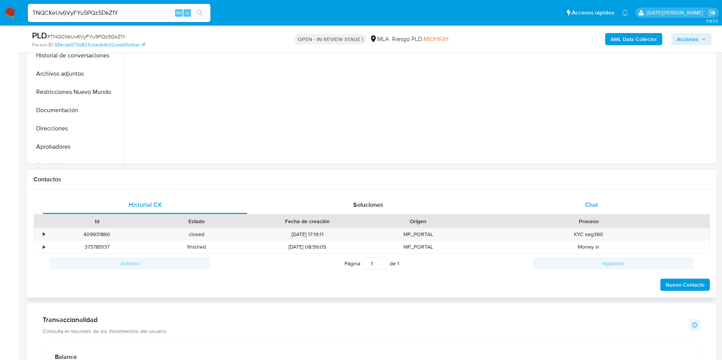
click at [600, 209] on div "Chat" at bounding box center [591, 205] width 205 height 18
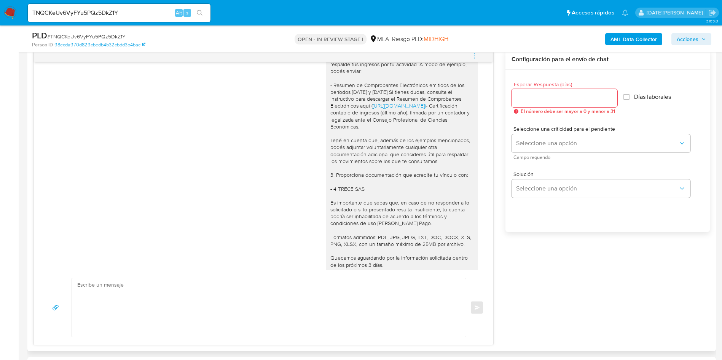
scroll to position [1048, 0]
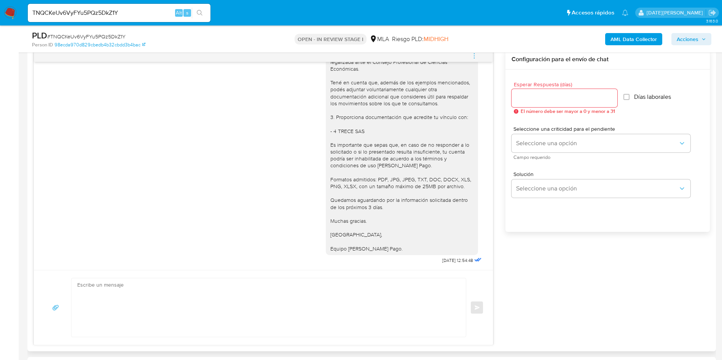
drag, startPoint x: 370, startPoint y: 284, endPoint x: 382, endPoint y: 274, distance: 15.7
click at [370, 285] on textarea at bounding box center [266, 308] width 379 height 59
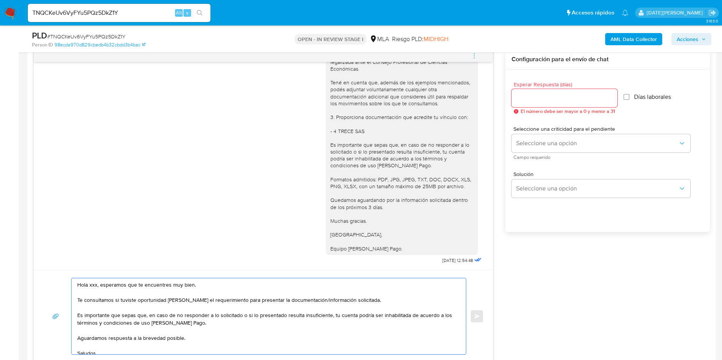
click at [91, 286] on textarea "Hola xxx, esperamos que te encuentres muy bien. Te consultamos si tuviste oport…" at bounding box center [266, 317] width 379 height 76
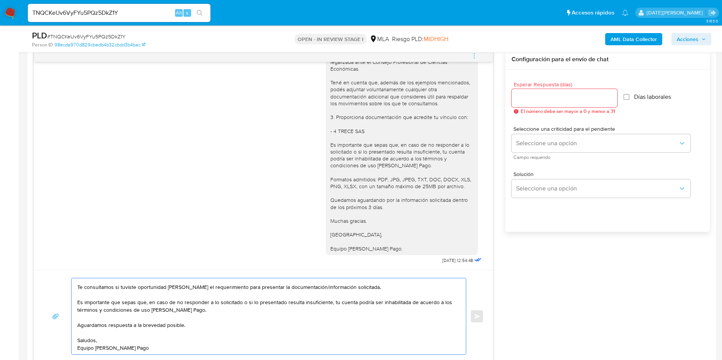
type textarea "Hola, esperamos que te encuentres muy bien. Te consultamos si tuviste oportunid…"
click at [520, 92] on div at bounding box center [564, 98] width 106 height 18
click at [522, 99] on input "Esperar Respuesta (días)" at bounding box center [564, 98] width 106 height 10
type input "1"
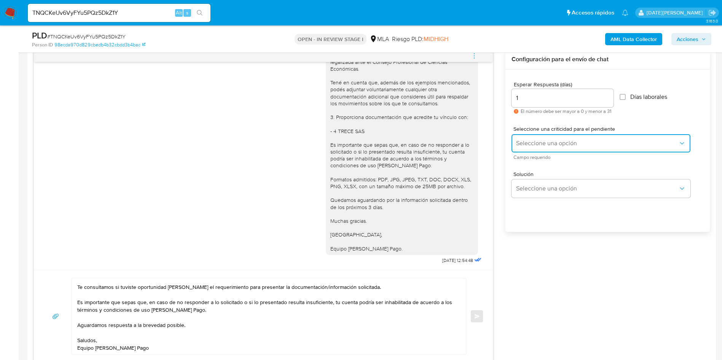
click at [534, 146] on span "Seleccione una opción" at bounding box center [597, 144] width 162 height 8
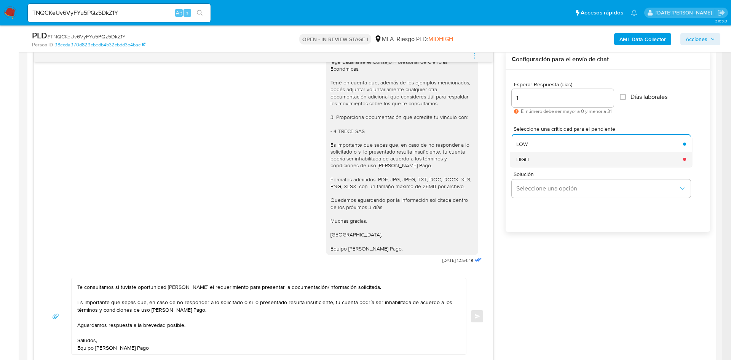
click at [523, 162] on span "HIGH" at bounding box center [522, 159] width 13 height 7
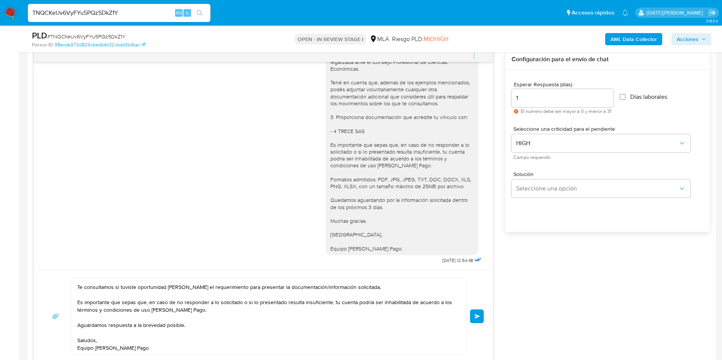
click at [473, 314] on button "Enviar" at bounding box center [477, 317] width 14 height 14
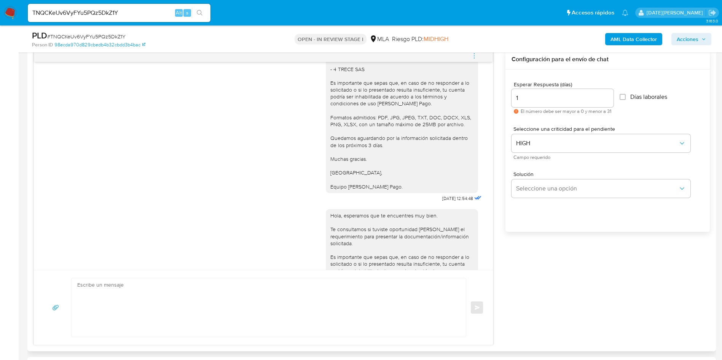
scroll to position [1174, 0]
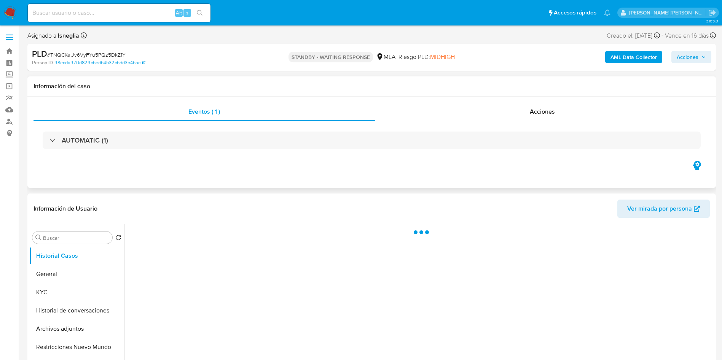
select select "10"
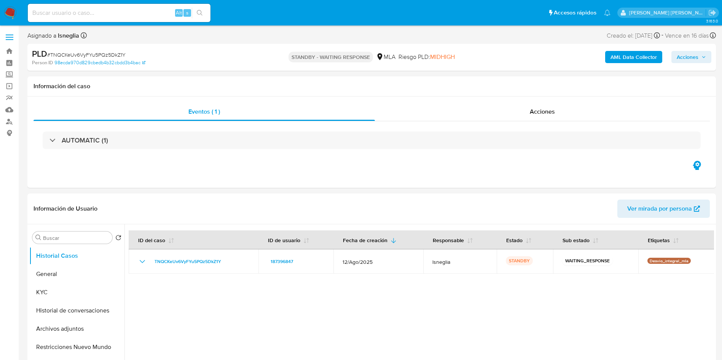
click at [12, 14] on img at bounding box center [10, 12] width 13 height 13
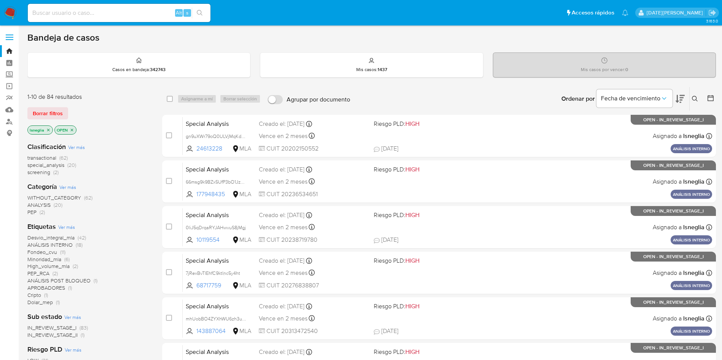
click at [47, 130] on icon "close-filter" at bounding box center [48, 130] width 5 height 5
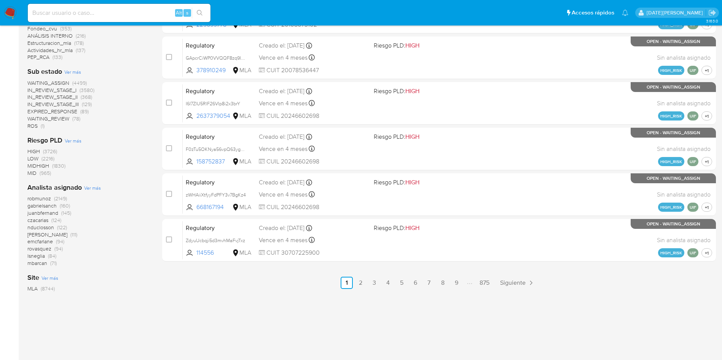
scroll to position [308, 0]
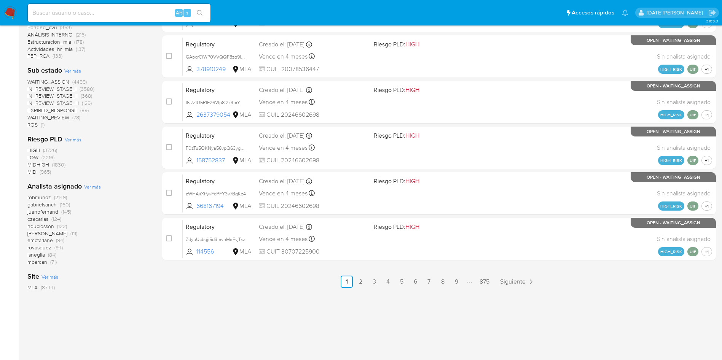
click at [82, 11] on input at bounding box center [119, 13] width 183 height 10
paste input "t5XX9ipORwY2hHO3GRLD37y2"
type input "t5XX9ipORwY2hHO3GRLD37y2"
click at [200, 11] on icon "search-icon" at bounding box center [200, 13] width 6 height 6
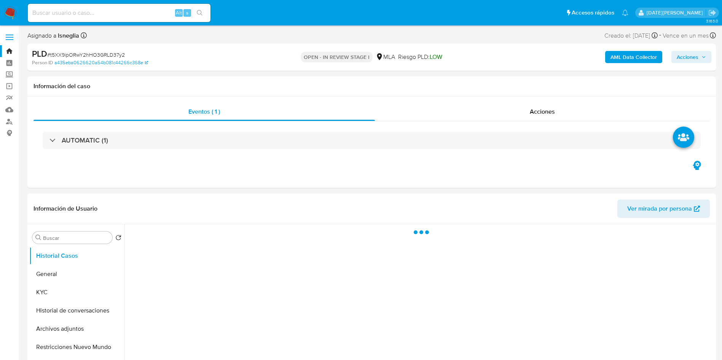
select select "10"
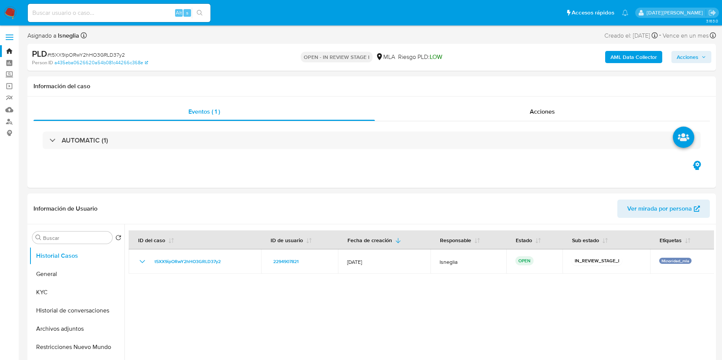
click at [92, 14] on input at bounding box center [119, 13] width 183 height 10
paste input "dHEJKIe7B1ZdXdXVXBIv7gD8"
type input "dHEJKIe7B1ZdXdXVXBIv7gD8"
click at [205, 10] on button "search-icon" at bounding box center [200, 13] width 16 height 11
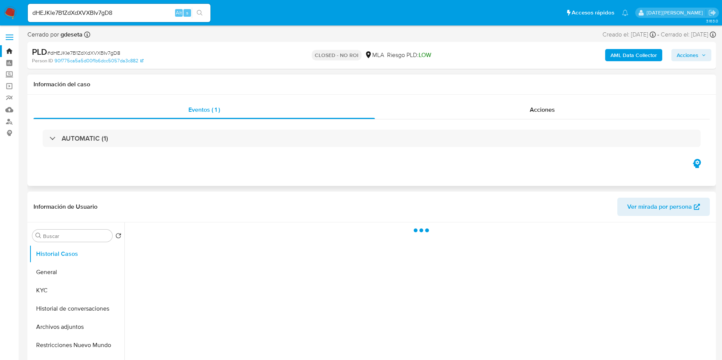
select select "10"
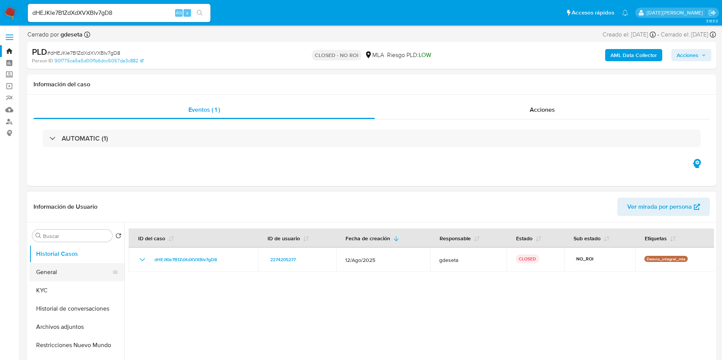
click at [51, 272] on button "General" at bounding box center [73, 272] width 89 height 18
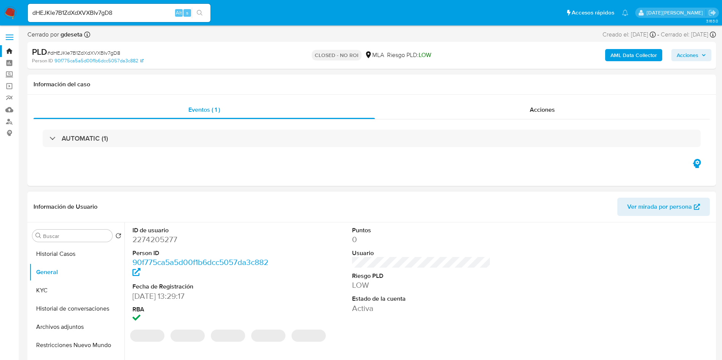
click at [164, 239] on dd "2274205277" at bounding box center [201, 239] width 139 height 11
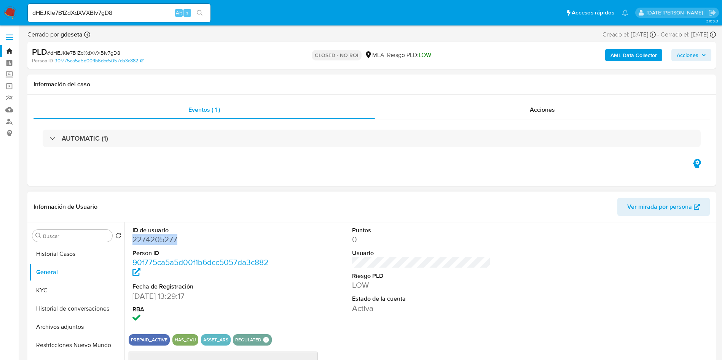
copy dd "2274205277"
click at [102, 49] on span "# dHEJKIe7B1ZdXdXVXBIv7gD8" at bounding box center [83, 53] width 73 height 8
copy span "dHEJKIe7B1ZdXdXVXBIv7gD8"
click at [306, 180] on div "Eventos ( 1 ) Acciones AUTOMATIC (1)" at bounding box center [371, 140] width 688 height 91
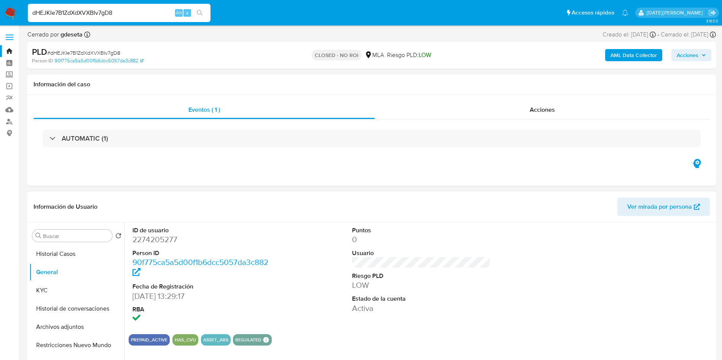
click at [164, 237] on dd "2274205277" at bounding box center [201, 239] width 139 height 11
copy dd "2274205277"
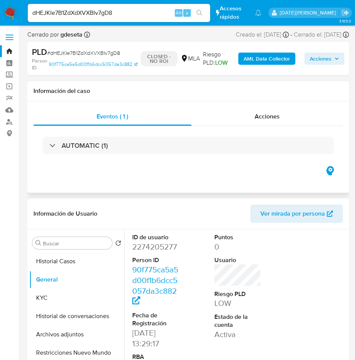
click at [38, 187] on div "Eventos ( 1 ) Acciones AUTOMATIC (1)" at bounding box center [188, 146] width 322 height 91
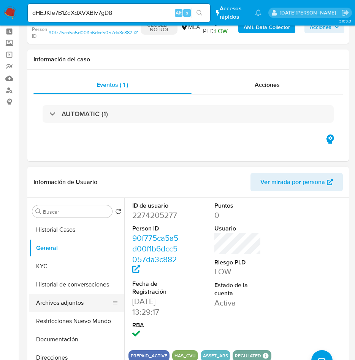
scroll to position [57, 0]
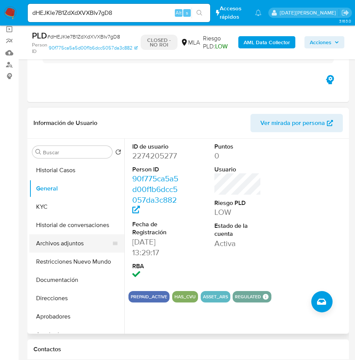
click at [70, 241] on button "Archivos adjuntos" at bounding box center [73, 243] width 89 height 18
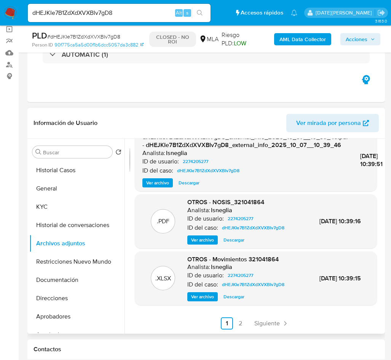
scroll to position [92, 0]
click at [52, 169] on button "Historial Casos" at bounding box center [73, 170] width 89 height 18
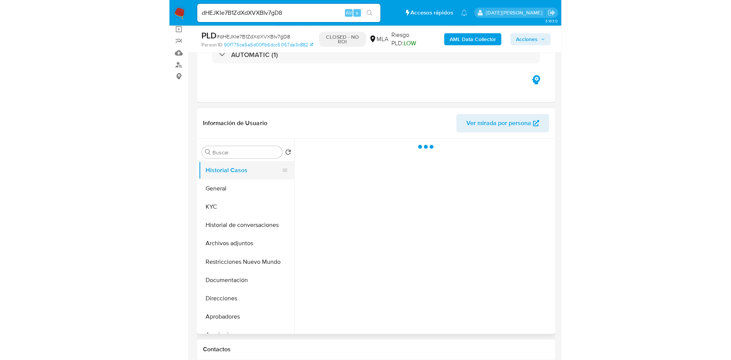
scroll to position [0, 0]
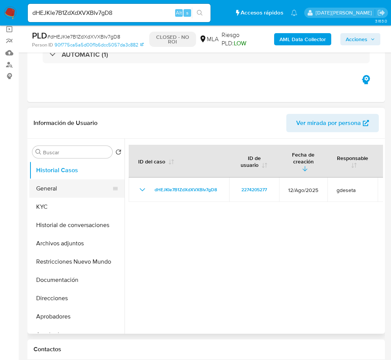
click at [43, 196] on button "General" at bounding box center [73, 188] width 89 height 18
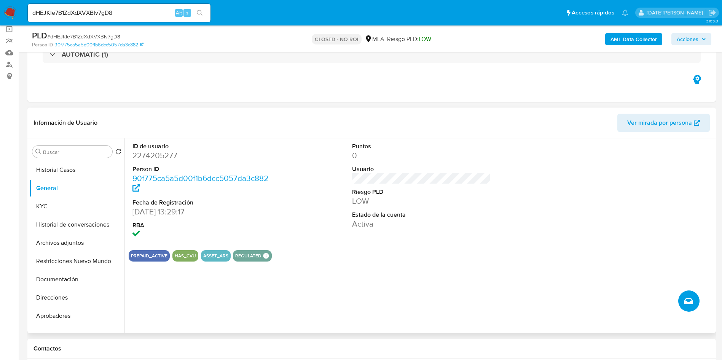
click at [692, 298] on icon "Crear caso manual" at bounding box center [688, 301] width 9 height 9
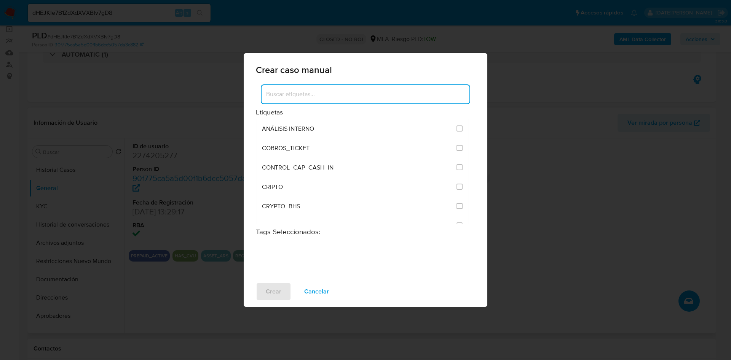
click at [314, 92] on input at bounding box center [365, 94] width 208 height 10
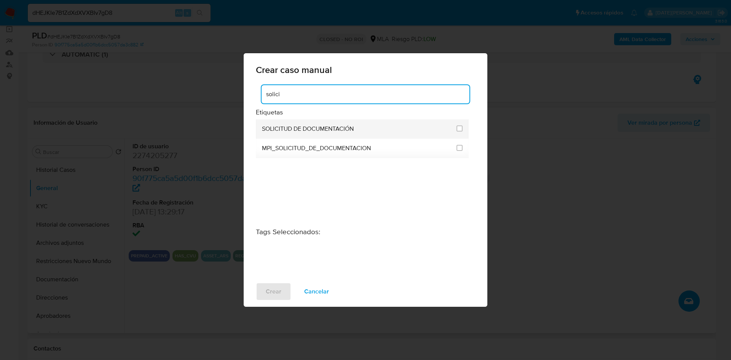
type input "solici"
click at [284, 129] on span "SOLICITUD DE DOCUMENTACIÓN" at bounding box center [308, 129] width 92 height 8
click at [462, 127] on li "SOLICITUD DE DOCUMENTACIÓN" at bounding box center [362, 128] width 213 height 19
click at [461, 127] on input "2677" at bounding box center [459, 129] width 6 height 6
checkbox input "true"
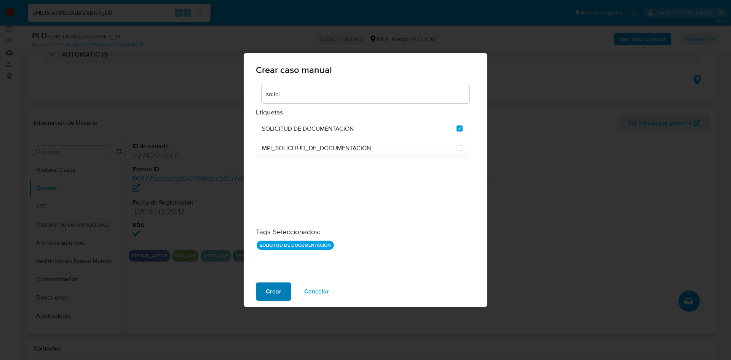
click at [262, 291] on button "Crear" at bounding box center [273, 292] width 35 height 18
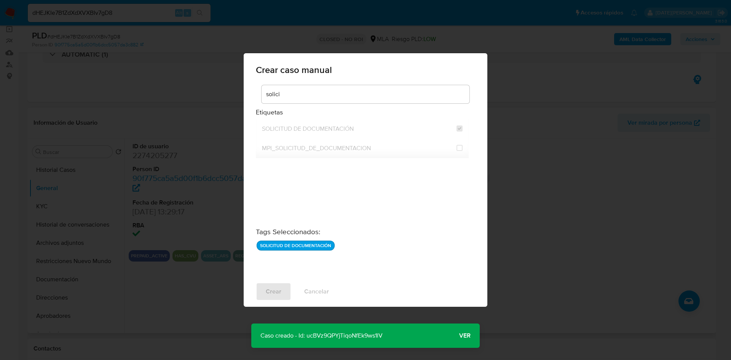
click at [464, 336] on span "Ver" at bounding box center [464, 336] width 11 height 0
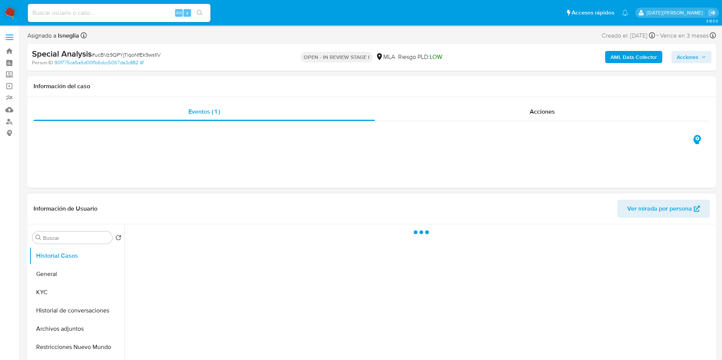
select select "10"
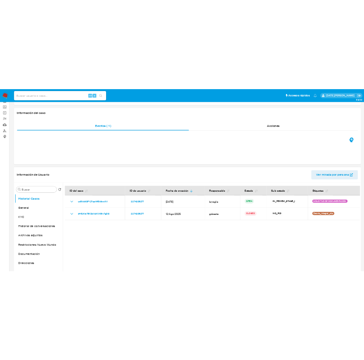
scroll to position [57, 0]
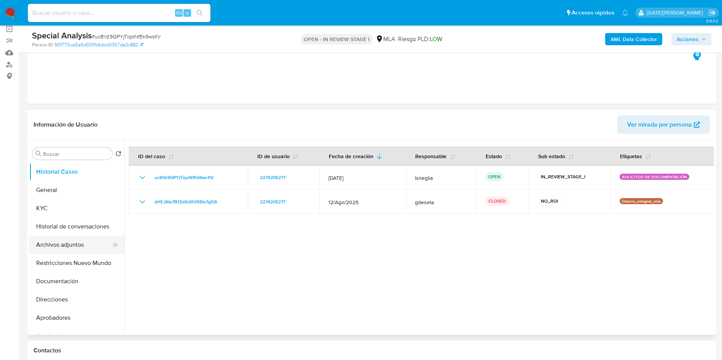
click at [75, 244] on button "Archivos adjuntos" at bounding box center [73, 245] width 89 height 18
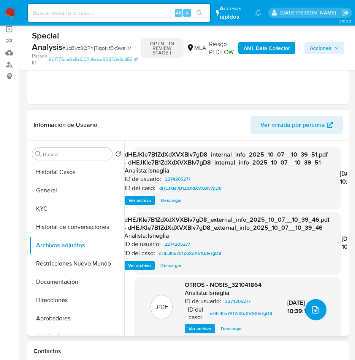
click at [315, 309] on icon "upload-file" at bounding box center [315, 309] width 9 height 9
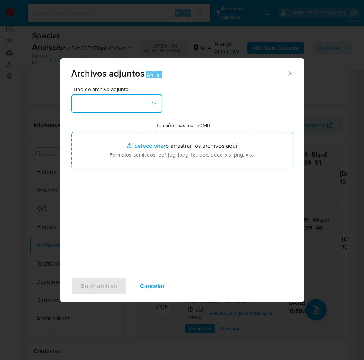
click at [144, 100] on button "button" at bounding box center [116, 103] width 91 height 18
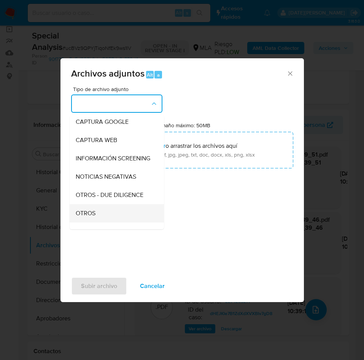
click at [83, 217] on span "OTROS" at bounding box center [86, 213] width 20 height 8
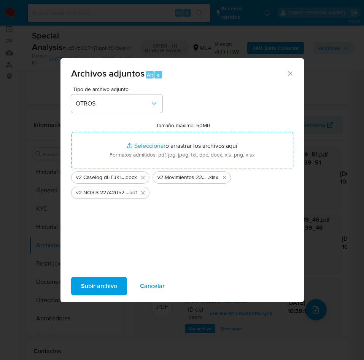
click at [100, 288] on span "Subir archivo" at bounding box center [99, 285] width 36 height 17
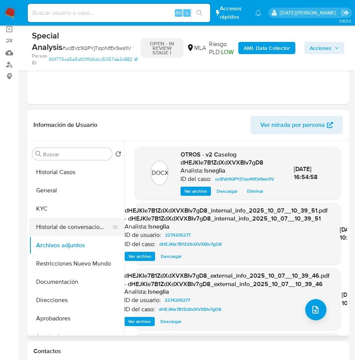
click at [54, 225] on button "Historial de conversaciones" at bounding box center [73, 227] width 89 height 18
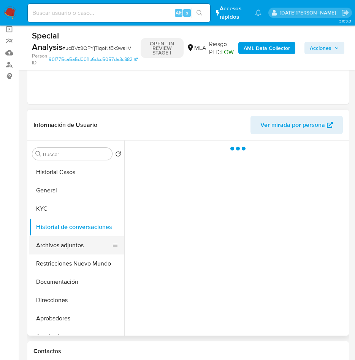
click at [58, 242] on button "Archivos adjuntos" at bounding box center [73, 245] width 89 height 18
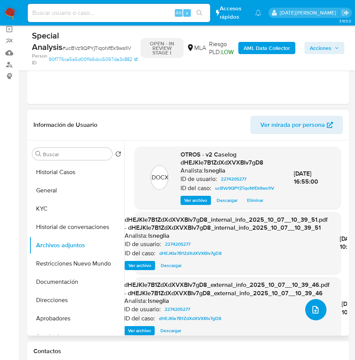
click at [311, 312] on icon "upload-file" at bounding box center [315, 309] width 9 height 9
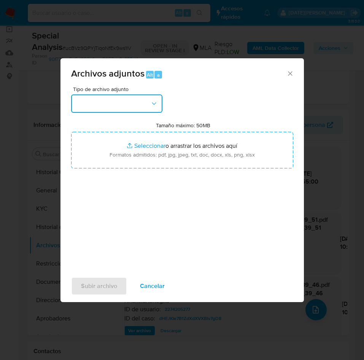
click at [126, 104] on button "button" at bounding box center [116, 103] width 91 height 18
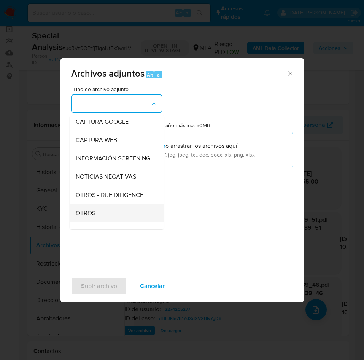
click at [92, 217] on span "OTROS" at bounding box center [86, 213] width 20 height 8
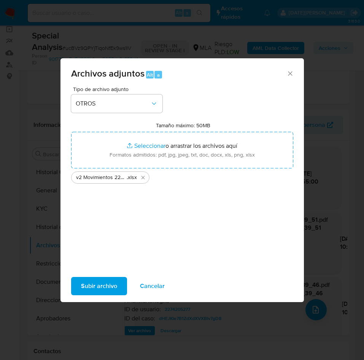
click at [104, 280] on span "Subir archivo" at bounding box center [99, 285] width 36 height 17
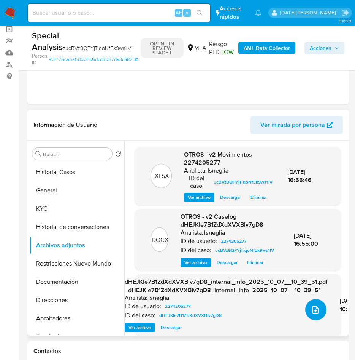
click at [320, 309] on button "upload-file" at bounding box center [316, 309] width 21 height 21
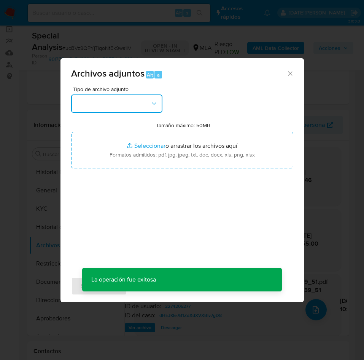
click at [100, 102] on button "button" at bounding box center [116, 103] width 91 height 18
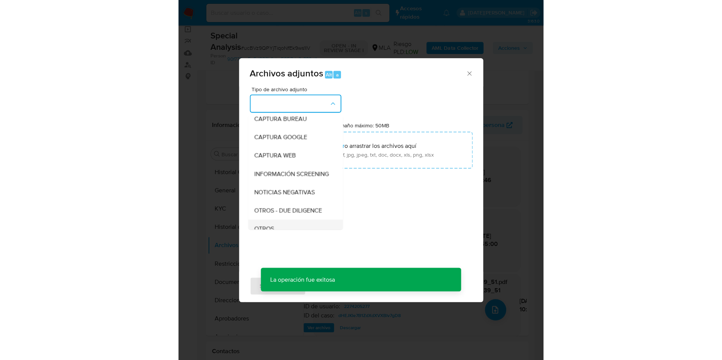
scroll to position [114, 0]
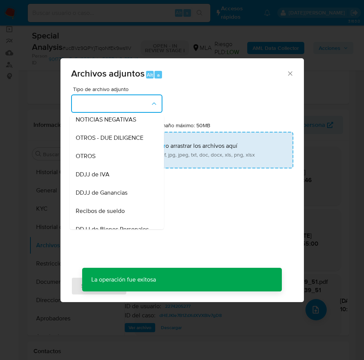
click at [104, 164] on div "OTROS" at bounding box center [115, 156] width 78 height 18
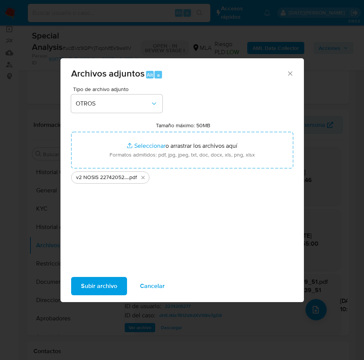
click at [102, 285] on span "Subir archivo" at bounding box center [99, 285] width 36 height 17
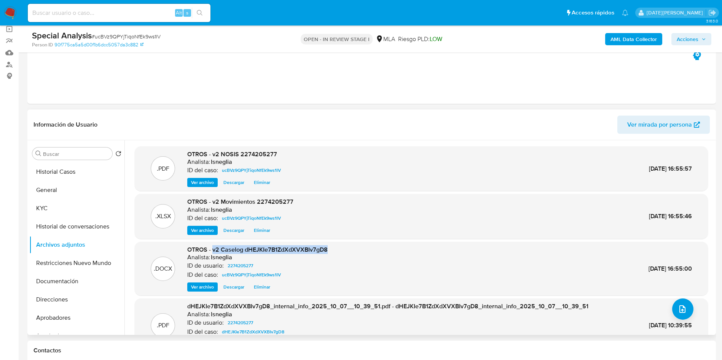
drag, startPoint x: 212, startPoint y: 250, endPoint x: 333, endPoint y: 246, distance: 121.1
click at [336, 247] on div ".DOCX OTROS - v2 Caselog dHEJKIe7B1ZdXdXVXBIv7gD8 Analista: lsneglia ID de usua…" at bounding box center [422, 269] width 566 height 46
copy span "v2 Caselog dHEJKIe7B1ZdXdXVXBIv7gD8"
click at [64, 264] on button "Restricciones Nuevo Mundo" at bounding box center [73, 263] width 89 height 18
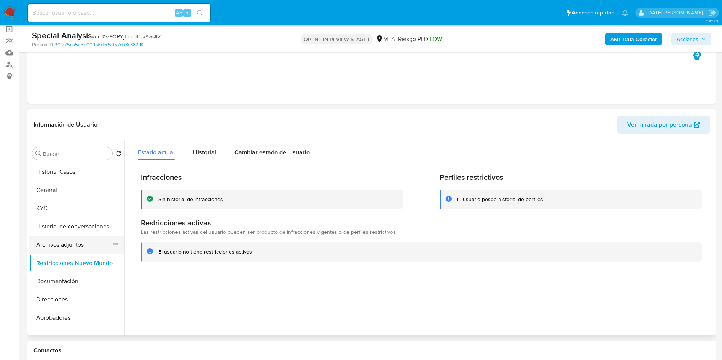
click at [65, 244] on button "Archivos adjuntos" at bounding box center [73, 245] width 89 height 18
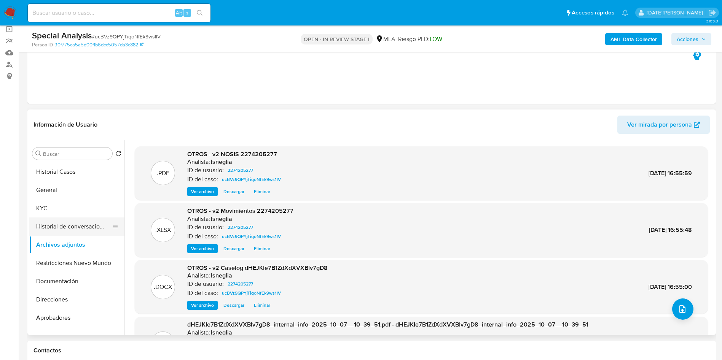
click at [66, 227] on button "Historial de conversaciones" at bounding box center [73, 227] width 89 height 18
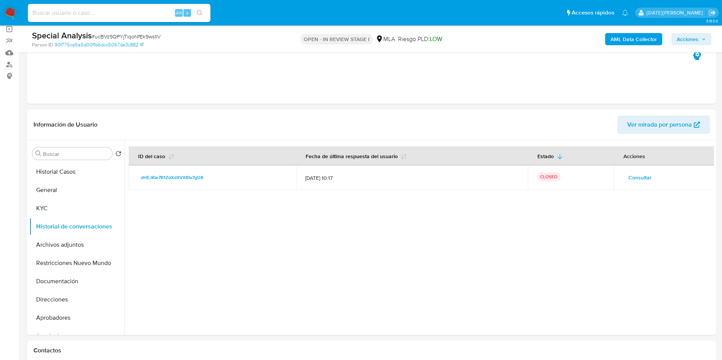
click at [688, 37] on span "Acciones" at bounding box center [688, 39] width 22 height 12
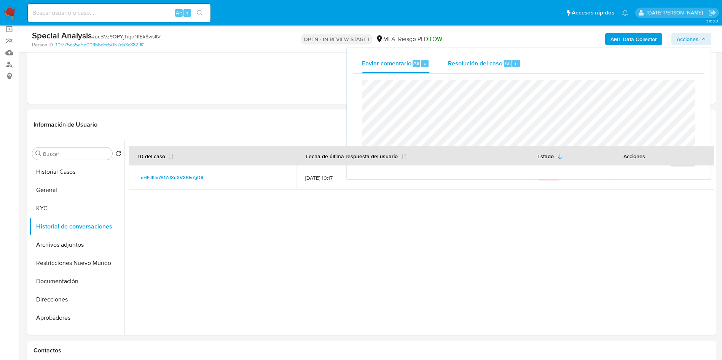
click at [476, 64] on span "Resolución del caso" at bounding box center [475, 63] width 54 height 9
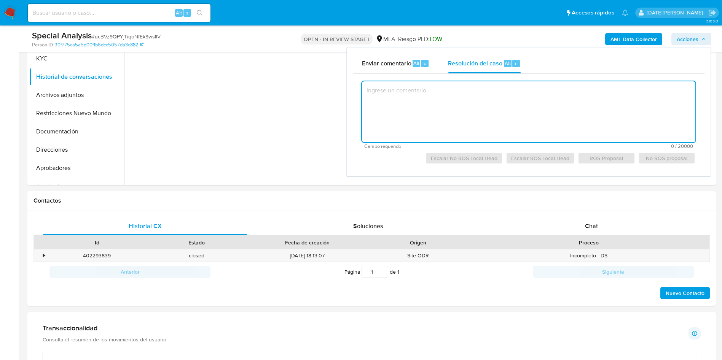
scroll to position [228, 0]
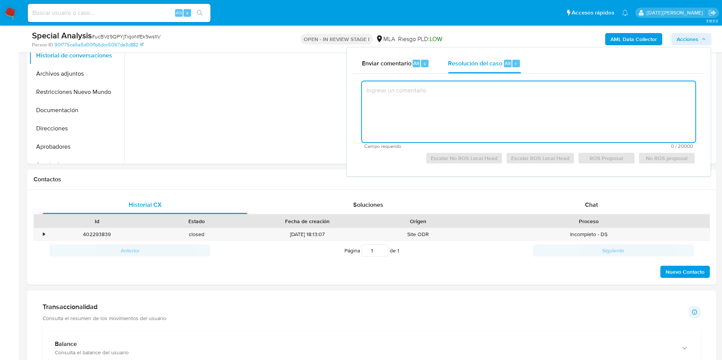
click at [425, 110] on textarea at bounding box center [528, 111] width 333 height 61
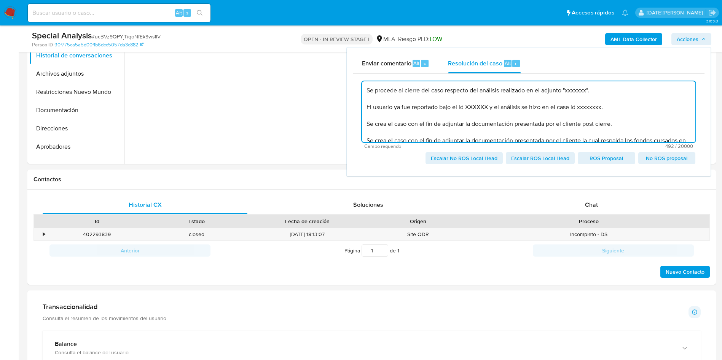
click at [575, 92] on textarea "Se procede al cierre del caso respecto del análisis realizado en el adjunto "xx…" at bounding box center [528, 111] width 333 height 61
paste textarea "v2 Caselog dHEJKIe7B1ZdXdXVXBIv7gD8"
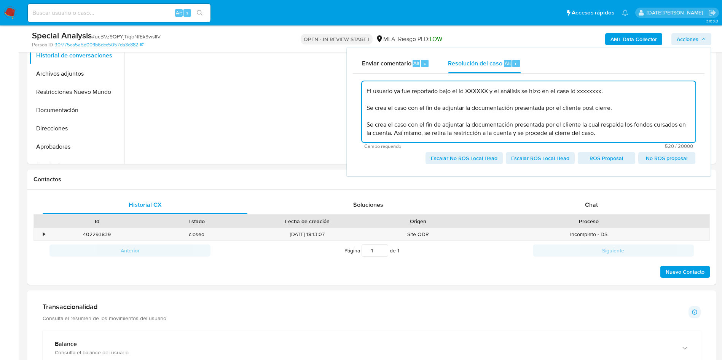
scroll to position [24, 0]
drag, startPoint x: 365, startPoint y: 104, endPoint x: 639, endPoint y: 136, distance: 275.4
click at [639, 136] on textarea "Se procede al cierre del caso respecto del análisis realizado en el adjunto "v2…" at bounding box center [528, 111] width 333 height 61
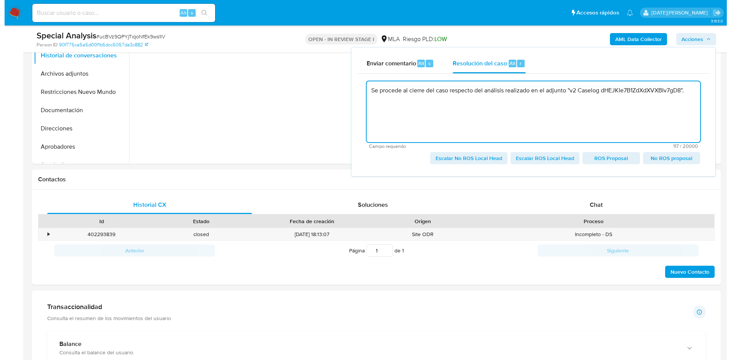
scroll to position [0, 0]
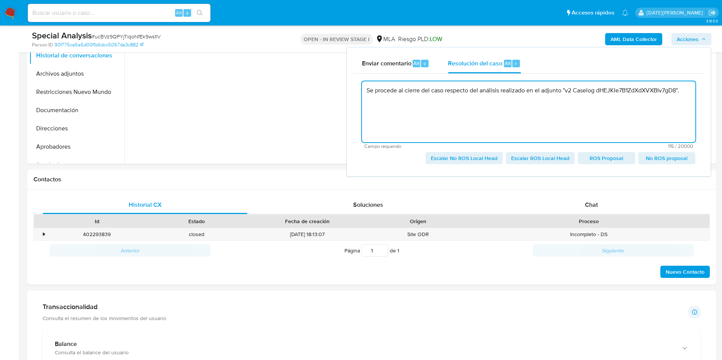
click at [481, 159] on span "Escalar No ROS Local Head" at bounding box center [464, 158] width 67 height 11
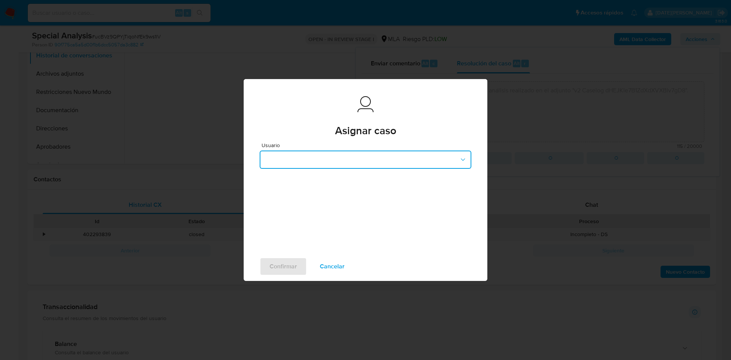
click at [361, 159] on button "button" at bounding box center [366, 160] width 212 height 18
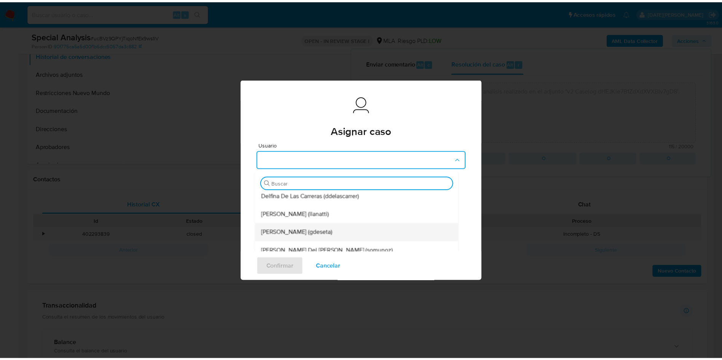
scroll to position [57, 0]
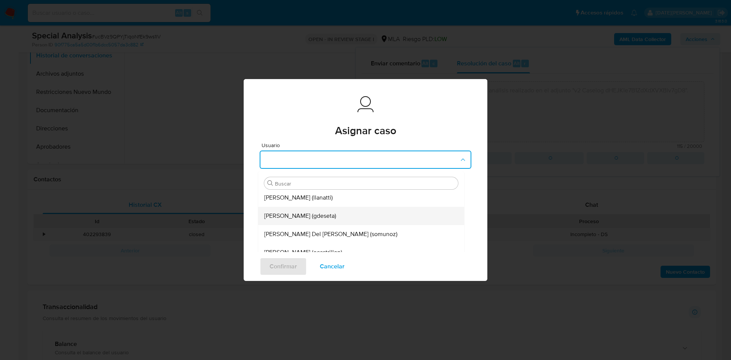
click at [327, 220] on div "[PERSON_NAME] (gdeseta)" at bounding box center [358, 216] width 189 height 18
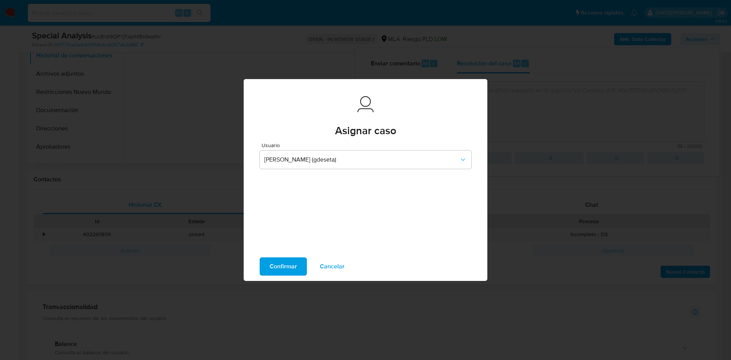
click at [287, 264] on span "Confirmar" at bounding box center [282, 266] width 27 height 17
type textarea "Se procede al cierre del caso respecto del análisis realizado en el adjunto "v2…"
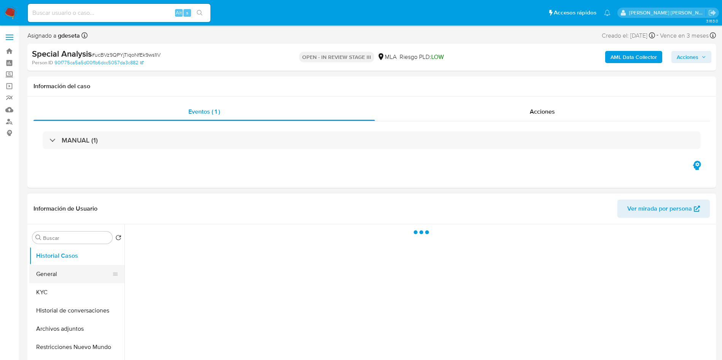
select select "10"
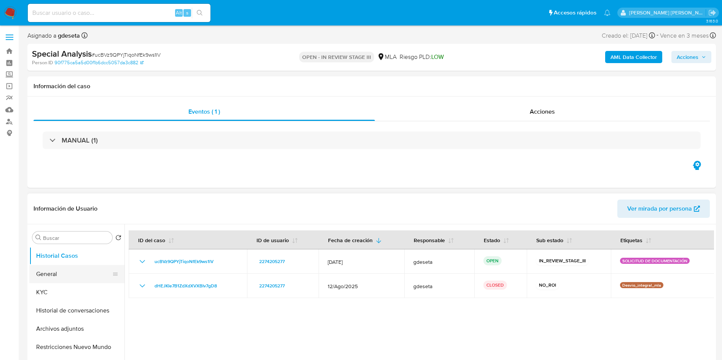
click at [61, 274] on button "General" at bounding box center [73, 274] width 89 height 18
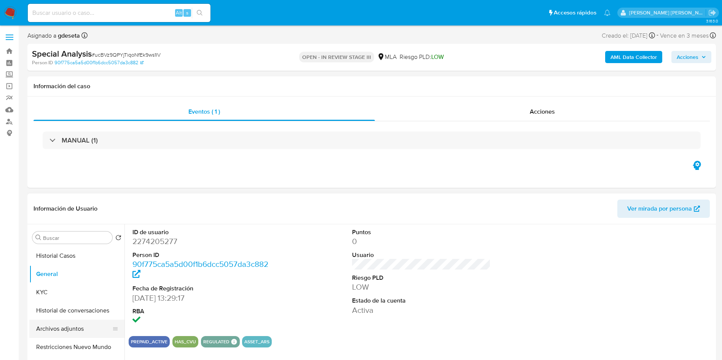
click at [57, 330] on button "Archivos adjuntos" at bounding box center [73, 329] width 89 height 18
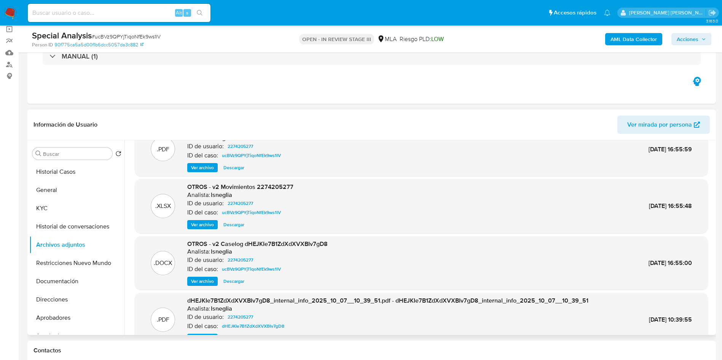
scroll to position [7, 0]
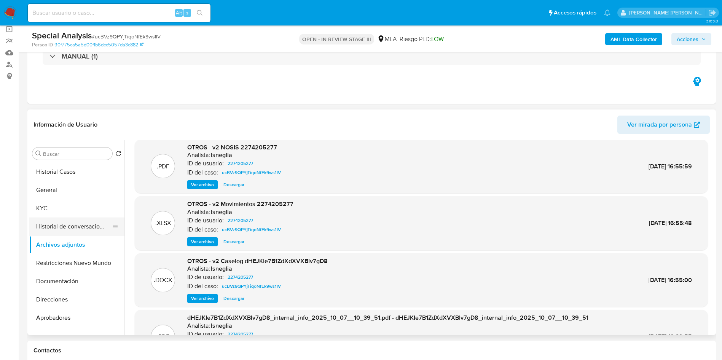
click at [75, 221] on button "Historial de conversaciones" at bounding box center [73, 227] width 89 height 18
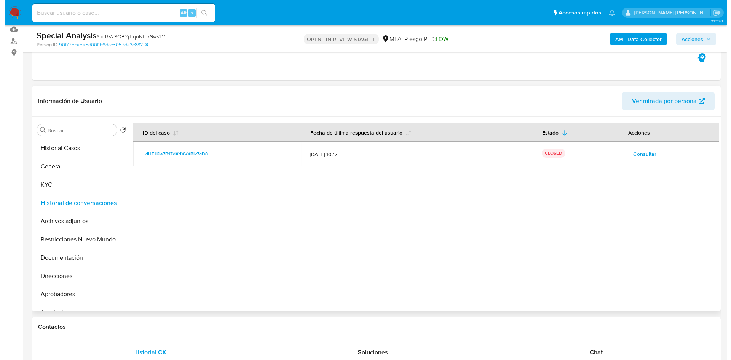
scroll to position [114, 0]
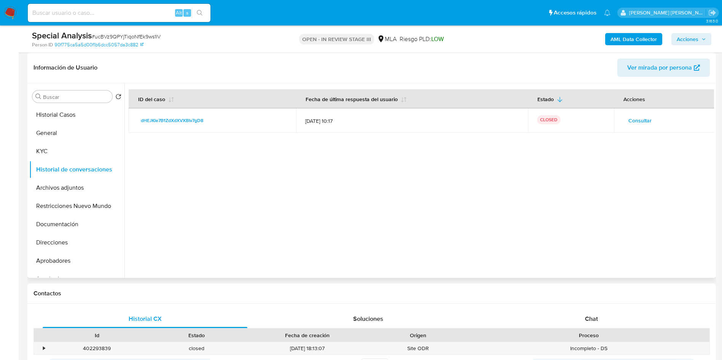
click at [642, 118] on span "Consultar" at bounding box center [639, 120] width 23 height 11
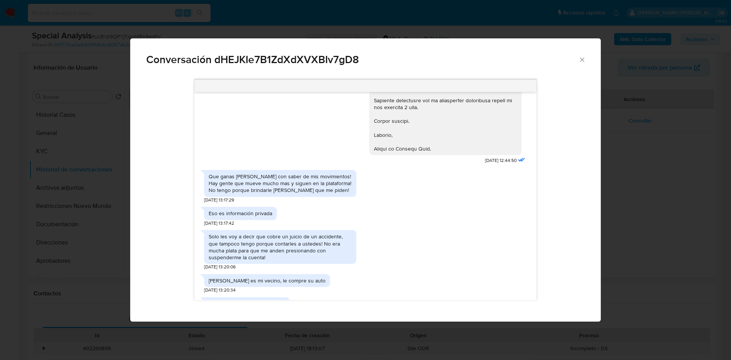
scroll to position [851, 0]
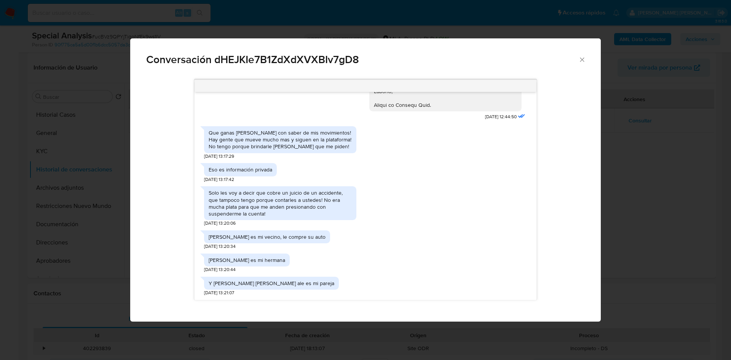
click at [581, 59] on icon "Cerrar" at bounding box center [582, 59] width 4 height 4
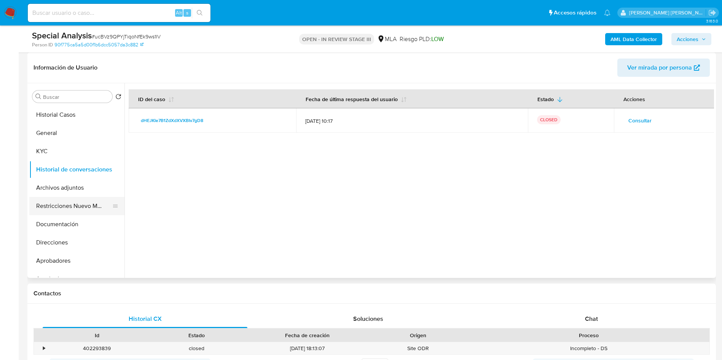
click at [59, 204] on button "Restricciones Nuevo Mundo" at bounding box center [73, 206] width 89 height 18
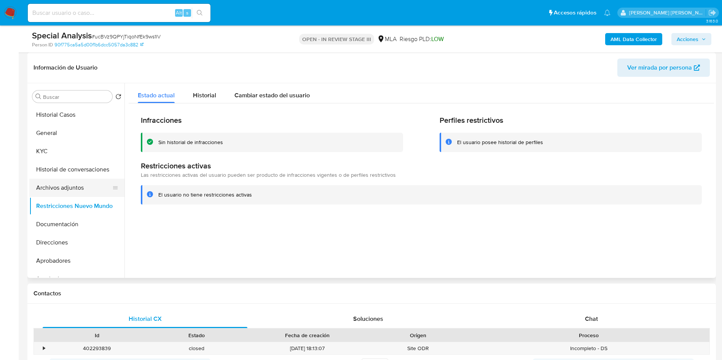
click at [65, 193] on button "Archivos adjuntos" at bounding box center [73, 188] width 89 height 18
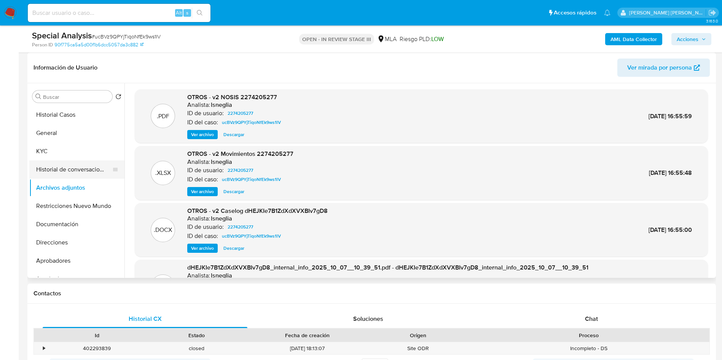
click at [85, 166] on button "Historial de conversaciones" at bounding box center [73, 170] width 89 height 18
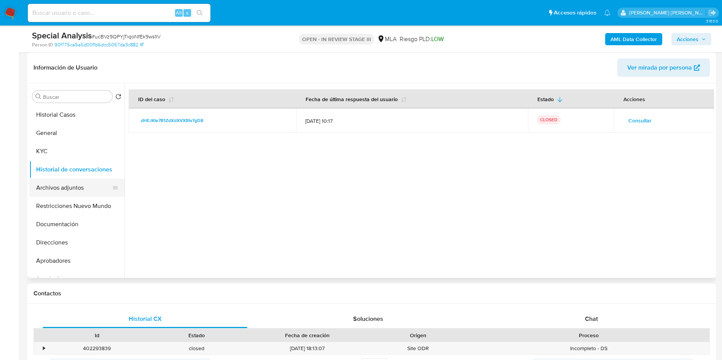
click at [58, 184] on button "Archivos adjuntos" at bounding box center [73, 188] width 89 height 18
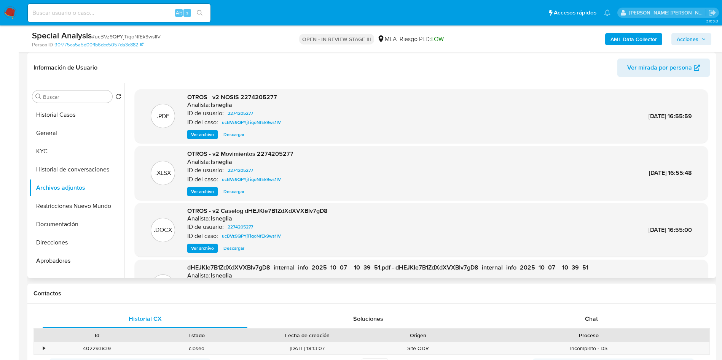
click at [197, 249] on span "Ver archivo" at bounding box center [202, 249] width 23 height 8
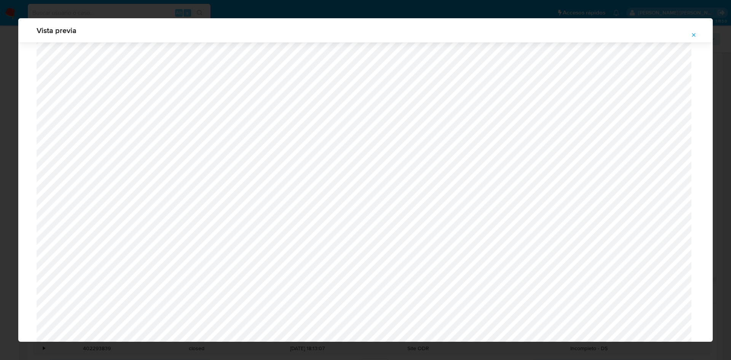
scroll to position [2725, 0]
click at [695, 35] on icon "Attachment preview" at bounding box center [693, 35] width 6 height 6
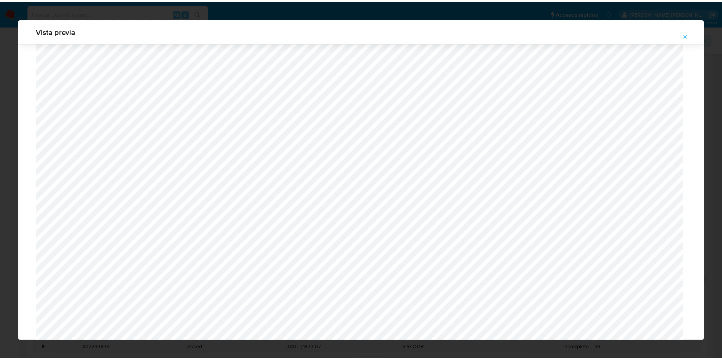
scroll to position [0, 0]
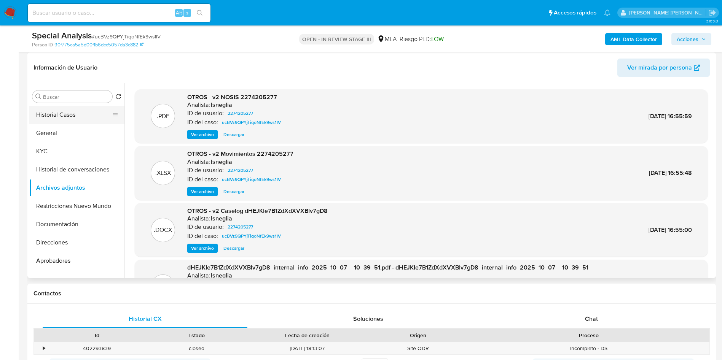
click at [69, 116] on button "Historial Casos" at bounding box center [73, 115] width 89 height 18
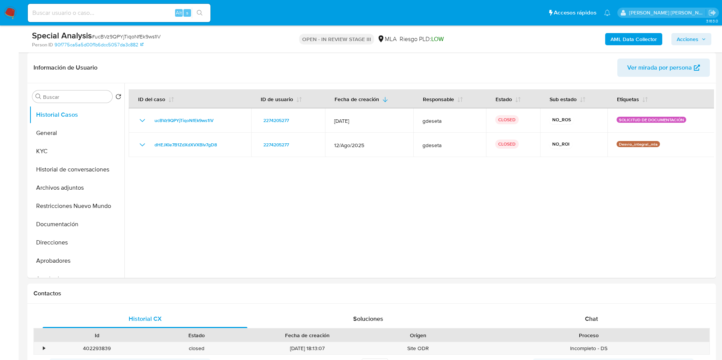
click at [79, 10] on input at bounding box center [119, 13] width 183 height 10
paste input "dPHNTdnGuRMQlBqzL4exGFnv"
type input "dPHNTdnGuRMQlBqzL4exGFnv"
click at [201, 13] on icon "search-icon" at bounding box center [200, 13] width 6 height 6
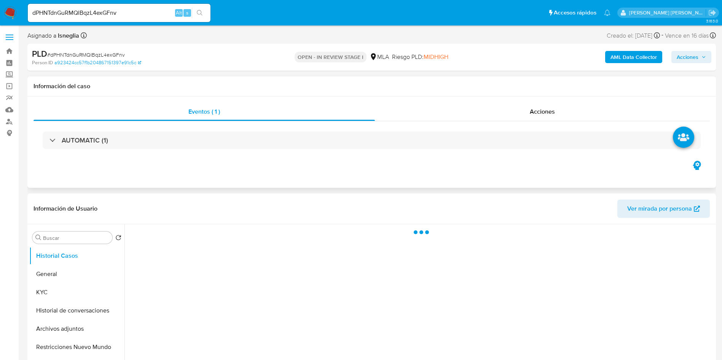
select select "10"
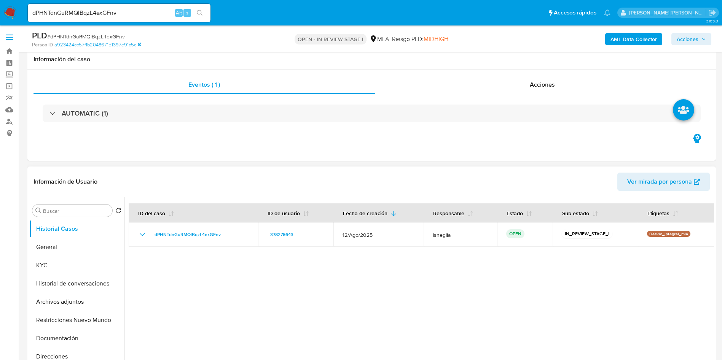
scroll to position [171, 0]
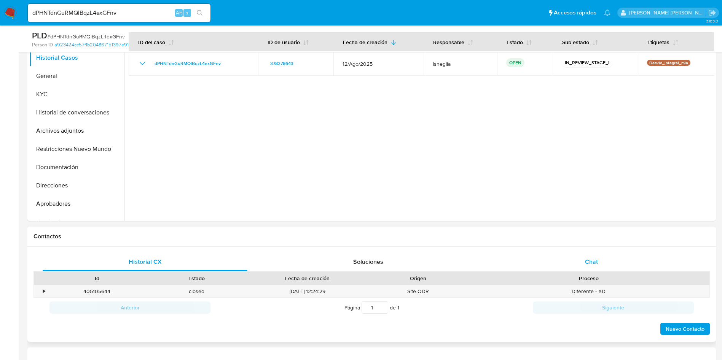
click at [603, 268] on div "Chat" at bounding box center [591, 262] width 205 height 18
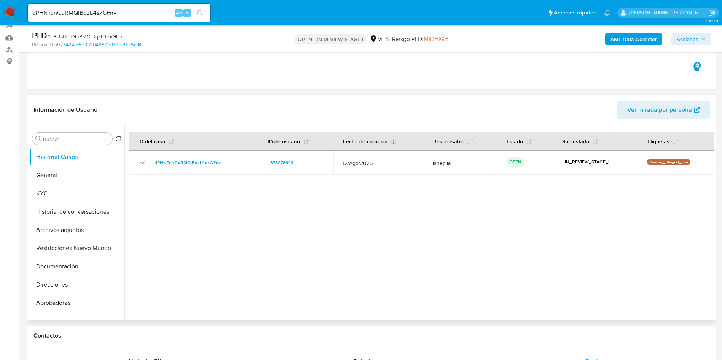
scroll to position [57, 0]
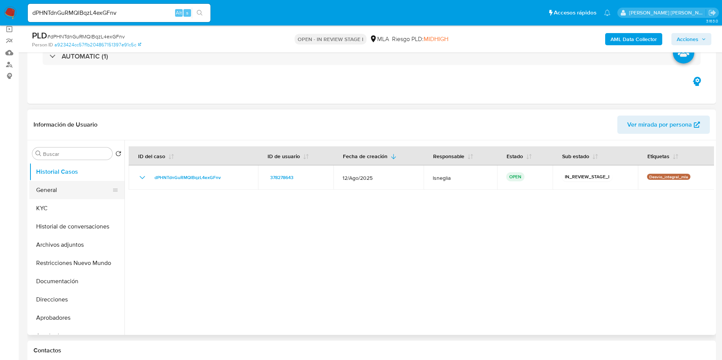
click at [67, 188] on button "General" at bounding box center [73, 190] width 89 height 18
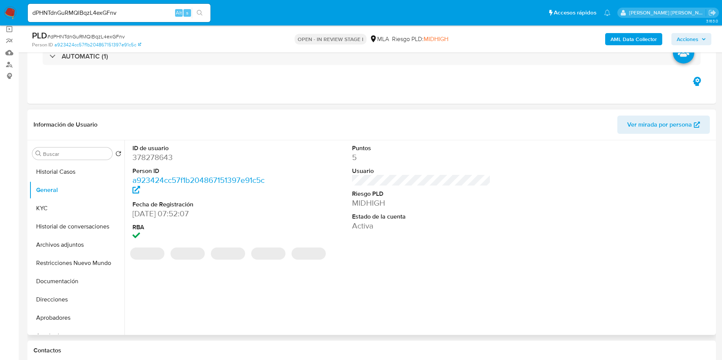
click at [152, 158] on dd "378278643" at bounding box center [201, 157] width 139 height 11
copy dd "378278643"
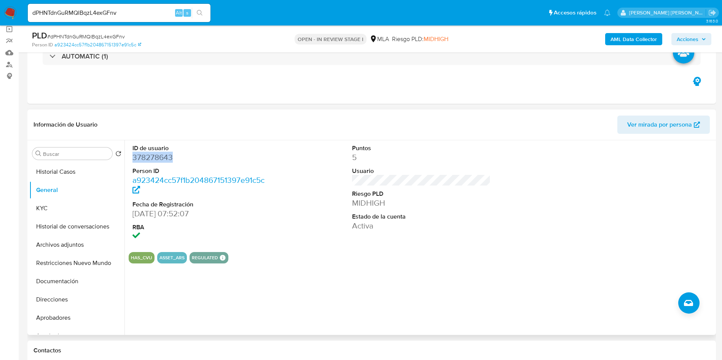
copy dd "378278643"
click at [167, 156] on dd "378278643" at bounding box center [201, 157] width 139 height 11
drag, startPoint x: 232, startPoint y: 124, endPoint x: 227, endPoint y: 130, distance: 7.6
click at [232, 124] on header "Información de Usuario Ver mirada por persona" at bounding box center [371, 125] width 676 height 18
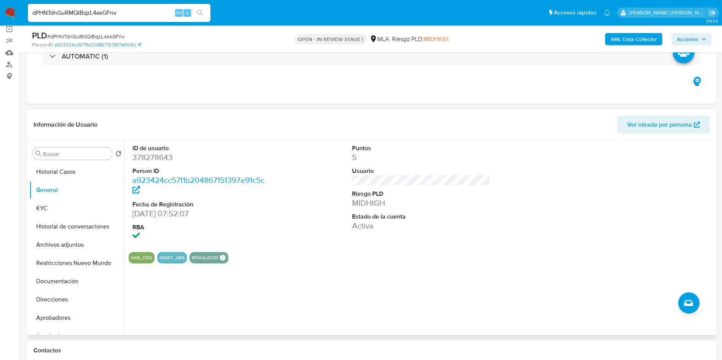
click at [159, 158] on dd "378278643" at bounding box center [201, 157] width 139 height 11
copy dd "378278643"
click at [54, 202] on button "KYC" at bounding box center [73, 208] width 89 height 18
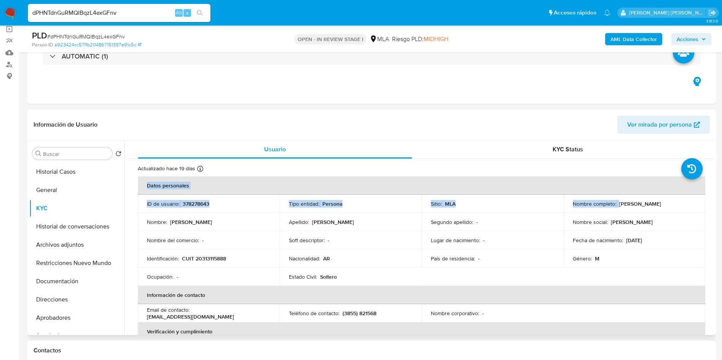
drag, startPoint x: 617, startPoint y: 203, endPoint x: 710, endPoint y: 200, distance: 92.9
click at [661, 204] on p "[PERSON_NAME]" at bounding box center [640, 204] width 42 height 7
click at [621, 211] on td "Nombre completo : Gabriel Alejandro Diaz" at bounding box center [635, 204] width 142 height 18
drag, startPoint x: 618, startPoint y: 203, endPoint x: 678, endPoint y: 204, distance: 59.8
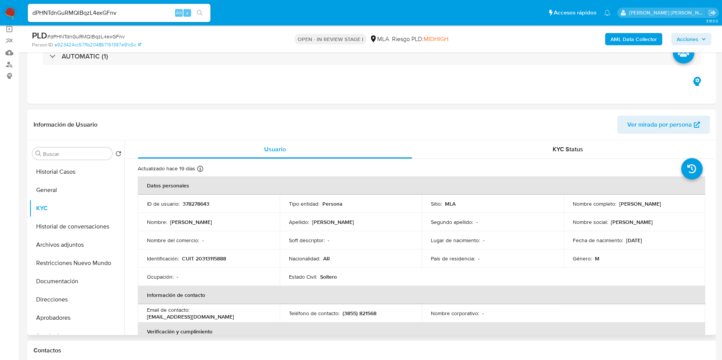
click at [678, 204] on div "Nombre completo : Gabriel Alejandro Diaz" at bounding box center [635, 204] width 124 height 7
copy p "[PERSON_NAME]"
drag, startPoint x: 182, startPoint y: 257, endPoint x: 229, endPoint y: 257, distance: 46.4
click at [229, 257] on div "Identificación : CUIT 20313115888" at bounding box center [209, 258] width 124 height 7
copy p "CUIT 20313115888"
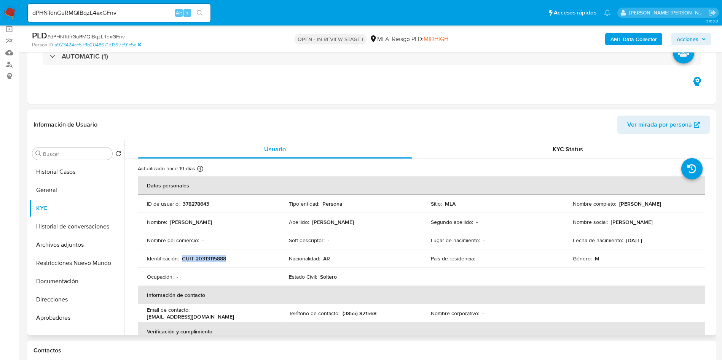
drag, startPoint x: 618, startPoint y: 203, endPoint x: 669, endPoint y: 202, distance: 51.4
click at [661, 202] on p "[PERSON_NAME]" at bounding box center [640, 204] width 42 height 7
copy p "[PERSON_NAME]"
click at [42, 193] on button "General" at bounding box center [73, 190] width 89 height 18
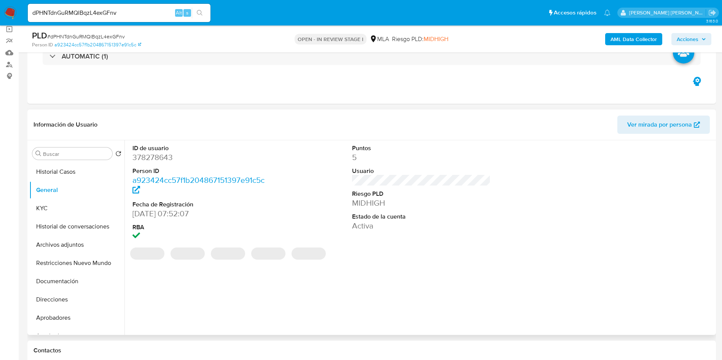
click at [153, 156] on dd "378278643" at bounding box center [201, 157] width 139 height 11
copy dd "378278643"
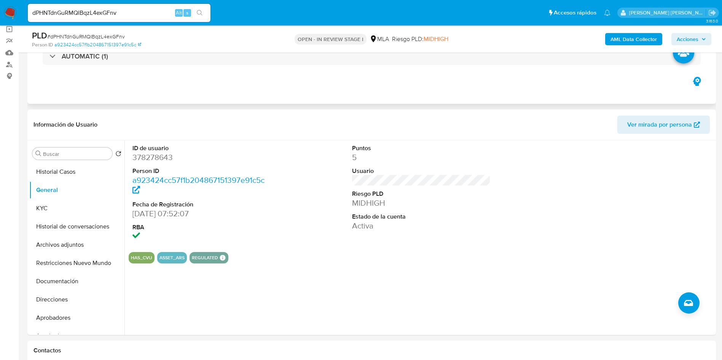
click at [285, 75] on div "Eventos ( 1 ) Acciones AUTOMATIC (1)" at bounding box center [371, 58] width 688 height 91
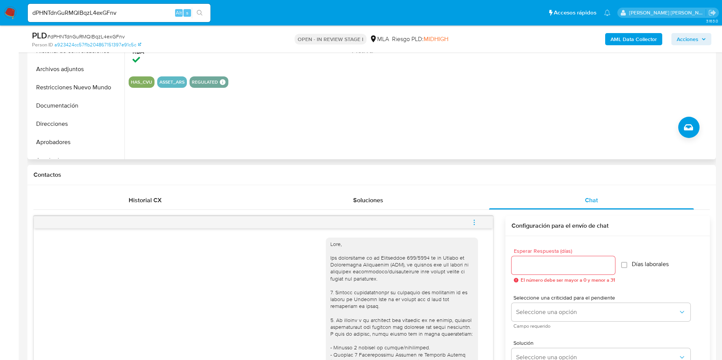
scroll to position [114, 0]
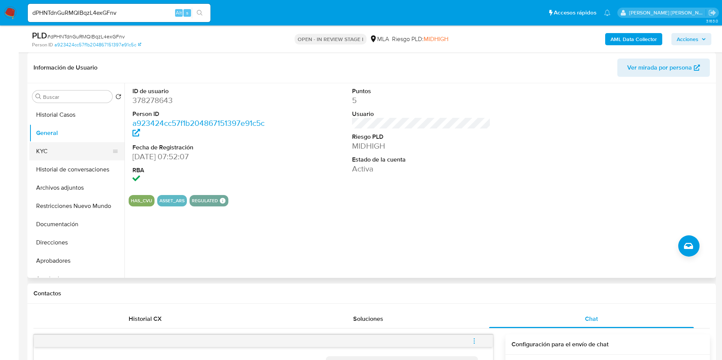
click at [56, 157] on button "KYC" at bounding box center [73, 151] width 89 height 18
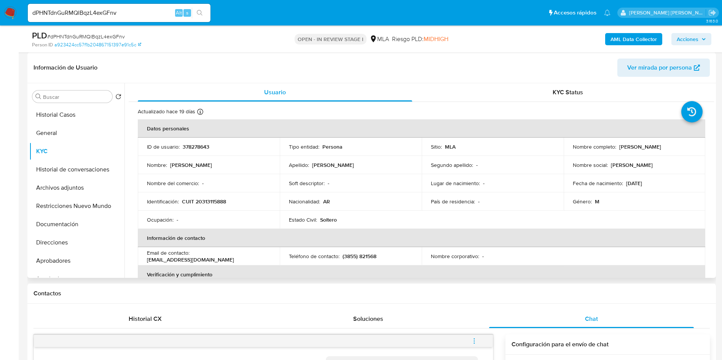
click at [209, 199] on p "CUIT 20313115888" at bounding box center [204, 201] width 44 height 7
copy p "20313115888"
click at [196, 148] on p "378278643" at bounding box center [196, 146] width 27 height 7
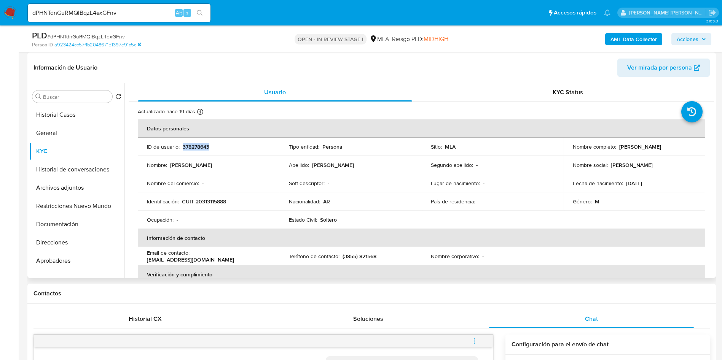
copy p "378278643"
drag, startPoint x: 617, startPoint y: 147, endPoint x: 687, endPoint y: 146, distance: 70.4
click at [687, 146] on div "Nombre completo : Gabriel Alejandro Diaz" at bounding box center [635, 146] width 124 height 7
drag, startPoint x: 342, startPoint y: 255, endPoint x: 383, endPoint y: 257, distance: 41.1
click at [383, 257] on div "Teléfono de contacto : (3855) 821568" at bounding box center [351, 256] width 124 height 7
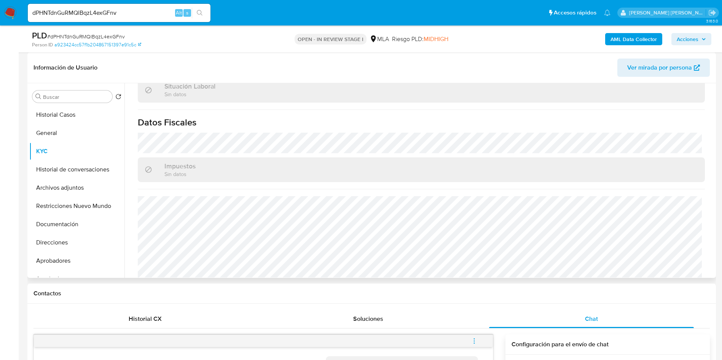
scroll to position [415, 0]
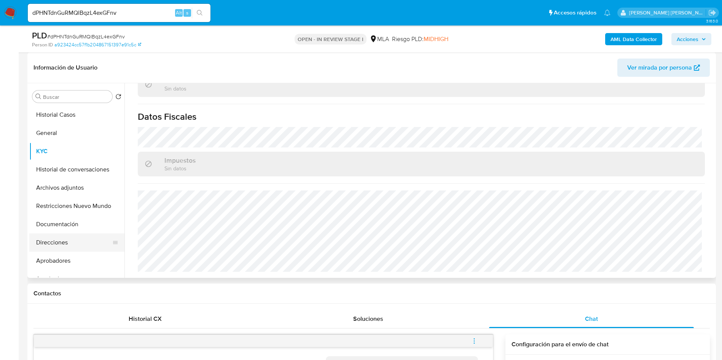
click at [77, 245] on button "Direcciones" at bounding box center [73, 243] width 89 height 18
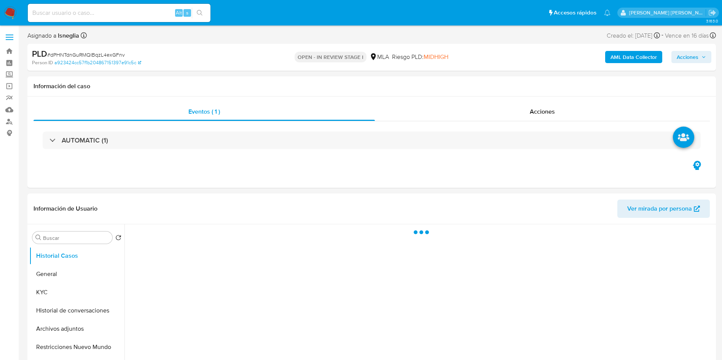
select select "10"
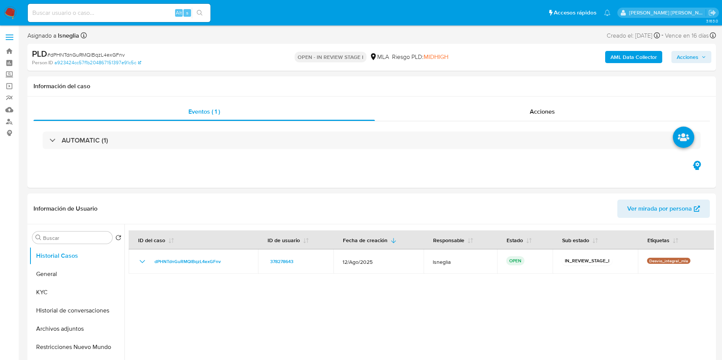
click at [93, 14] on input at bounding box center [119, 13] width 183 height 10
paste input "358193936"
type input "358193936"
click at [202, 10] on icon "search-icon" at bounding box center [200, 13] width 6 height 6
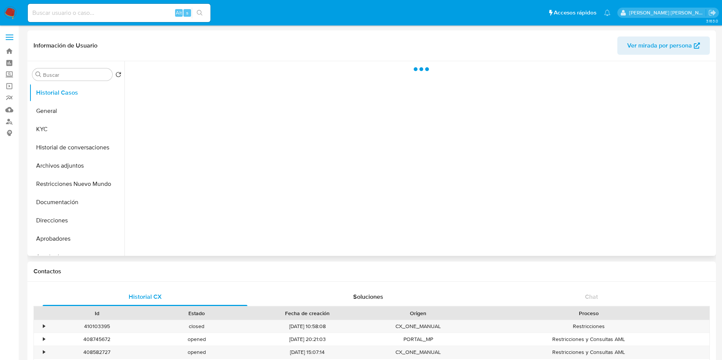
select select "10"
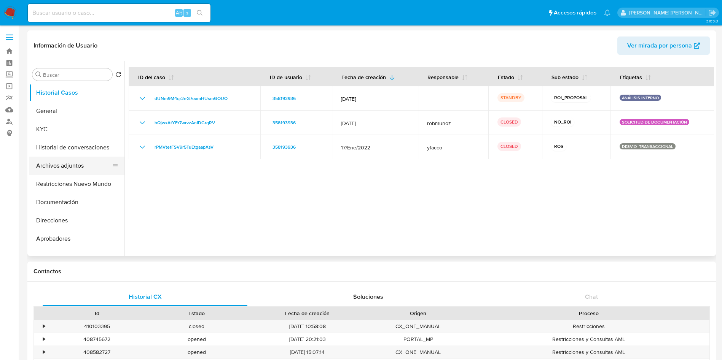
click at [67, 165] on button "Archivos adjuntos" at bounding box center [73, 166] width 89 height 18
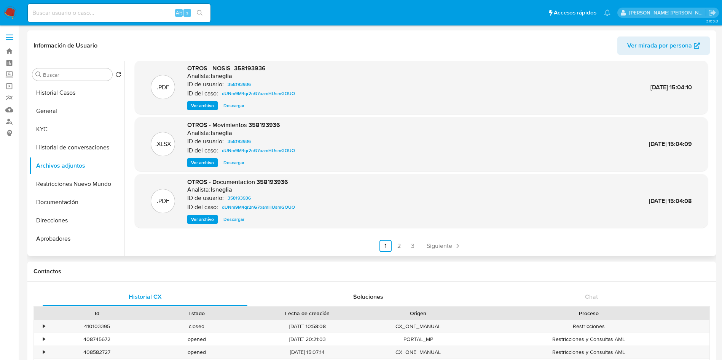
scroll to position [72, 0]
click at [397, 245] on link "2" at bounding box center [399, 246] width 12 height 12
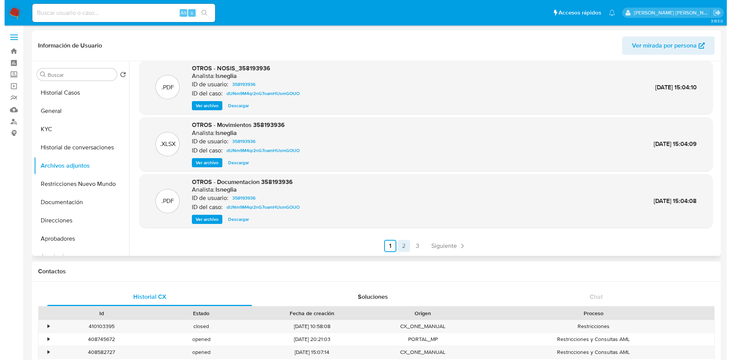
scroll to position [0, 0]
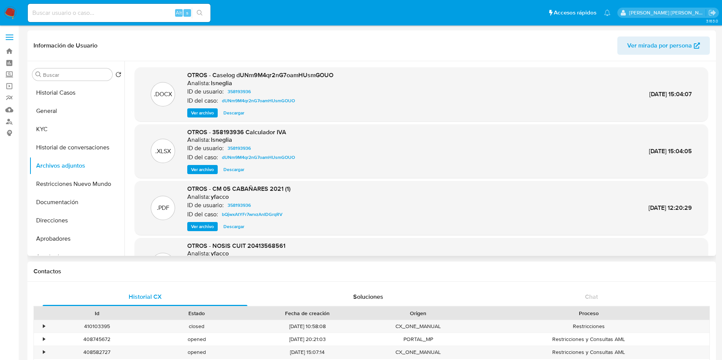
click at [196, 112] on span "Ver archivo" at bounding box center [202, 113] width 23 height 8
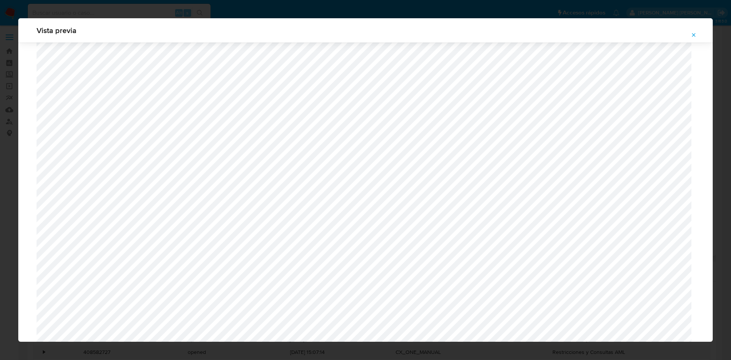
scroll to position [670, 0]
click at [698, 35] on button "Attachment preview" at bounding box center [693, 35] width 17 height 12
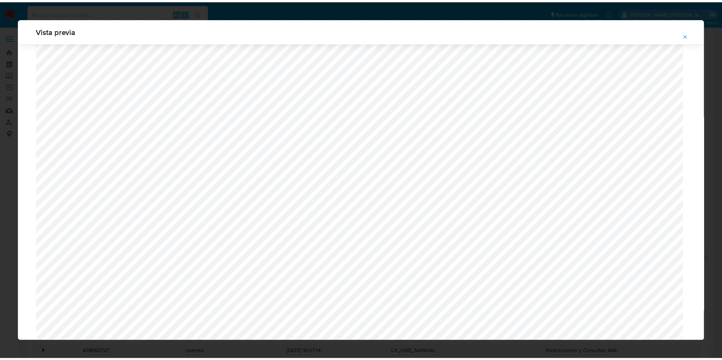
scroll to position [0, 0]
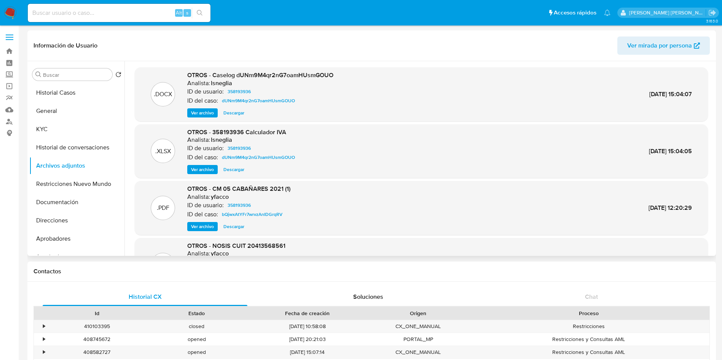
click at [207, 169] on span "Ver archivo" at bounding box center [202, 170] width 23 height 8
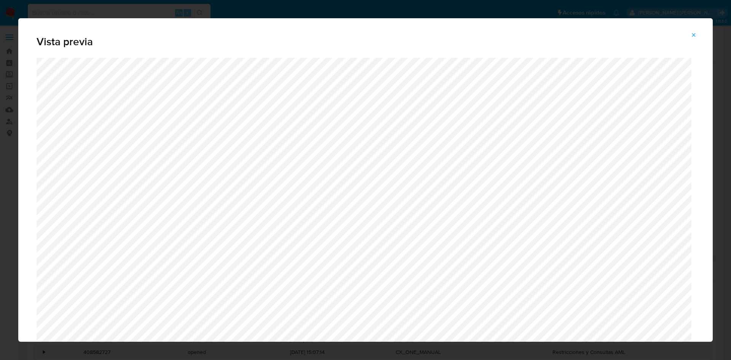
click at [696, 31] on button "Attachment preview" at bounding box center [693, 35] width 17 height 12
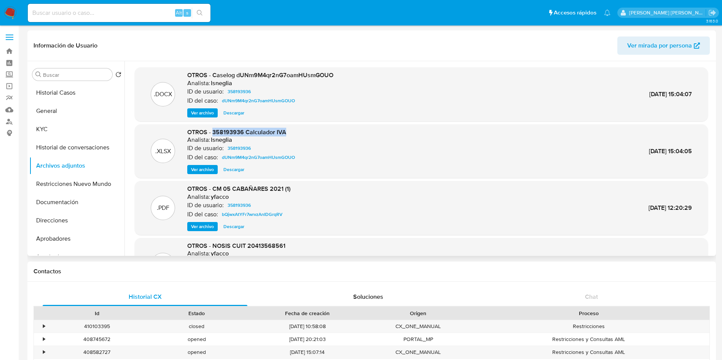
drag, startPoint x: 215, startPoint y: 133, endPoint x: 301, endPoint y: 130, distance: 85.7
click at [301, 130] on div ".XLSX OTROS - 358193936 Calculador IVA Analista: lsneglia ID de usuario: 358193…" at bounding box center [422, 151] width 566 height 46
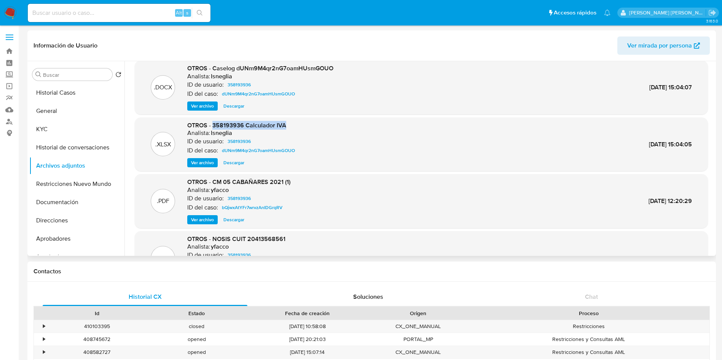
scroll to position [64, 0]
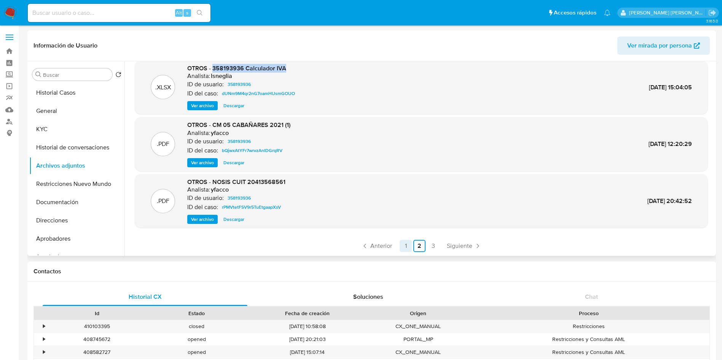
click at [404, 251] on link "1" at bounding box center [406, 246] width 12 height 12
click at [208, 221] on span "Ver archivo" at bounding box center [202, 220] width 23 height 8
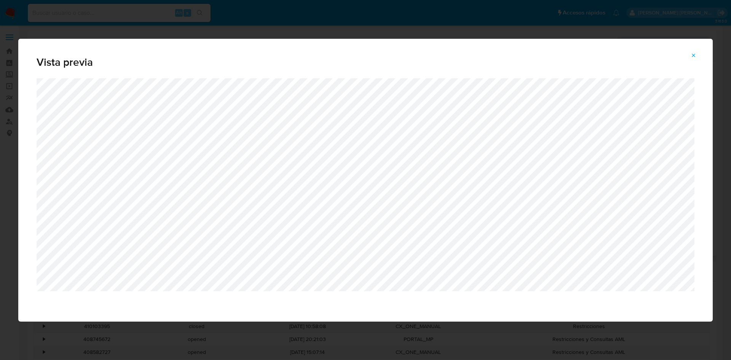
click at [696, 53] on icon "Attachment preview" at bounding box center [693, 56] width 6 height 6
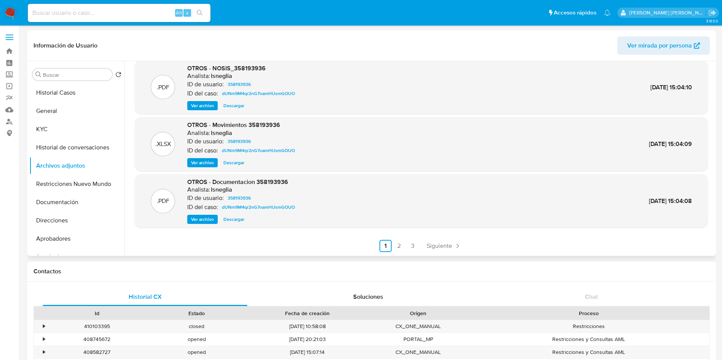
click at [255, 68] on span "OTROS - NOSIS_358193936" at bounding box center [226, 68] width 78 height 9
copy span "NOSIS_358193936"
click at [397, 245] on link "2" at bounding box center [399, 246] width 12 height 12
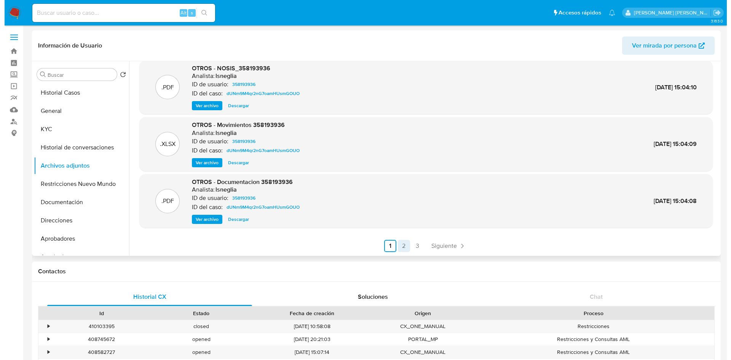
scroll to position [0, 0]
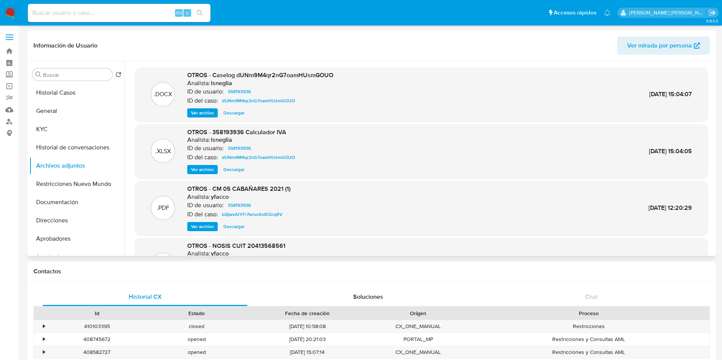
click at [203, 111] on span "Ver archivo" at bounding box center [202, 113] width 23 height 8
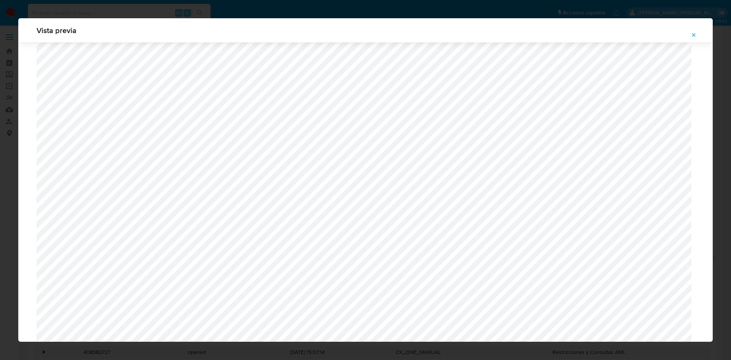
scroll to position [2611, 0]
click at [692, 33] on icon "Attachment preview" at bounding box center [693, 35] width 6 height 6
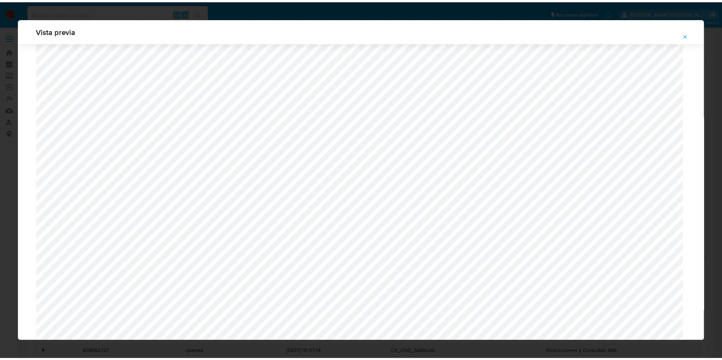
scroll to position [0, 0]
